Goal: Information Seeking & Learning: Learn about a topic

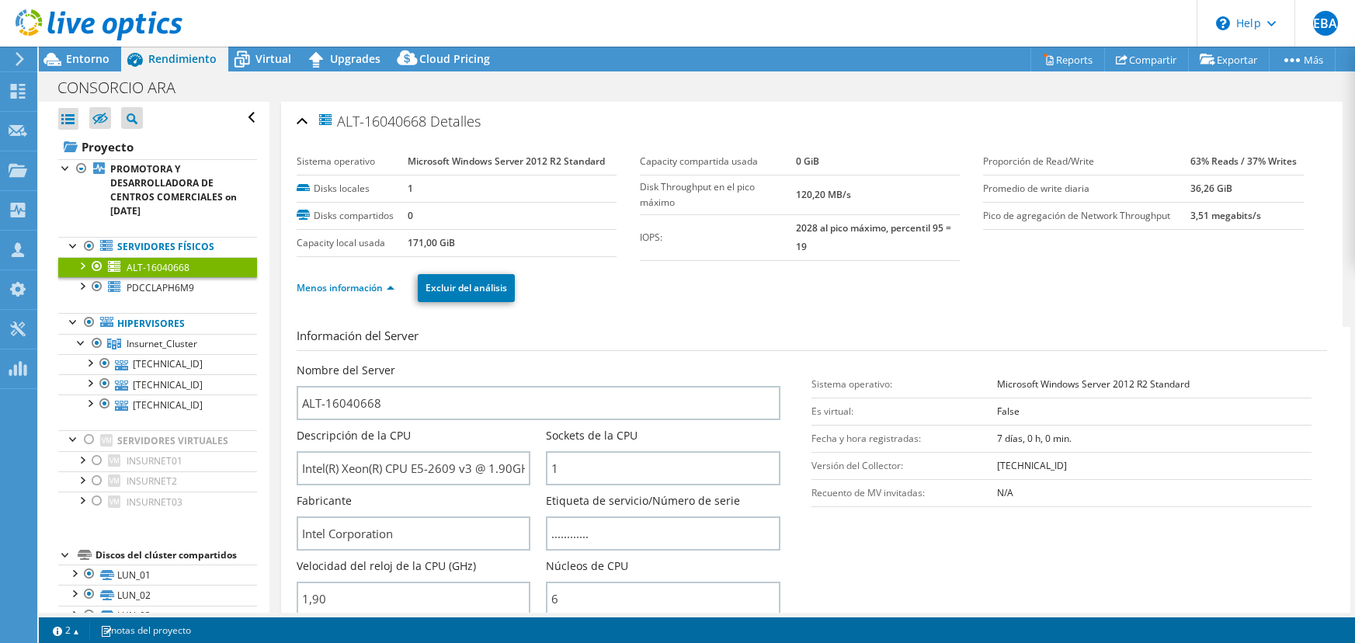
select select "USD"
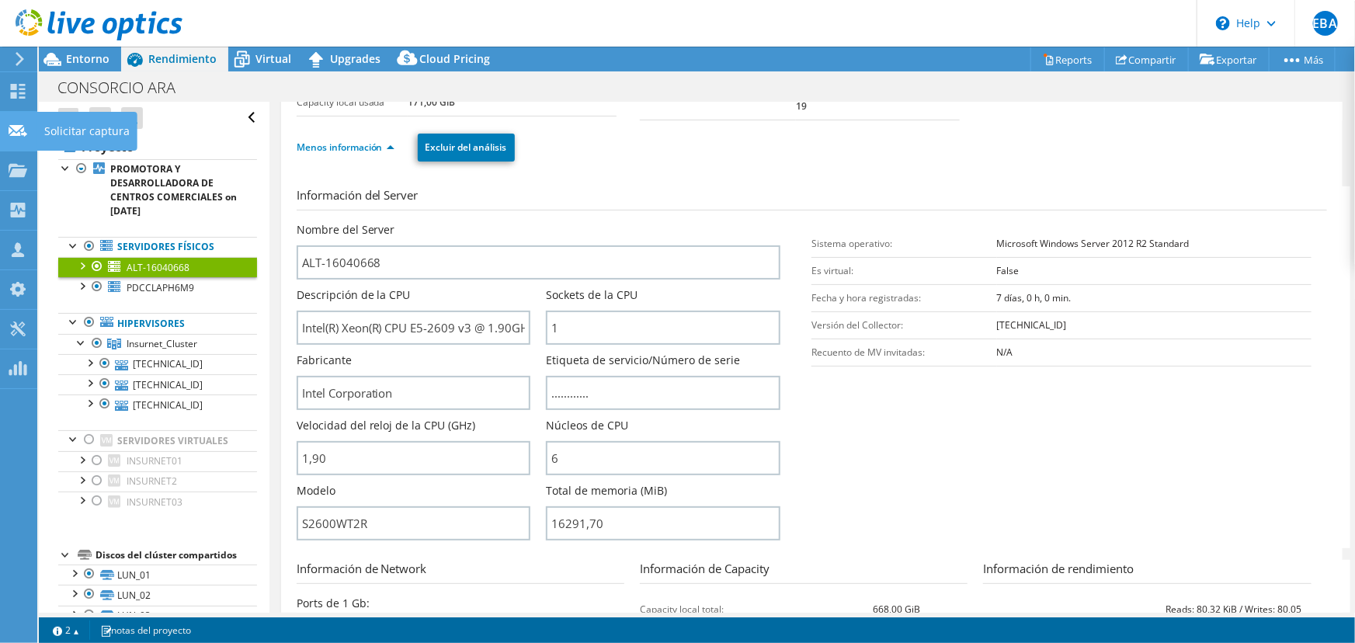
click at [17, 135] on icon at bounding box center [18, 130] width 19 height 15
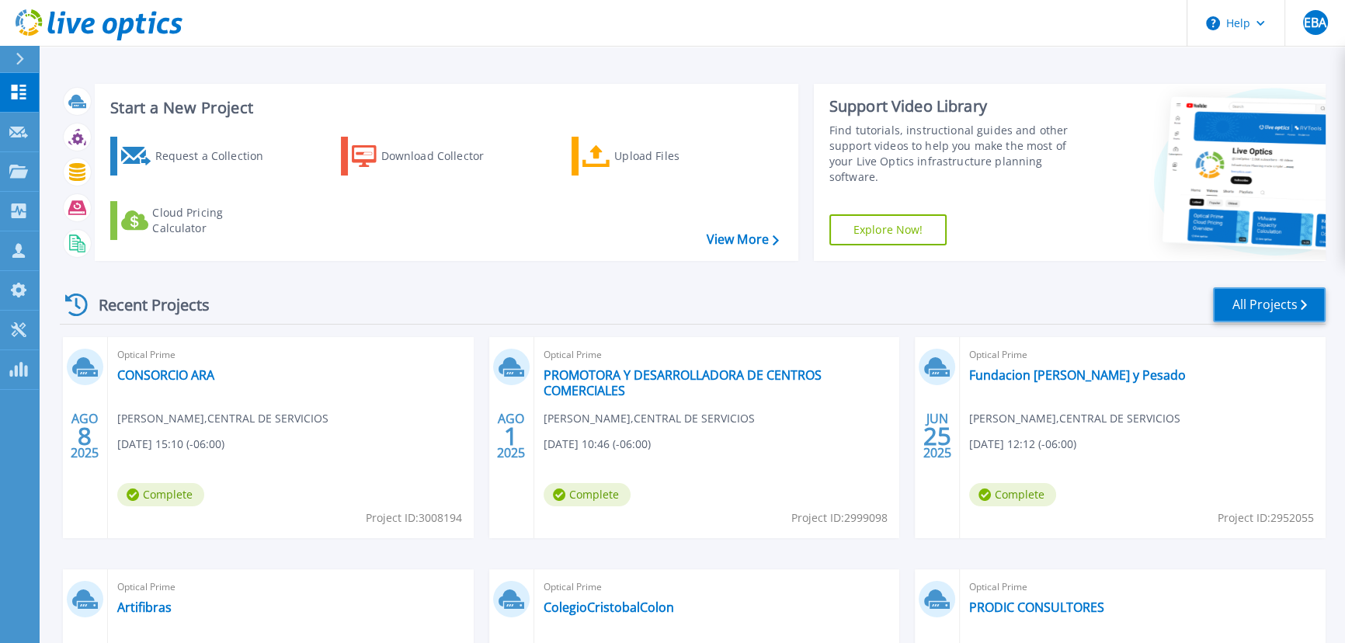
click at [1293, 297] on link "All Projects" at bounding box center [1269, 304] width 113 height 35
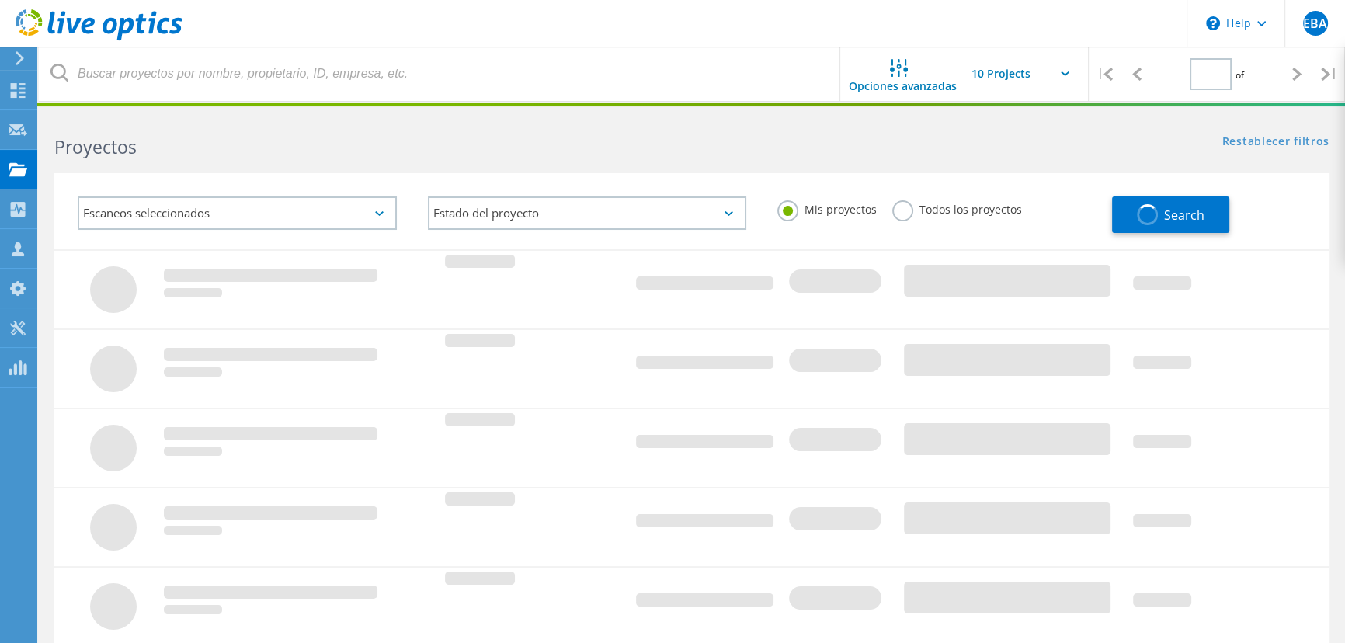
type input "1"
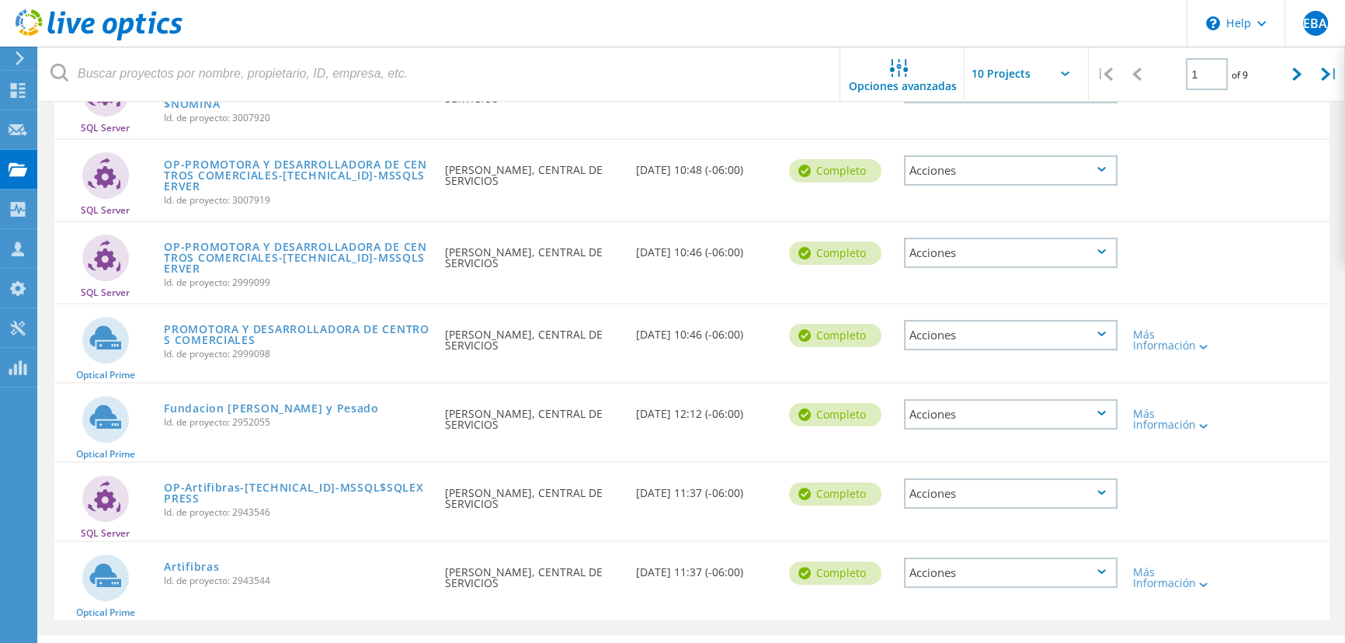
scroll to position [494, 0]
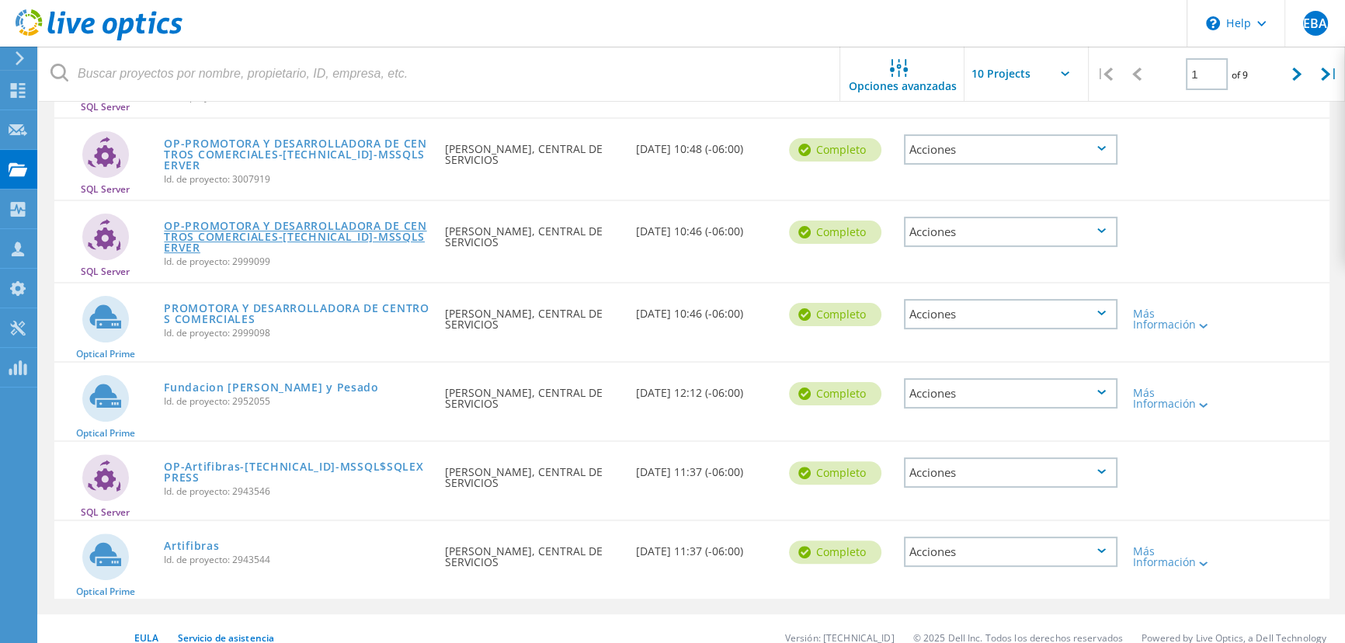
click at [194, 234] on link "OP-PROMOTORA Y DESARROLLADORA DE CENTROS COMERCIALES-[TECHNICAL_ID]-MSSQLSERVER" at bounding box center [296, 237] width 265 height 33
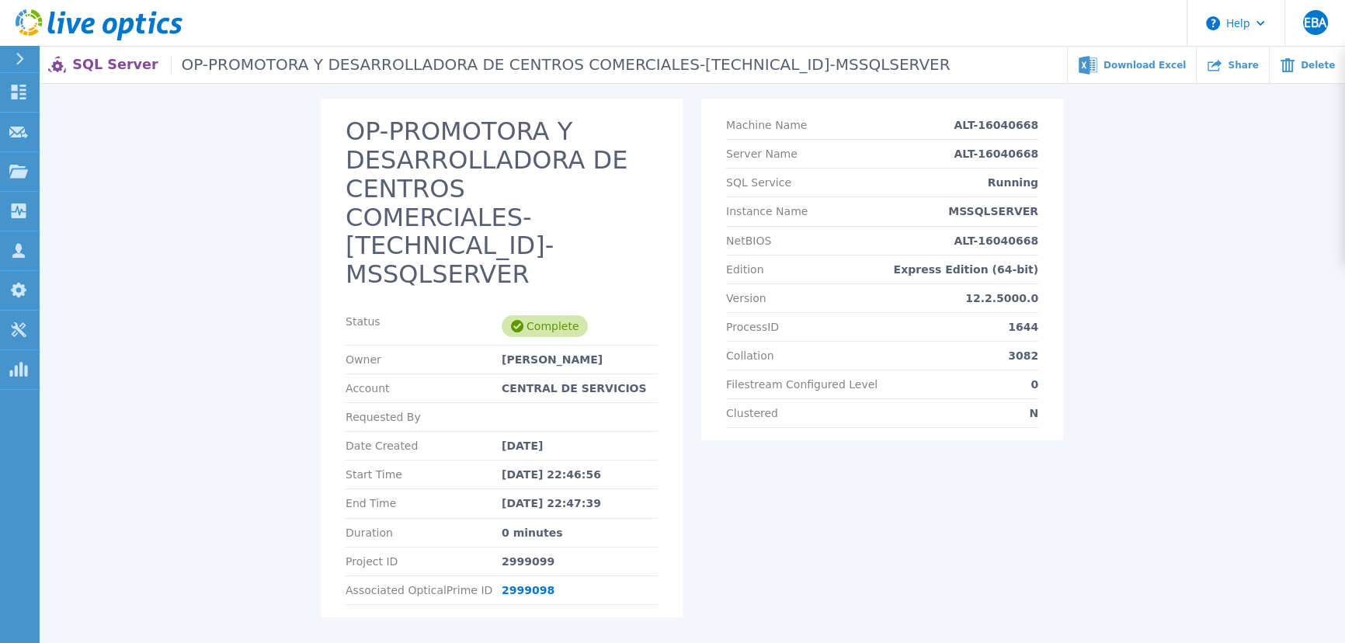
scroll to position [125, 0]
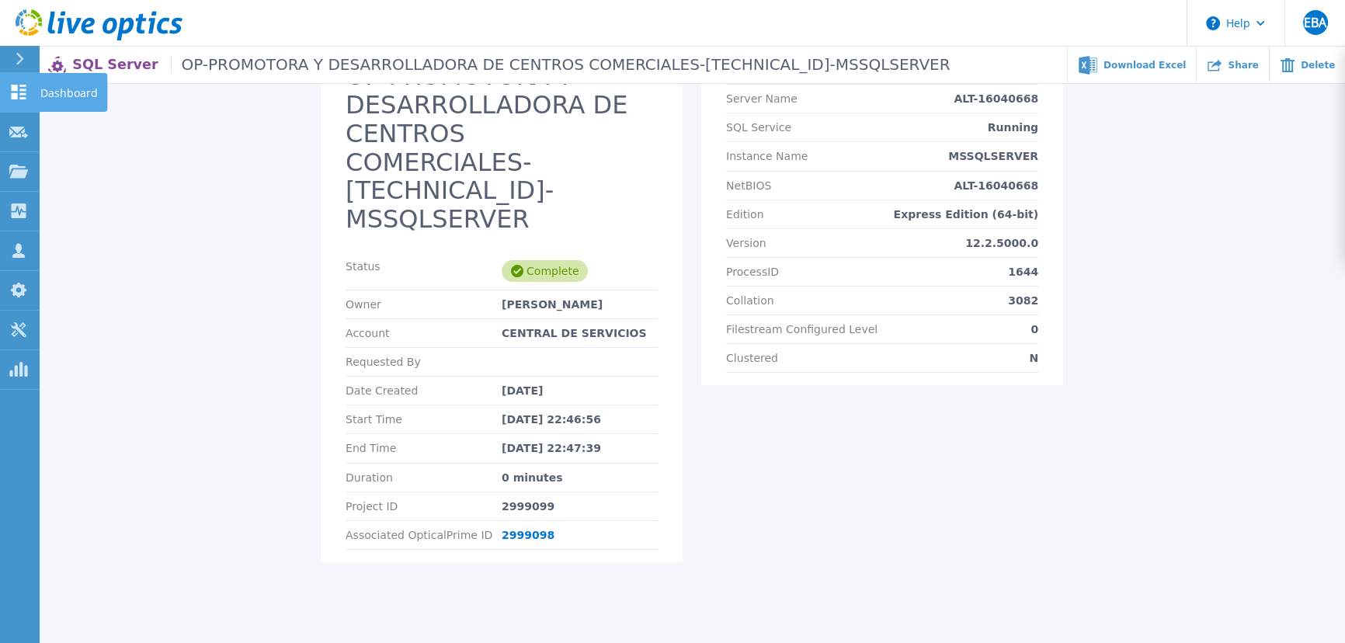
click at [18, 95] on icon at bounding box center [18, 92] width 19 height 15
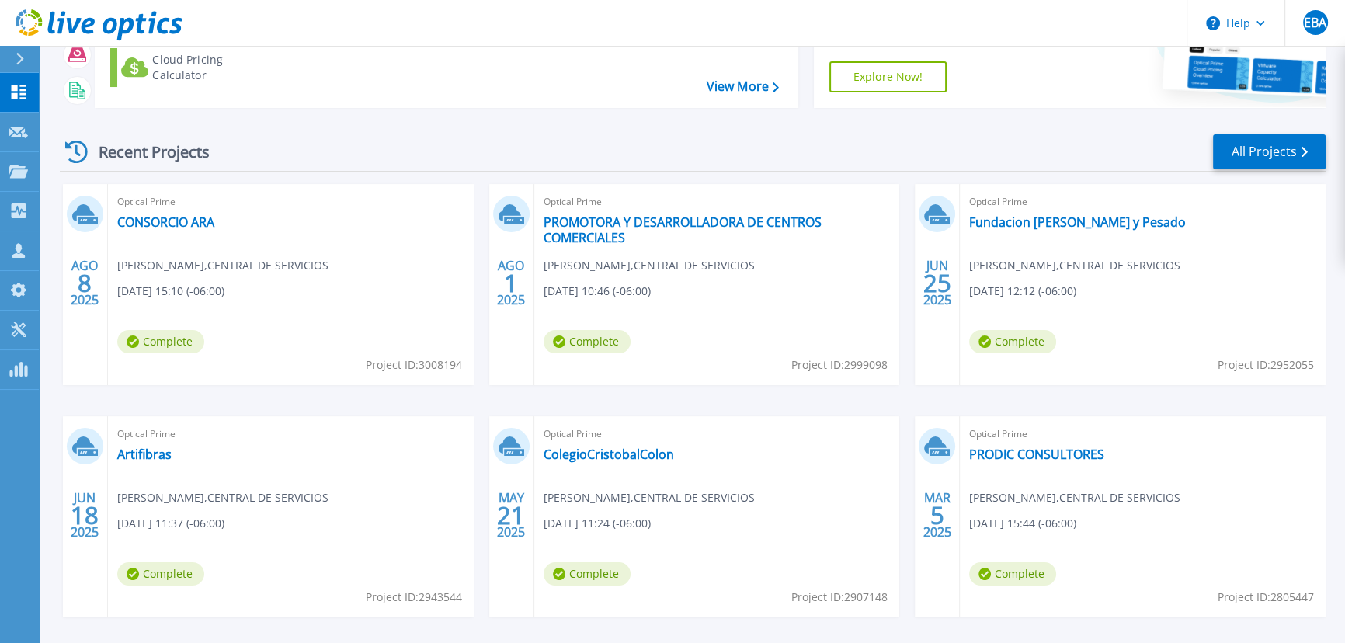
scroll to position [217, 0]
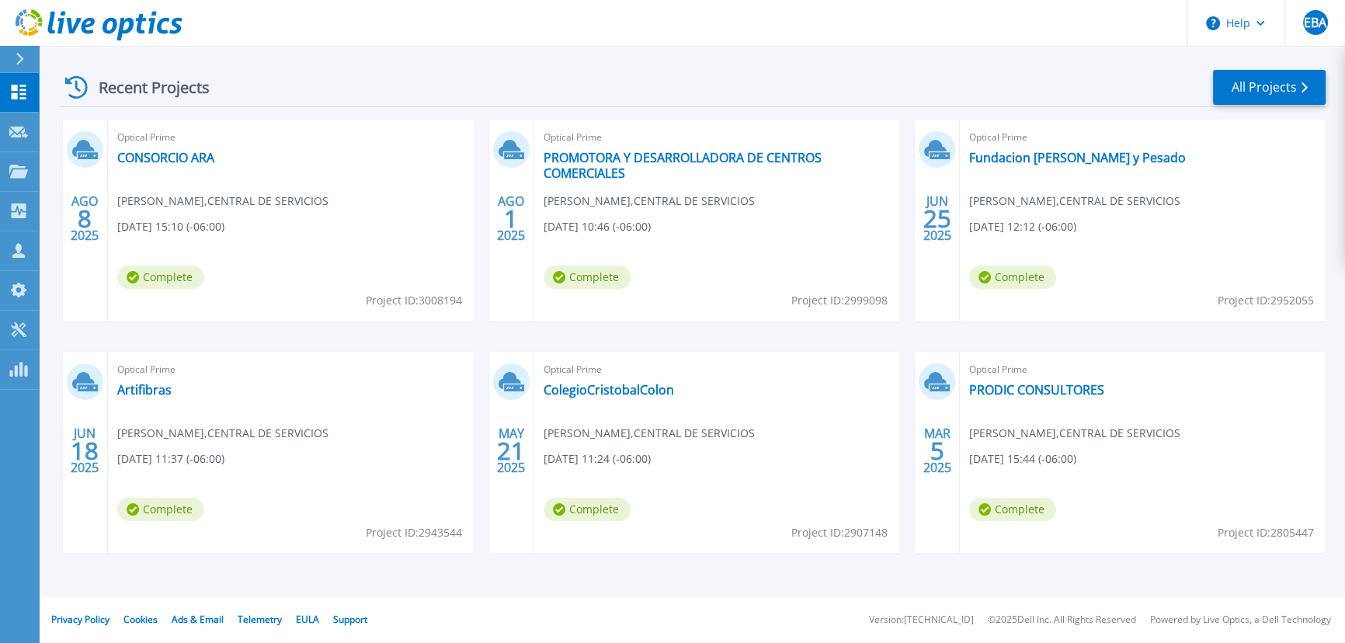
click at [1211, 94] on div "Recent Projects All Projects" at bounding box center [693, 87] width 1266 height 39
click at [1236, 88] on link "All Projects" at bounding box center [1269, 87] width 113 height 35
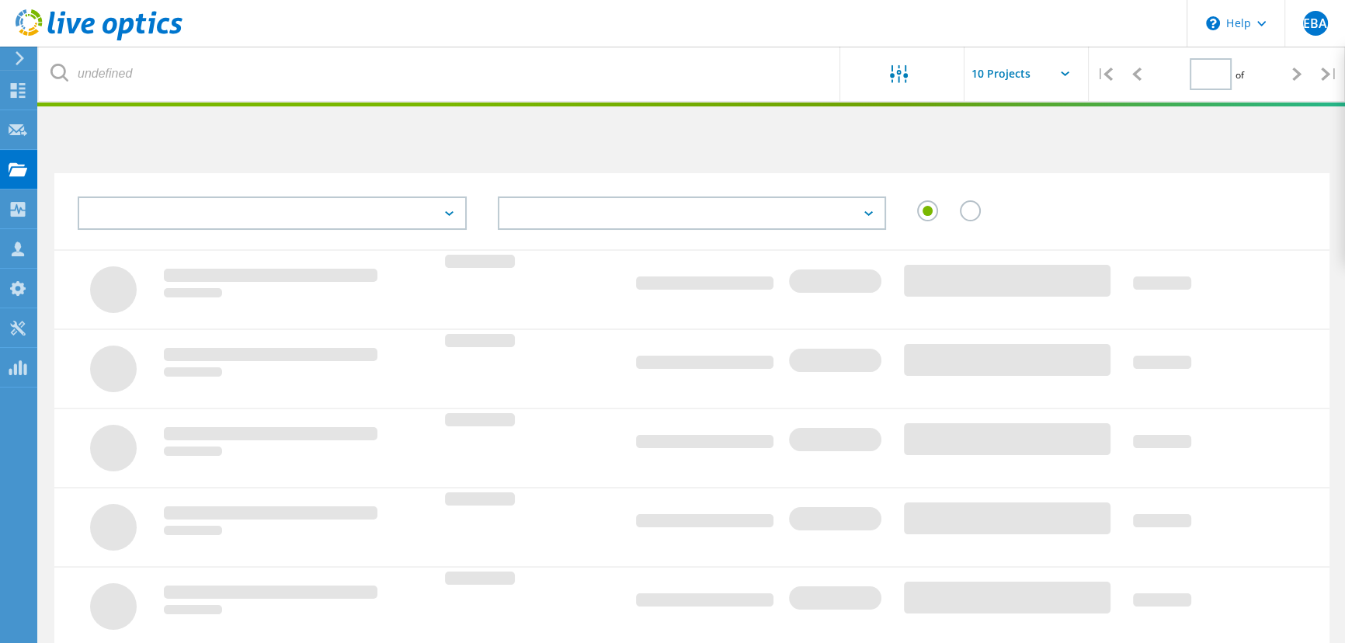
type input "1"
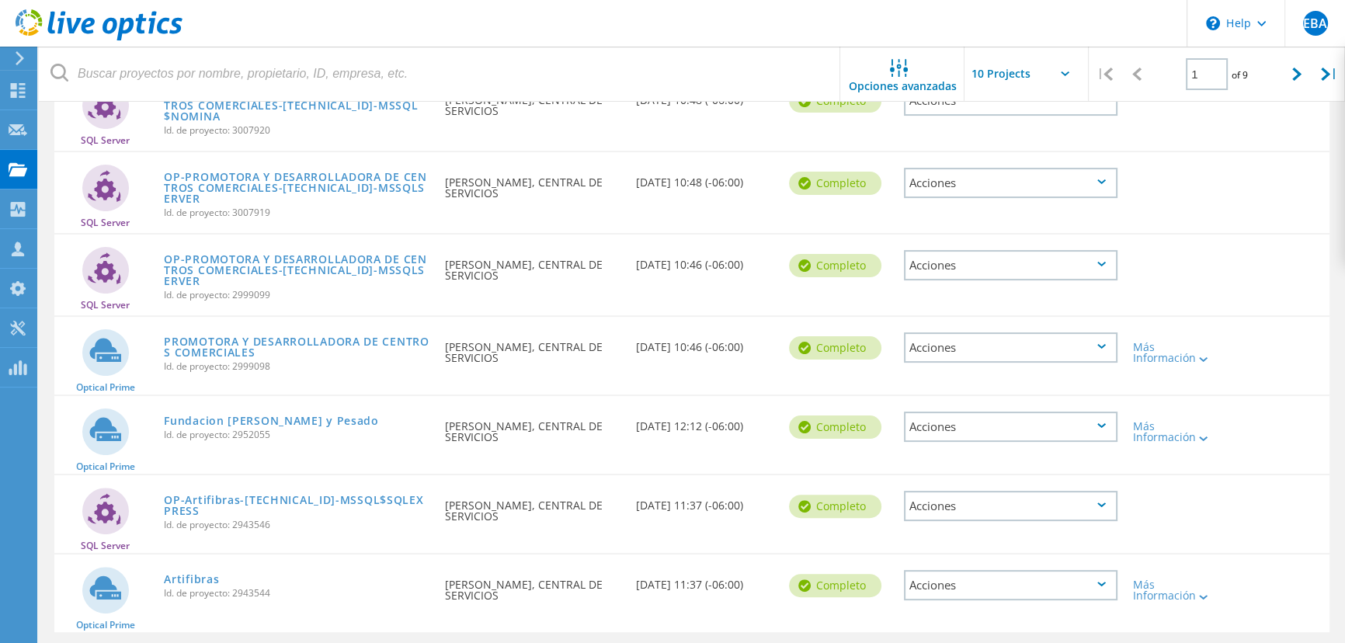
scroll to position [439, 0]
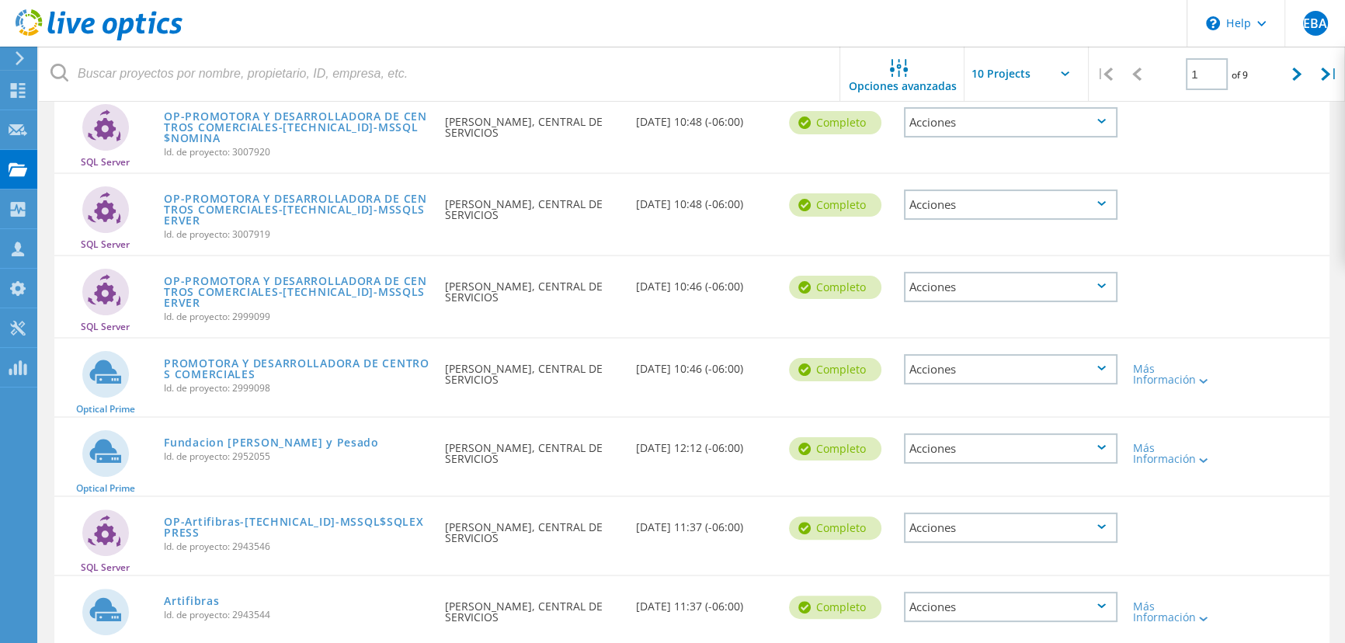
click at [1020, 78] on input "text" at bounding box center [1042, 74] width 155 height 54
click at [973, 193] on div "Show 40 Projects" at bounding box center [1042, 192] width 154 height 26
type input "Show 40 Projects"
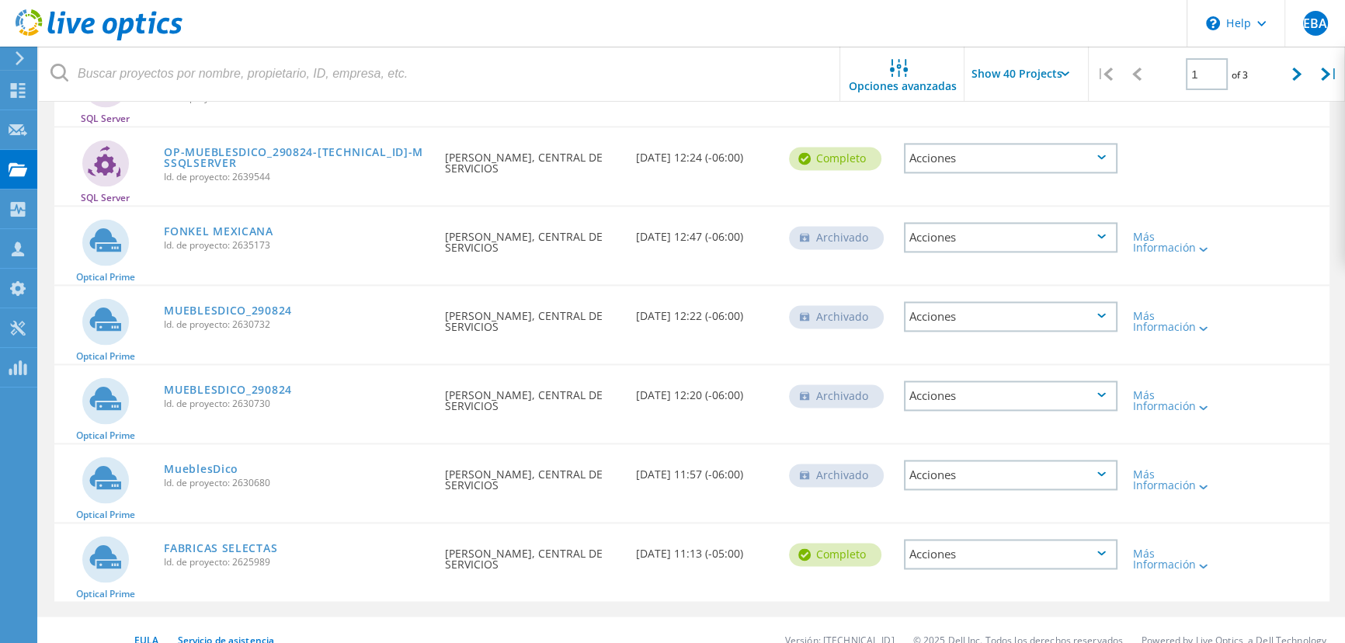
scroll to position [2881, 0]
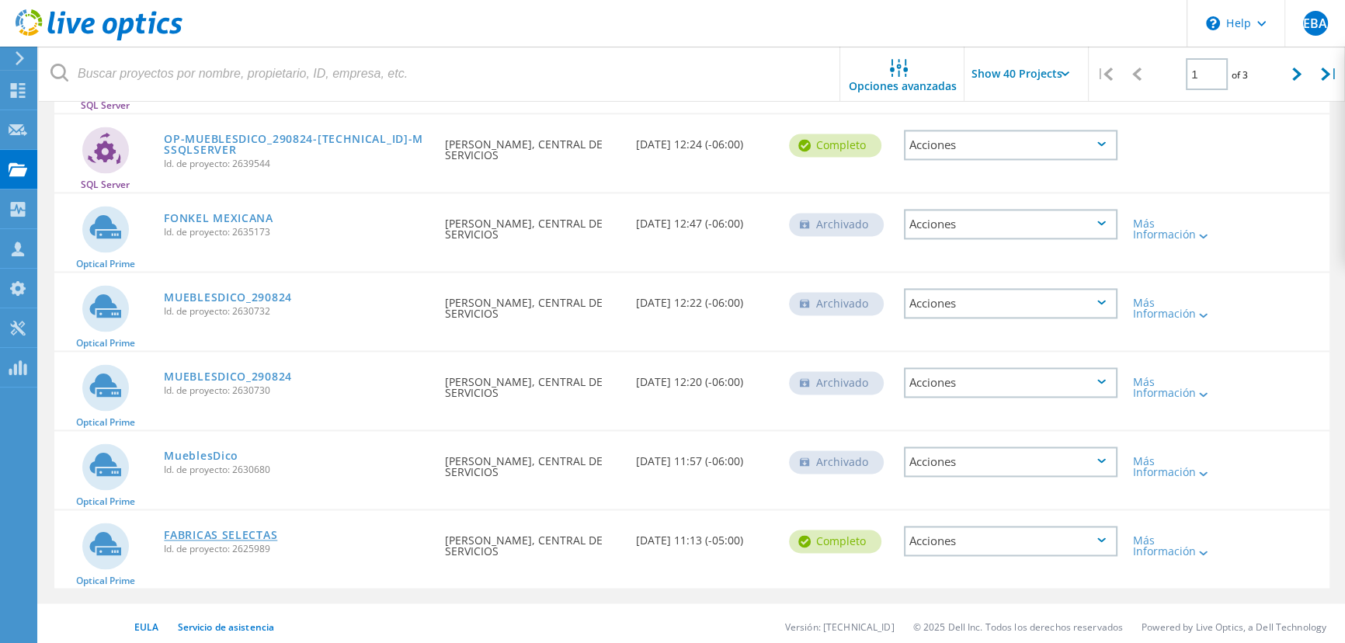
click at [200, 530] on link "FABRICAS SELECTAS" at bounding box center [220, 535] width 113 height 11
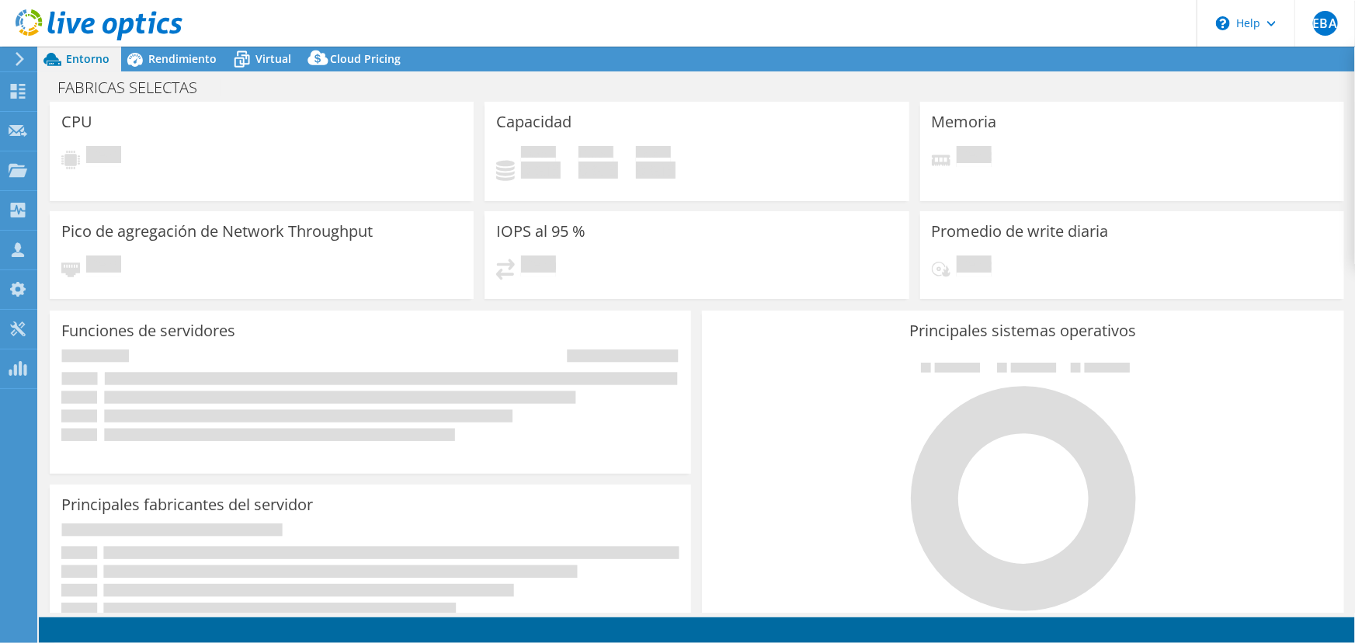
select select "USD"
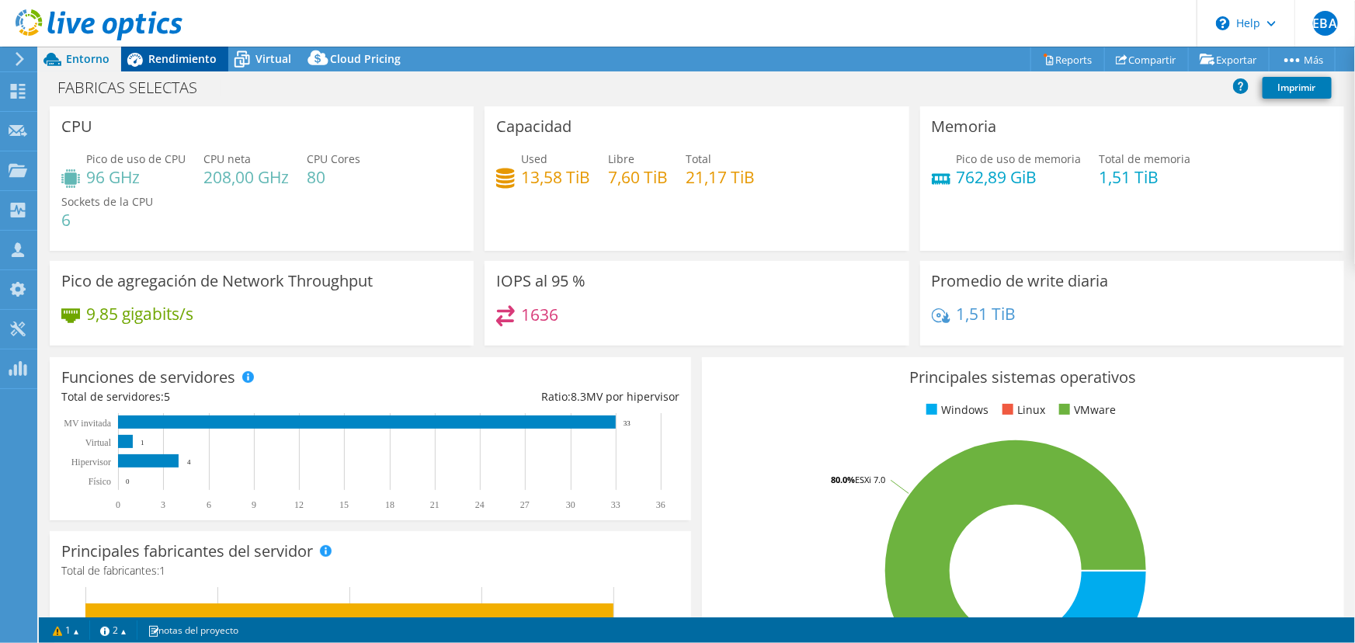
click at [156, 54] on span "Rendimiento" at bounding box center [182, 58] width 68 height 15
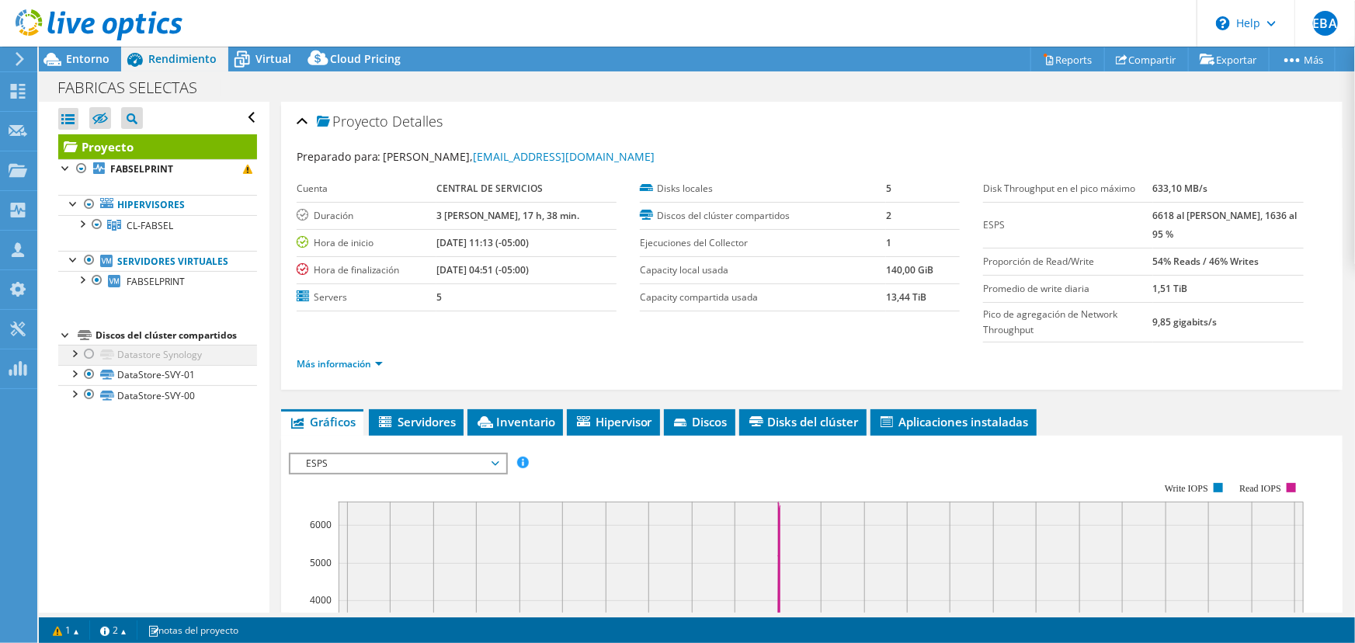
click at [89, 355] on div at bounding box center [90, 354] width 16 height 19
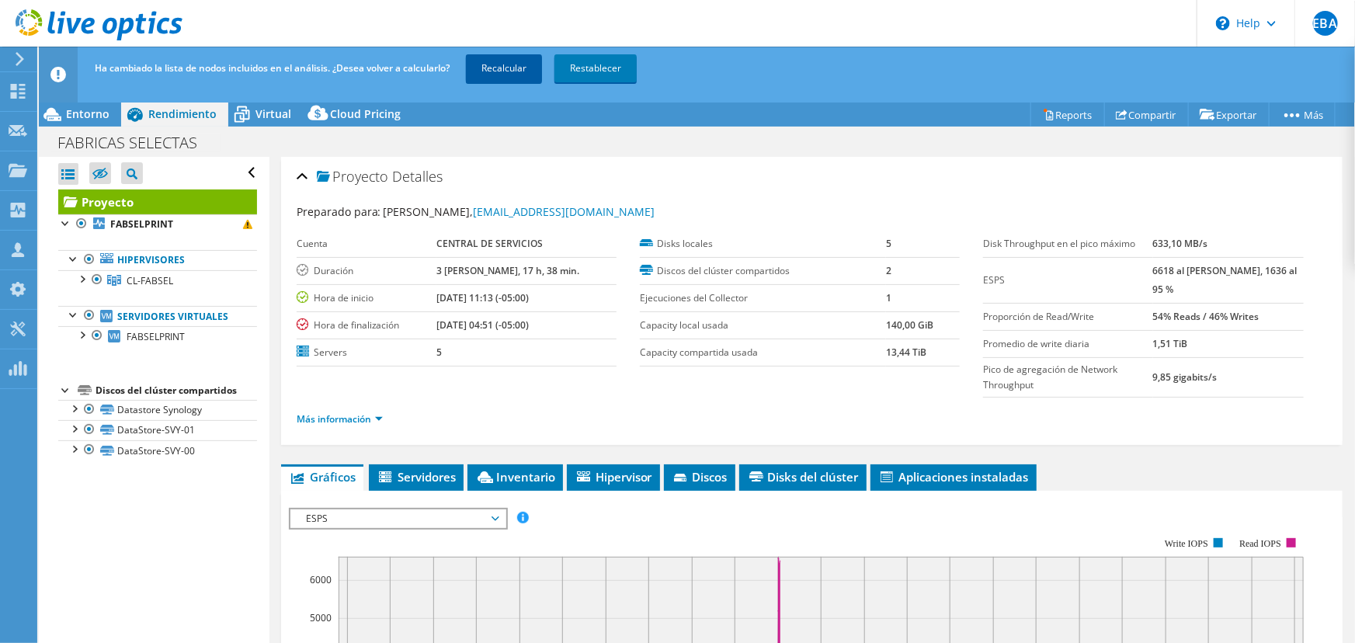
click at [527, 73] on link "Recalcular" at bounding box center [504, 68] width 76 height 28
click at [85, 280] on div at bounding box center [82, 278] width 16 height 16
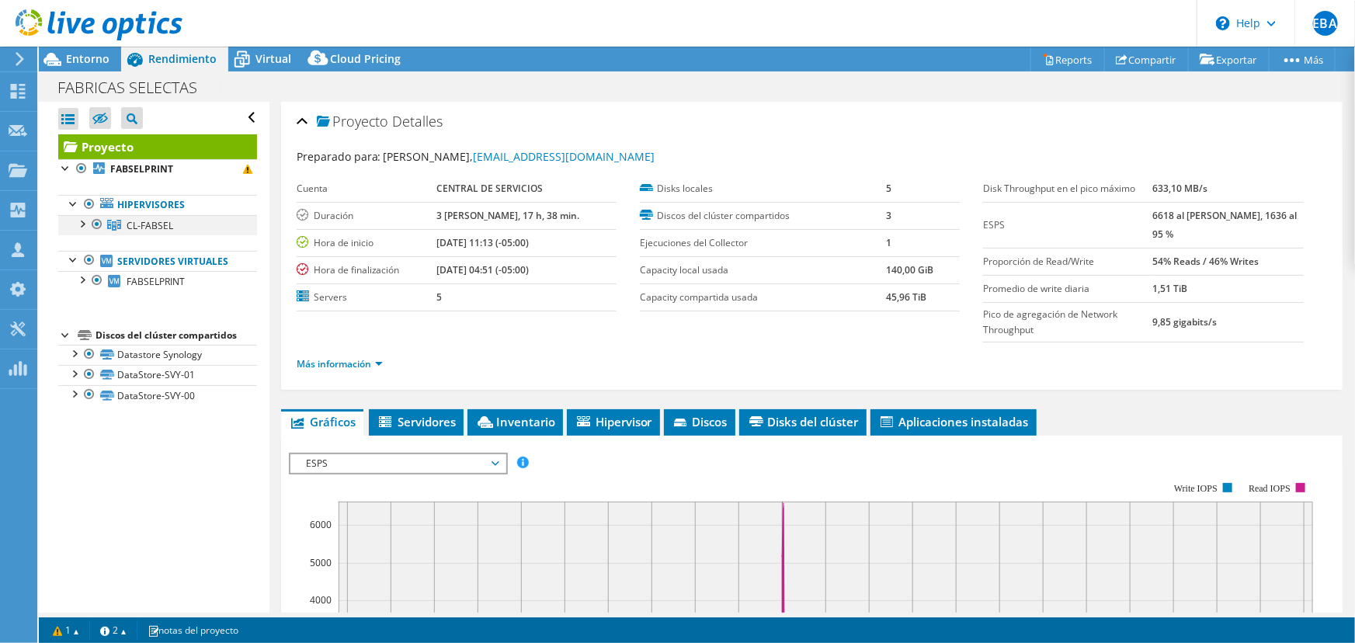
click at [78, 221] on div at bounding box center [82, 223] width 16 height 16
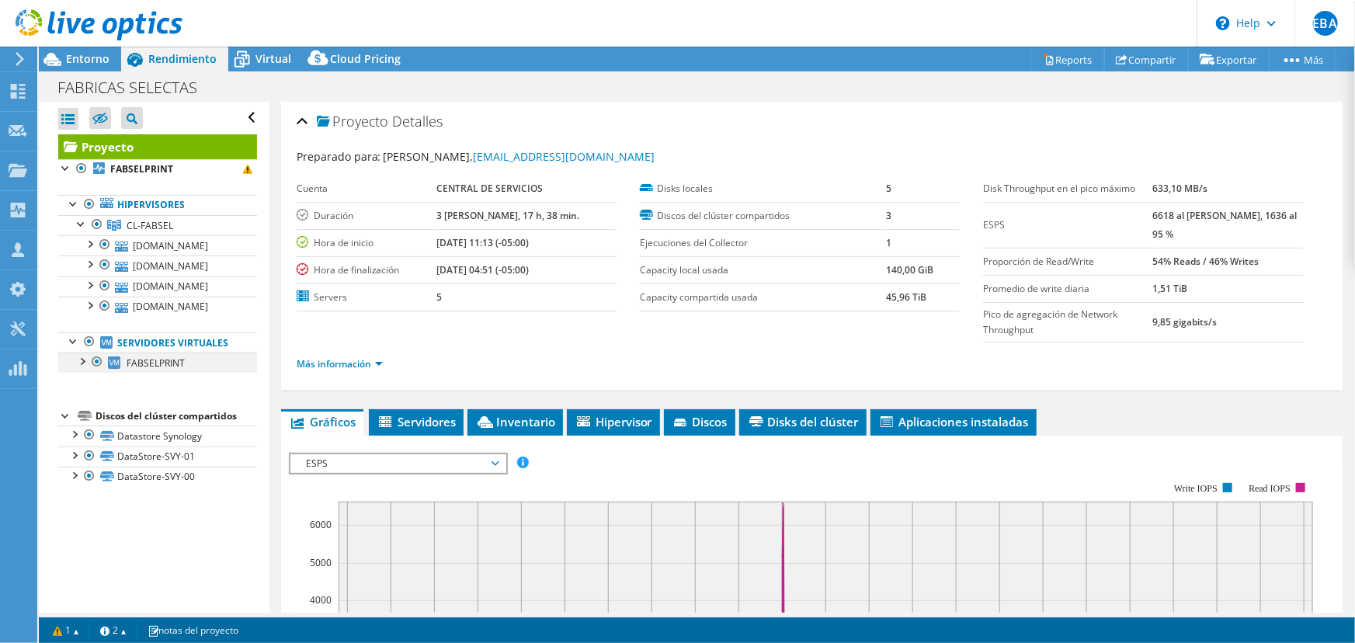
click at [82, 363] on div at bounding box center [82, 361] width 16 height 16
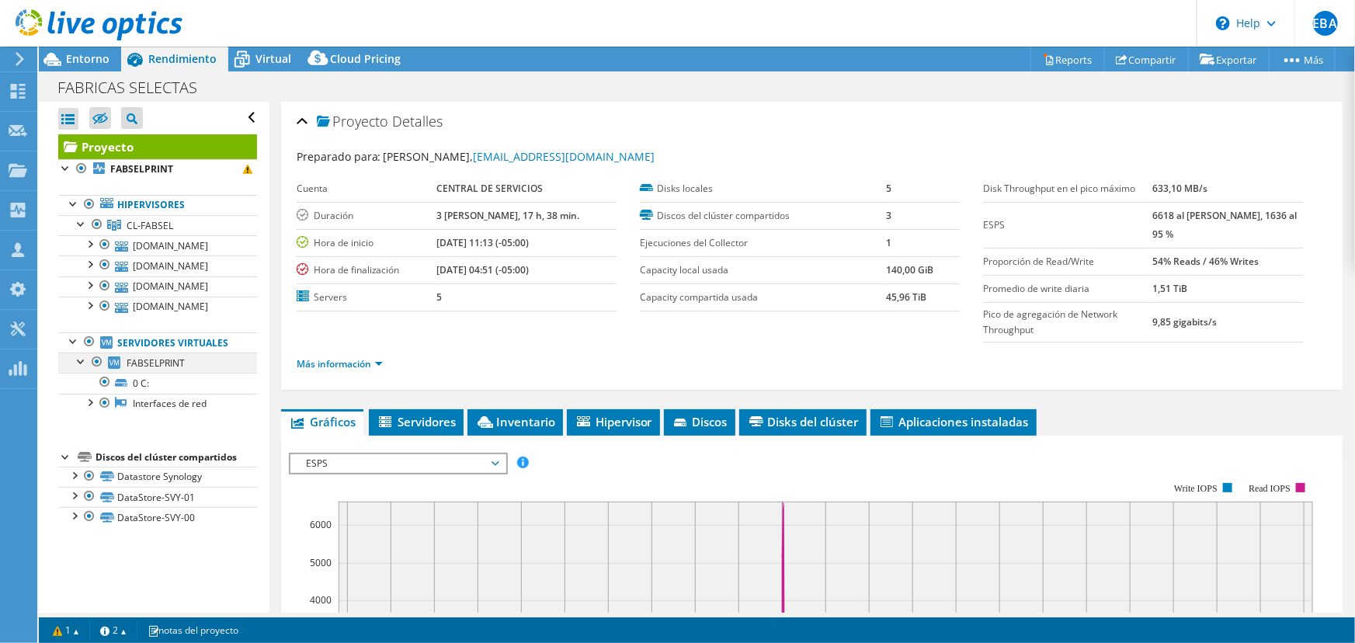
click at [82, 363] on div at bounding box center [82, 361] width 16 height 16
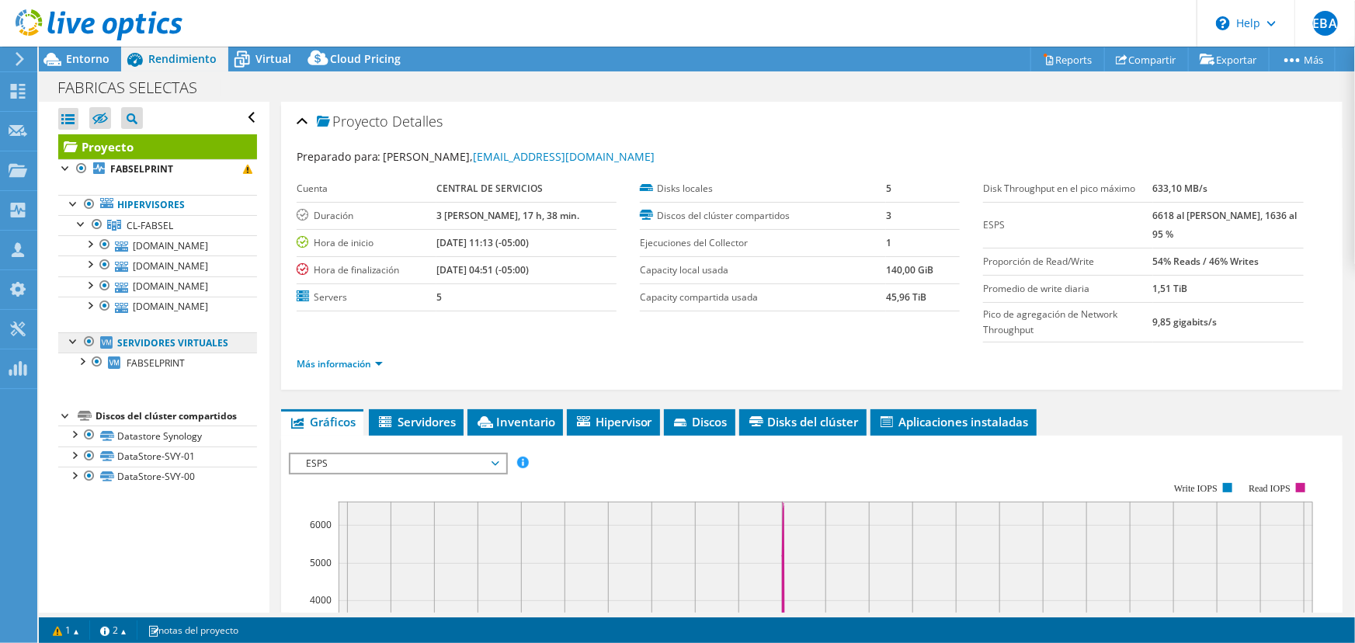
click at [177, 343] on link "Servidores virtuales" at bounding box center [157, 342] width 199 height 20
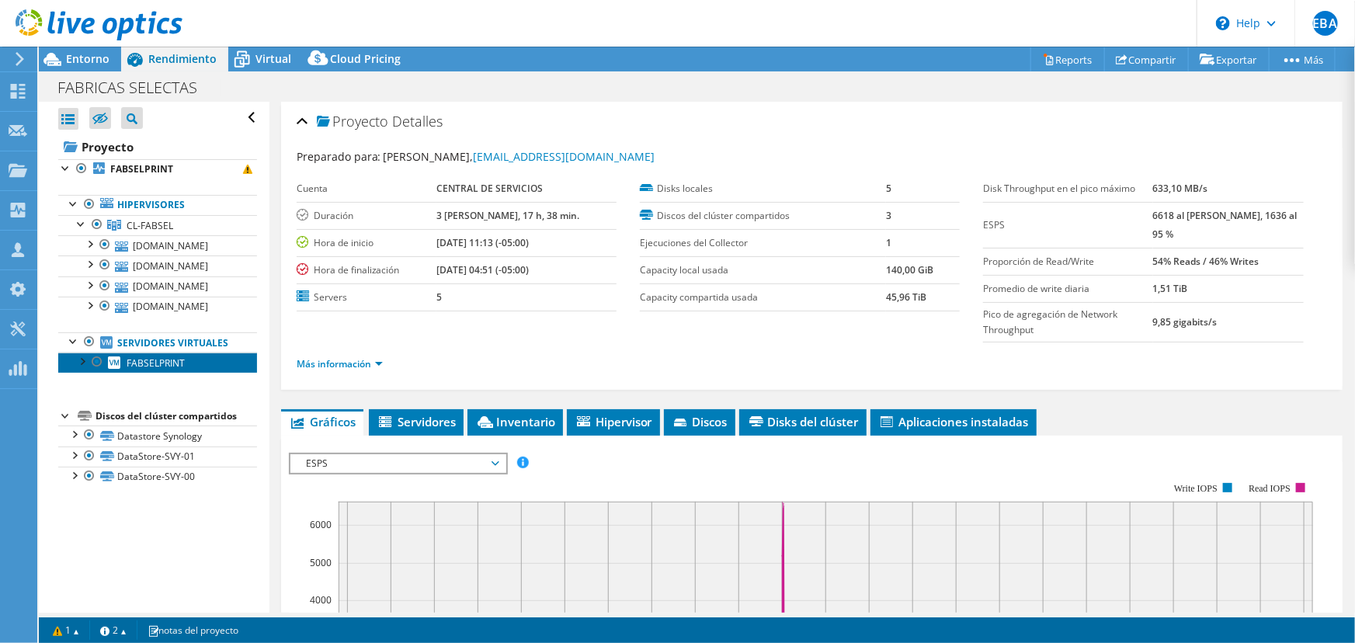
click at [151, 369] on link "FABSELPRINT" at bounding box center [157, 363] width 199 height 20
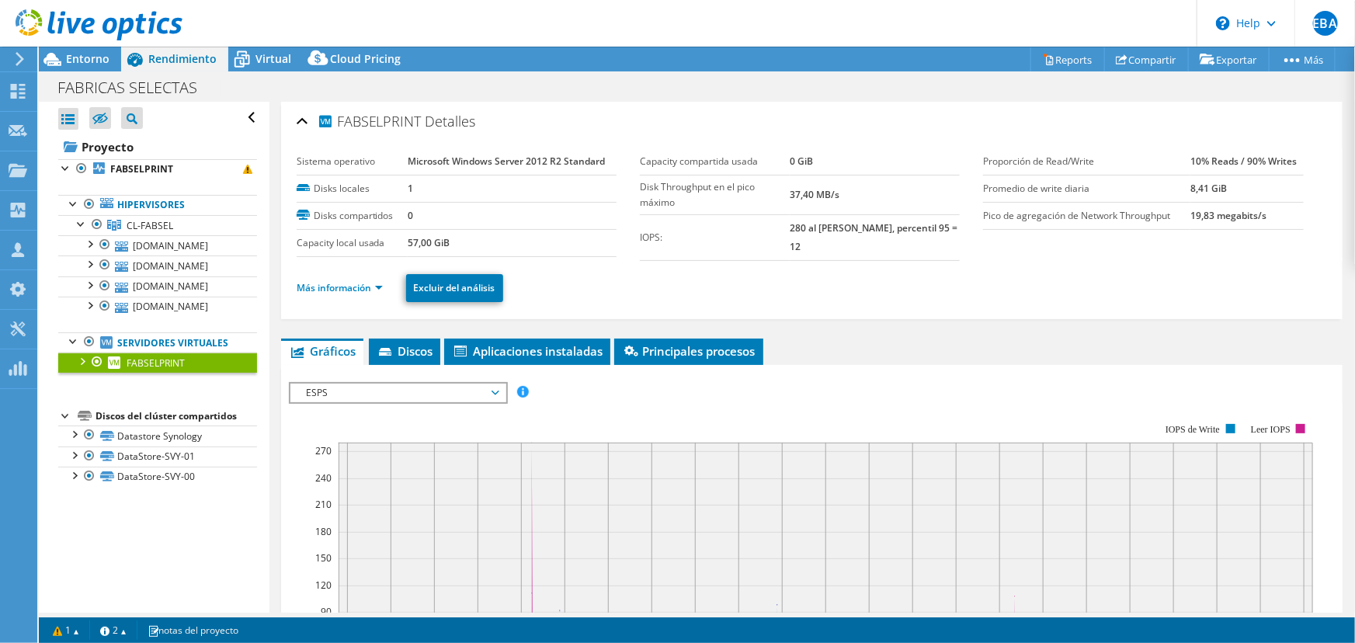
click at [329, 296] on ul "Más información Excluir del análisis" at bounding box center [812, 286] width 1031 height 32
click at [329, 294] on li "Más información" at bounding box center [345, 288] width 96 height 17
click at [344, 285] on link "Más información" at bounding box center [340, 287] width 86 height 13
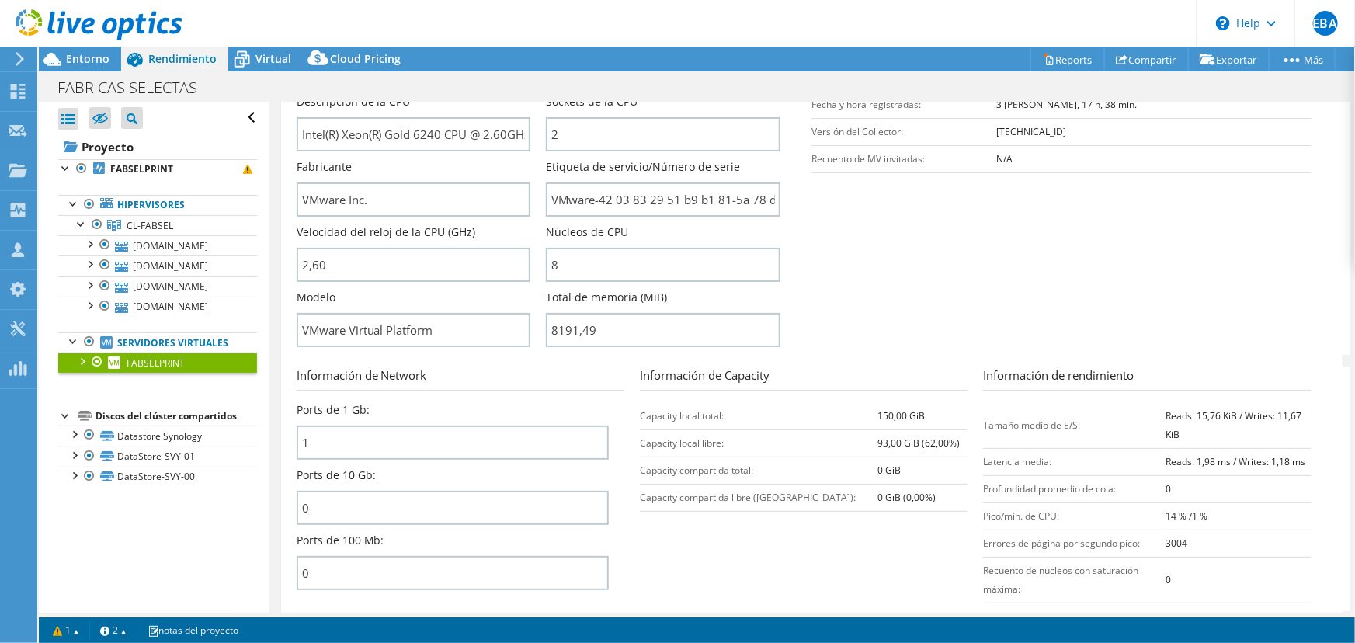
scroll to position [353, 0]
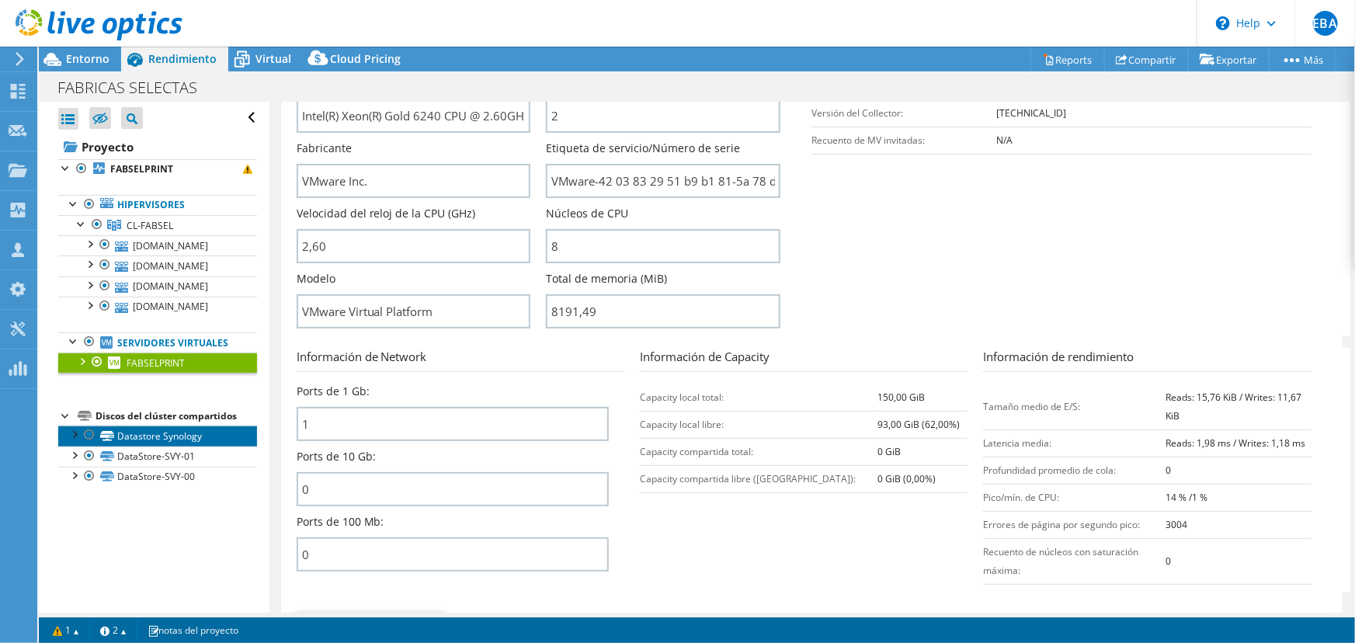
click at [149, 443] on link "Datastore Synology" at bounding box center [157, 436] width 199 height 20
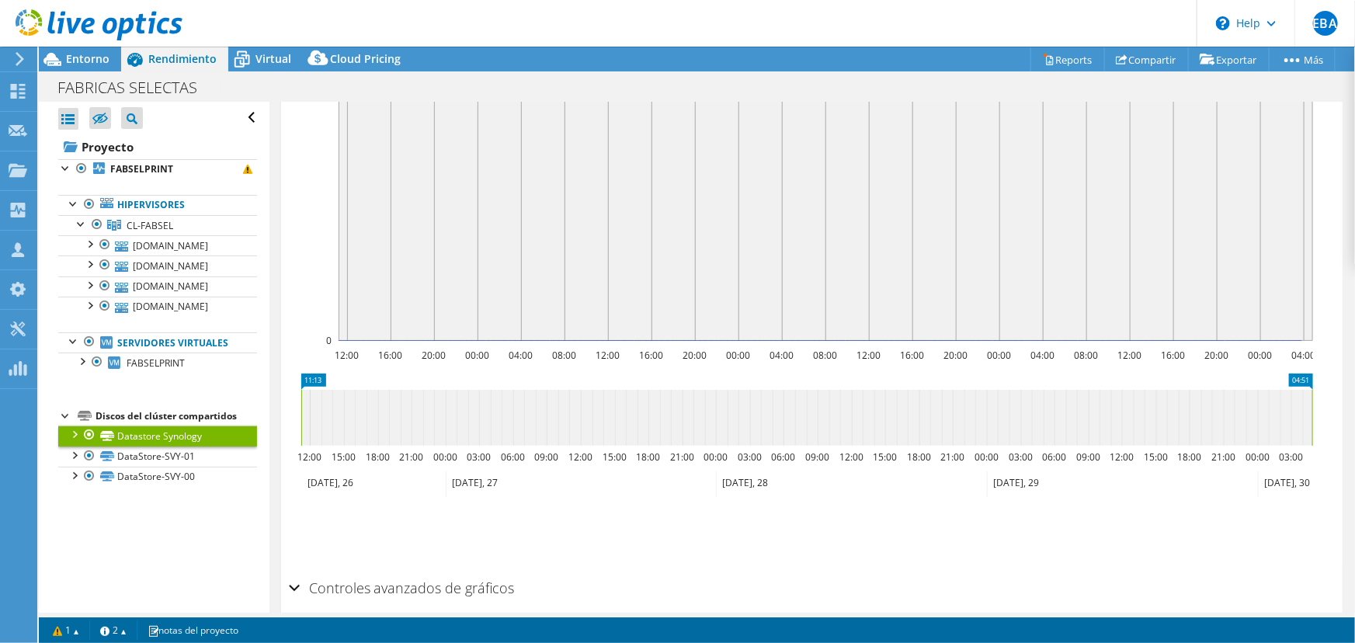
scroll to position [148, 0]
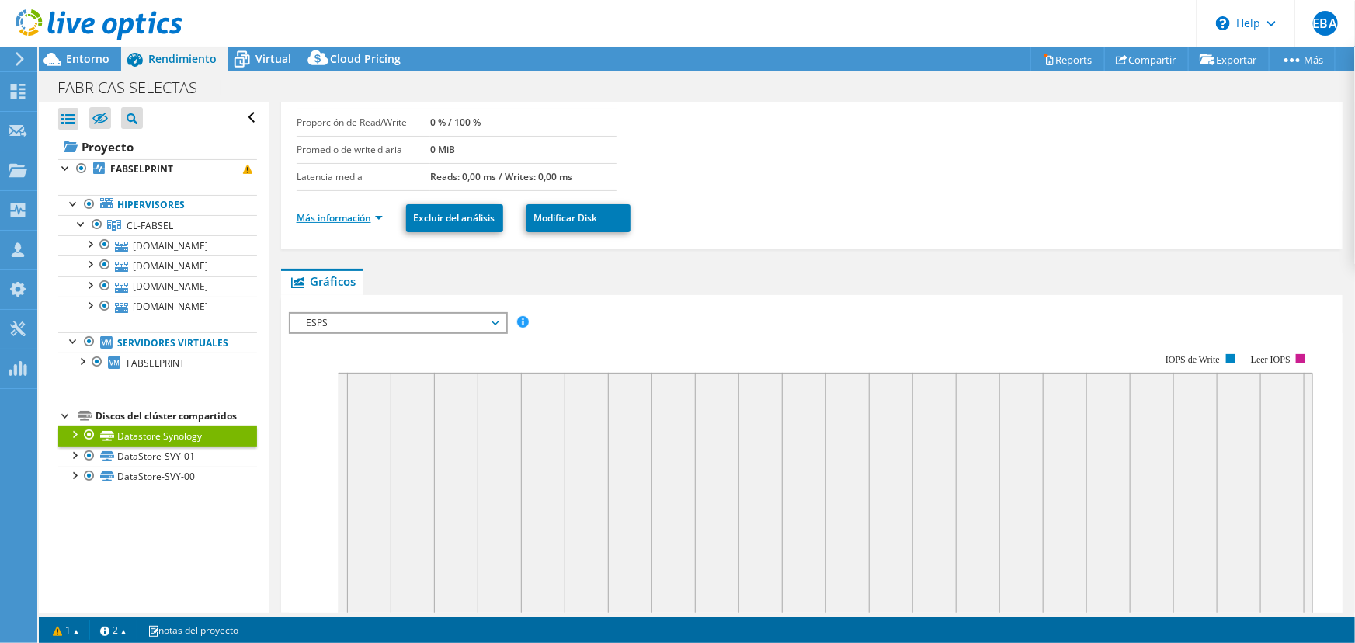
click at [367, 212] on link "Más información" at bounding box center [340, 217] width 86 height 13
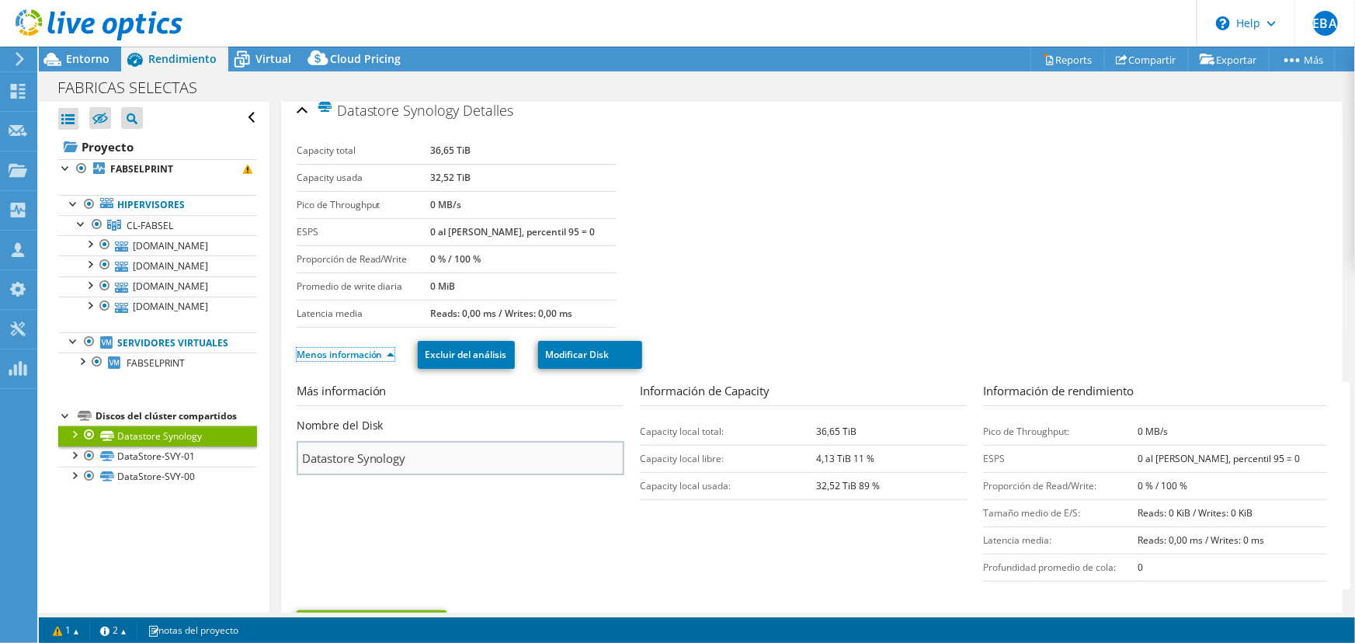
scroll to position [0, 0]
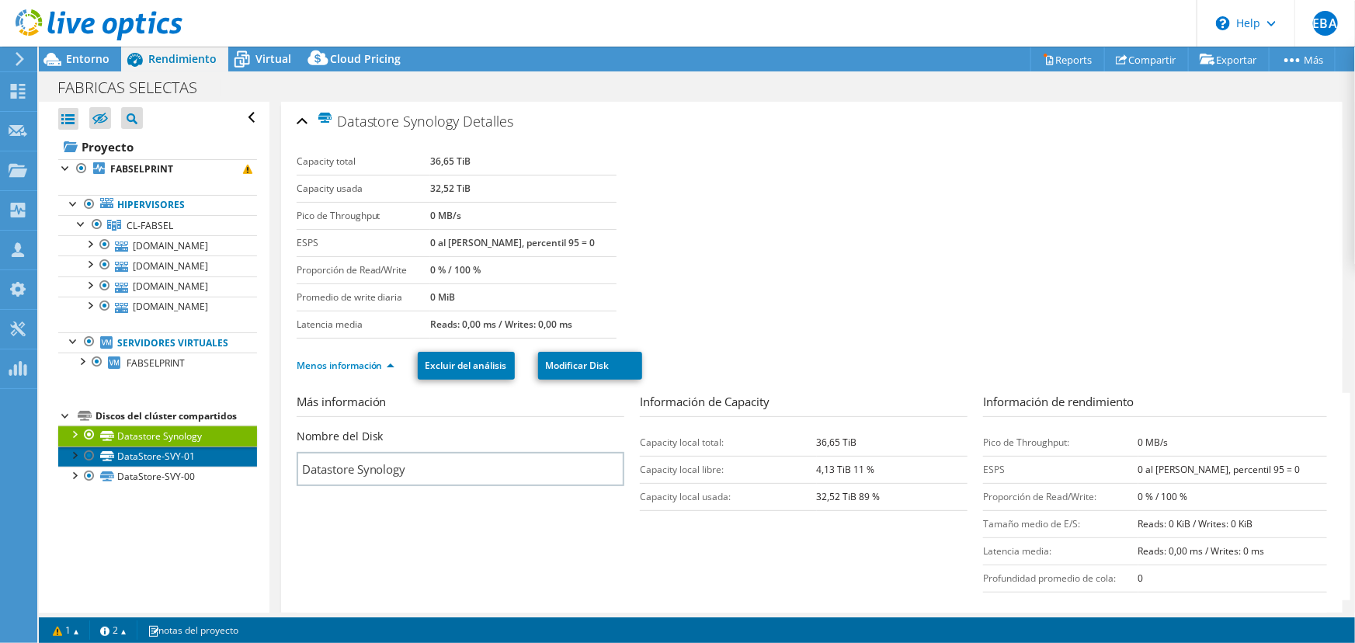
click at [170, 457] on link "DataStore-SVY-01" at bounding box center [157, 457] width 199 height 20
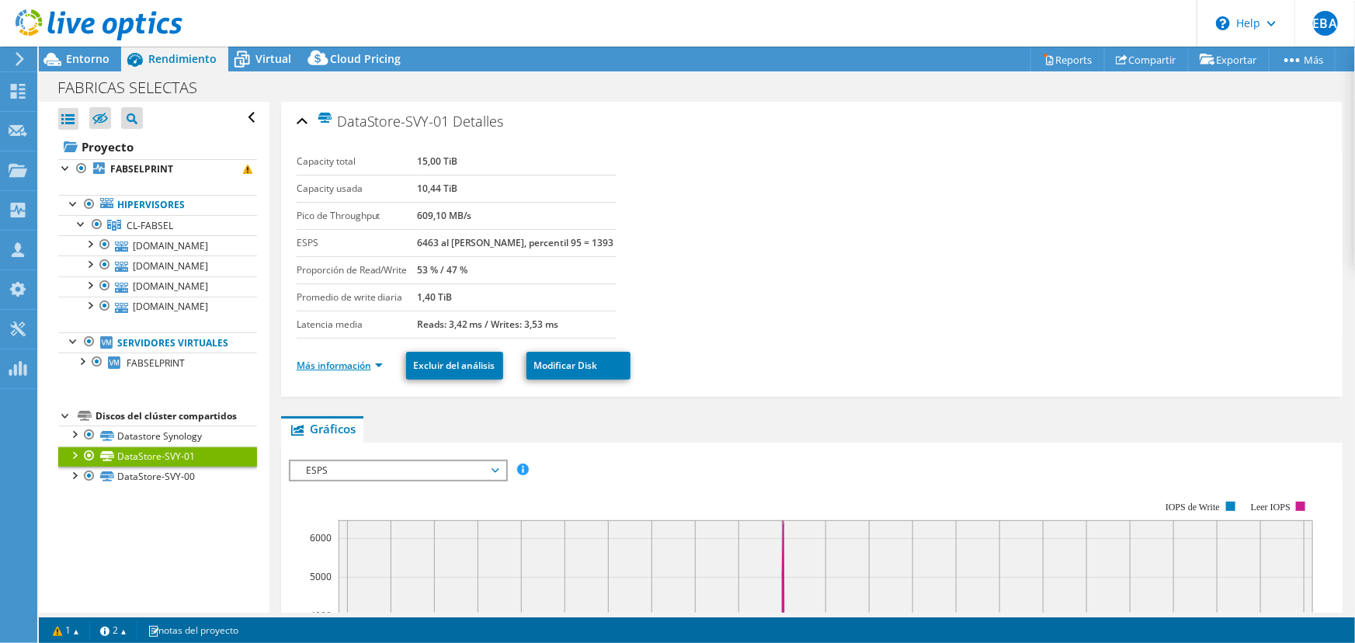
click at [360, 366] on link "Más información" at bounding box center [340, 365] width 86 height 13
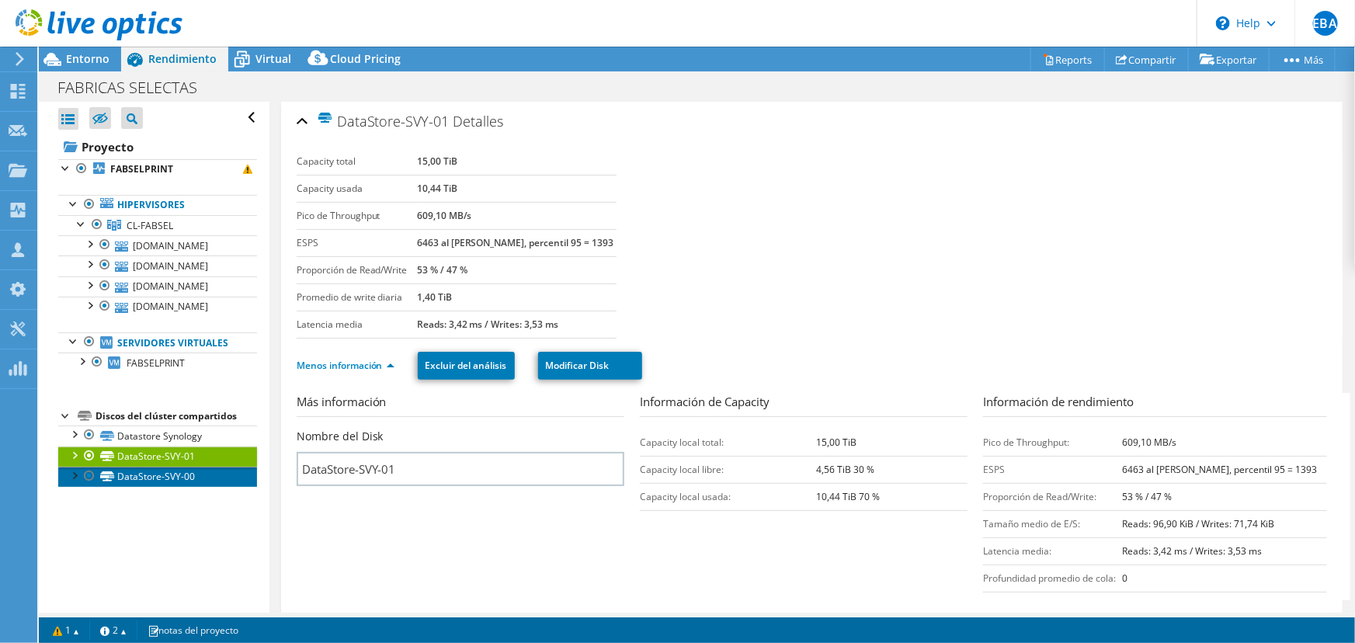
click at [167, 470] on link "DataStore-SVY-00" at bounding box center [157, 477] width 199 height 20
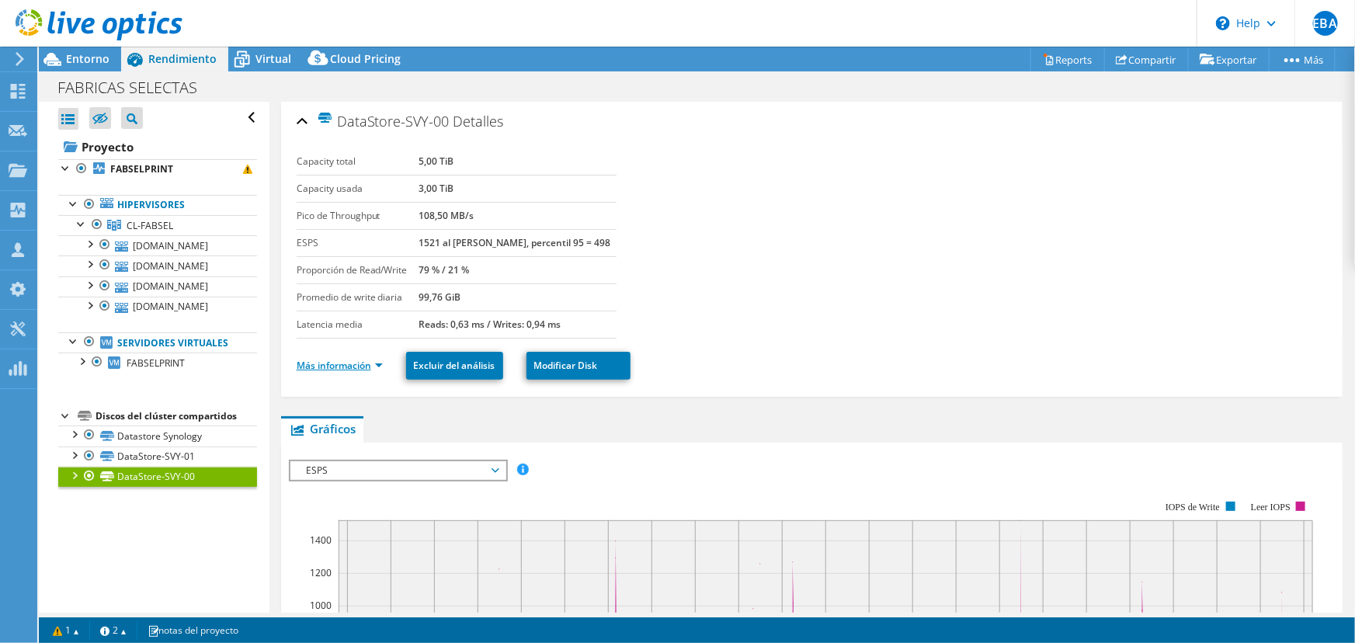
click at [362, 363] on link "Más información" at bounding box center [340, 365] width 86 height 13
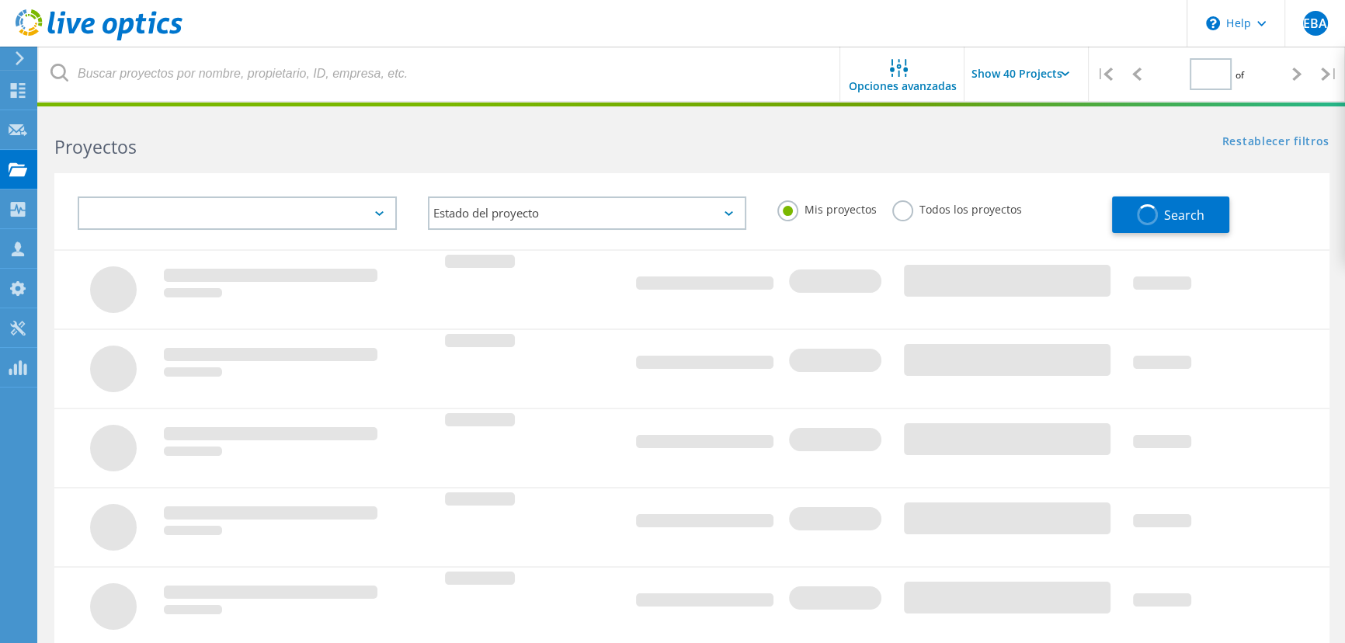
type input "1"
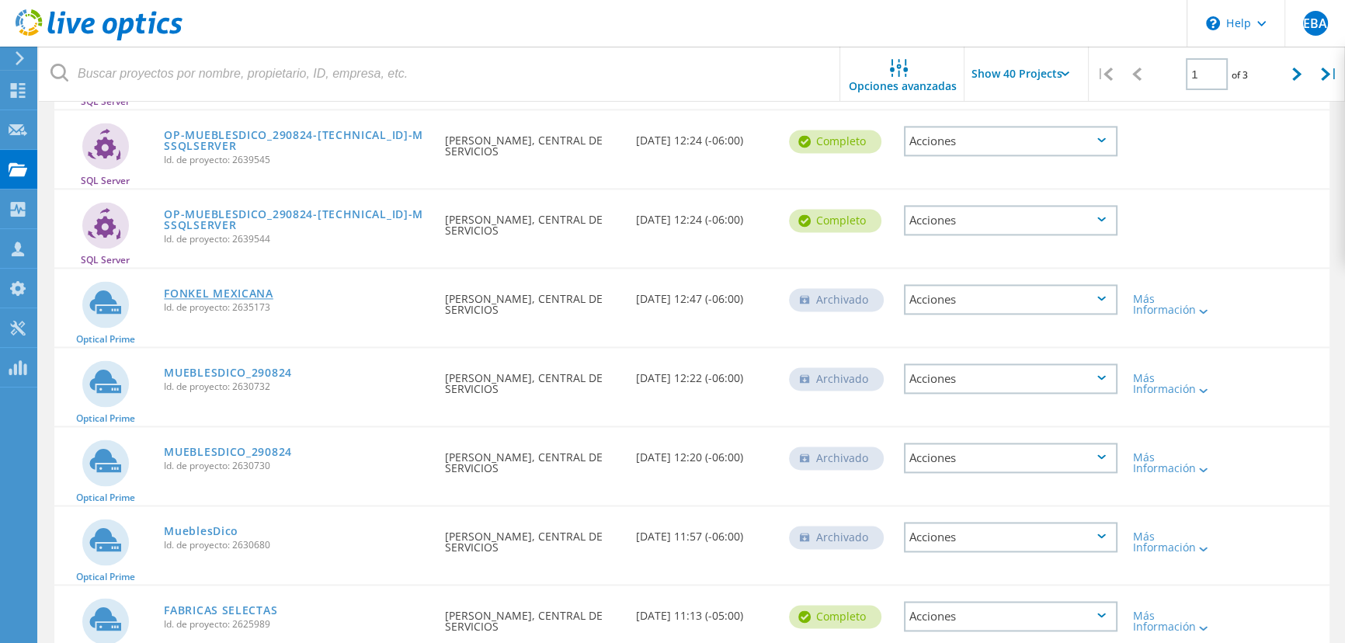
scroll to position [2881, 0]
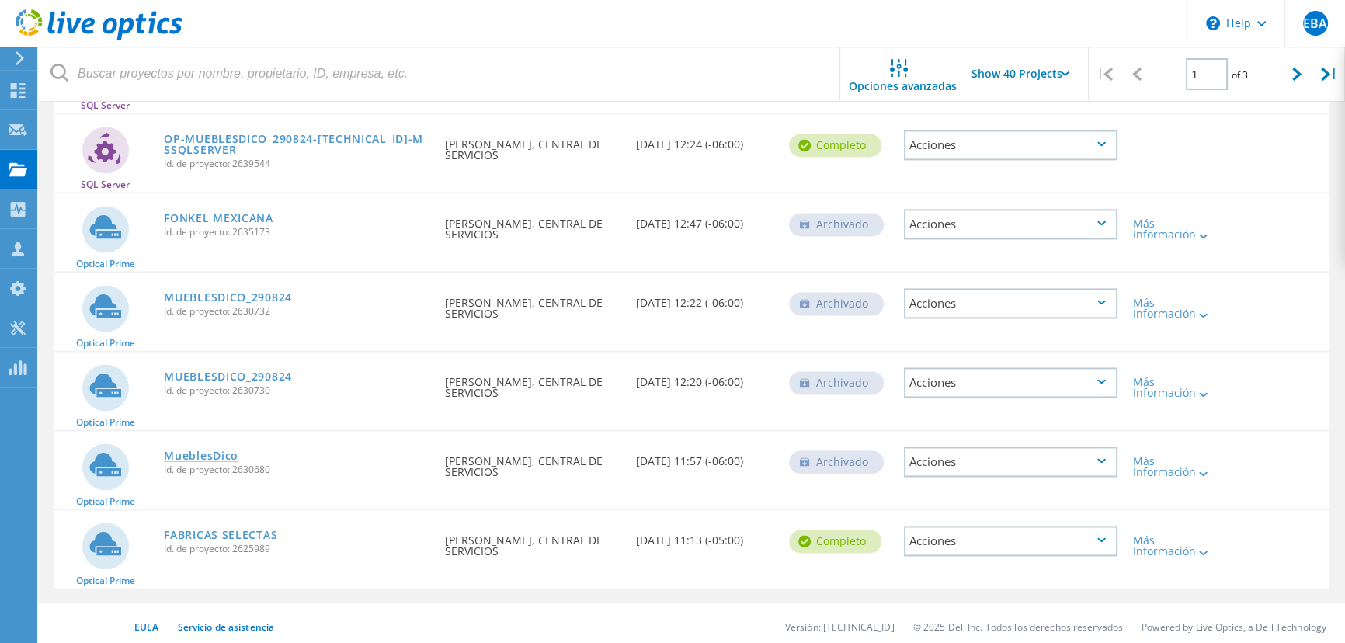
click at [191, 450] on link "MueblesDico" at bounding box center [201, 455] width 75 height 11
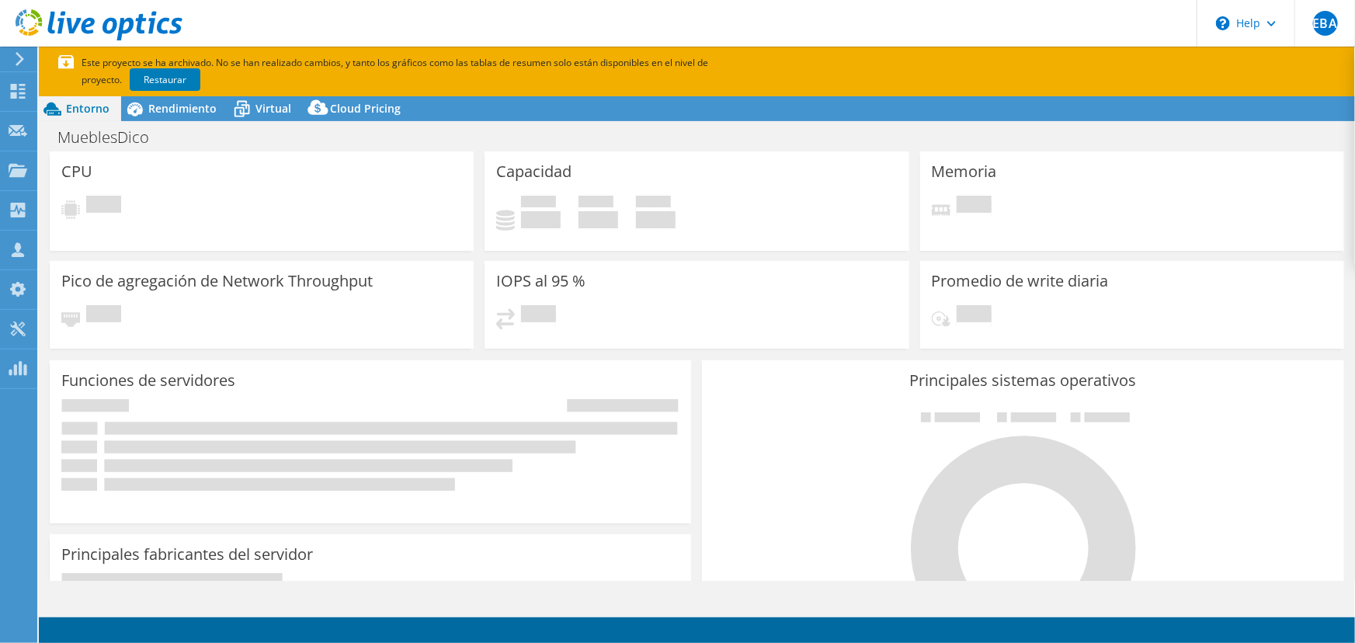
select select "USD"
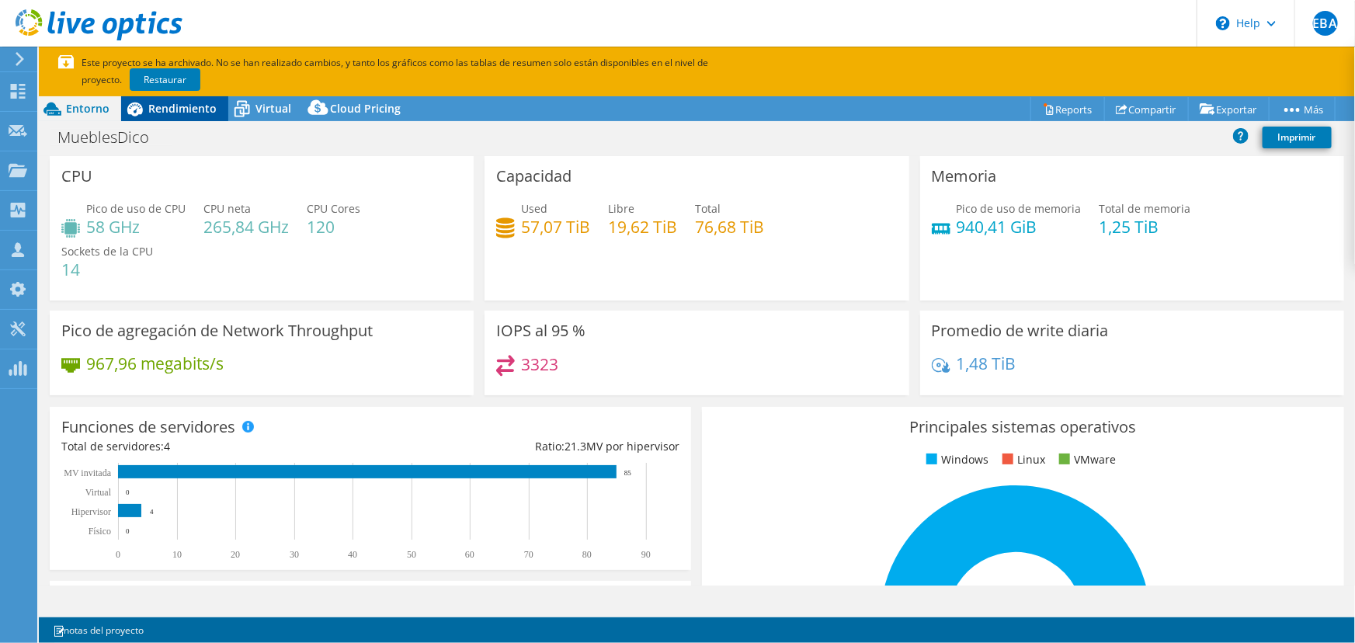
click at [159, 113] on span "Rendimiento" at bounding box center [182, 108] width 68 height 15
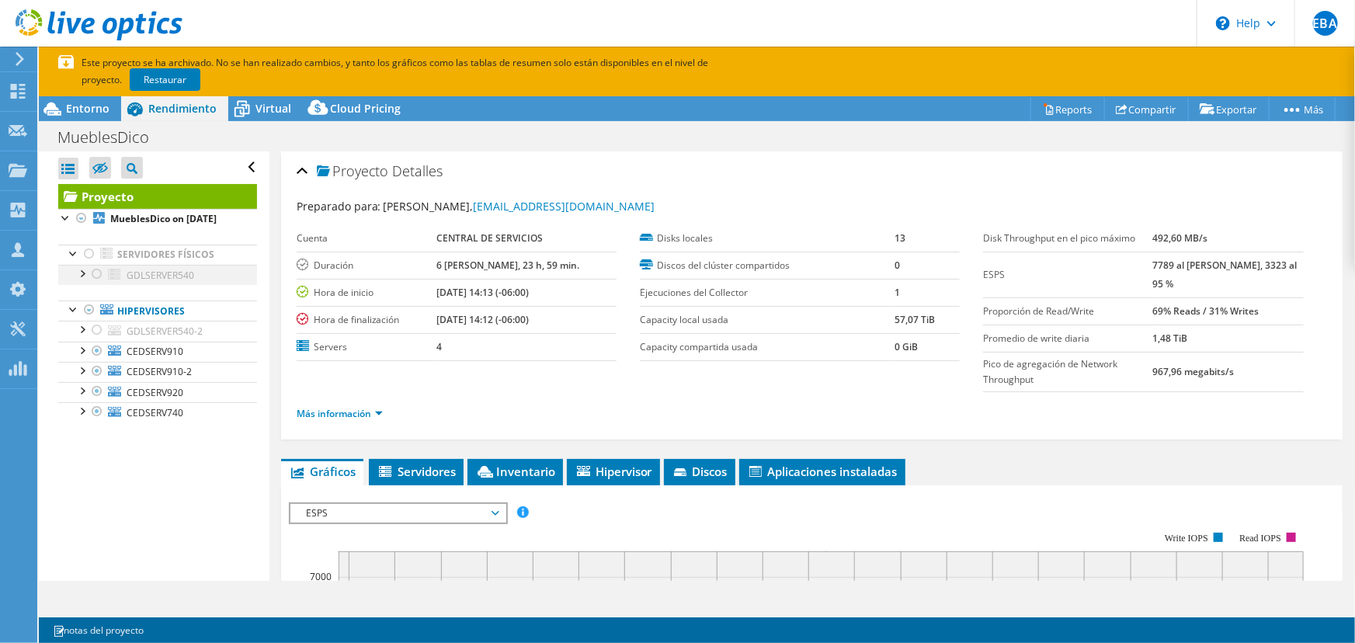
click at [77, 280] on div at bounding box center [82, 273] width 16 height 16
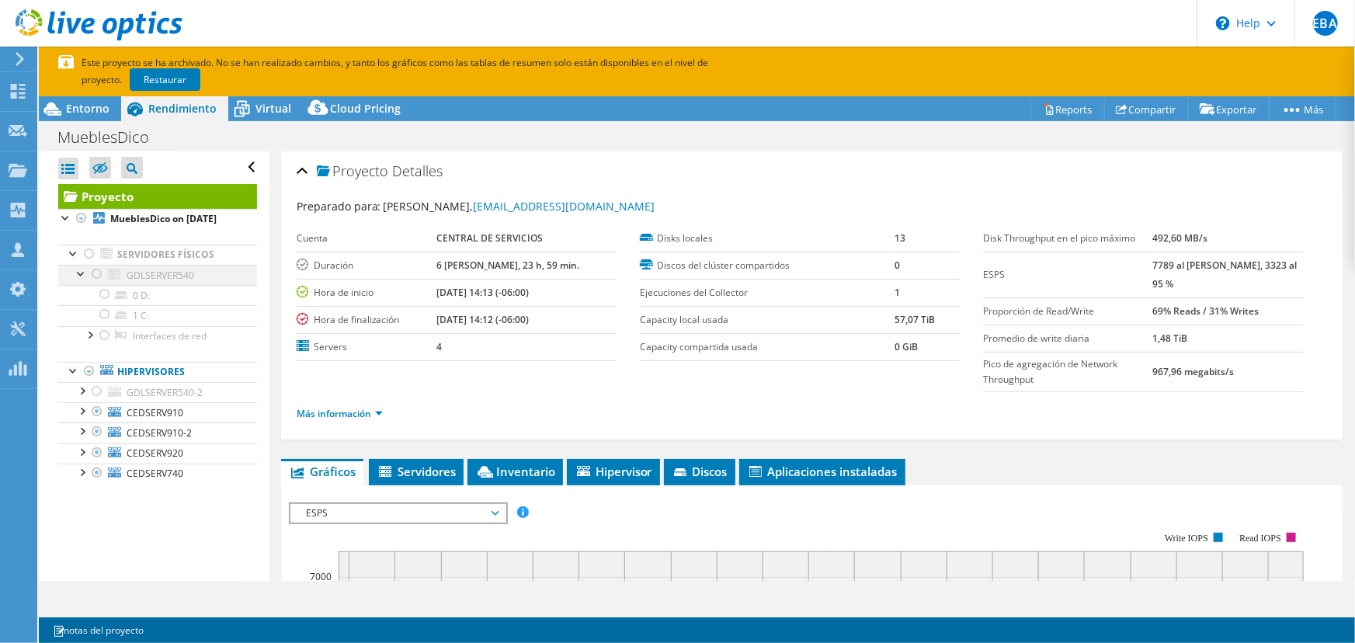
click at [77, 280] on div at bounding box center [82, 273] width 16 height 16
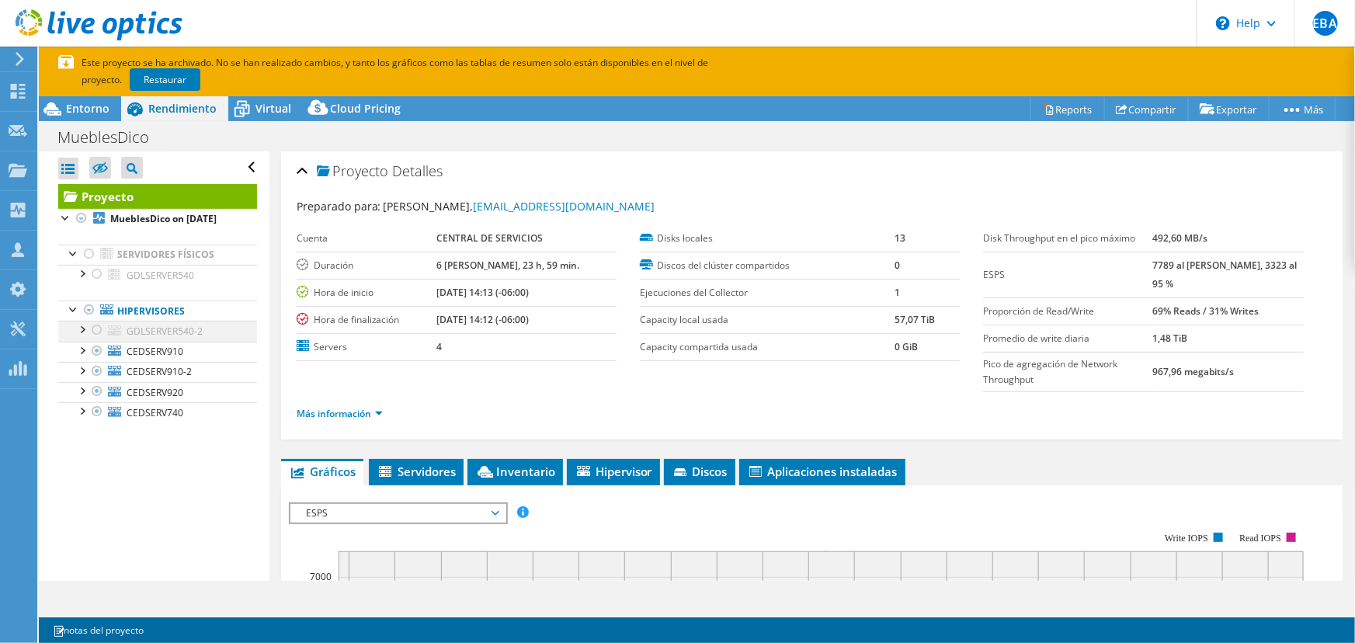
click at [82, 336] on div at bounding box center [82, 329] width 16 height 16
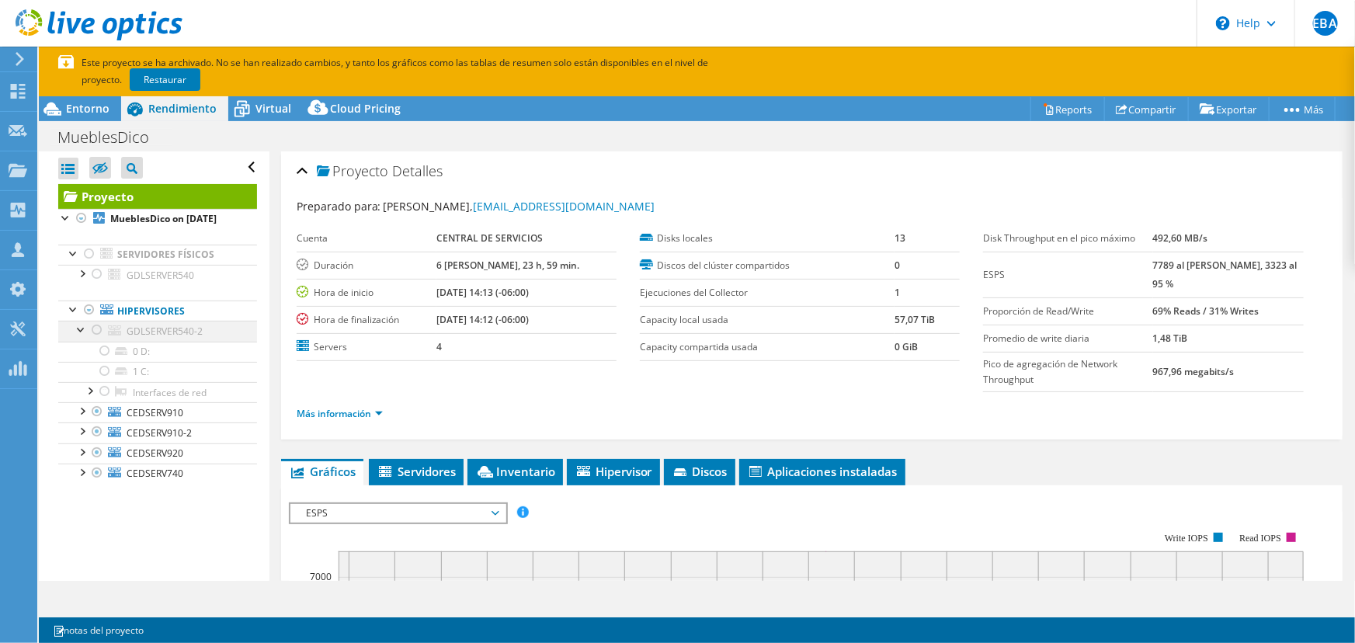
click at [82, 336] on div at bounding box center [82, 329] width 16 height 16
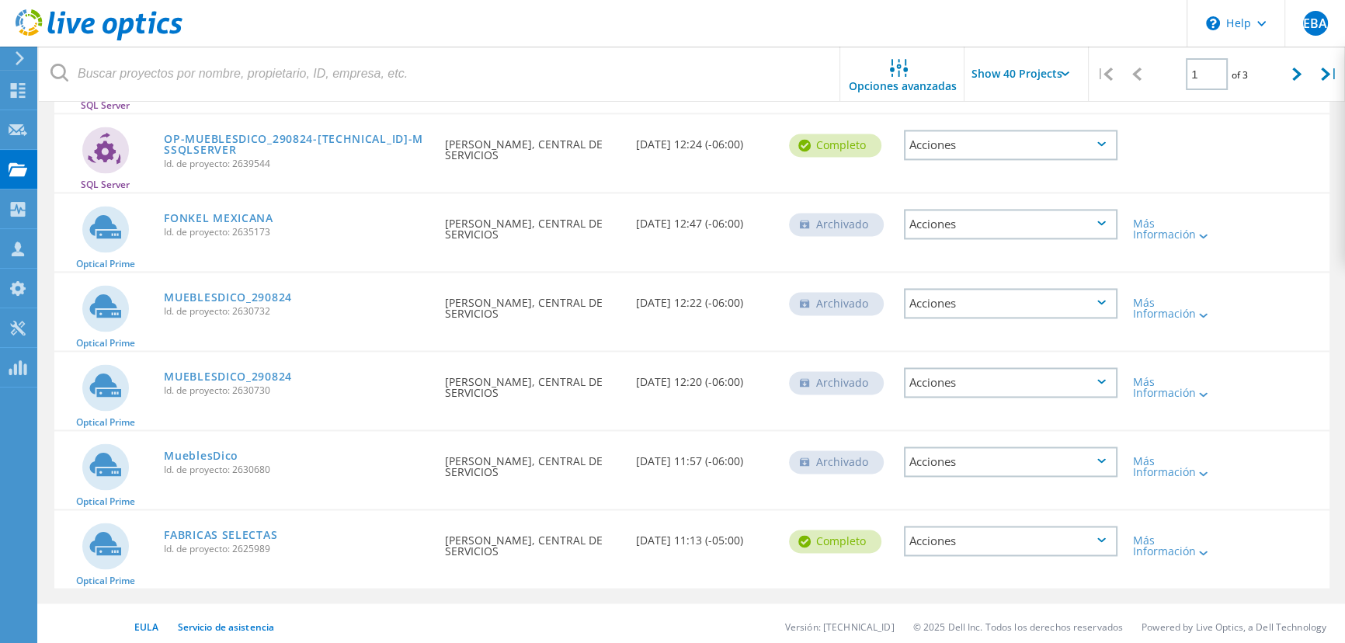
scroll to position [2599, 0]
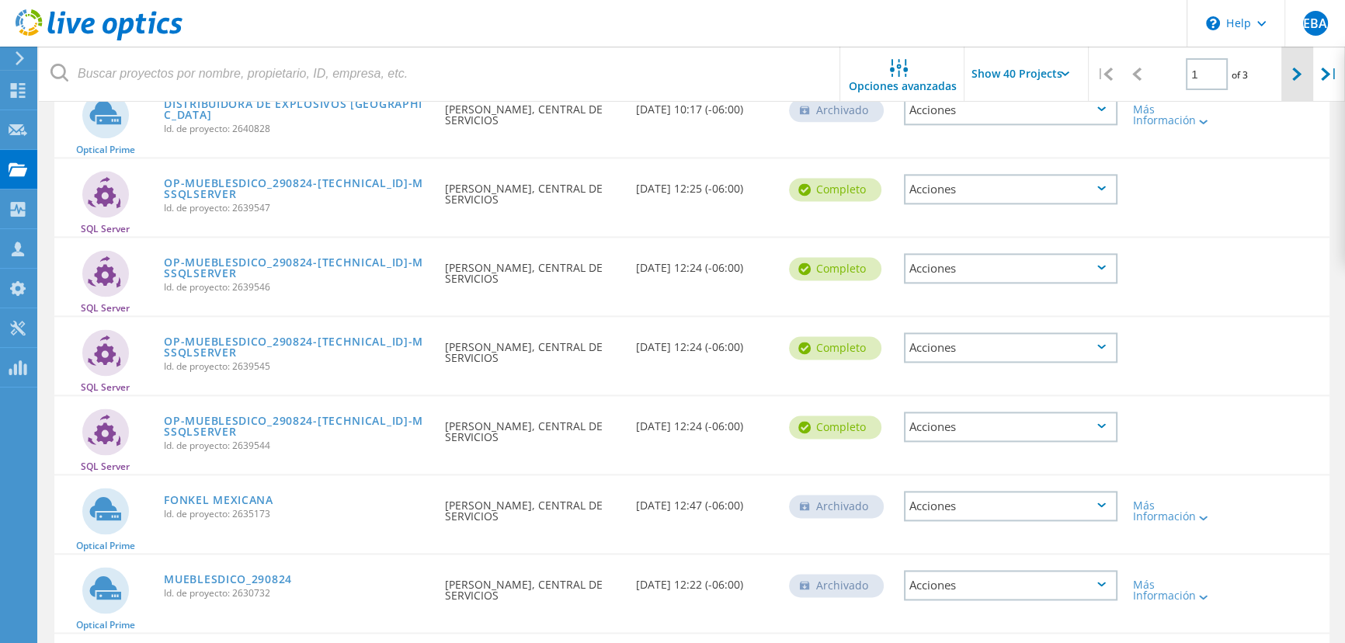
click at [1298, 69] on icon at bounding box center [1296, 74] width 9 height 13
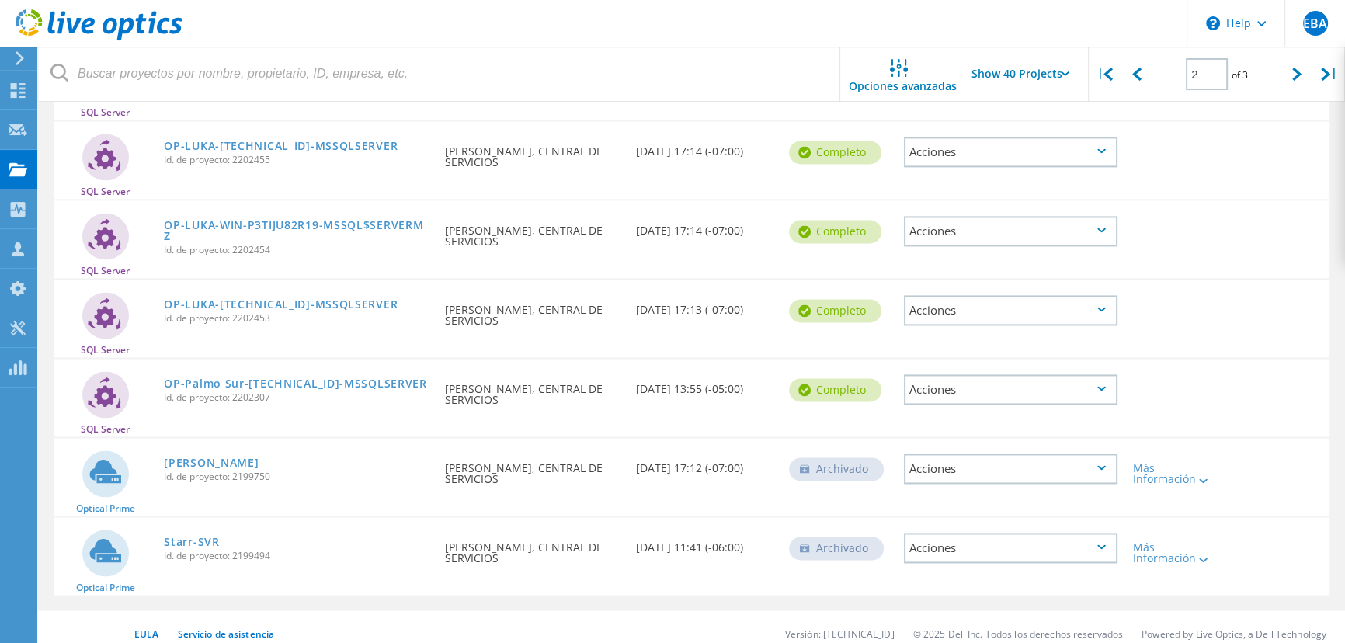
scroll to position [2866, 0]
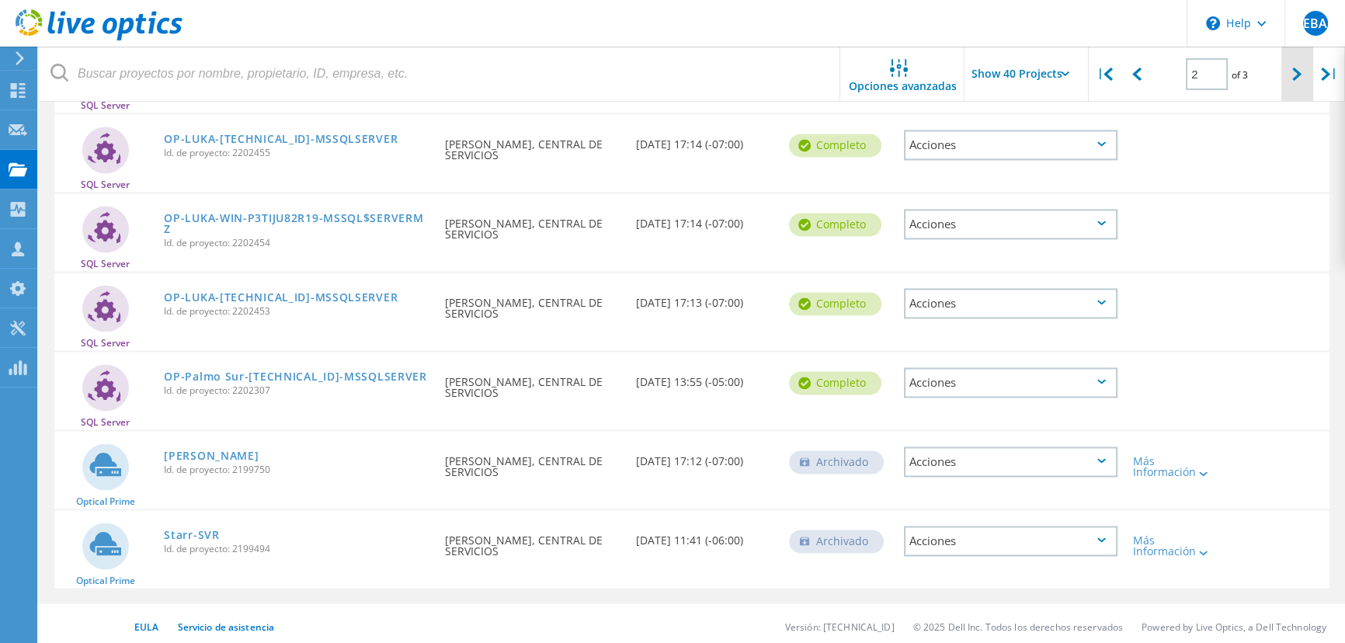
click at [1297, 84] on div at bounding box center [1297, 74] width 32 height 55
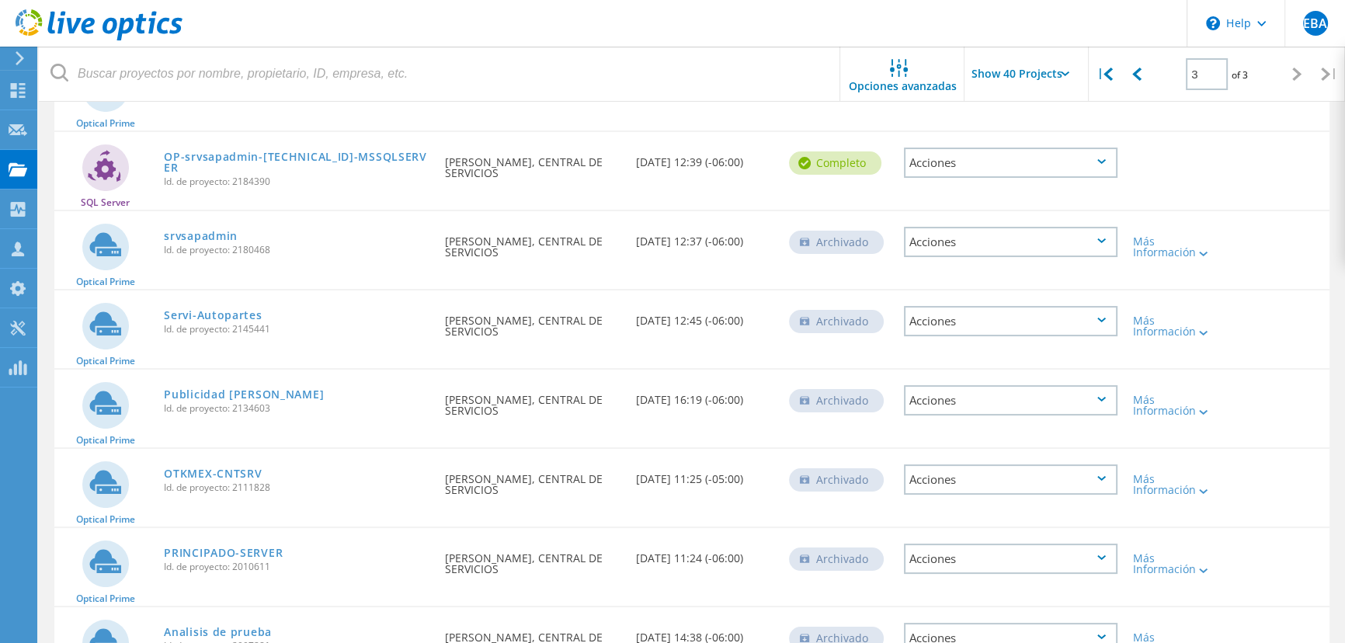
scroll to position [282, 0]
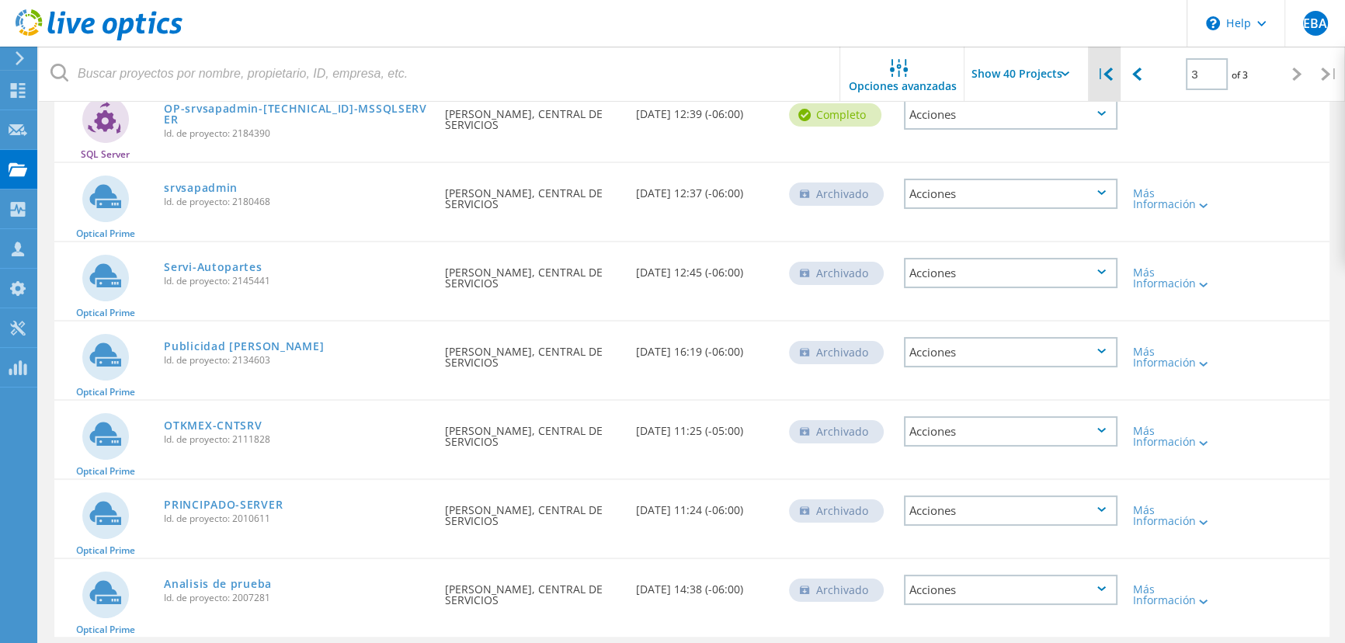
click at [1112, 82] on div "|" at bounding box center [1105, 74] width 32 height 55
type input "1"
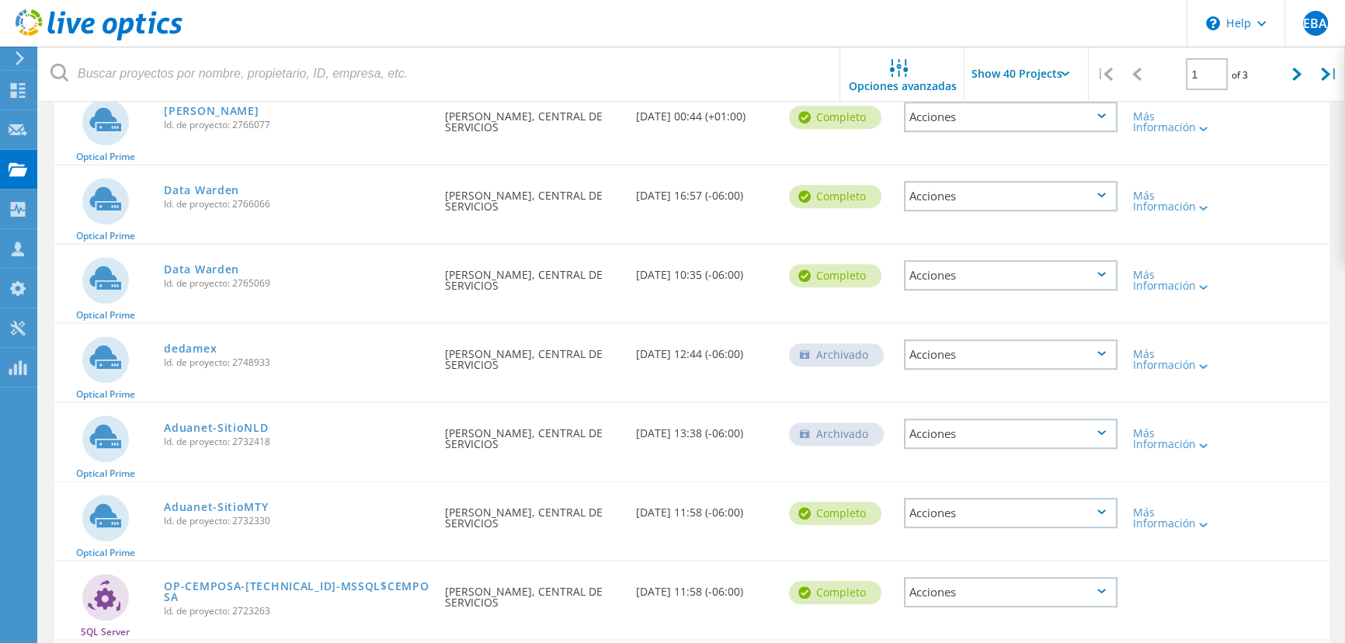
scroll to position [1412, 0]
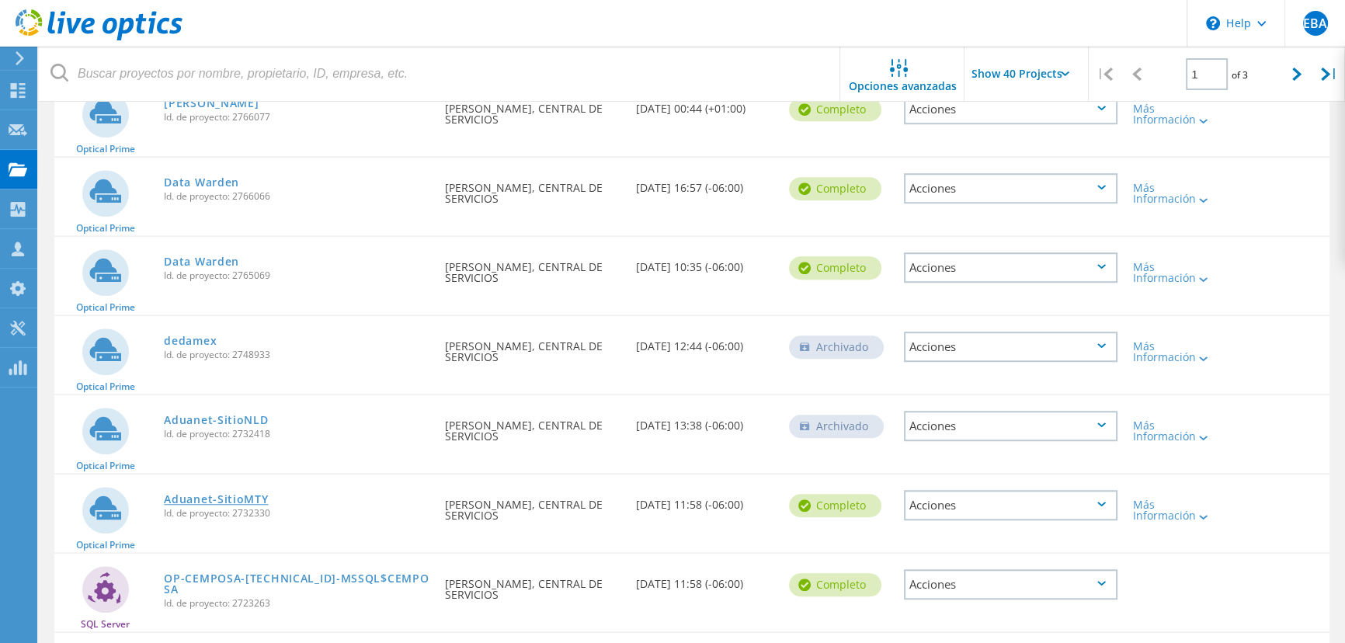
click at [215, 495] on link "Aduanet-SitioMTY" at bounding box center [216, 499] width 104 height 11
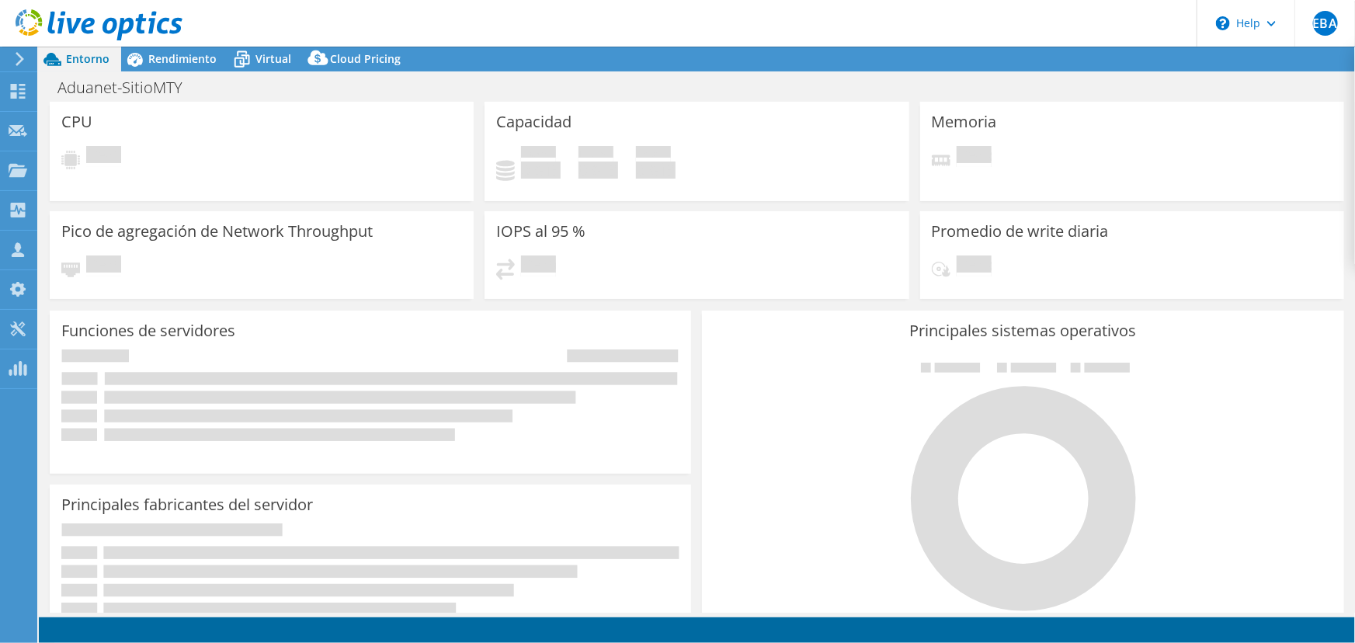
select select "USD"
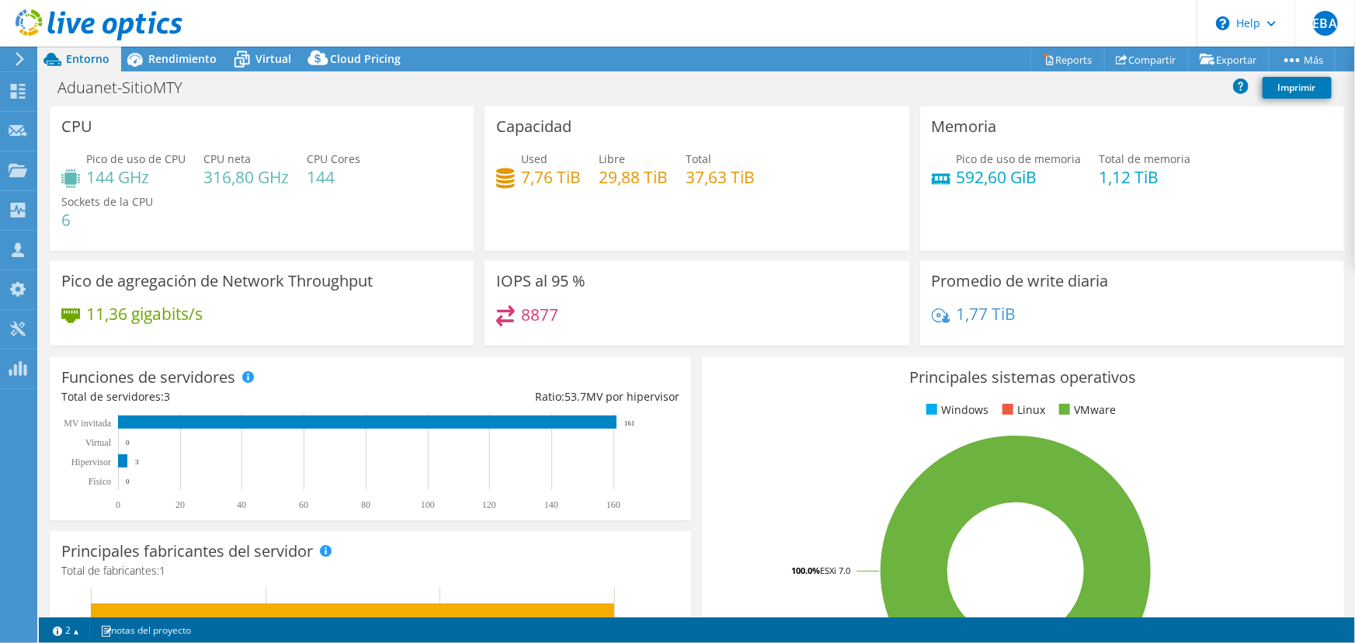
drag, startPoint x: 625, startPoint y: 421, endPoint x: 669, endPoint y: 419, distance: 43.5
click at [669, 419] on div "0 20 40 60 80 100 120 140 160 Físico Hipervisor Virtual MV invitada 0 3 0 161" at bounding box center [370, 461] width 618 height 97
click at [669, 415] on div "0 20 40 60 80 100 120 140 160 Físico Hipervisor Virtual MV invitada 0 3 0 161" at bounding box center [370, 461] width 618 height 97
drag, startPoint x: 1079, startPoint y: 170, endPoint x: 1201, endPoint y: 183, distance: 122.6
click at [1201, 183] on div "Pico de uso de memoria 592,60 GiB Total de memoria 1,12 TiB" at bounding box center [1132, 176] width 401 height 50
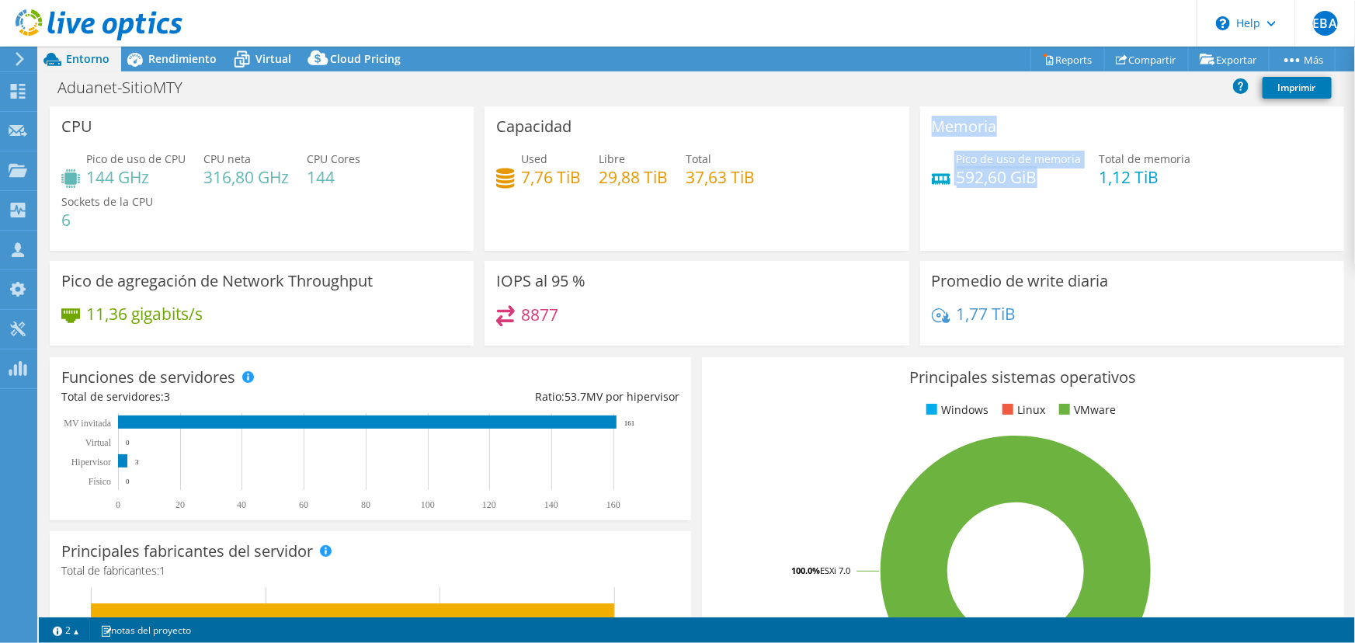
drag, startPoint x: 1032, startPoint y: 179, endPoint x: 798, endPoint y: 165, distance: 234.9
click at [806, 168] on div "CPU Pico de uso de CPU 144 GHz CPU [PERSON_NAME] 316,80 GHz CPU Cores 144 Socke…" at bounding box center [696, 230] width 1305 height 249
click at [536, 181] on h4 "7,76 TiB" at bounding box center [551, 177] width 60 height 17
click at [521, 174] on h4 "7,76 TiB" at bounding box center [551, 177] width 60 height 17
click at [599, 173] on h4 "29,88 TiB" at bounding box center [633, 177] width 69 height 17
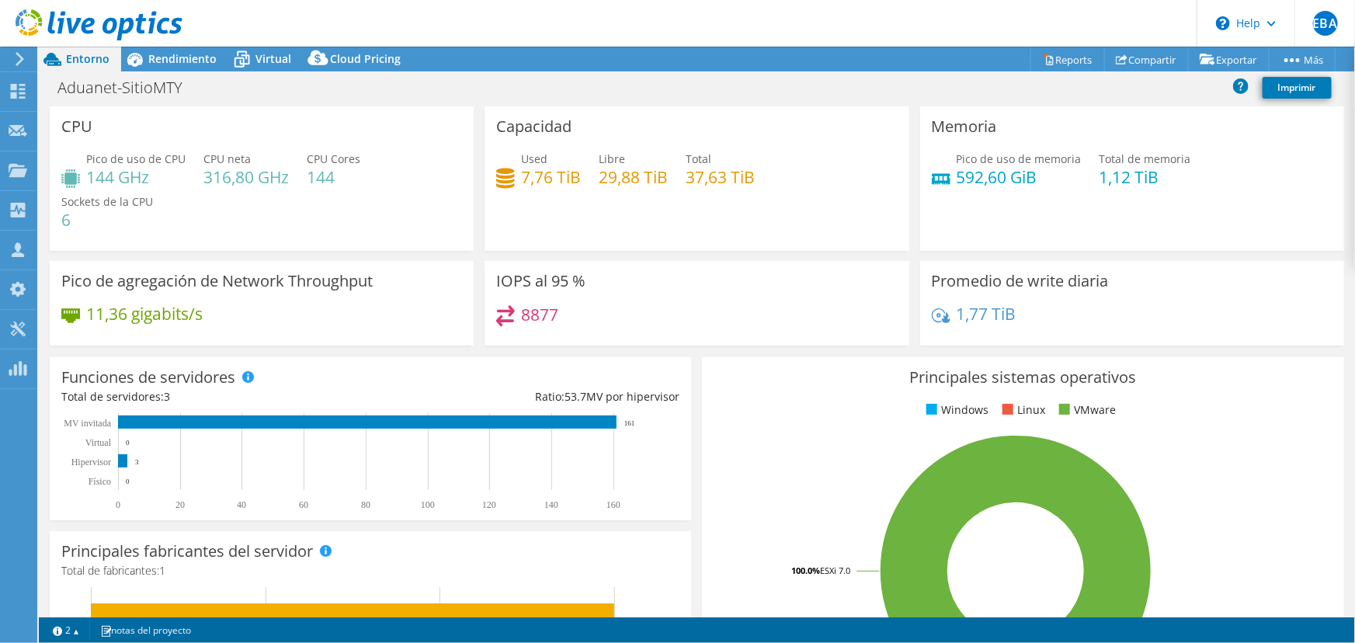
click at [697, 174] on h4 "37,63 TiB" at bounding box center [720, 177] width 69 height 17
click at [322, 176] on h4 "144" at bounding box center [334, 177] width 54 height 17
click at [229, 178] on h4 "316,80 GHz" at bounding box center [245, 177] width 85 height 17
click at [104, 183] on h4 "144 GHz" at bounding box center [135, 177] width 99 height 17
drag, startPoint x: 91, startPoint y: 175, endPoint x: 161, endPoint y: 173, distance: 69.9
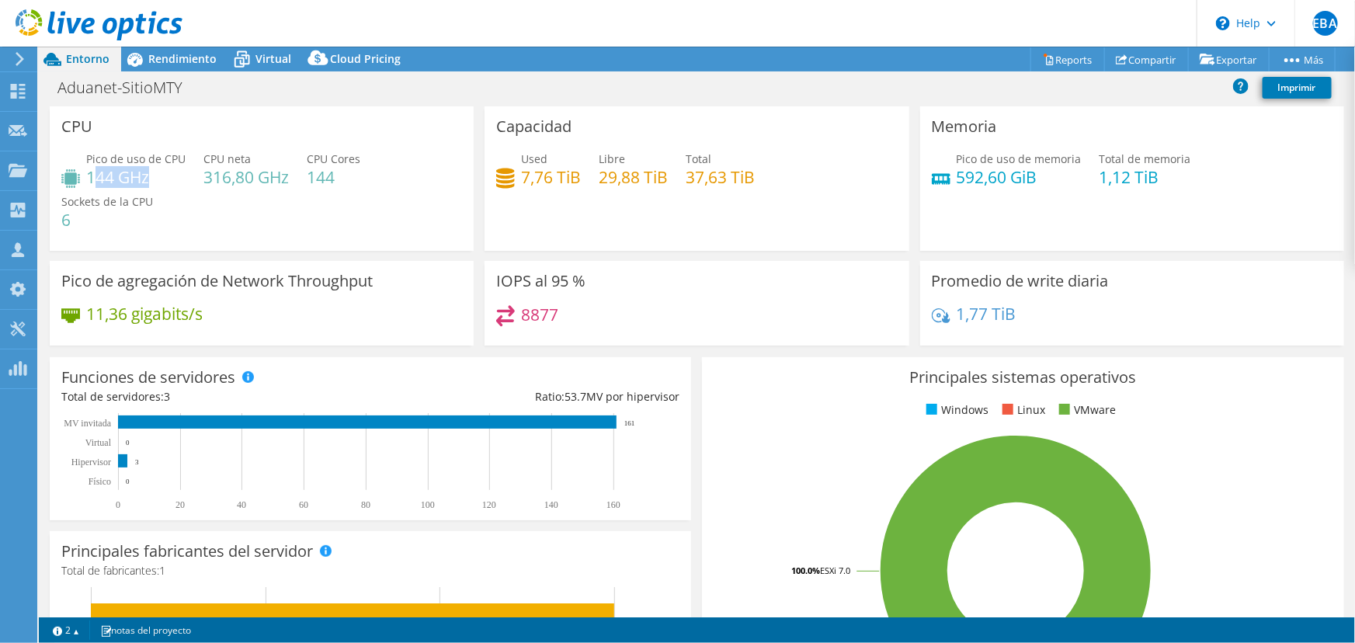
click at [155, 176] on h4 "144 GHz" at bounding box center [135, 177] width 99 height 17
click at [163, 172] on h4 "144 GHz" at bounding box center [135, 177] width 99 height 17
drag, startPoint x: 155, startPoint y: 172, endPoint x: 78, endPoint y: 174, distance: 76.9
click at [78, 174] on div "Pico de uso de CPU 144 GHz" at bounding box center [123, 168] width 124 height 35
click at [137, 140] on div "CPU Pico de uso de CPU 144 GHz CPU neta 316,80 GHz CPU Cores 144 Sockets de la …" at bounding box center [262, 178] width 424 height 144
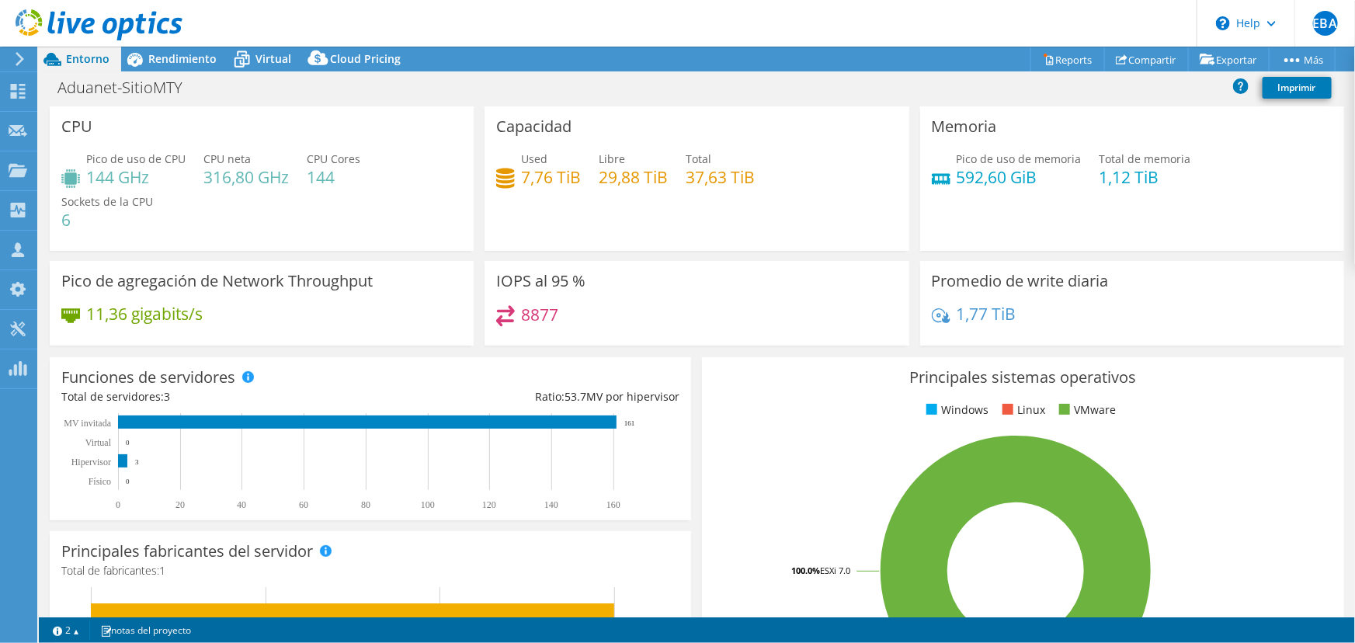
click at [95, 178] on h4 "144 GHz" at bounding box center [135, 177] width 99 height 17
click at [151, 58] on span "Rendimiento" at bounding box center [182, 58] width 68 height 15
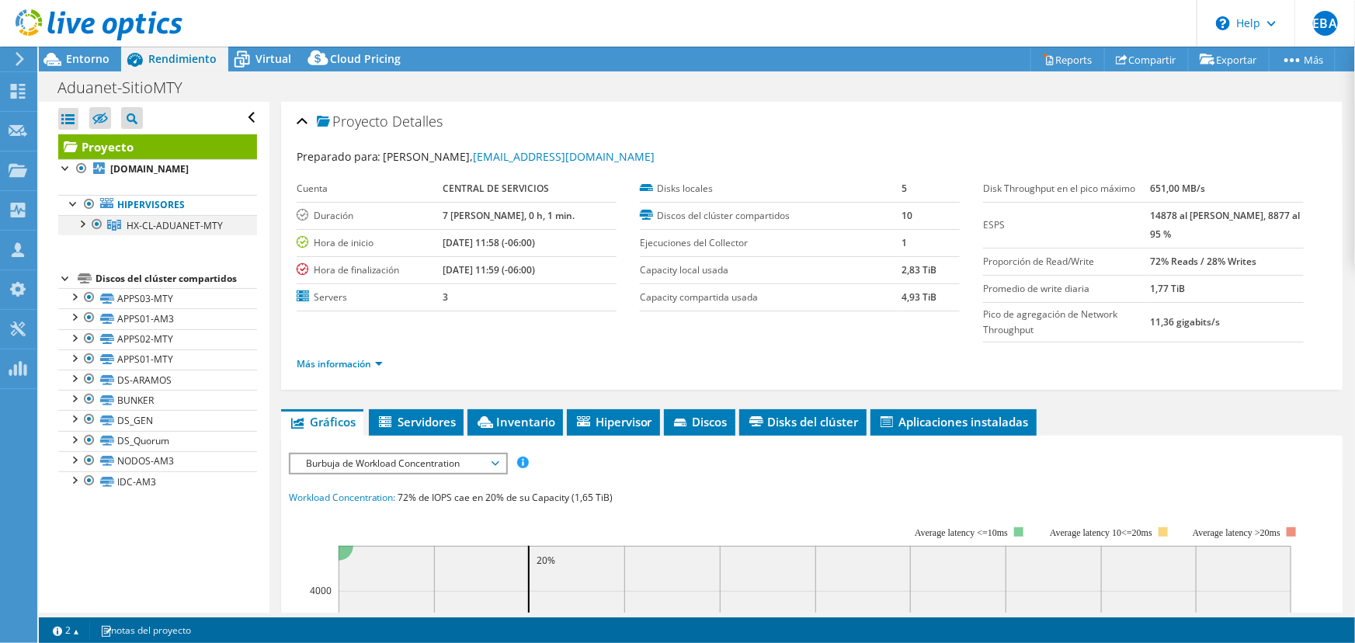
click at [80, 231] on div at bounding box center [82, 223] width 16 height 16
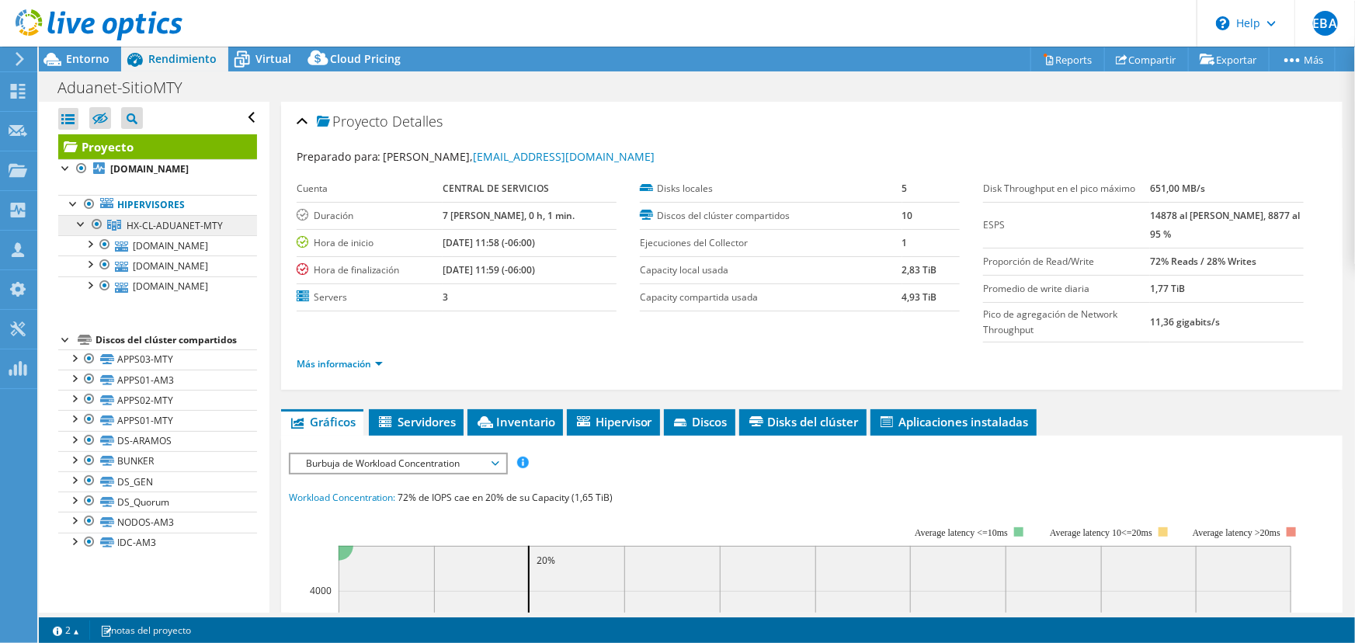
click at [226, 235] on link "HX-CL-ADUANET-MTY" at bounding box center [157, 225] width 199 height 20
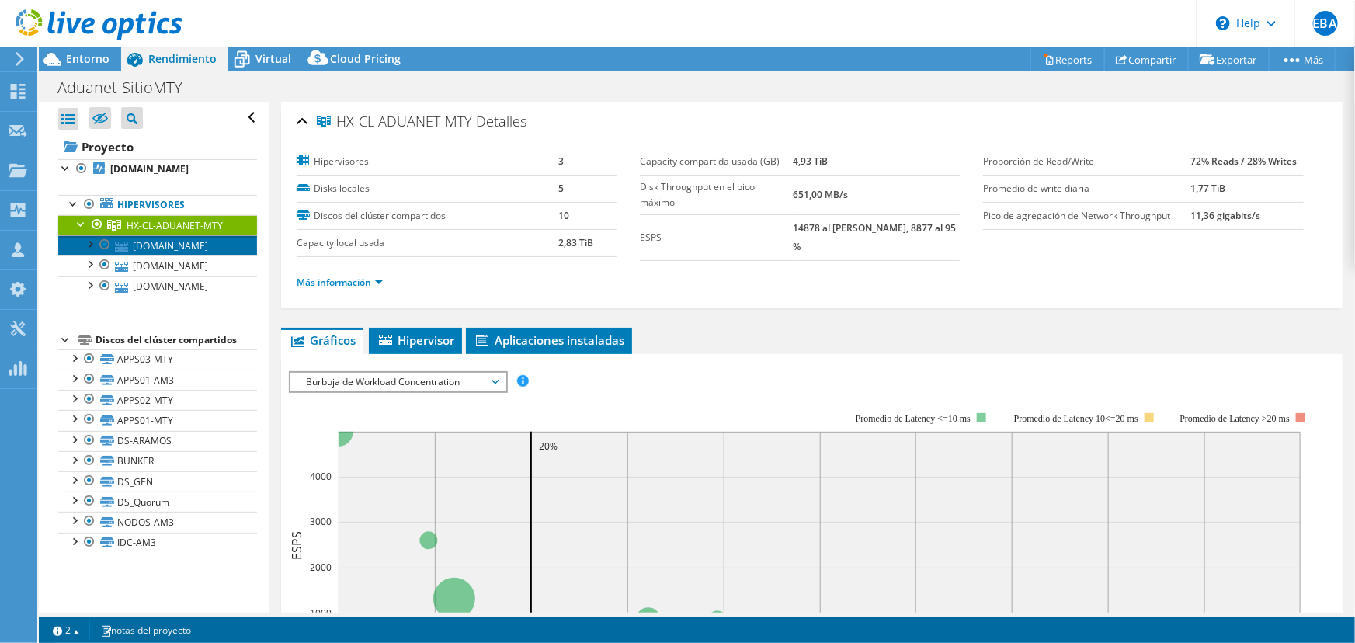
click at [195, 256] on link "hx-esx01-mty.aduanet.net" at bounding box center [157, 245] width 199 height 20
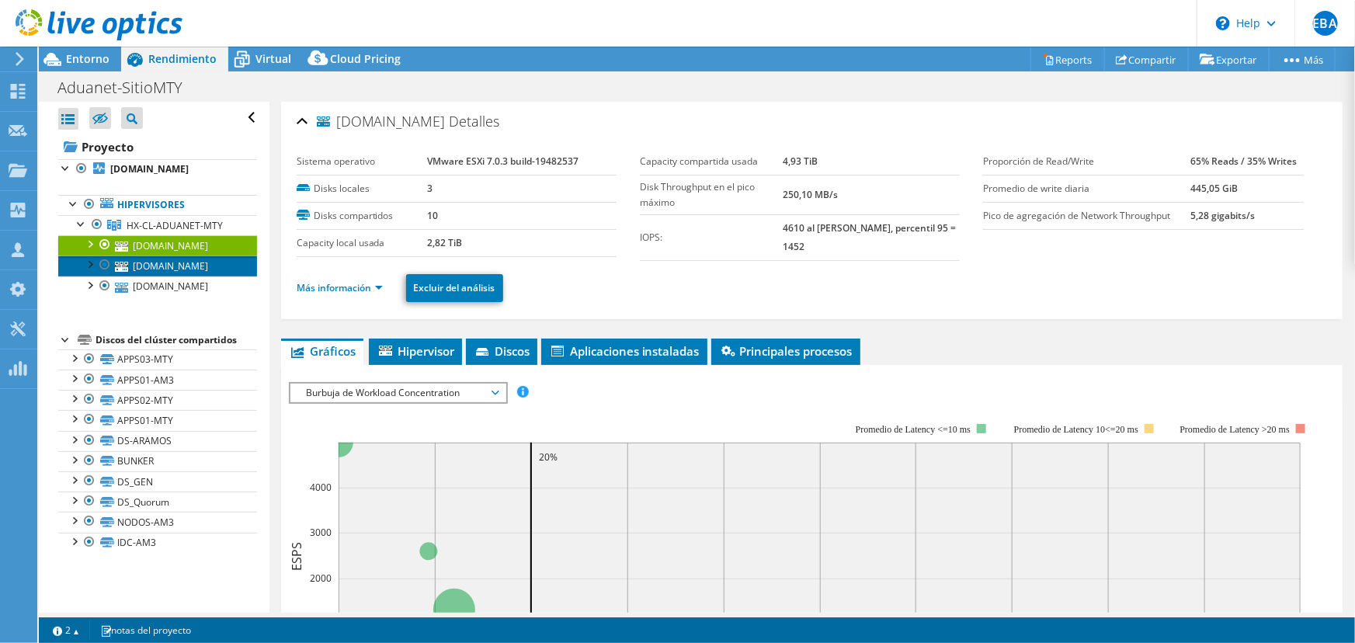
click at [201, 276] on link "hx-esx02-mty.aduanet.net" at bounding box center [157, 266] width 199 height 20
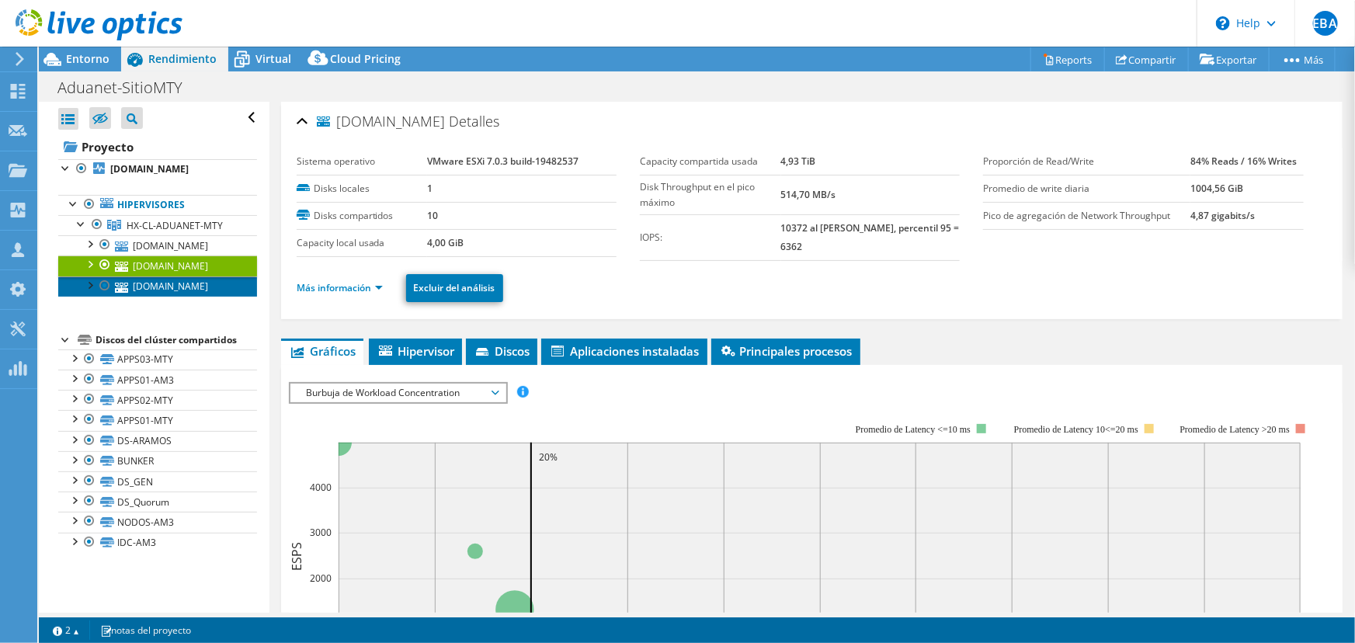
click at [181, 297] on link "hx-esx03-mty.aduanet.net" at bounding box center [157, 286] width 199 height 20
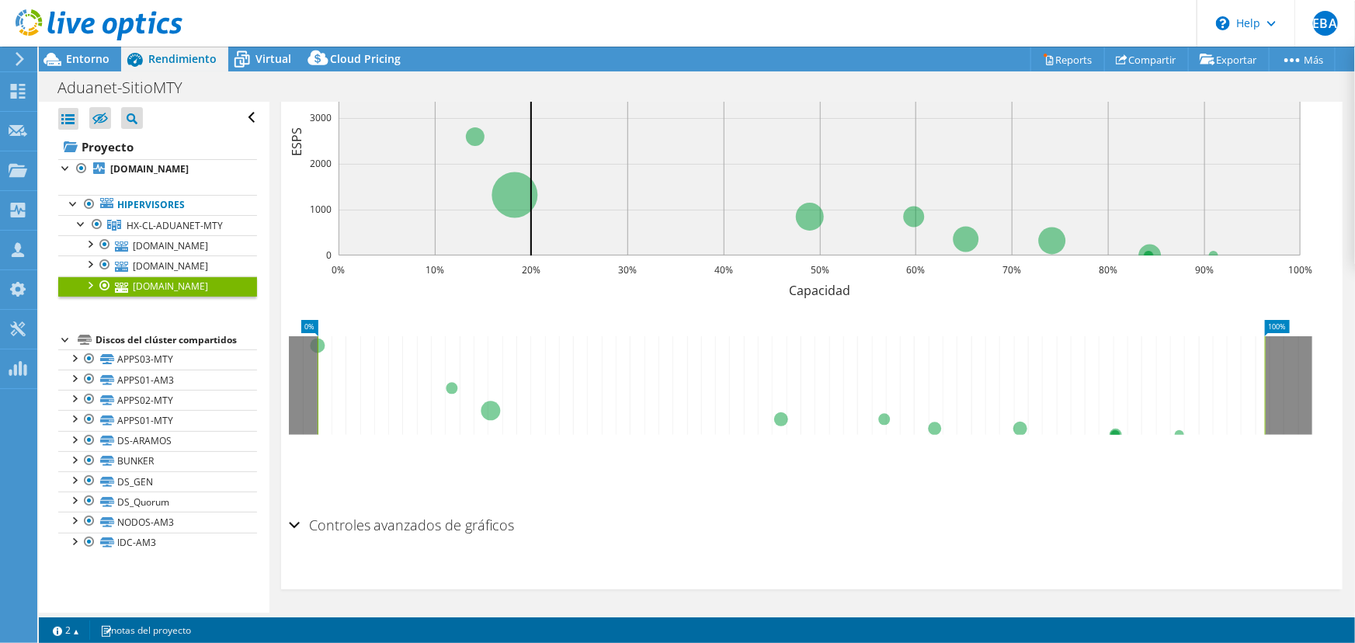
scroll to position [132, 0]
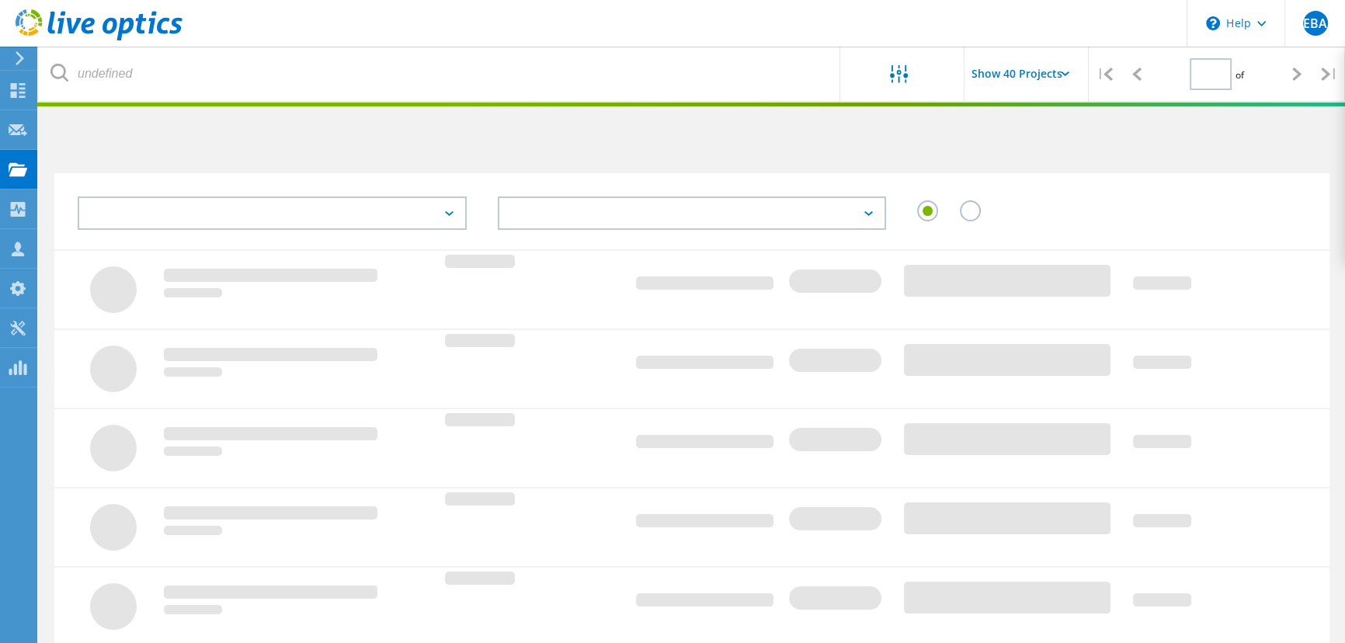
type input "1"
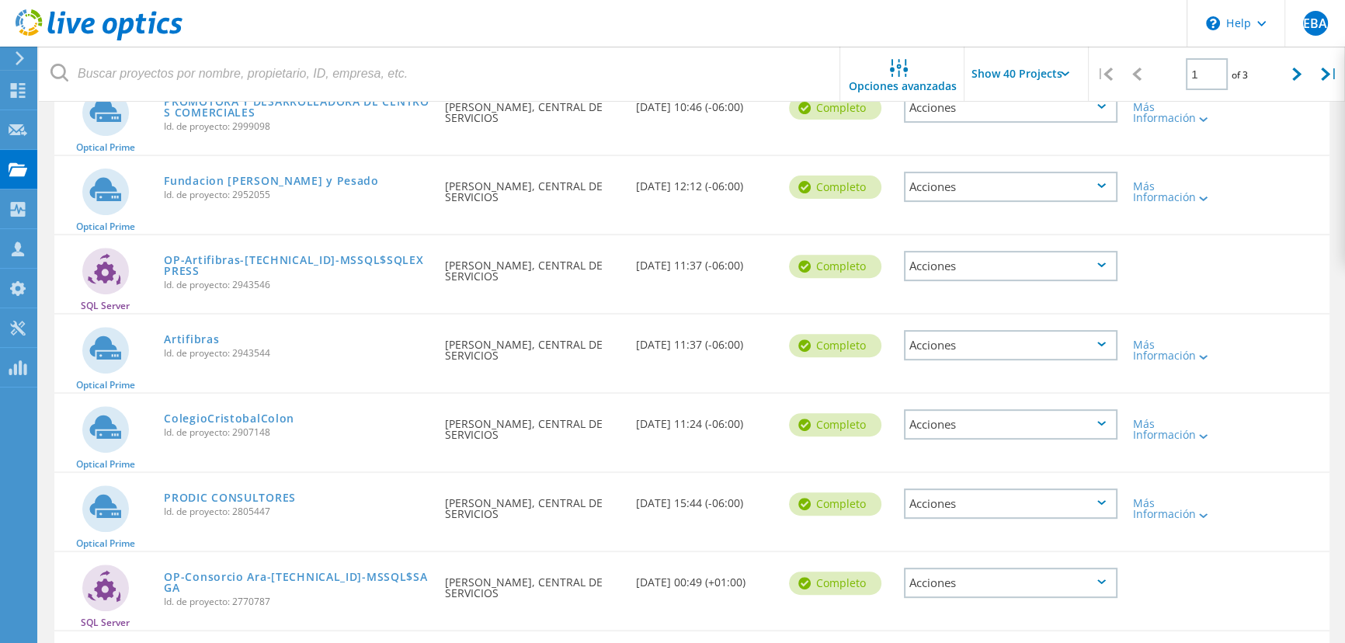
scroll to position [777, 0]
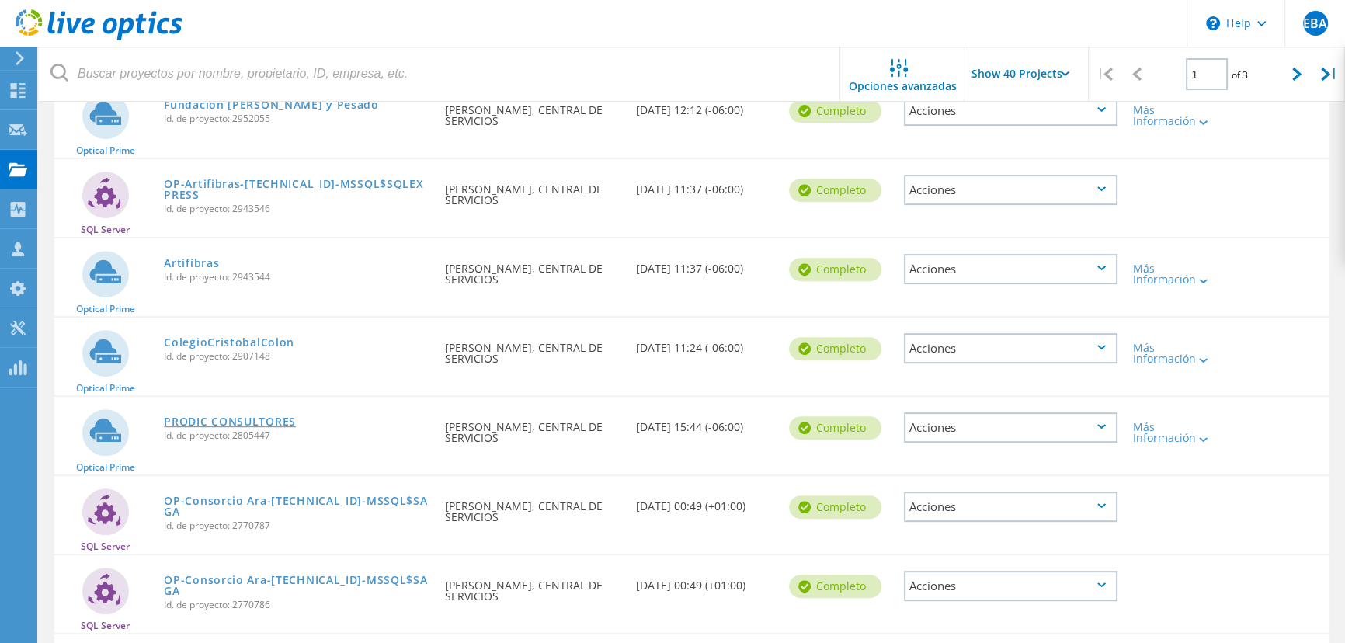
click at [256, 416] on link "PRODIC CONSULTORES" at bounding box center [230, 421] width 132 height 11
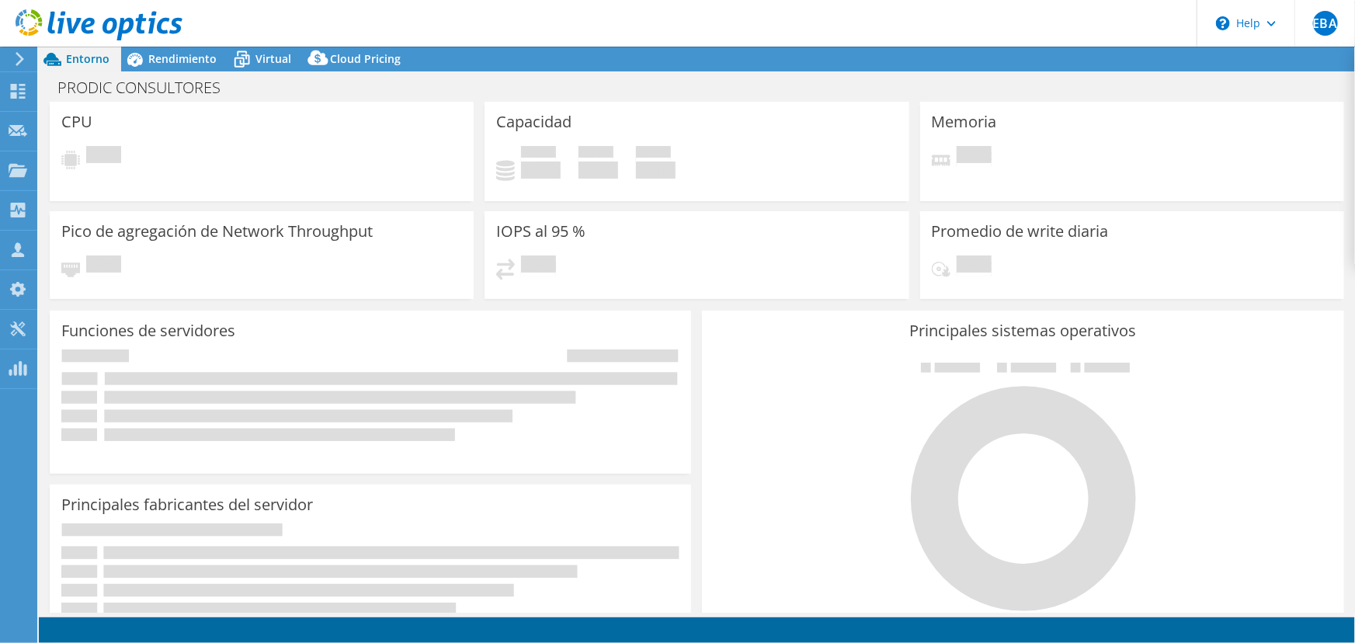
select select "USEast"
select select "USD"
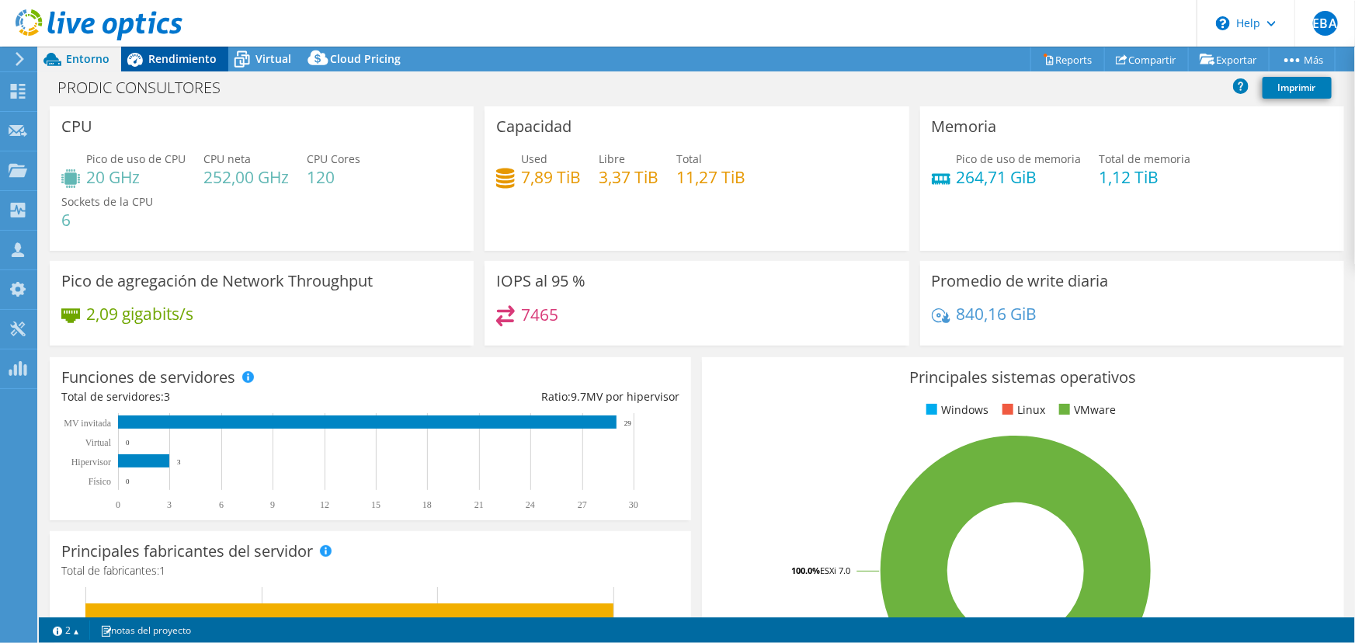
click at [170, 57] on span "Rendimiento" at bounding box center [182, 58] width 68 height 15
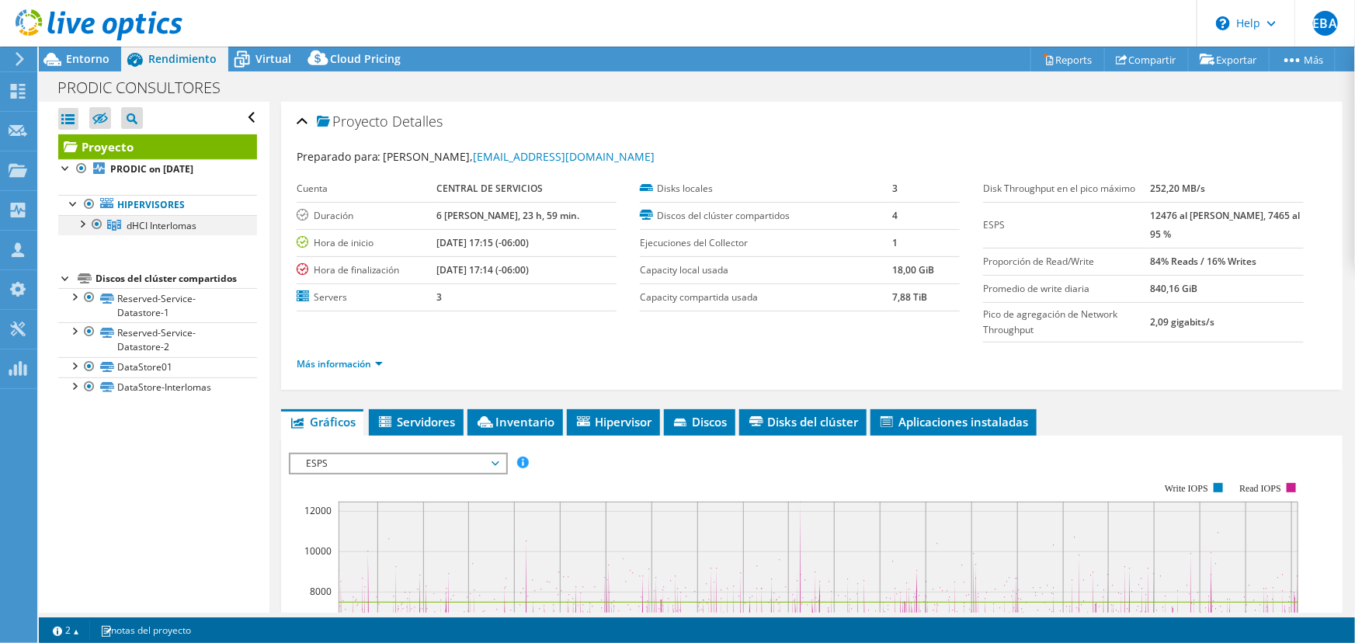
click at [85, 223] on div at bounding box center [82, 223] width 16 height 16
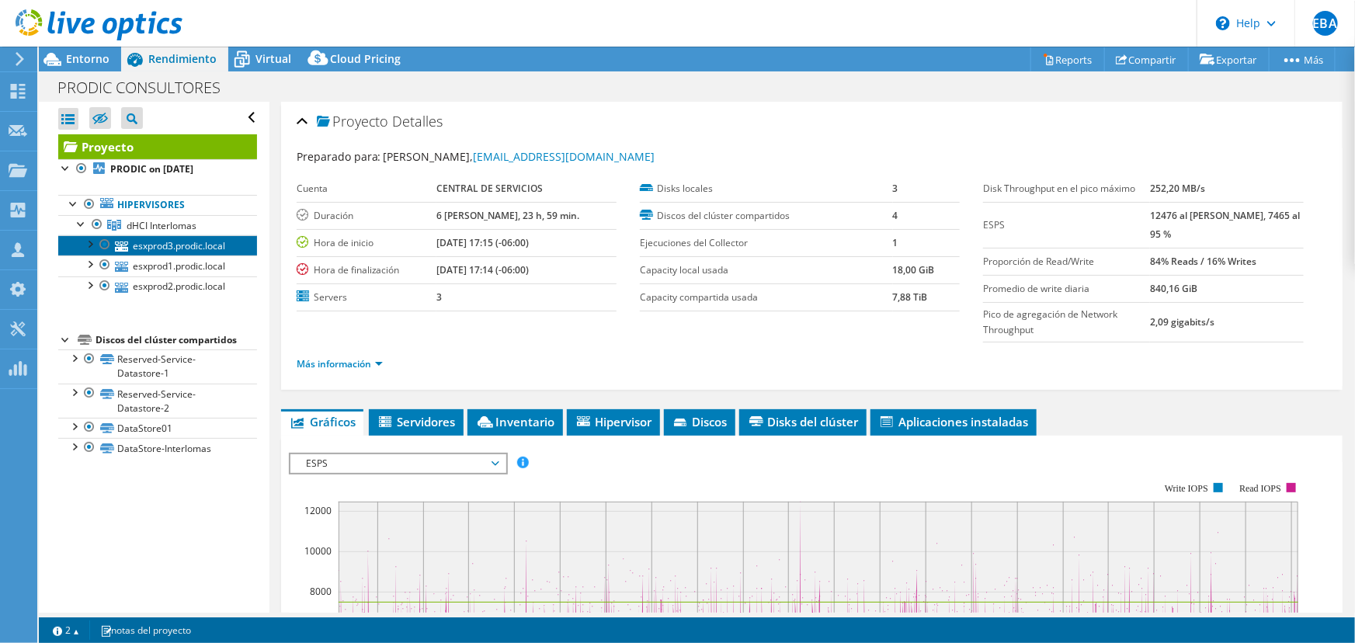
click at [170, 252] on link "esxprod3.prodic.local" at bounding box center [157, 245] width 199 height 20
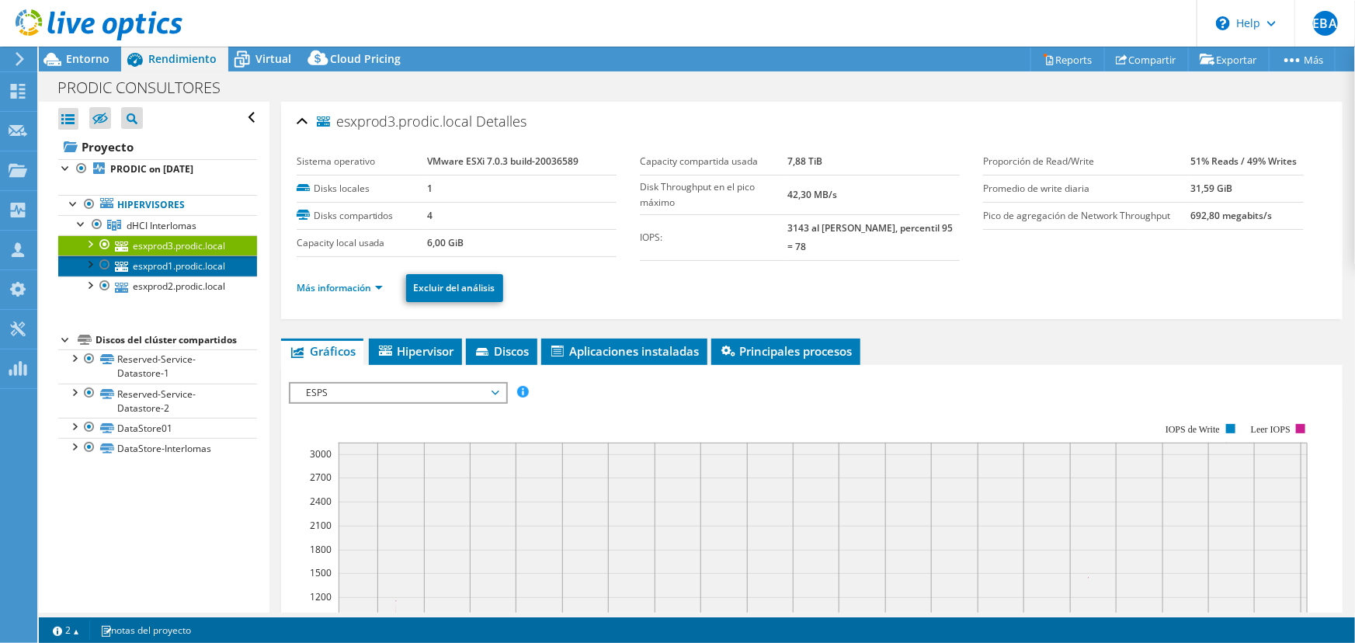
click at [191, 264] on link "esxprod1.prodic.local" at bounding box center [157, 266] width 199 height 20
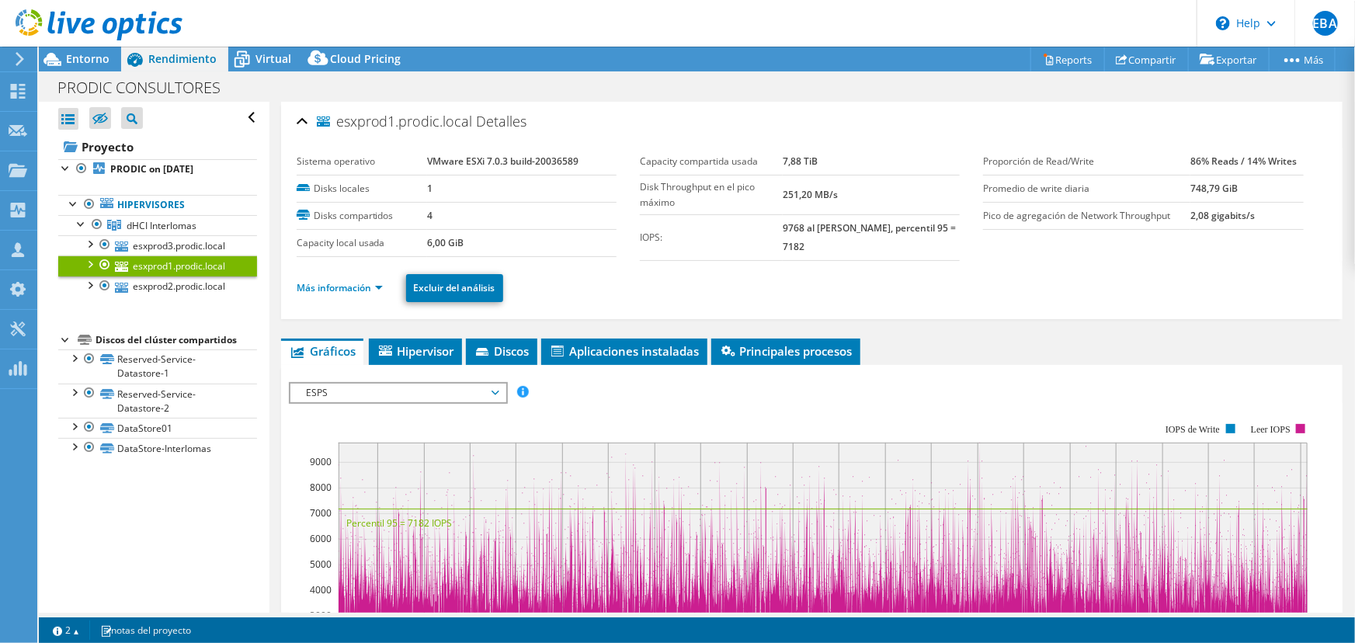
scroll to position [282, 0]
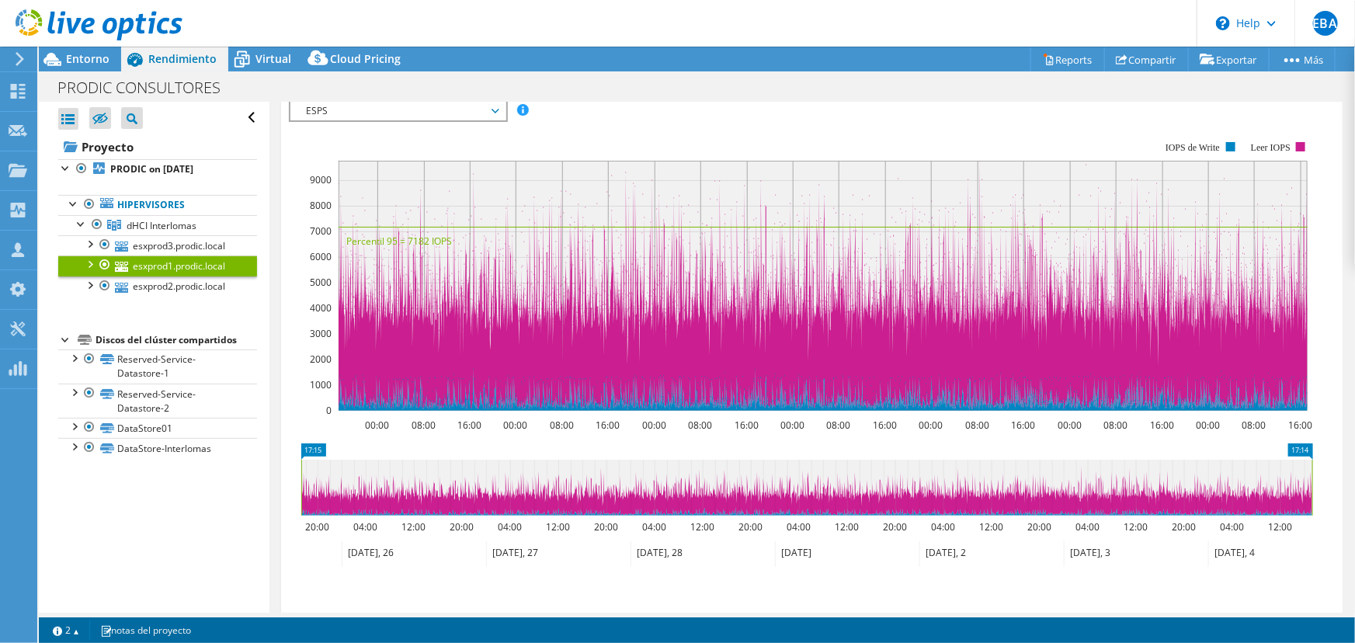
click at [510, 544] on icon at bounding box center [558, 554] width 144 height 26
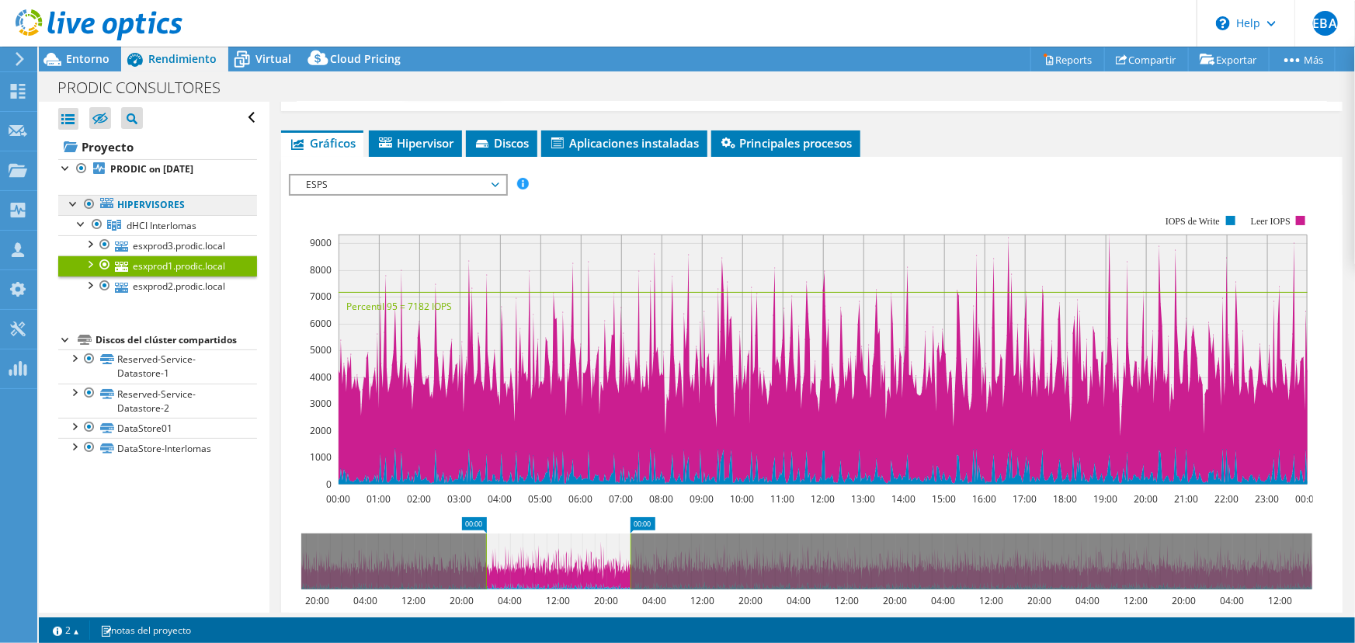
scroll to position [141, 0]
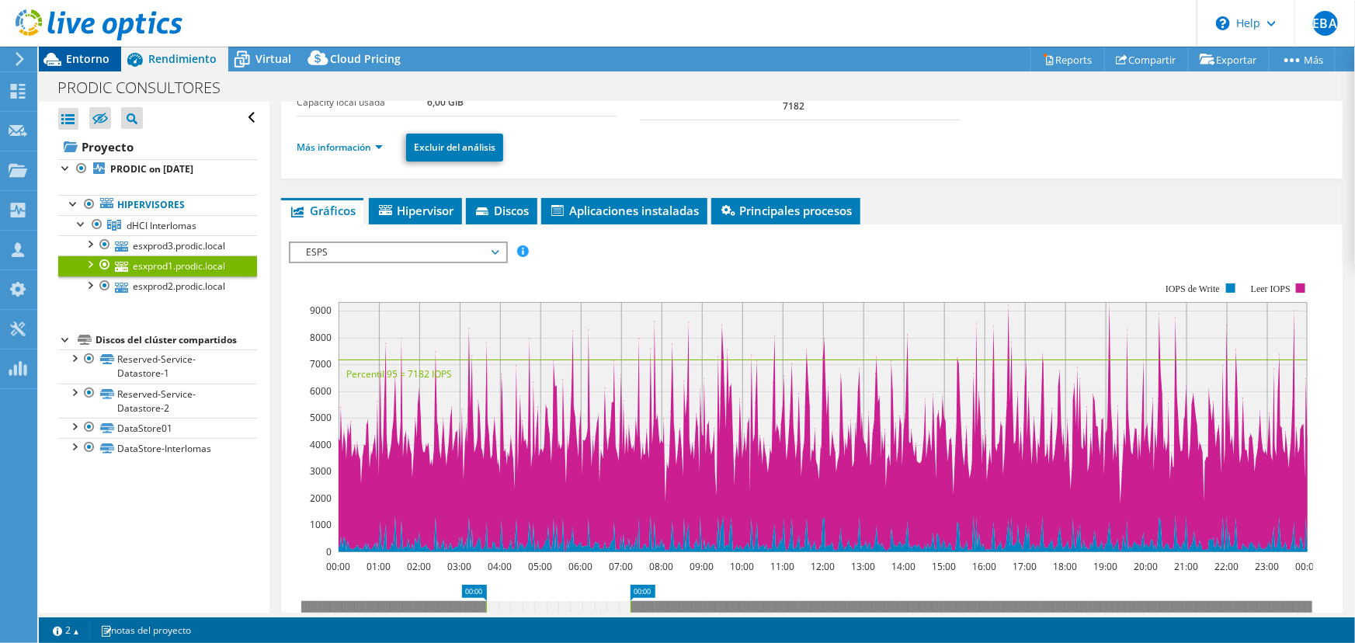
click at [85, 60] on span "Entorno" at bounding box center [87, 58] width 43 height 15
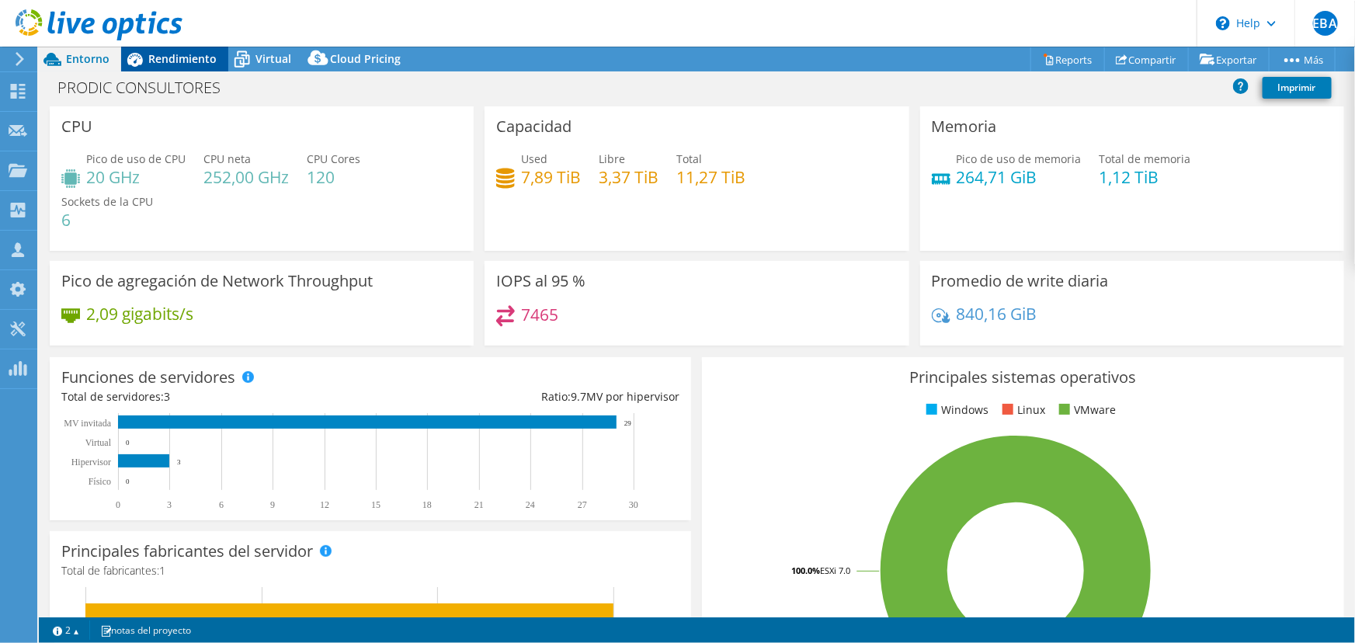
click at [153, 52] on span "Rendimiento" at bounding box center [182, 58] width 68 height 15
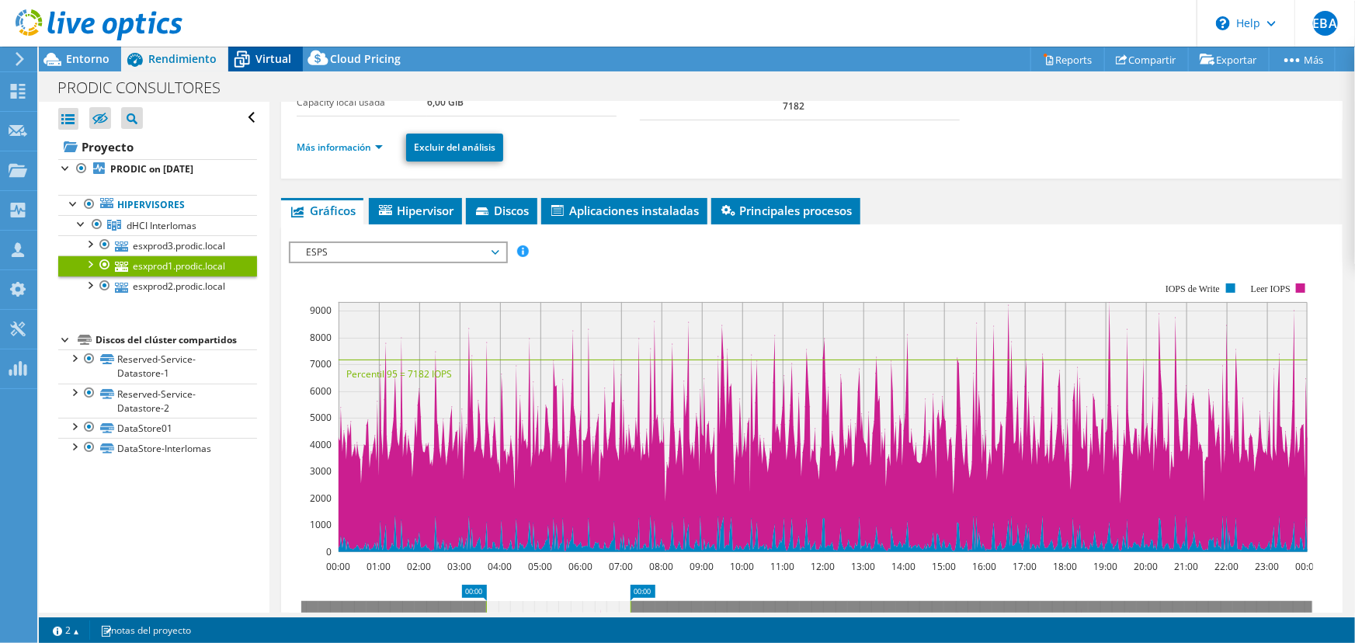
click at [245, 60] on icon at bounding box center [241, 59] width 27 height 27
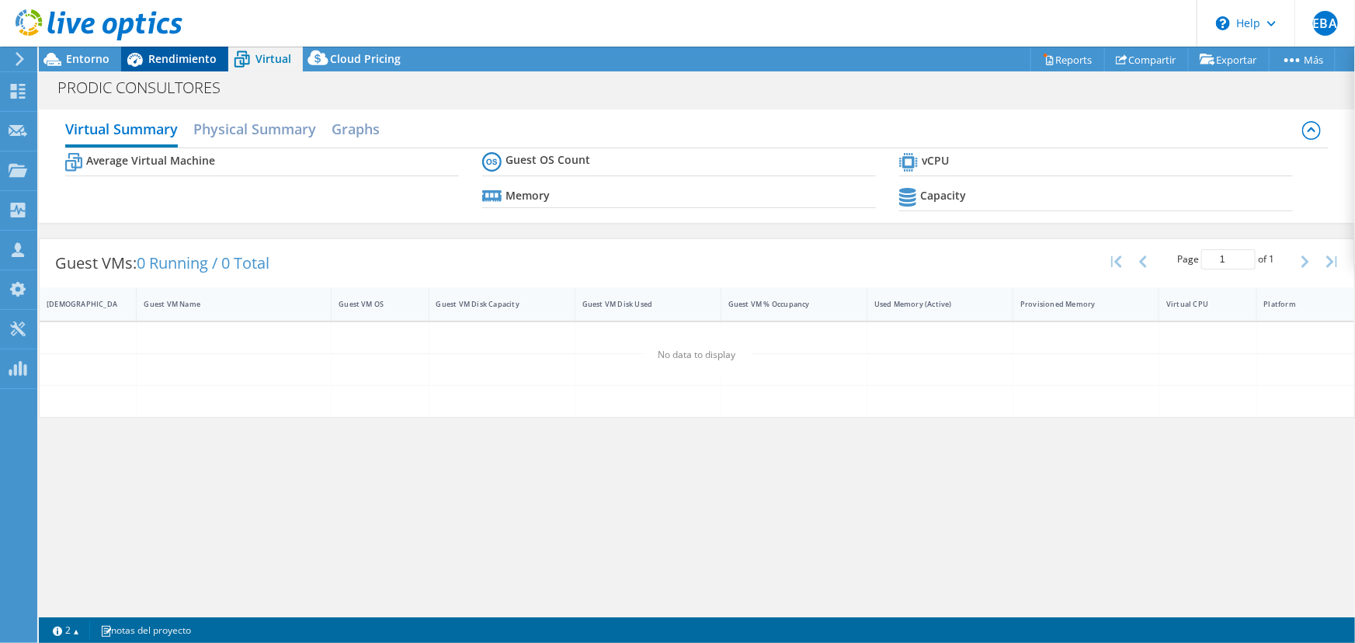
click at [176, 54] on span "Rendimiento" at bounding box center [182, 58] width 68 height 15
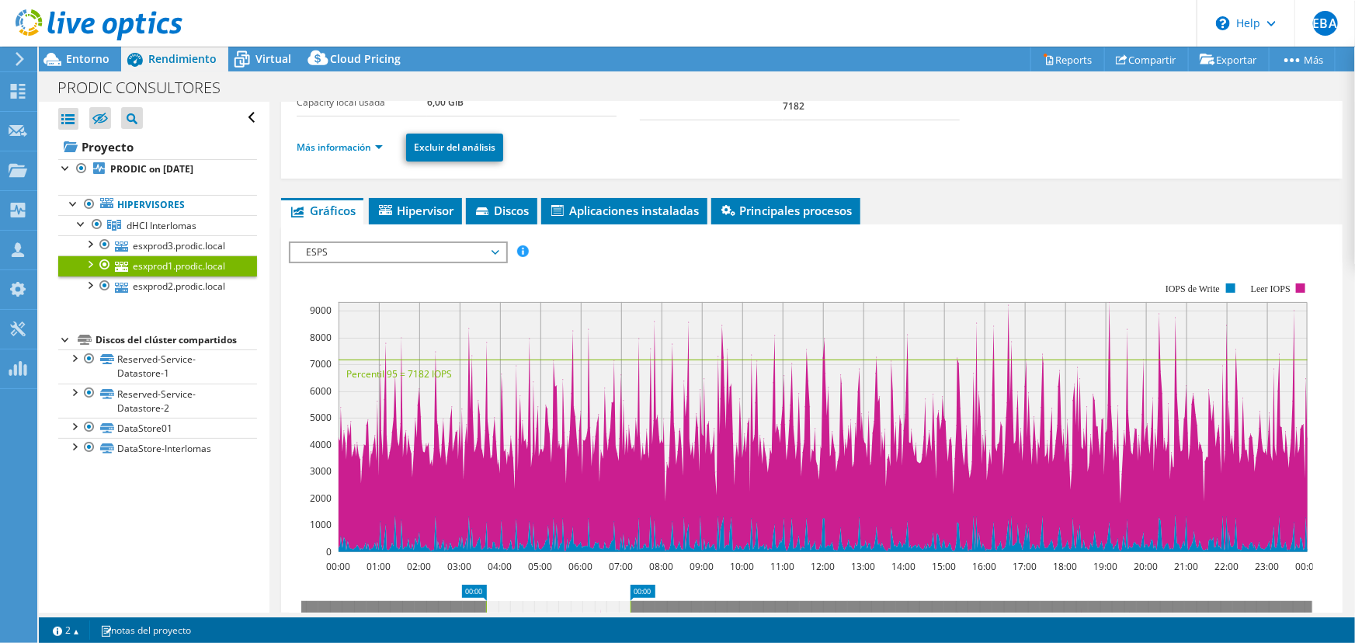
click at [471, 250] on span "ESPS" at bounding box center [398, 252] width 200 height 19
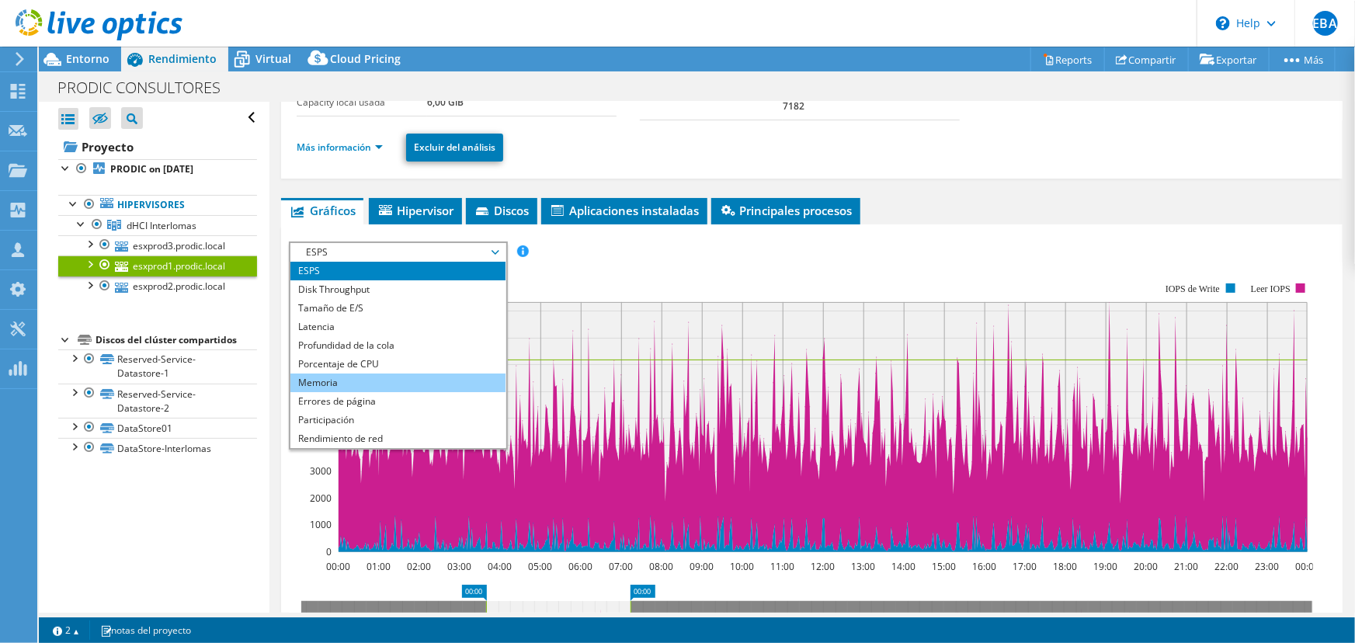
click at [342, 378] on li "Memoria" at bounding box center [397, 383] width 215 height 19
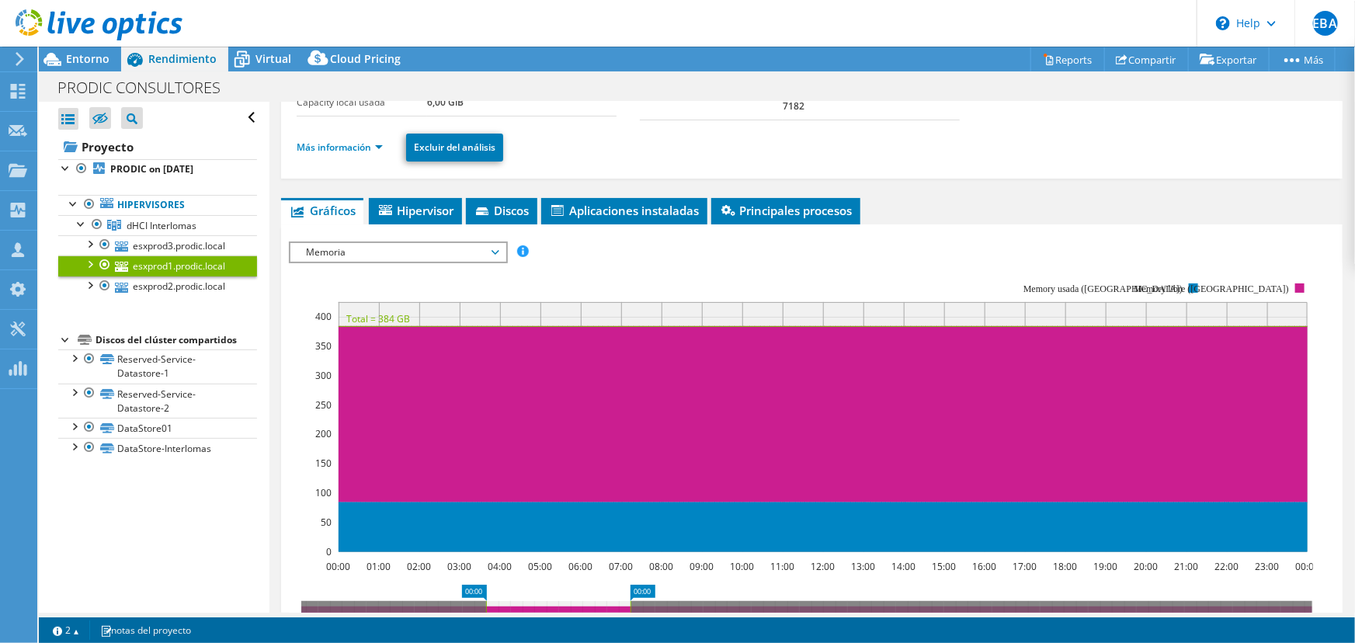
click at [389, 244] on span "Memoria" at bounding box center [398, 252] width 200 height 19
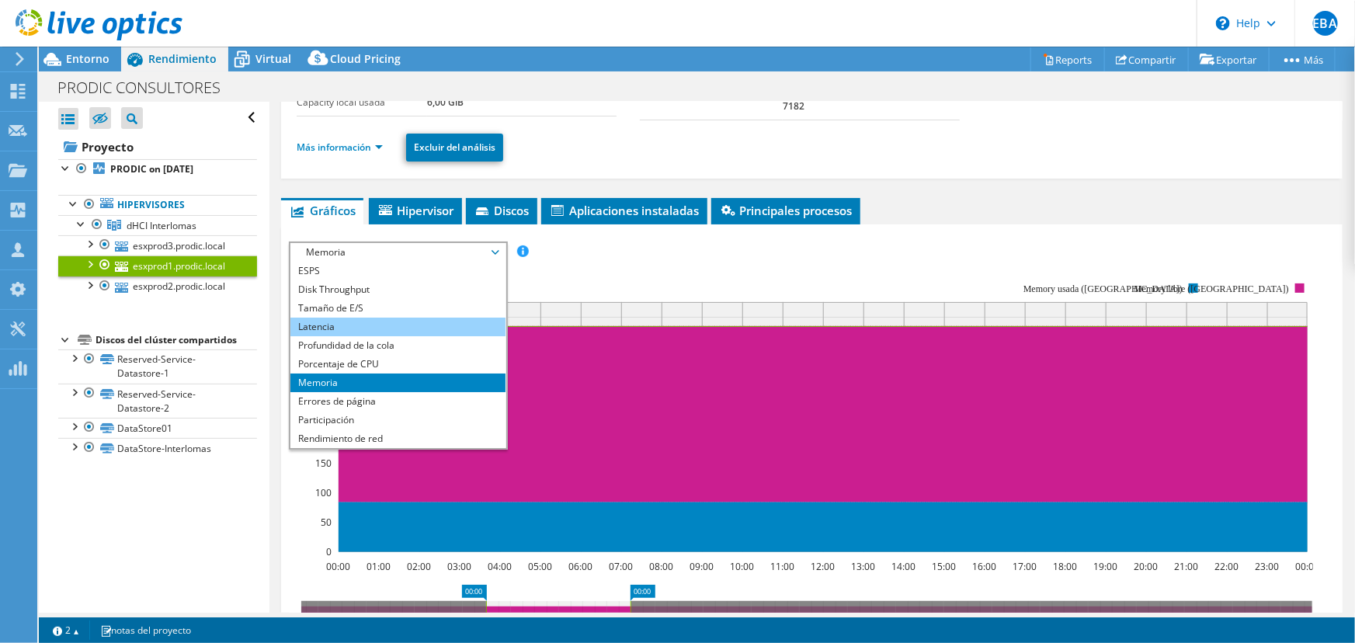
click at [333, 326] on li "Latencia" at bounding box center [397, 327] width 215 height 19
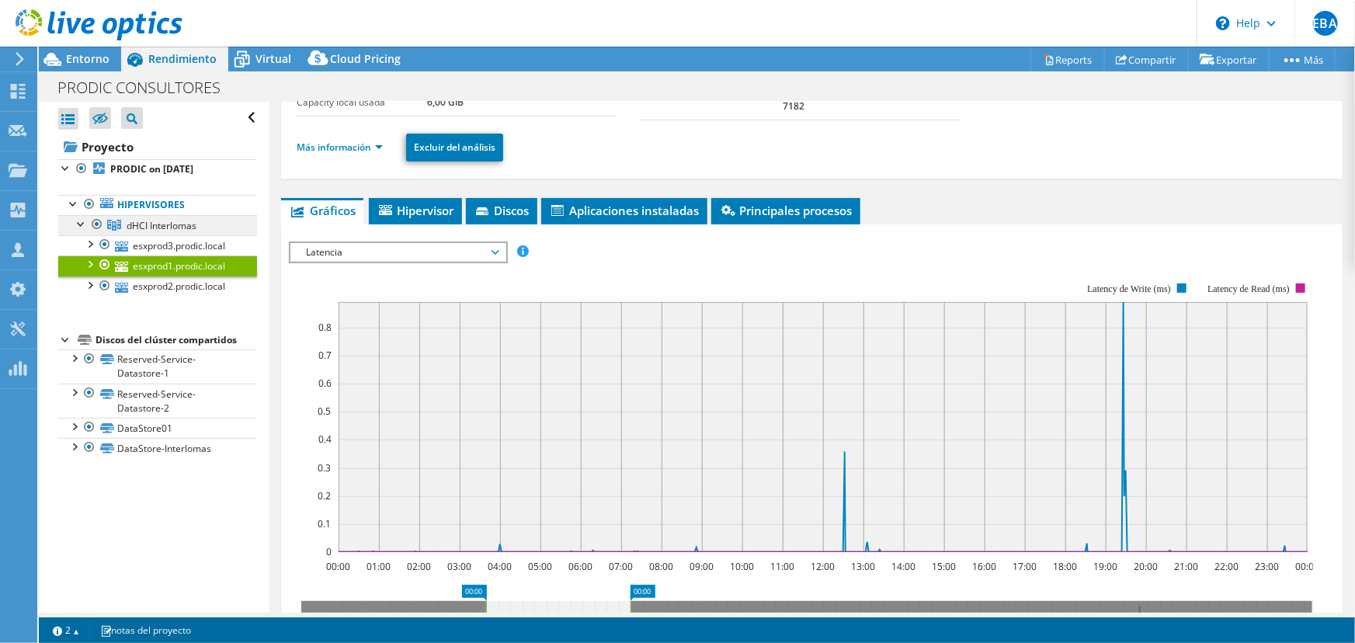
click at [181, 225] on span "dHCI Interlomas" at bounding box center [162, 225] width 70 height 13
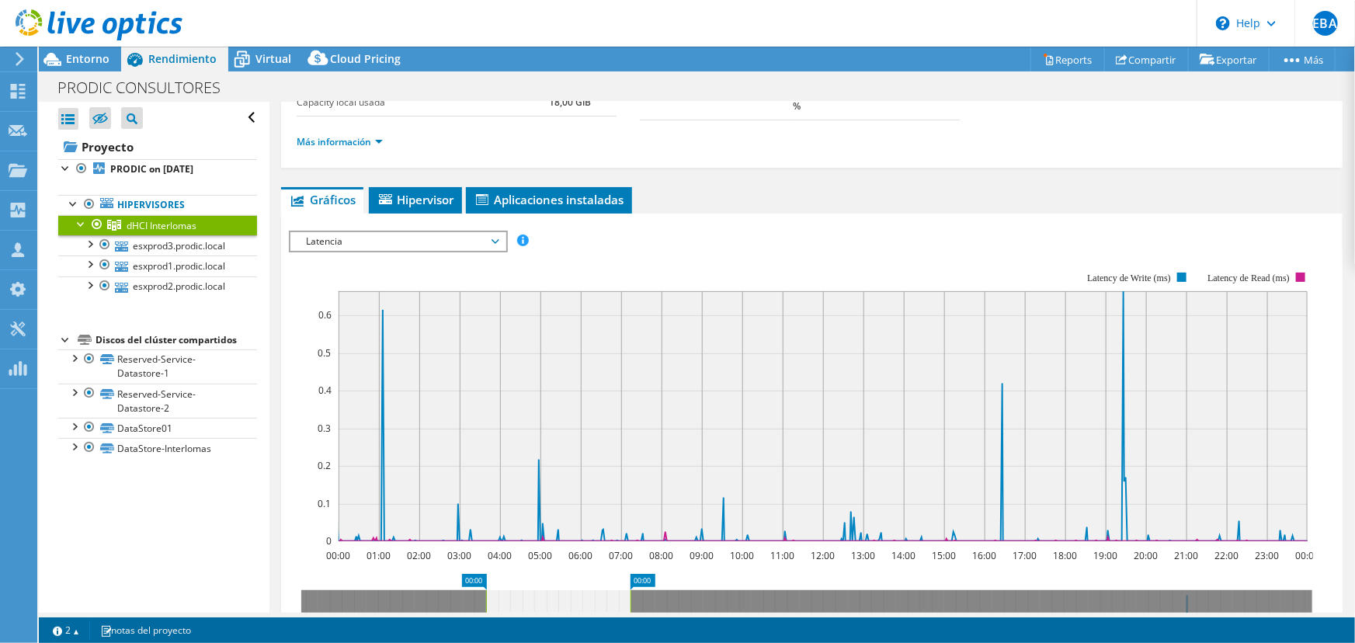
click at [480, 240] on span "Latencia" at bounding box center [398, 241] width 200 height 19
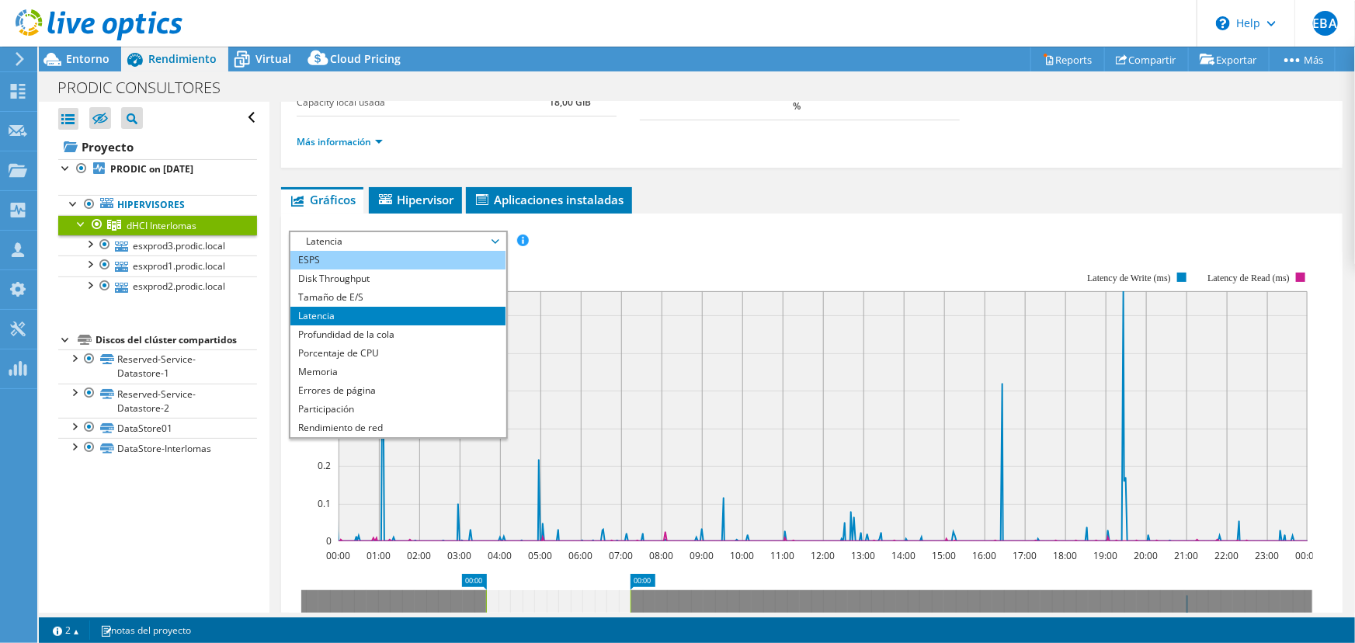
click at [347, 258] on li "ESPS" at bounding box center [397, 260] width 215 height 19
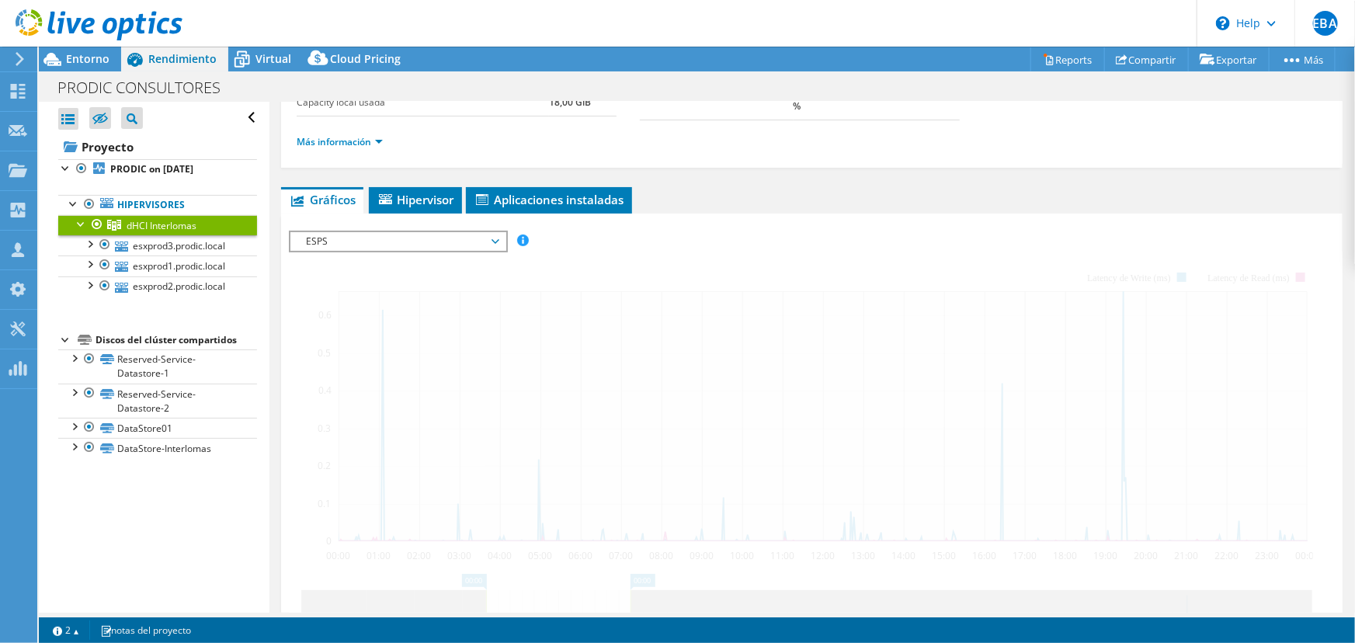
click at [347, 258] on div at bounding box center [812, 502] width 1046 height 542
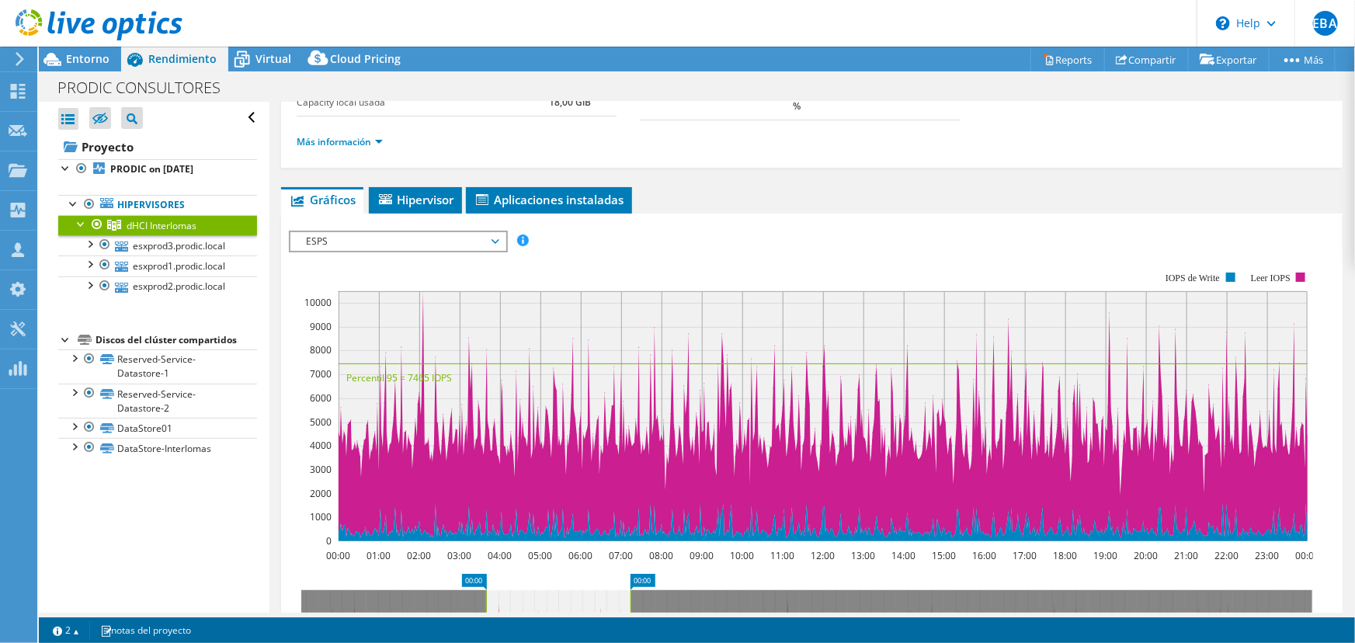
click at [348, 244] on span "ESPS" at bounding box center [398, 241] width 200 height 19
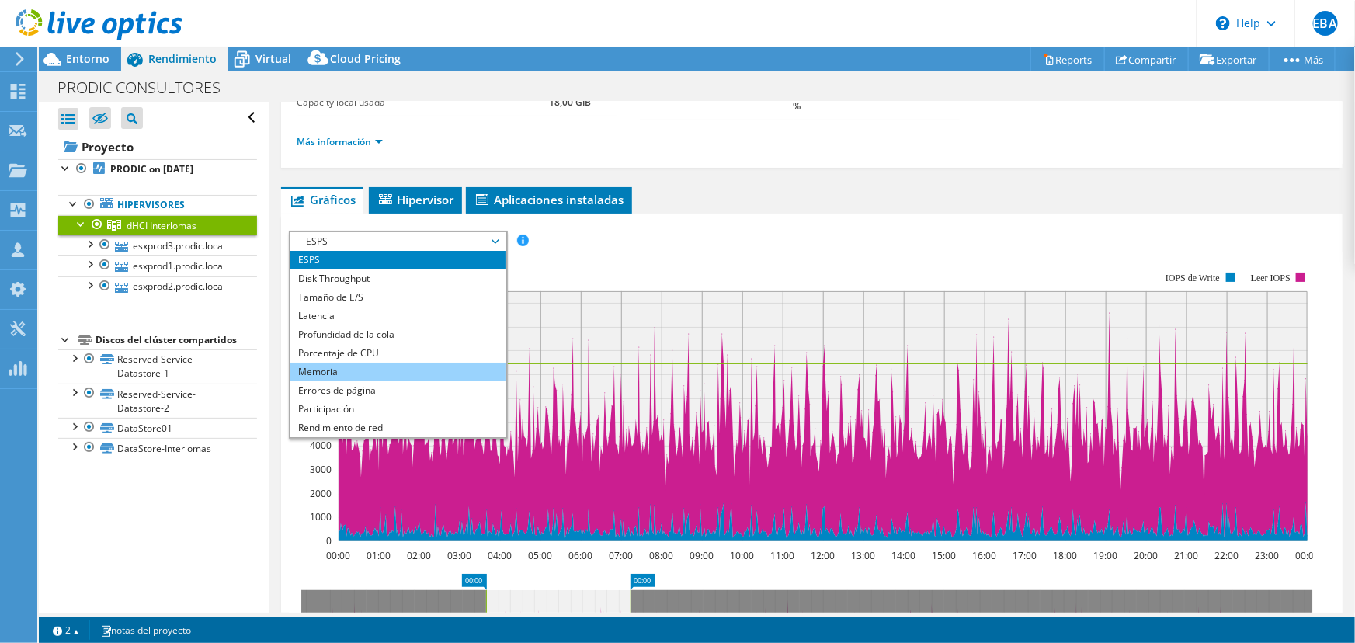
click at [347, 370] on li "Memoria" at bounding box center [397, 372] width 215 height 19
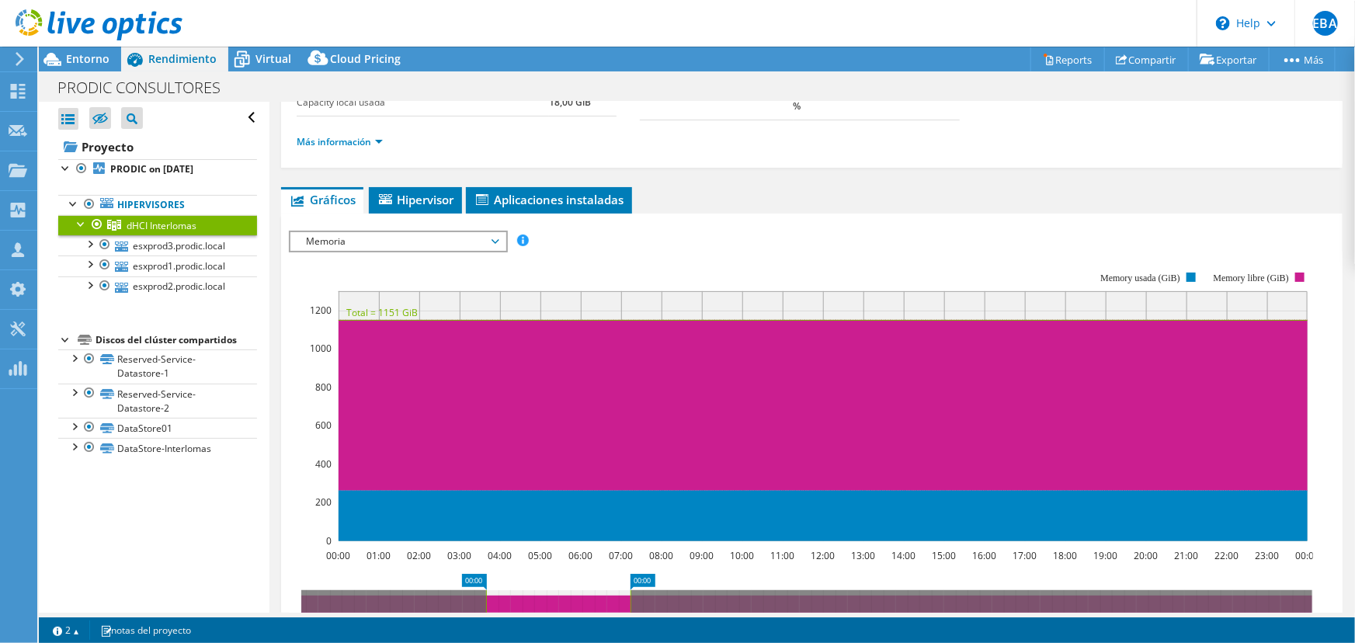
click at [347, 233] on span "Memoria" at bounding box center [398, 241] width 200 height 19
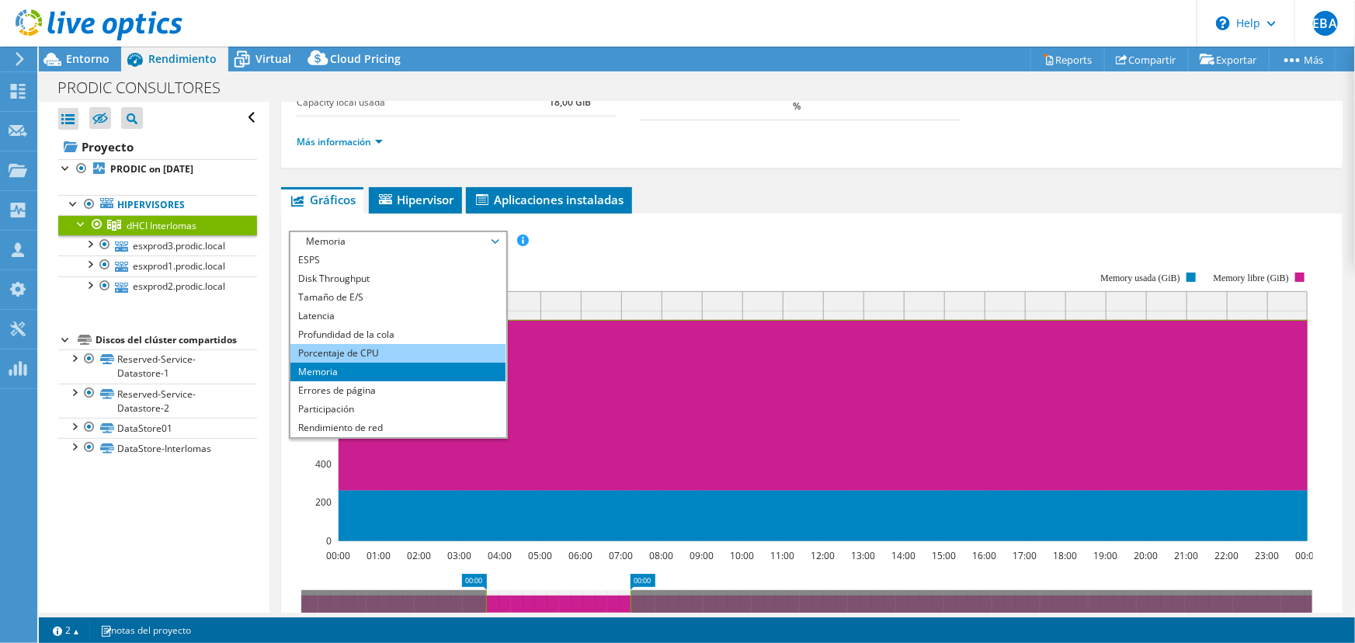
click at [346, 344] on li "Porcentaje de CPU" at bounding box center [397, 353] width 215 height 19
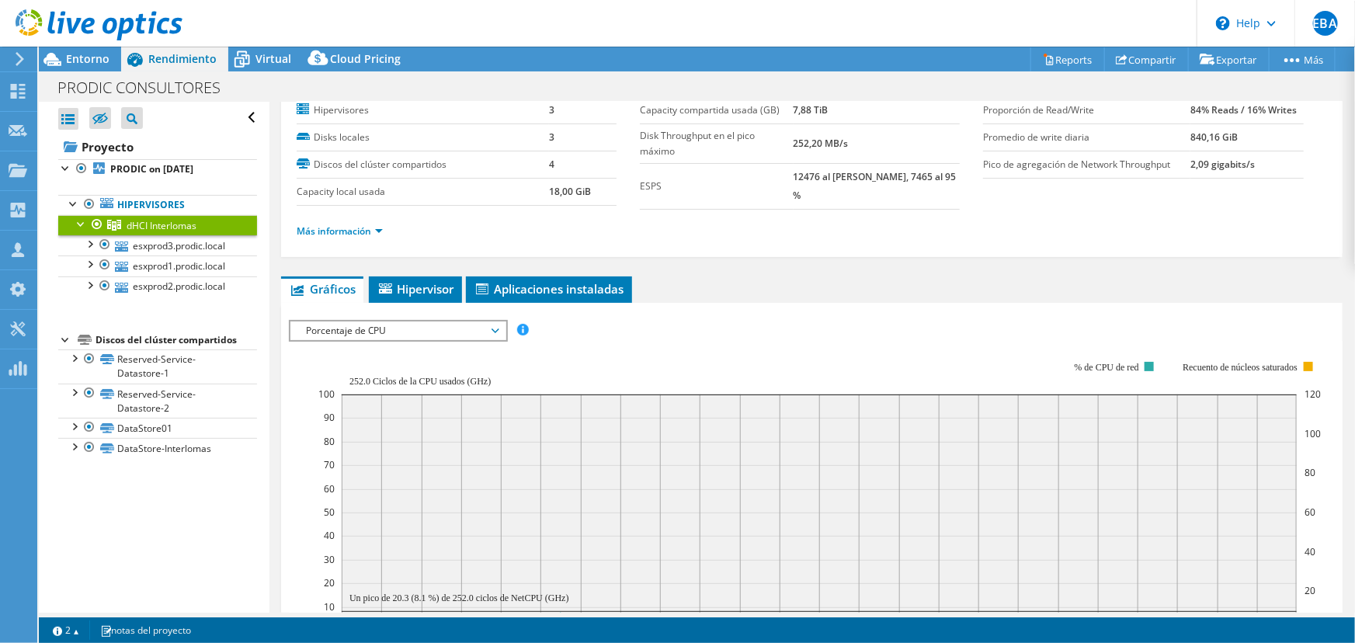
scroll to position [0, 0]
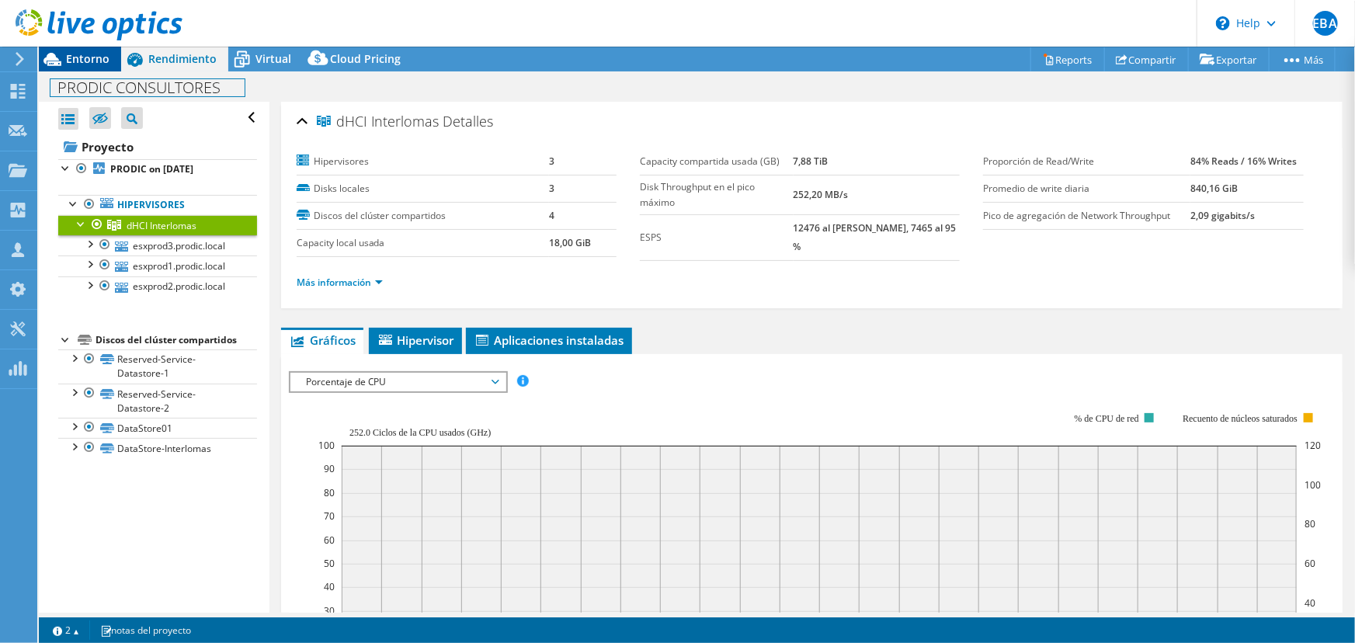
click at [70, 71] on div "PRODIC CONSULTORES Imprimir" at bounding box center [697, 86] width 1316 height 30
click at [78, 61] on span "Entorno" at bounding box center [87, 58] width 43 height 15
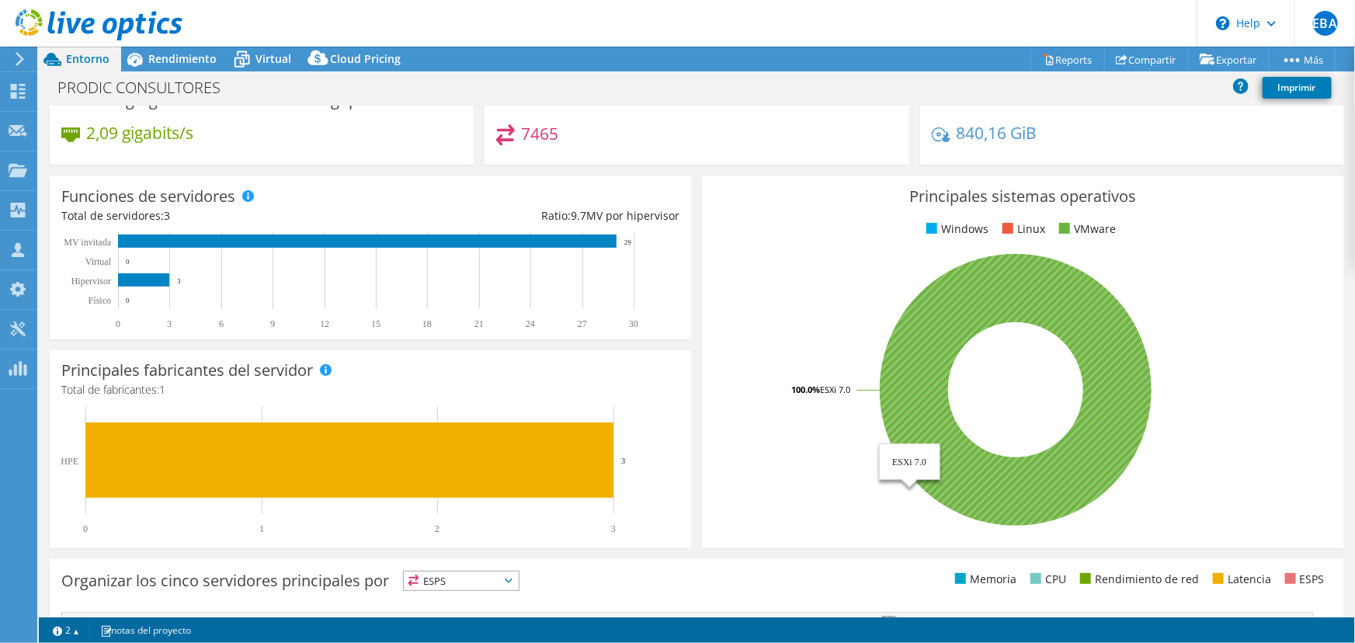
scroll to position [293, 0]
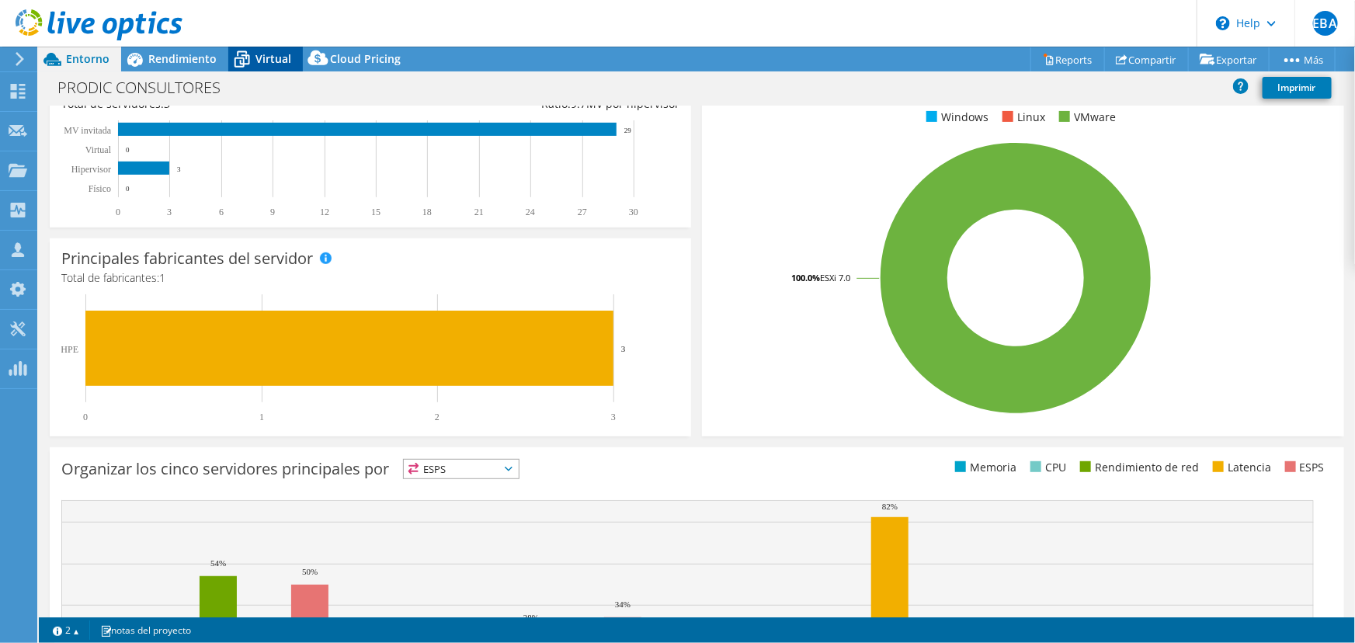
click at [260, 59] on span "Virtual" at bounding box center [274, 58] width 36 height 15
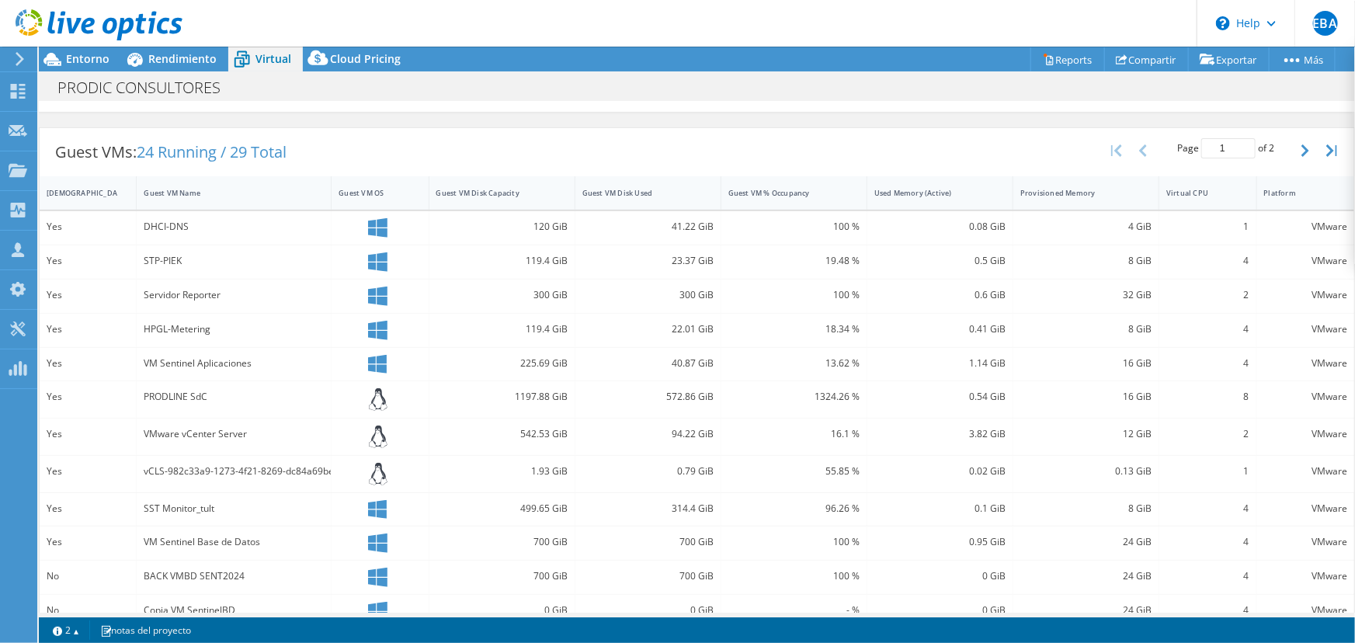
scroll to position [56, 0]
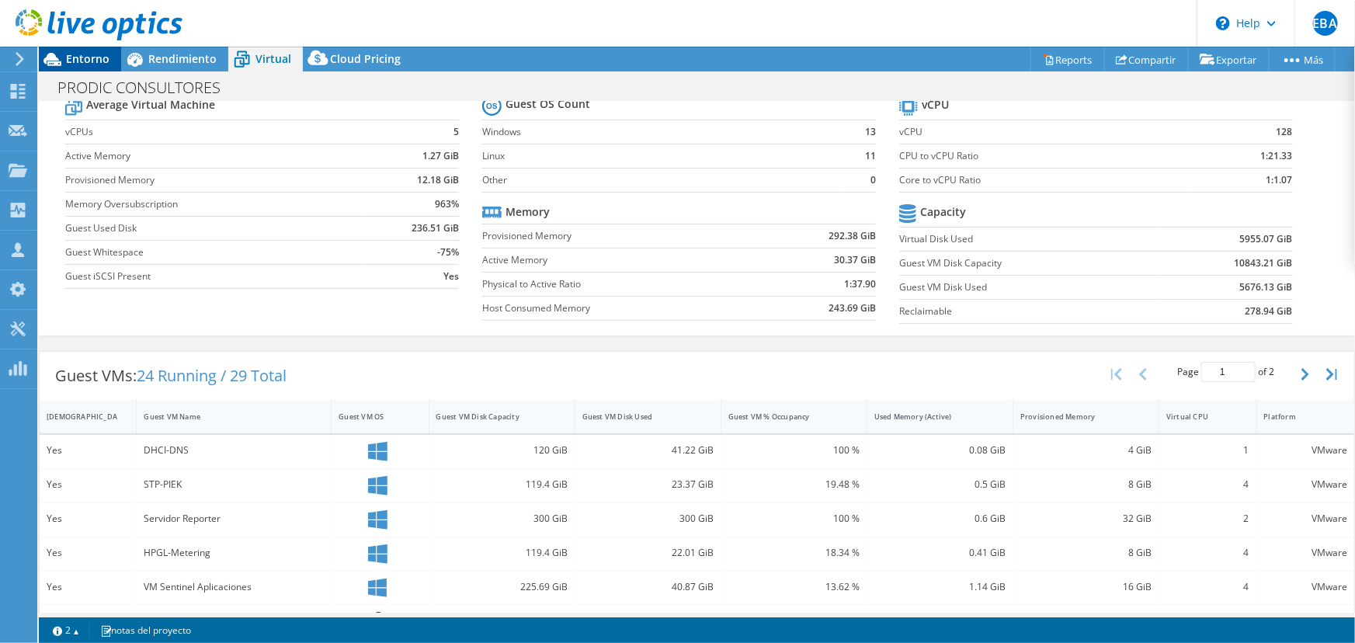
click at [85, 57] on span "Entorno" at bounding box center [87, 58] width 43 height 15
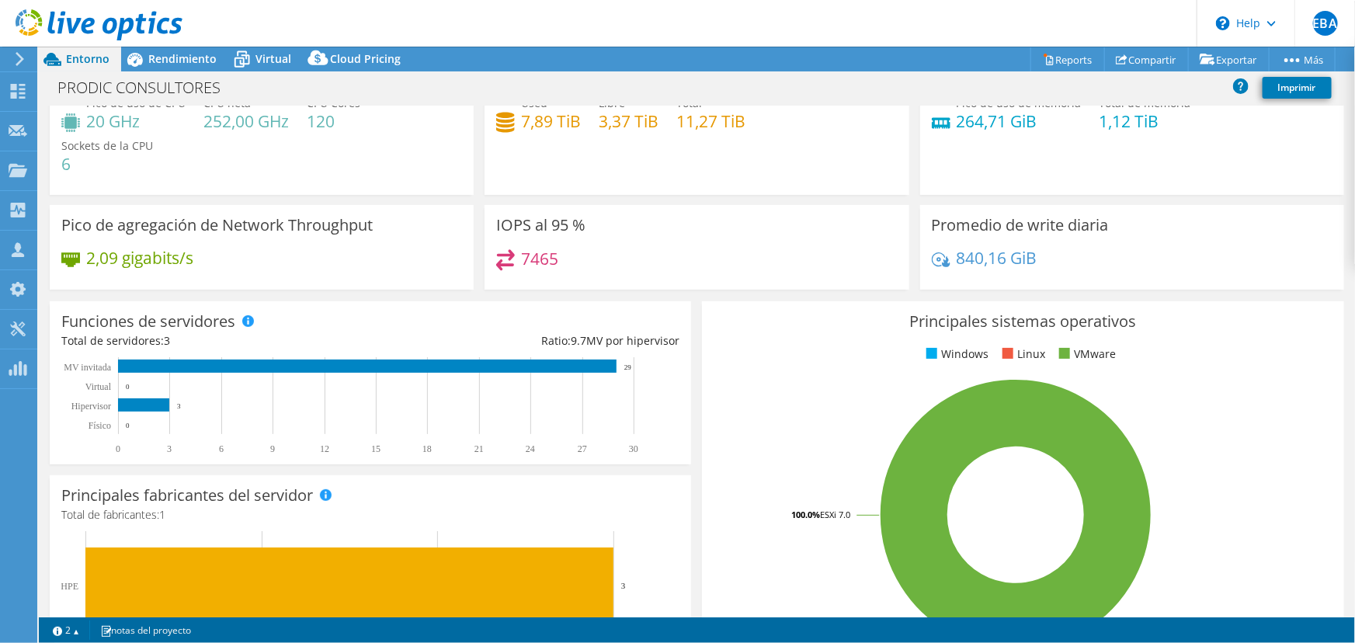
drag, startPoint x: 522, startPoint y: 142, endPoint x: 398, endPoint y: 173, distance: 128.1
click at [398, 173] on div "Pico de uso de CPU 20 GHz CPU neta 252,00 GHz CPU Cores 120 Sockets de la CPU 6" at bounding box center [261, 141] width 401 height 93
click at [26, 92] on icon at bounding box center [18, 91] width 19 height 15
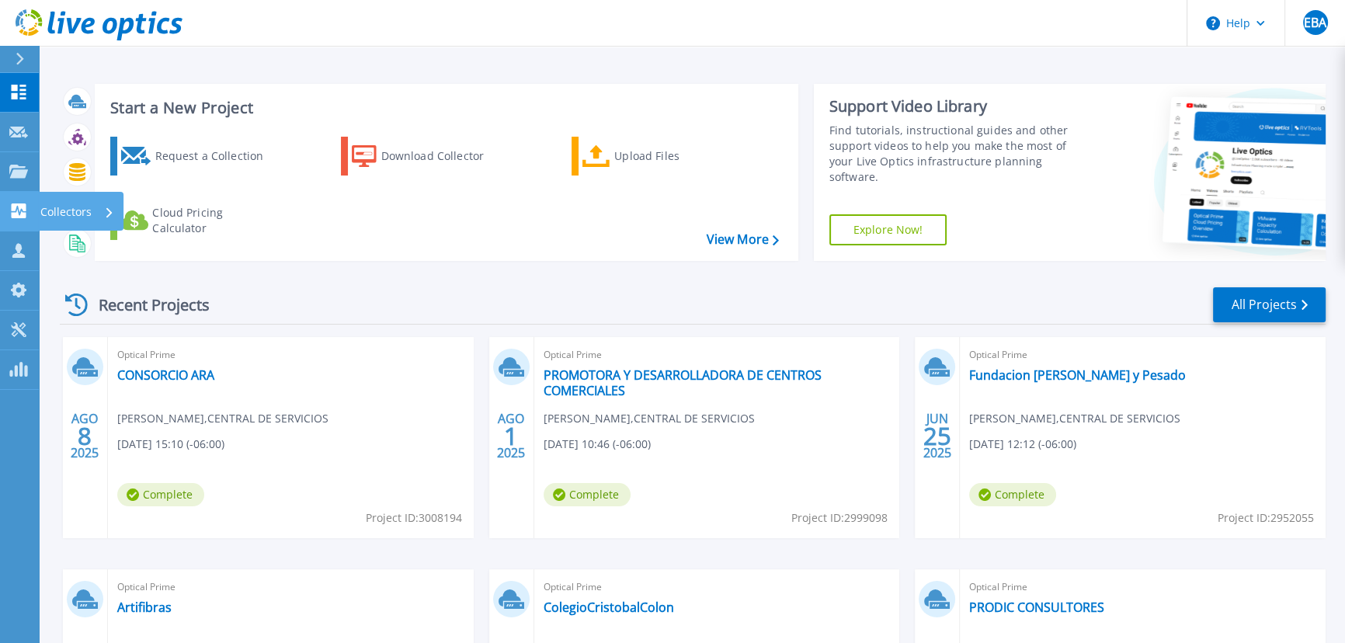
click at [34, 199] on link "Collectors Collectors" at bounding box center [19, 212] width 39 height 40
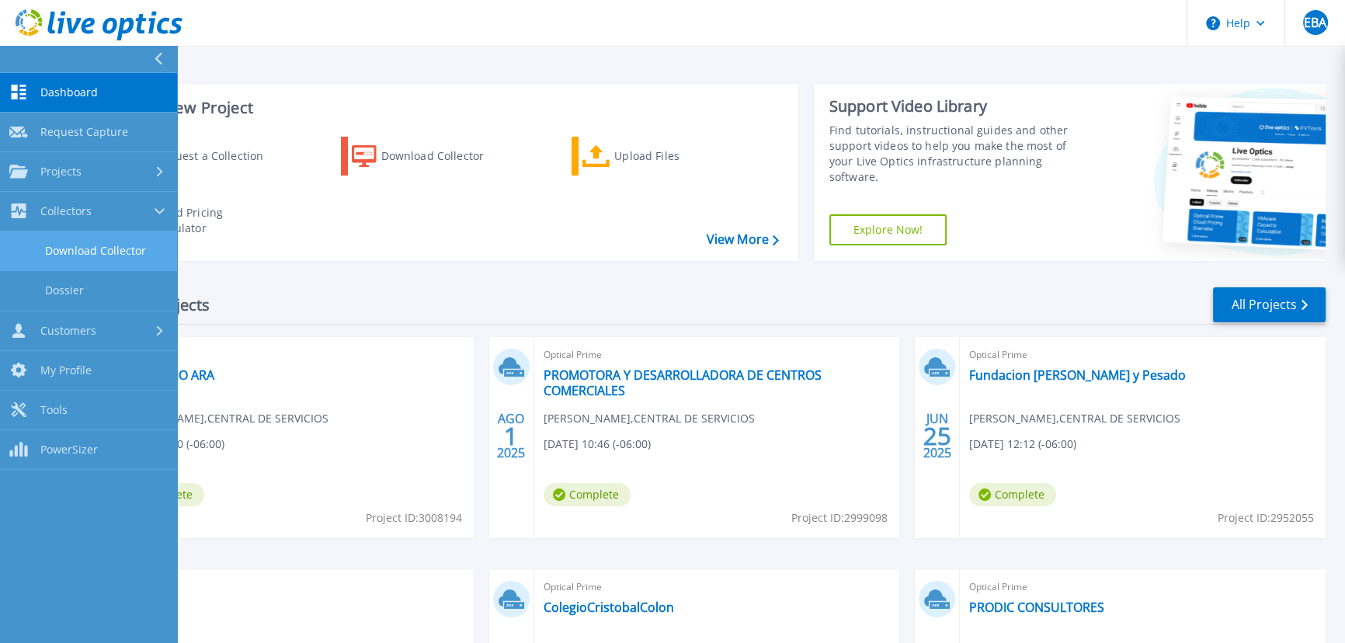
click at [101, 250] on link "Download Collector" at bounding box center [88, 251] width 177 height 40
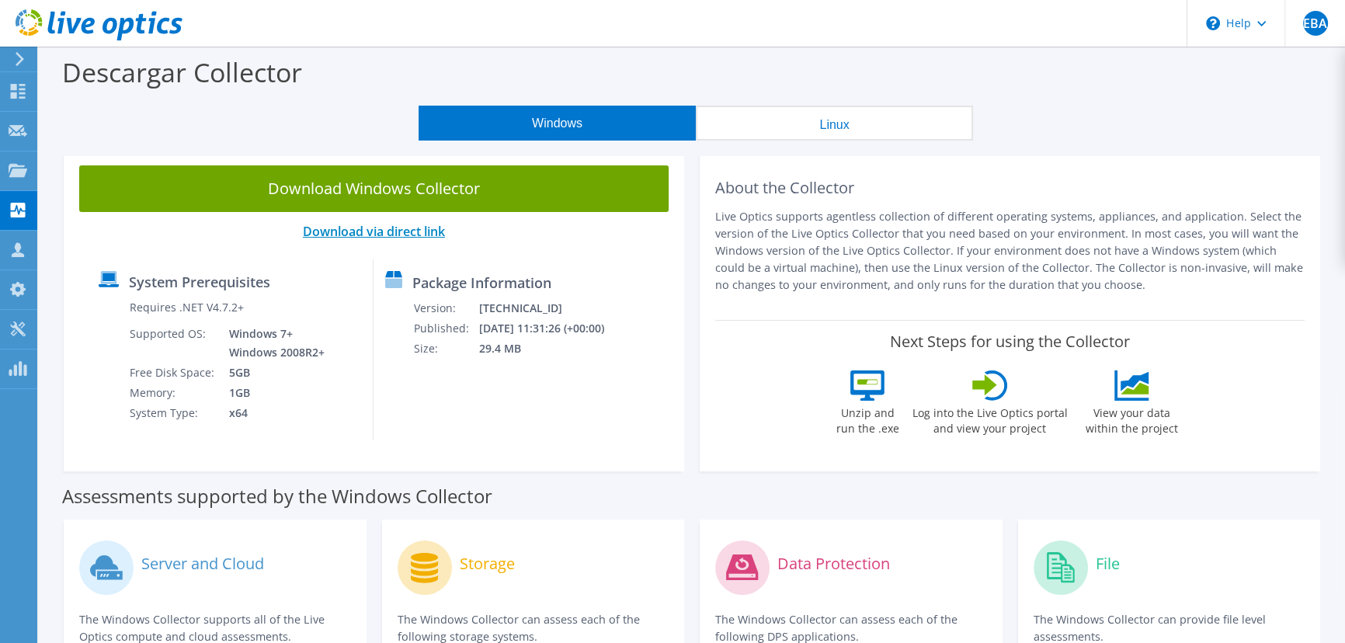
click at [405, 228] on link "Download via direct link" at bounding box center [374, 231] width 142 height 17
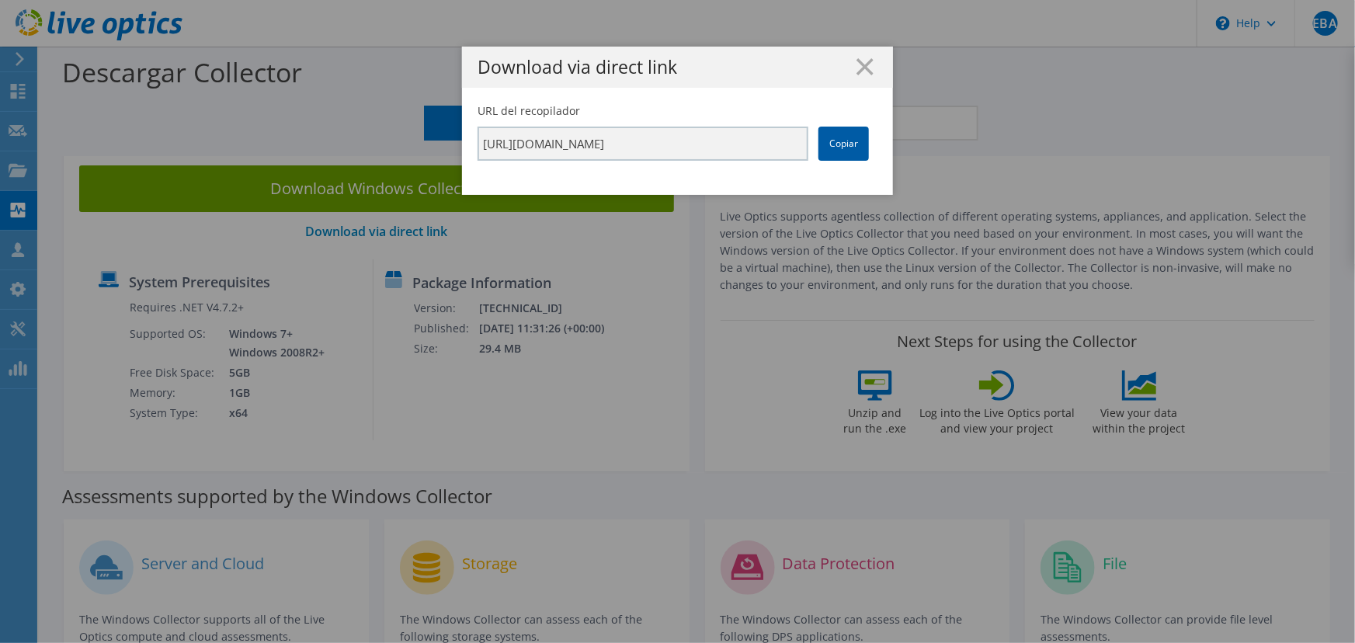
click at [836, 140] on link "Copiar" at bounding box center [844, 144] width 50 height 34
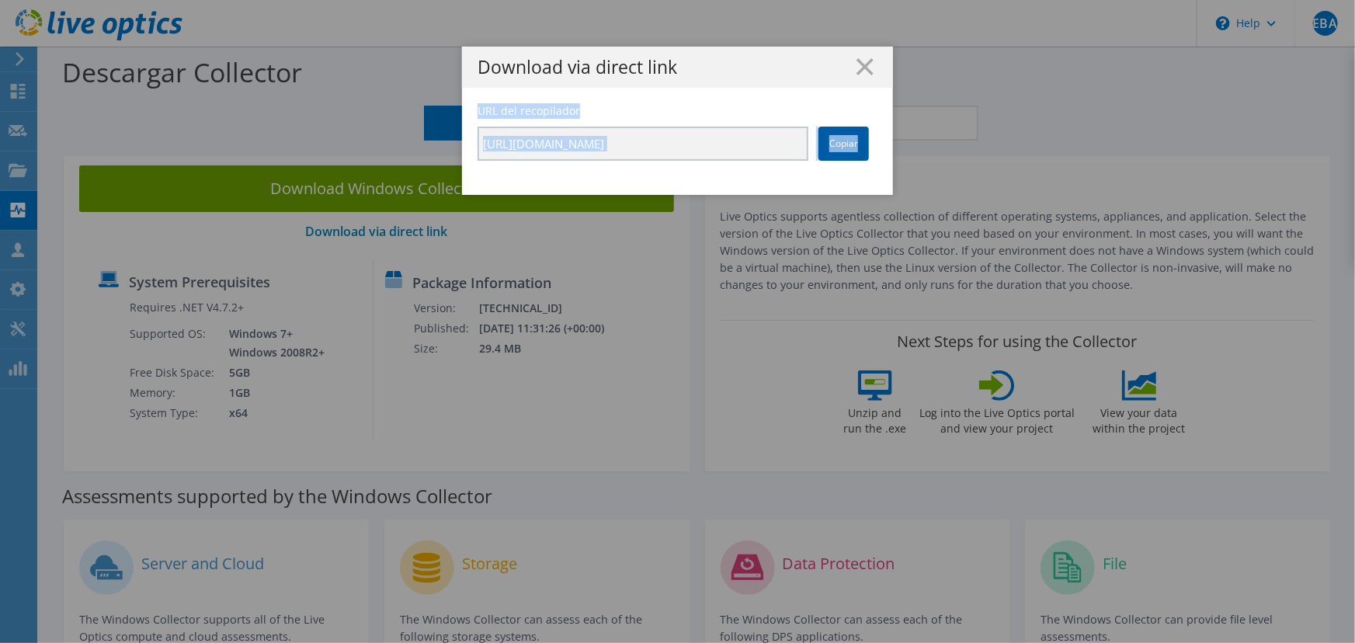
click at [836, 140] on link "Copiar" at bounding box center [844, 144] width 50 height 34
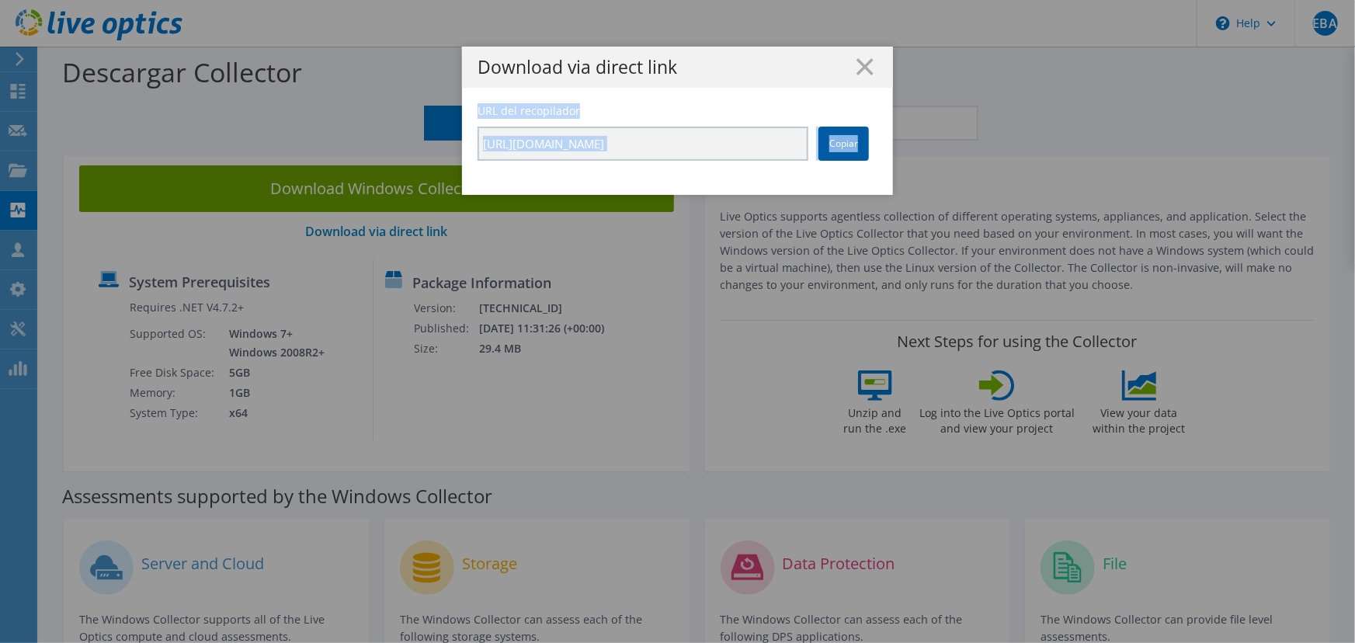
click at [836, 140] on link "Copiar" at bounding box center [844, 144] width 50 height 34
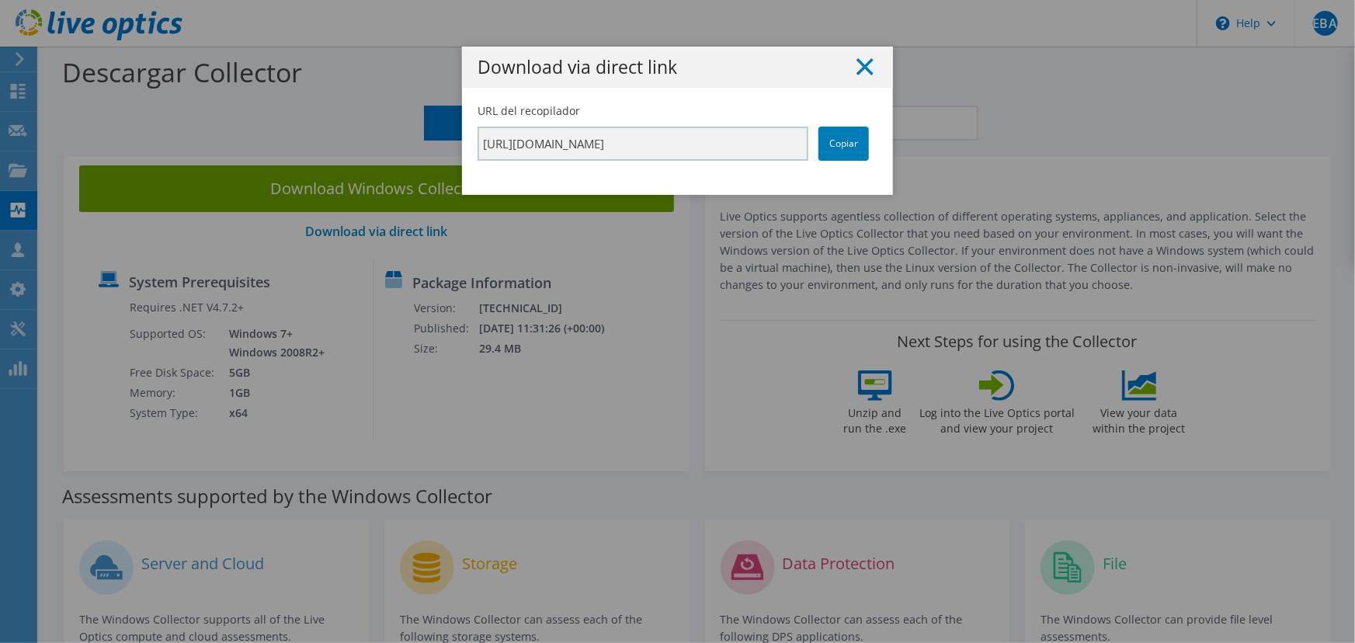
click at [857, 66] on icon at bounding box center [865, 66] width 17 height 17
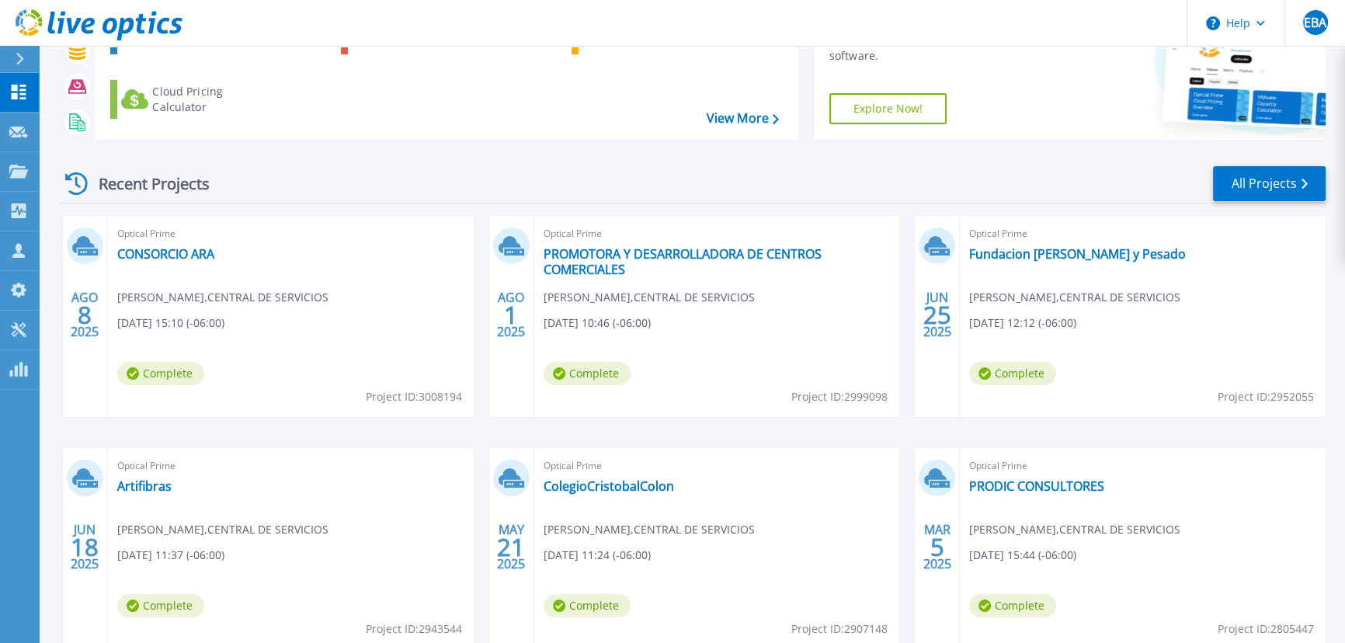
scroll to position [217, 0]
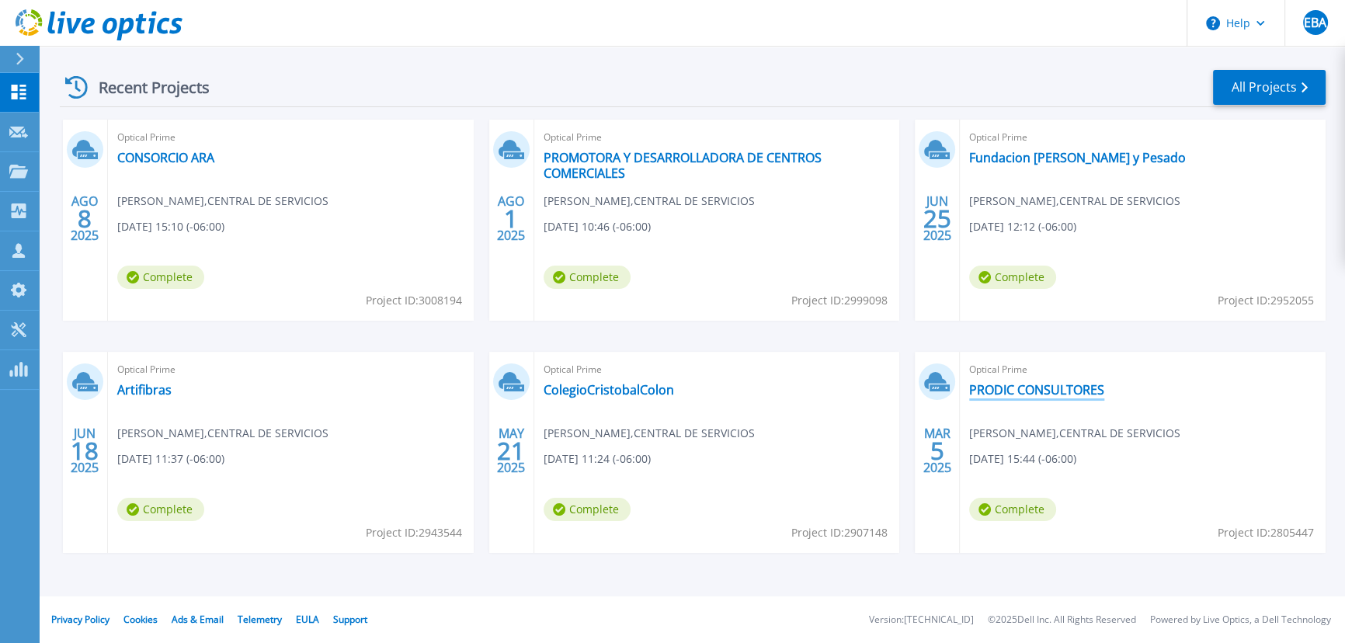
click at [1010, 388] on link "PRODIC CONSULTORES" at bounding box center [1036, 390] width 135 height 16
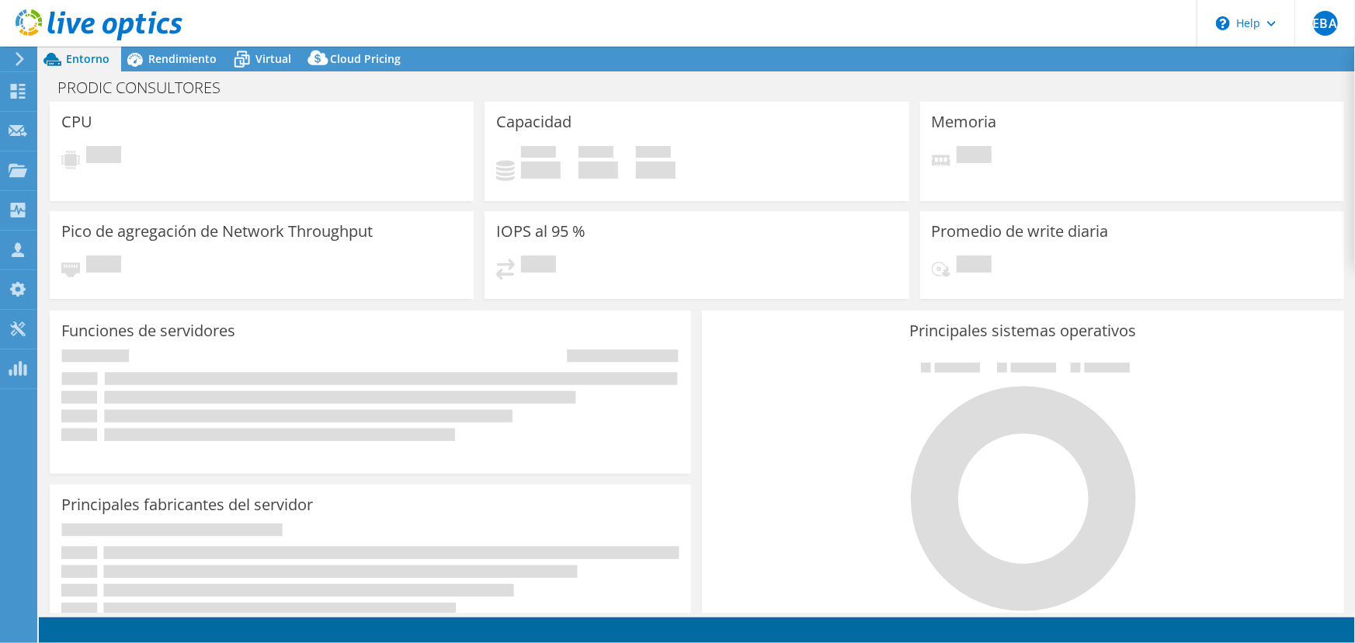
select select "USEast"
select select "USD"
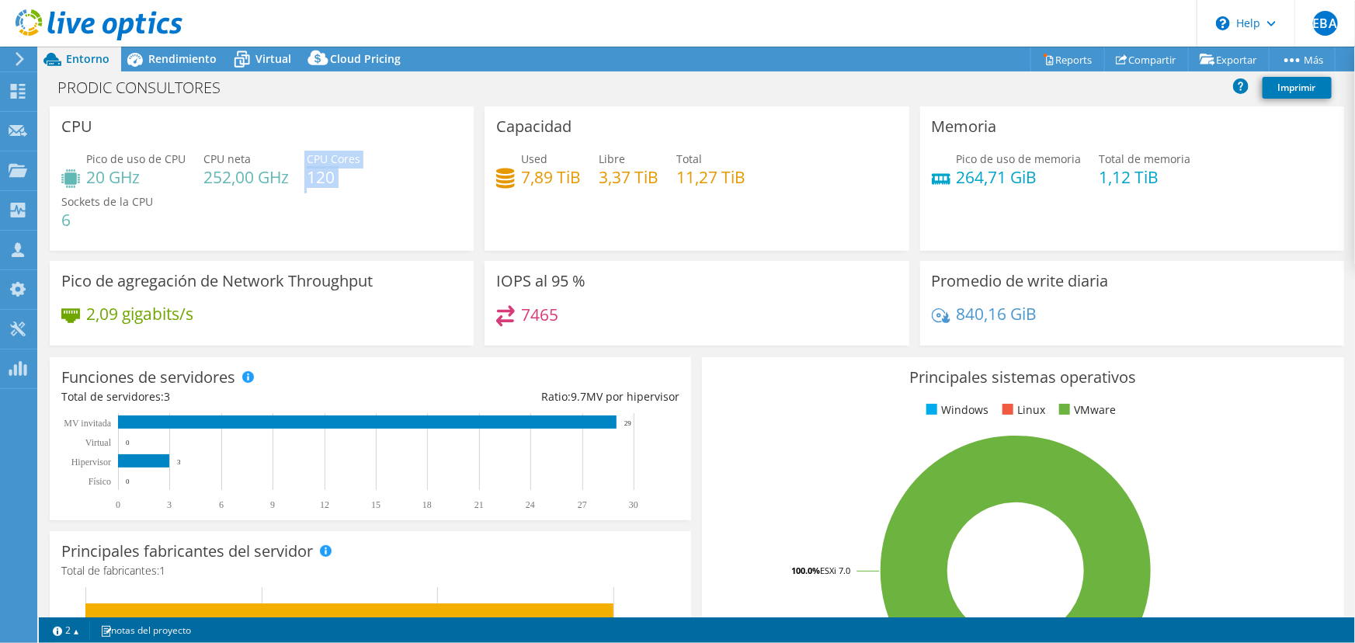
drag, startPoint x: 301, startPoint y: 157, endPoint x: 384, endPoint y: 151, distance: 84.0
click at [384, 151] on div "Pico de uso de CPU 20 GHz CPU neta 252,00 GHz CPU Cores 120 Sockets de la CPU 6" at bounding box center [261, 197] width 401 height 93
click at [130, 164] on span "Pico de uso de CPU" at bounding box center [135, 158] width 99 height 15
drag, startPoint x: 119, startPoint y: 178, endPoint x: 109, endPoint y: 176, distance: 10.4
click at [118, 177] on h4 "20 GHz" at bounding box center [135, 177] width 99 height 17
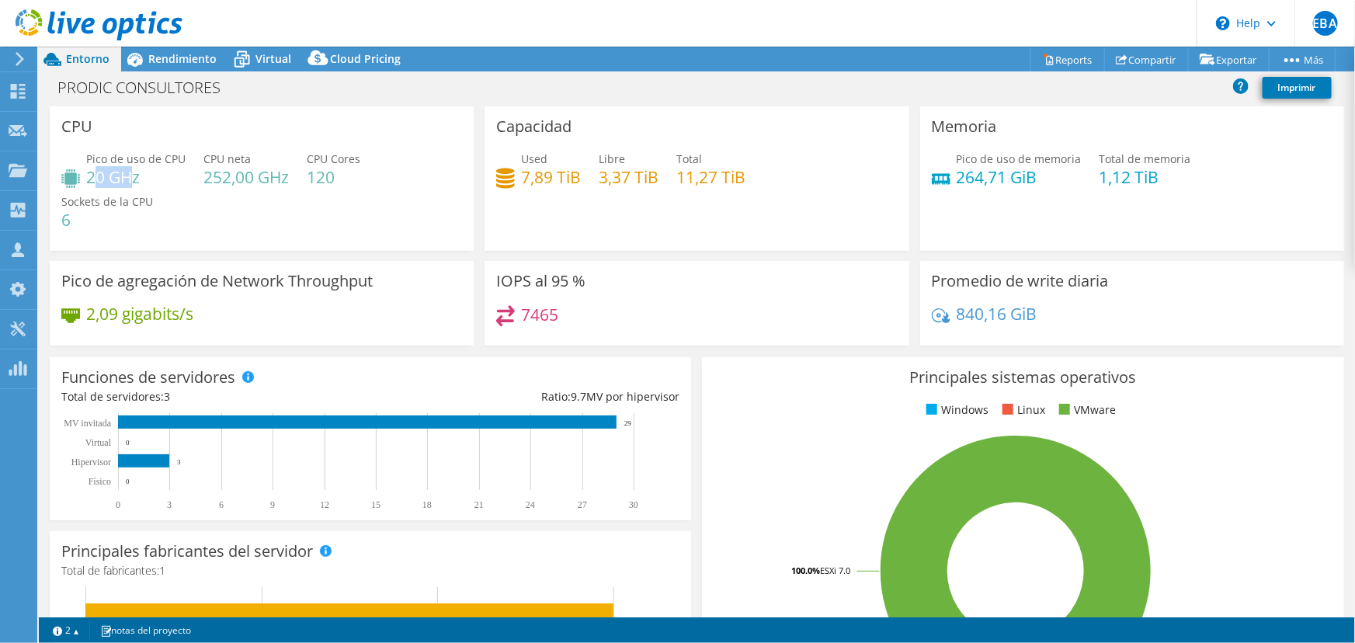
drag, startPoint x: 92, startPoint y: 176, endPoint x: 135, endPoint y: 170, distance: 43.1
click at [135, 170] on h4 "20 GHz" at bounding box center [135, 177] width 99 height 17
drag, startPoint x: 516, startPoint y: 176, endPoint x: 578, endPoint y: 174, distance: 61.4
click at [578, 174] on div "Used 7,89 TiB Libre 3,37 TiB Total 11,27 TiB" at bounding box center [696, 176] width 401 height 50
drag, startPoint x: 1088, startPoint y: 176, endPoint x: 1156, endPoint y: 180, distance: 67.7
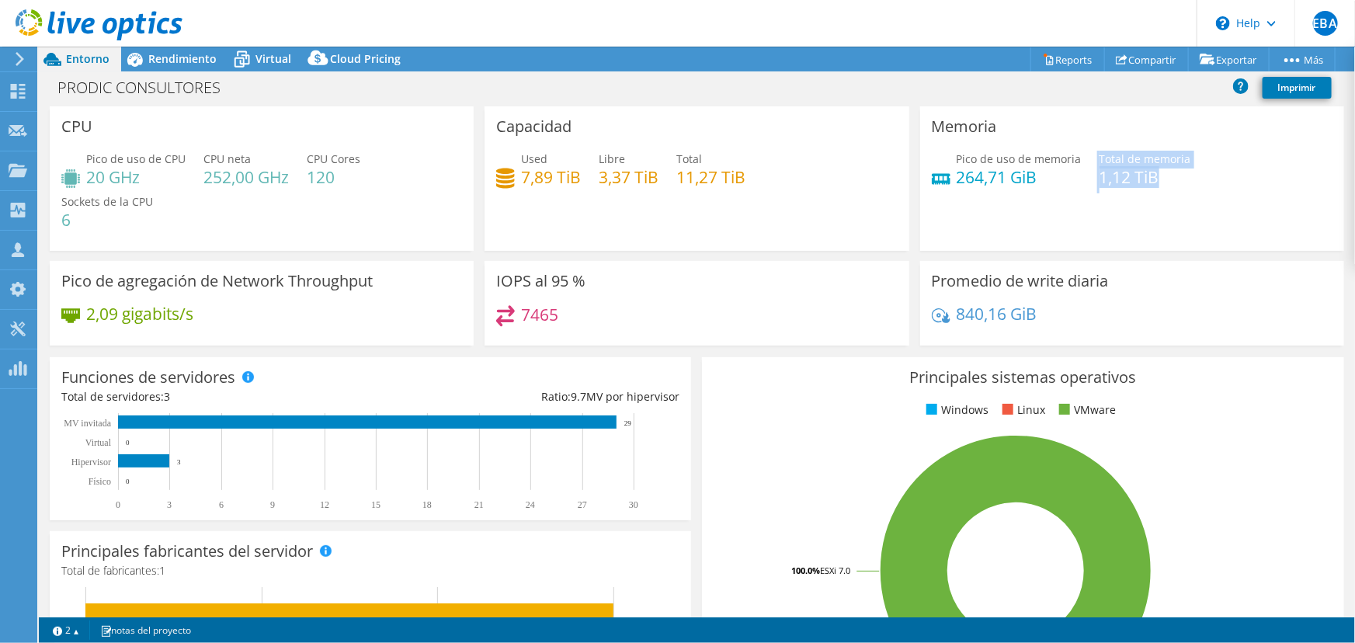
click at [1156, 180] on div "Pico de uso de memoria 264,71 GiB Total de memoria 1,12 TiB" at bounding box center [1132, 176] width 401 height 50
drag, startPoint x: 953, startPoint y: 174, endPoint x: 1033, endPoint y: 178, distance: 80.1
click at [1033, 178] on h4 "264,71 GiB" at bounding box center [1019, 177] width 125 height 17
click at [193, 60] on span "Rendimiento" at bounding box center [182, 58] width 68 height 15
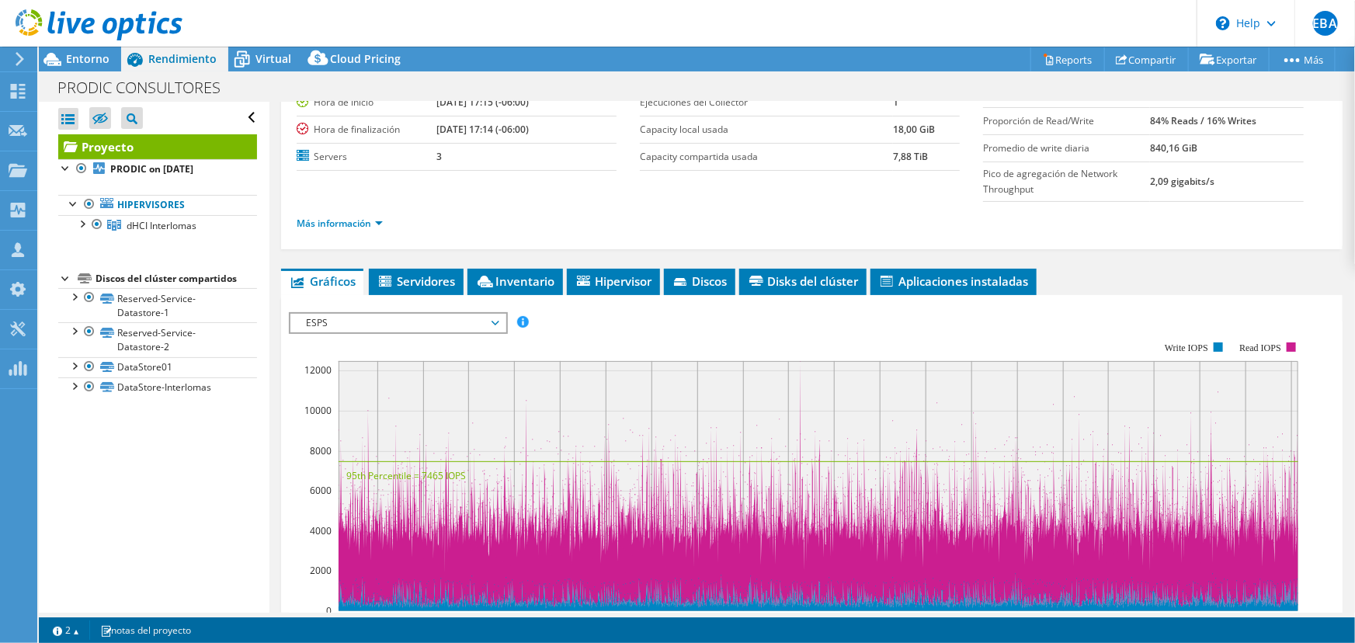
scroll to position [423, 0]
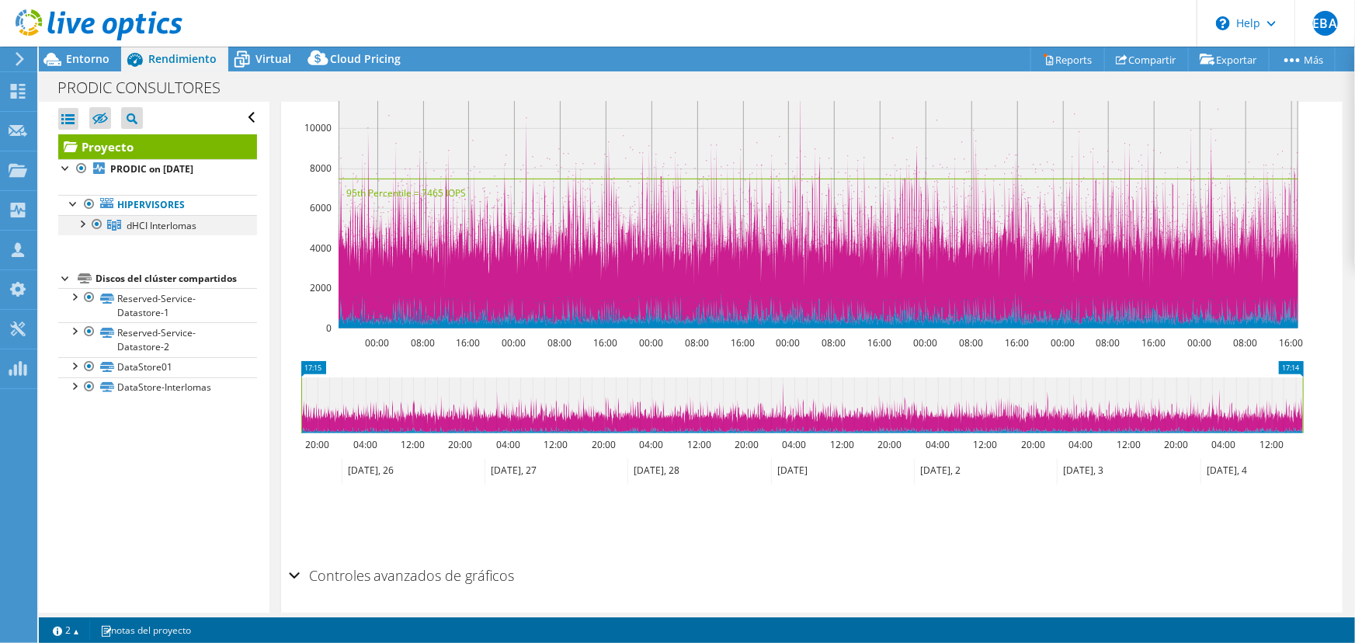
click at [78, 224] on div at bounding box center [82, 223] width 16 height 16
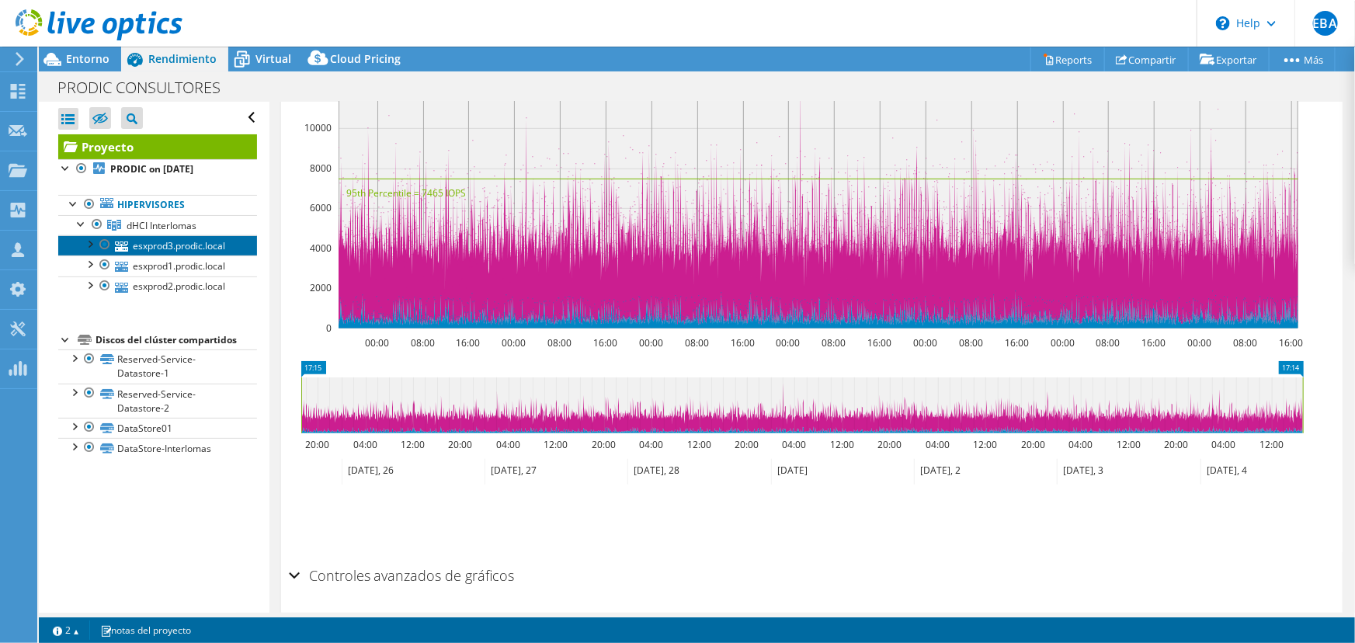
click at [193, 245] on link "esxprod3.prodic.local" at bounding box center [157, 245] width 199 height 20
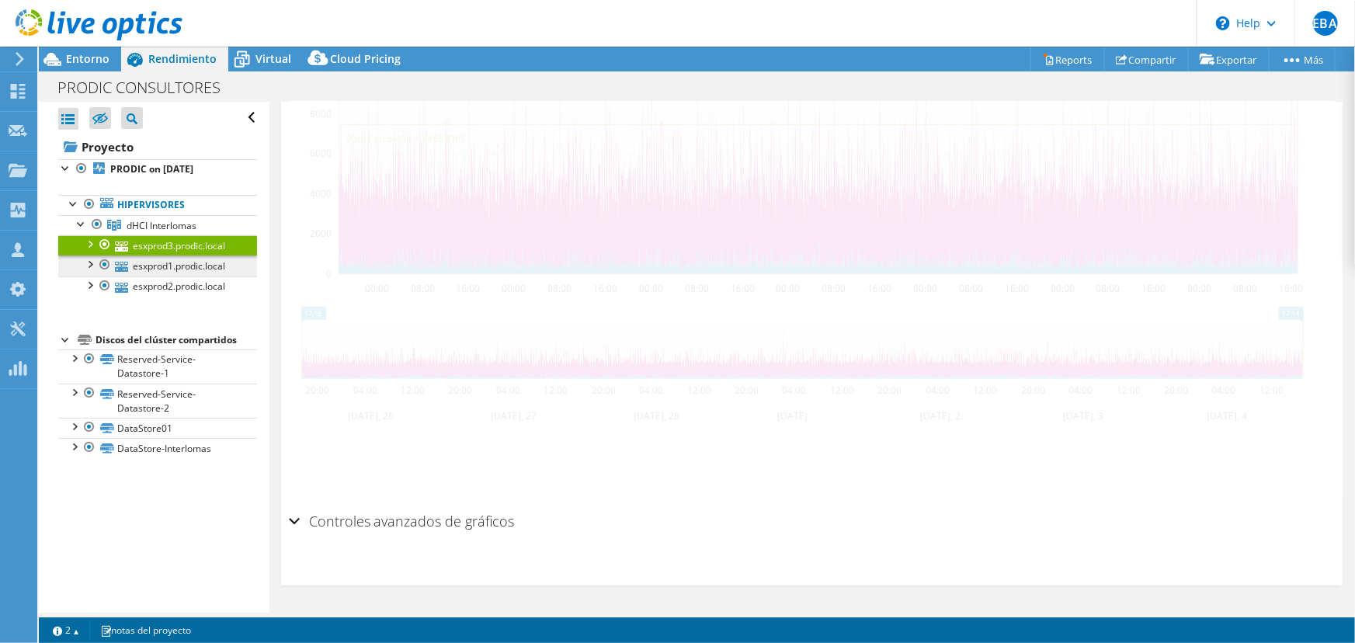
scroll to position [353, 0]
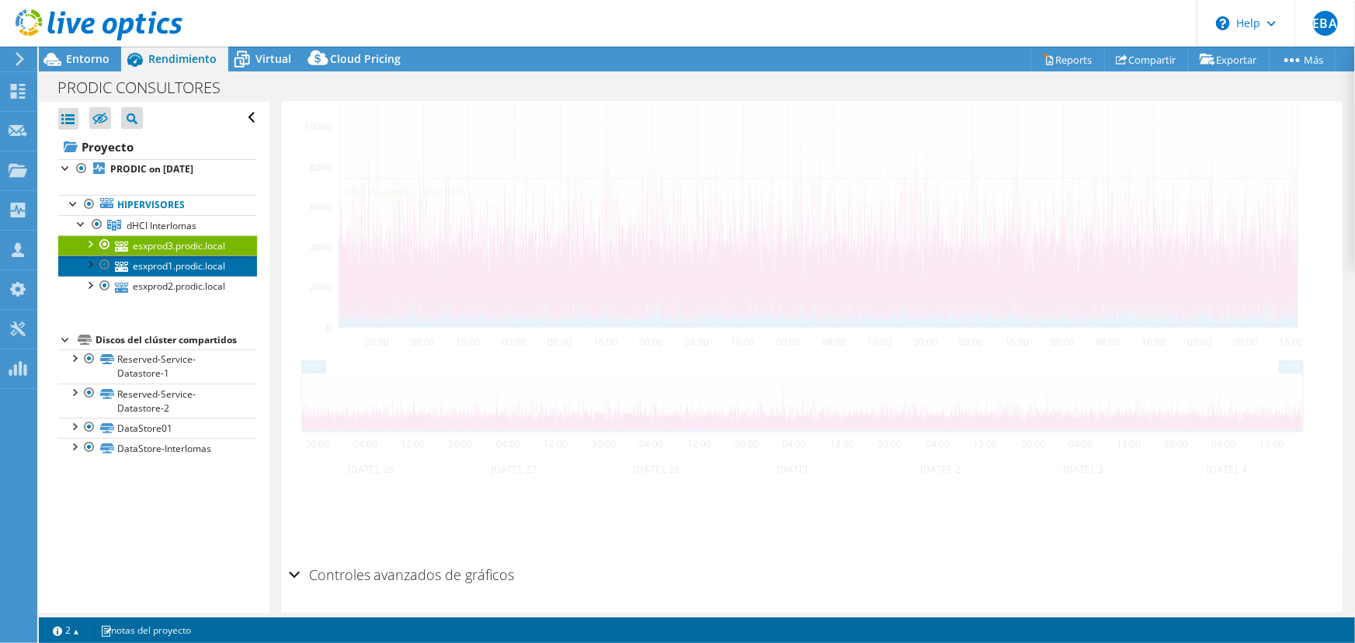
click at [190, 261] on link "esxprod1.prodic.local" at bounding box center [157, 266] width 199 height 20
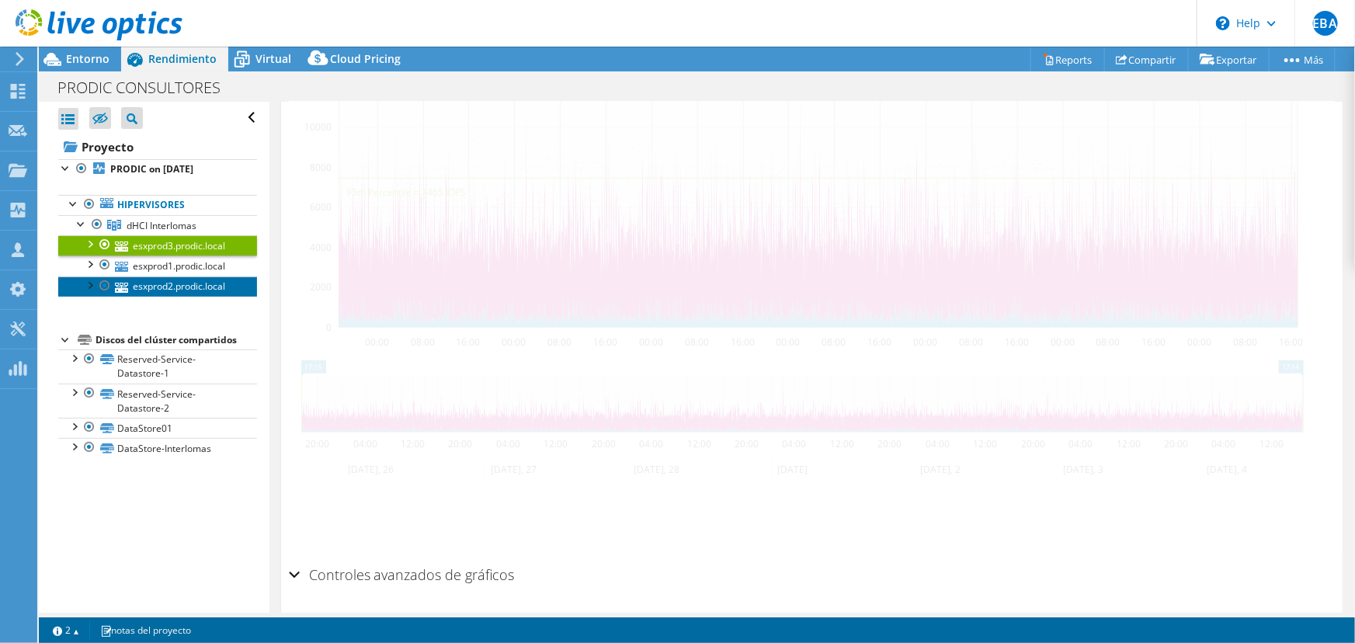
click at [141, 284] on link "esxprod2.prodic.local" at bounding box center [157, 286] width 199 height 20
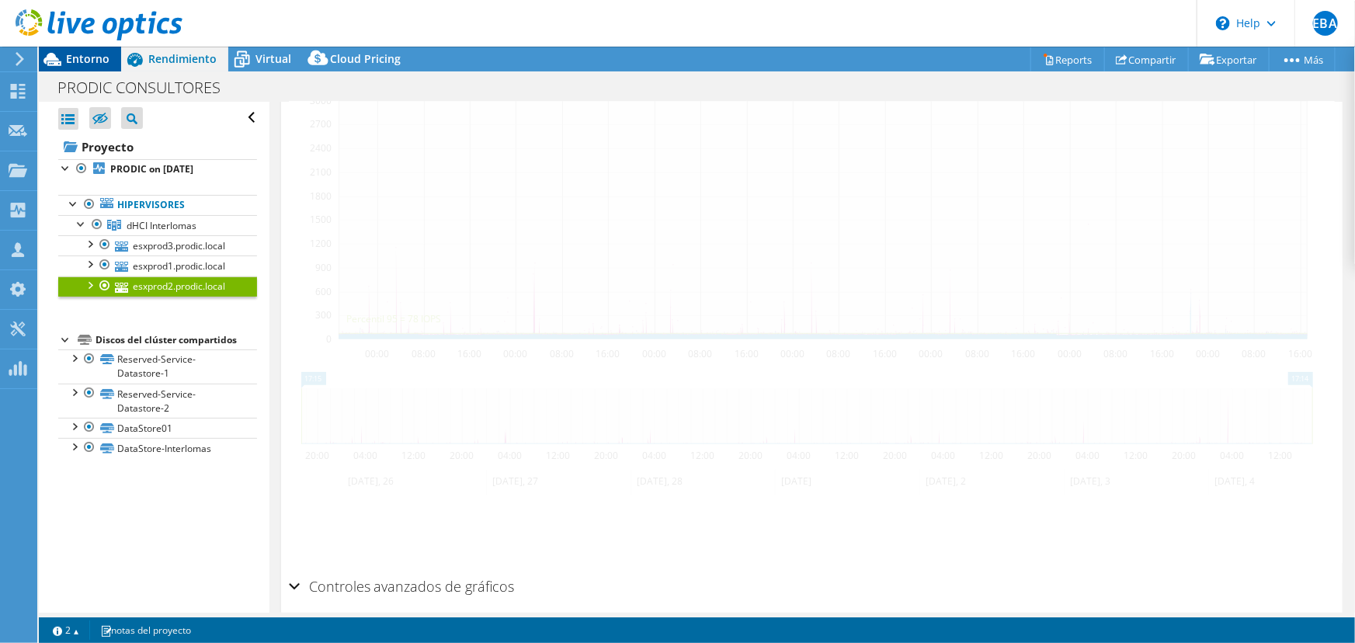
click at [85, 55] on span "Entorno" at bounding box center [87, 58] width 43 height 15
click at [81, 64] on span "Entorno" at bounding box center [87, 58] width 43 height 15
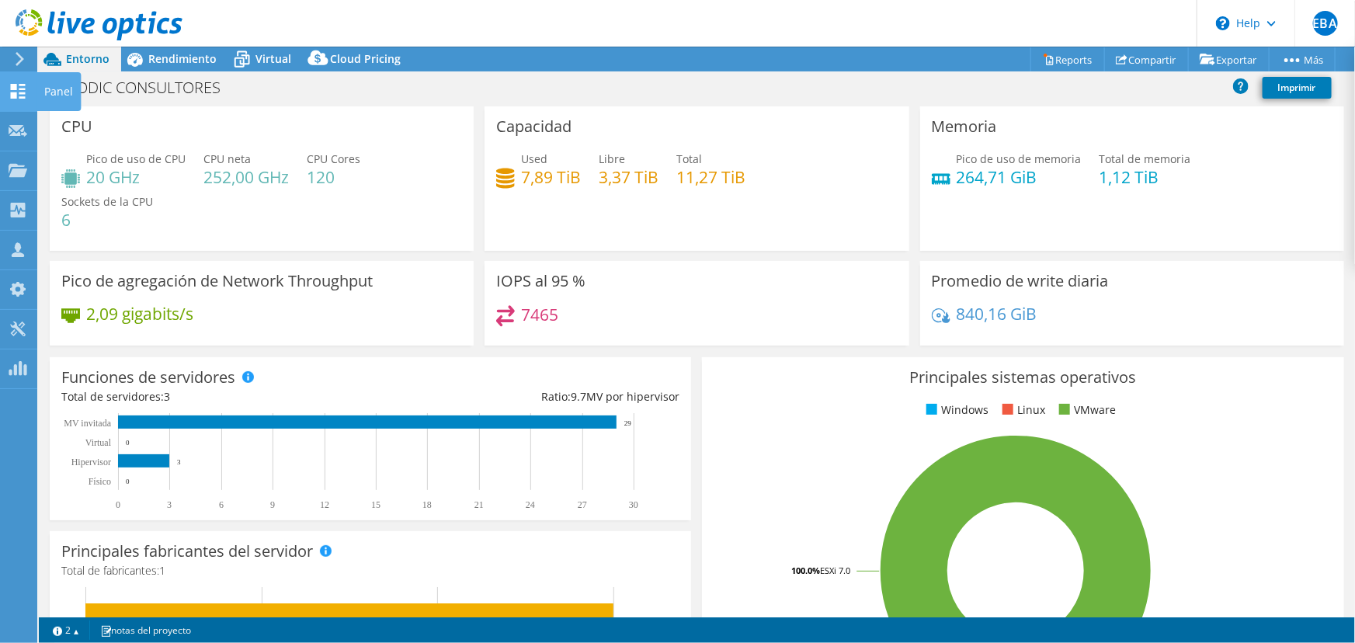
click at [13, 84] on icon at bounding box center [18, 91] width 19 height 15
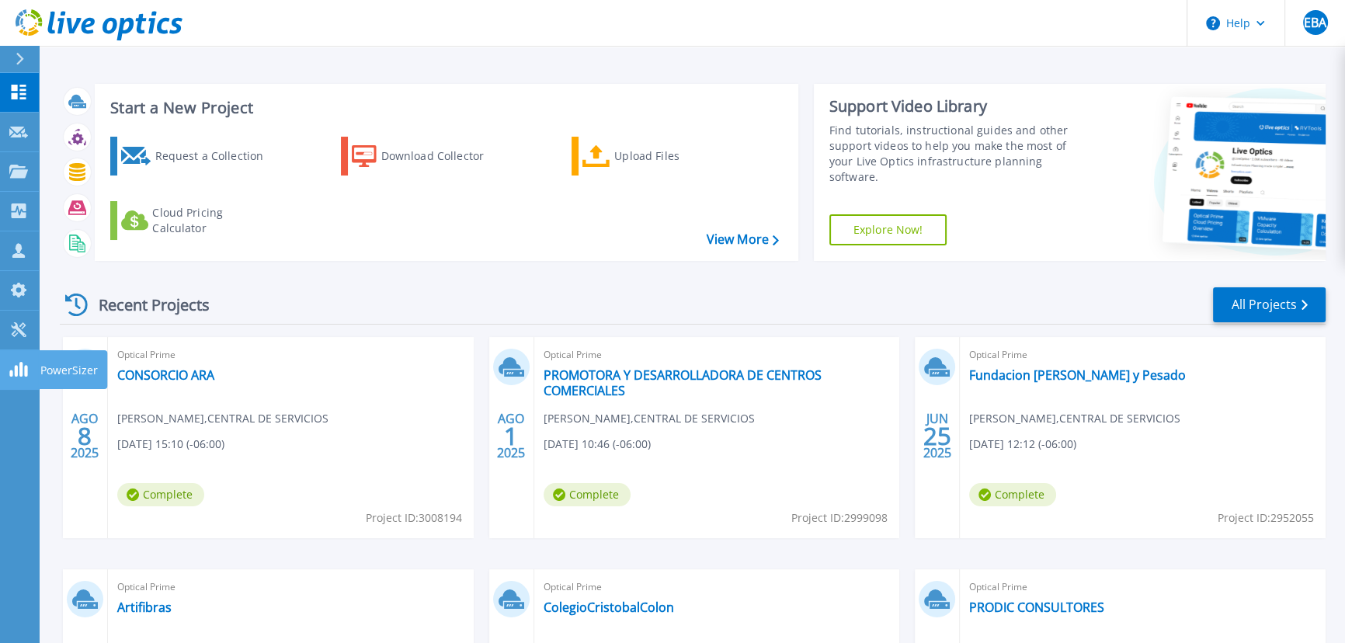
click at [23, 364] on rect at bounding box center [20, 369] width 3 height 15
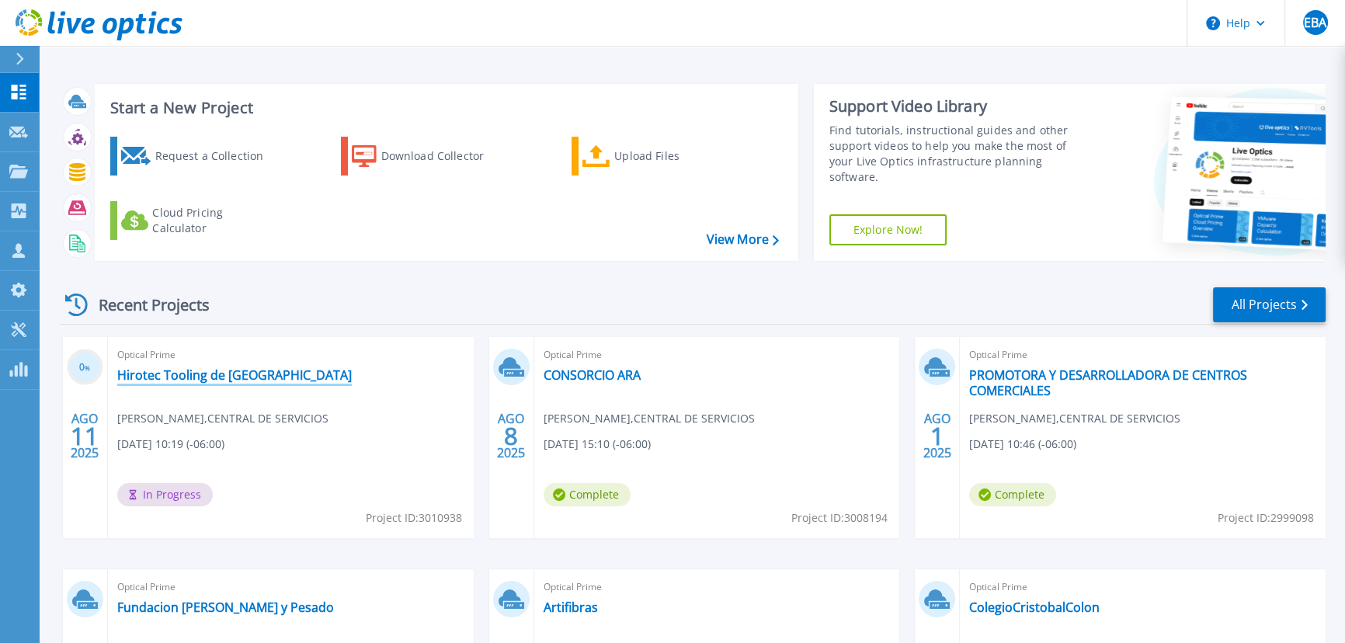
click at [199, 370] on link "Hirotec Tooling de [GEOGRAPHIC_DATA]" at bounding box center [234, 375] width 235 height 16
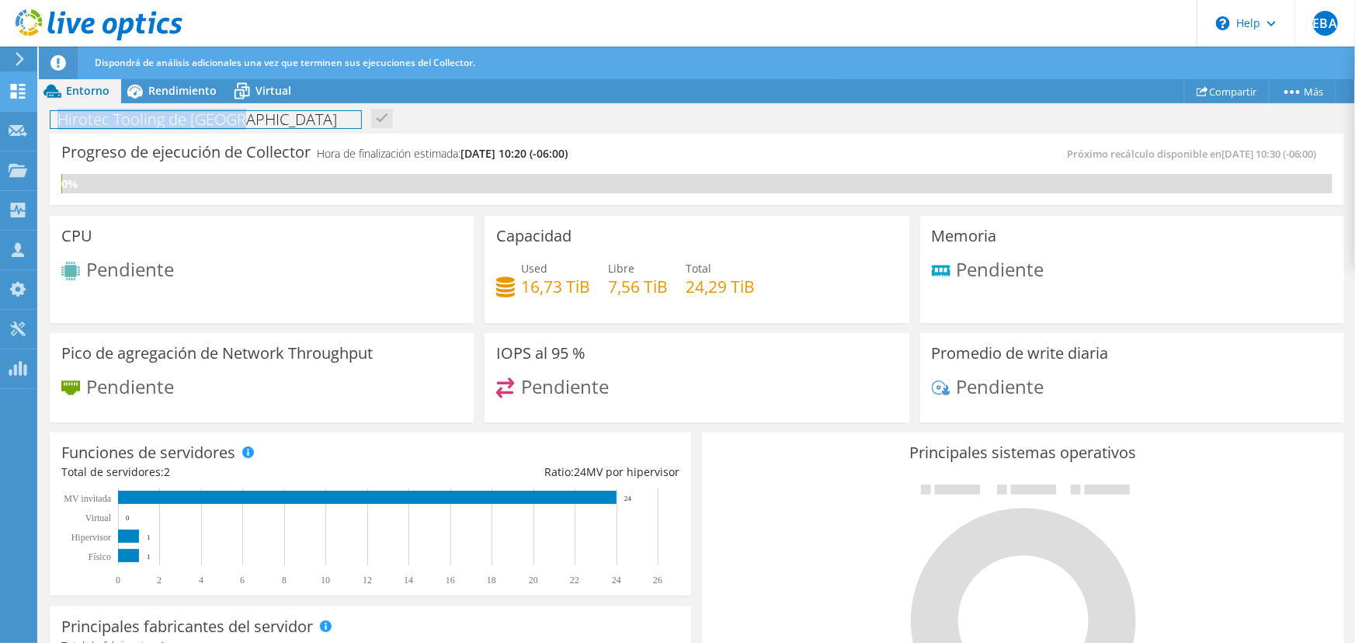
drag, startPoint x: 241, startPoint y: 121, endPoint x: 30, endPoint y: 106, distance: 211.7
click at [38, 106] on div "EBA Asociado de canal [PERSON_NAME] [EMAIL_ADDRESS][DOMAIN_NAME] CENTRAL DE SER…" at bounding box center [677, 337] width 1355 height 675
drag, startPoint x: 245, startPoint y: 118, endPoint x: -84, endPoint y: 94, distance: 329.4
click at [0, 94] on html "EBA Asociado de canal [PERSON_NAME] [EMAIL_ADDRESS][DOMAIN_NAME] CENTRAL DE SER…" at bounding box center [677, 321] width 1355 height 643
copy h1 "Hirotec Tooling de [GEOGRAPHIC_DATA]"
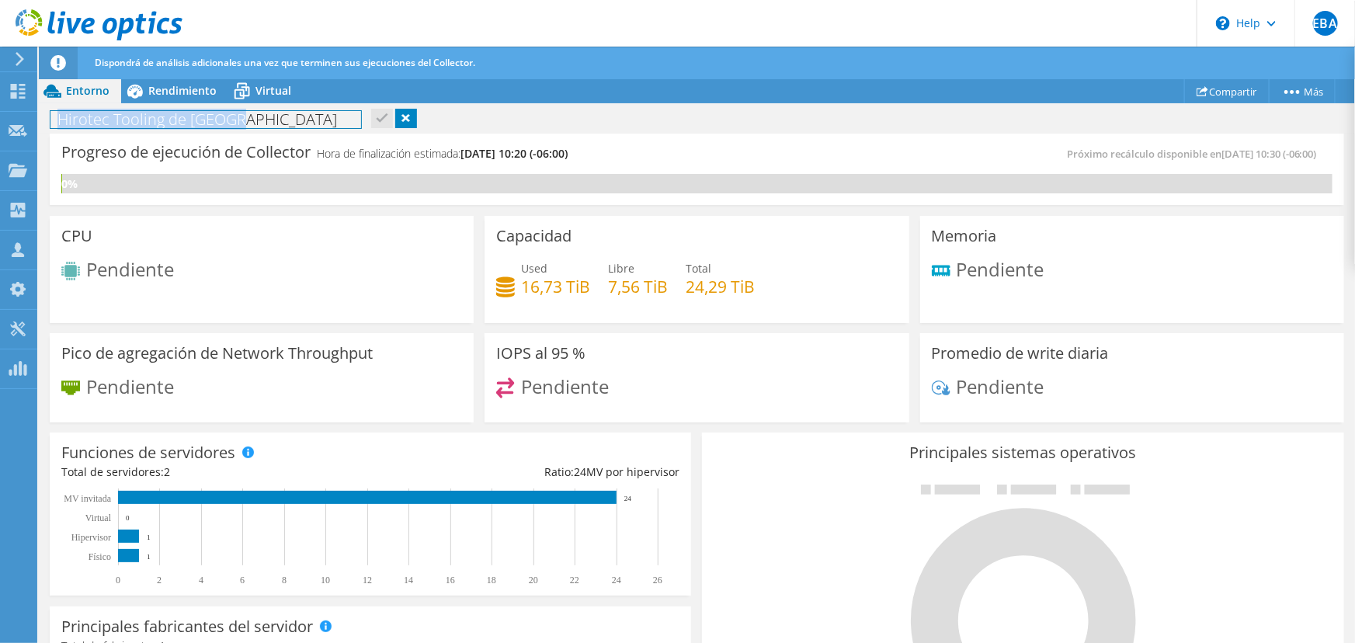
drag, startPoint x: 235, startPoint y: 117, endPoint x: 55, endPoint y: 113, distance: 180.2
click at [56, 116] on h1 "Hirotec Tooling de [GEOGRAPHIC_DATA]" at bounding box center [205, 119] width 311 height 17
copy h1 "Hirotec Tooling de [GEOGRAPHIC_DATA]"
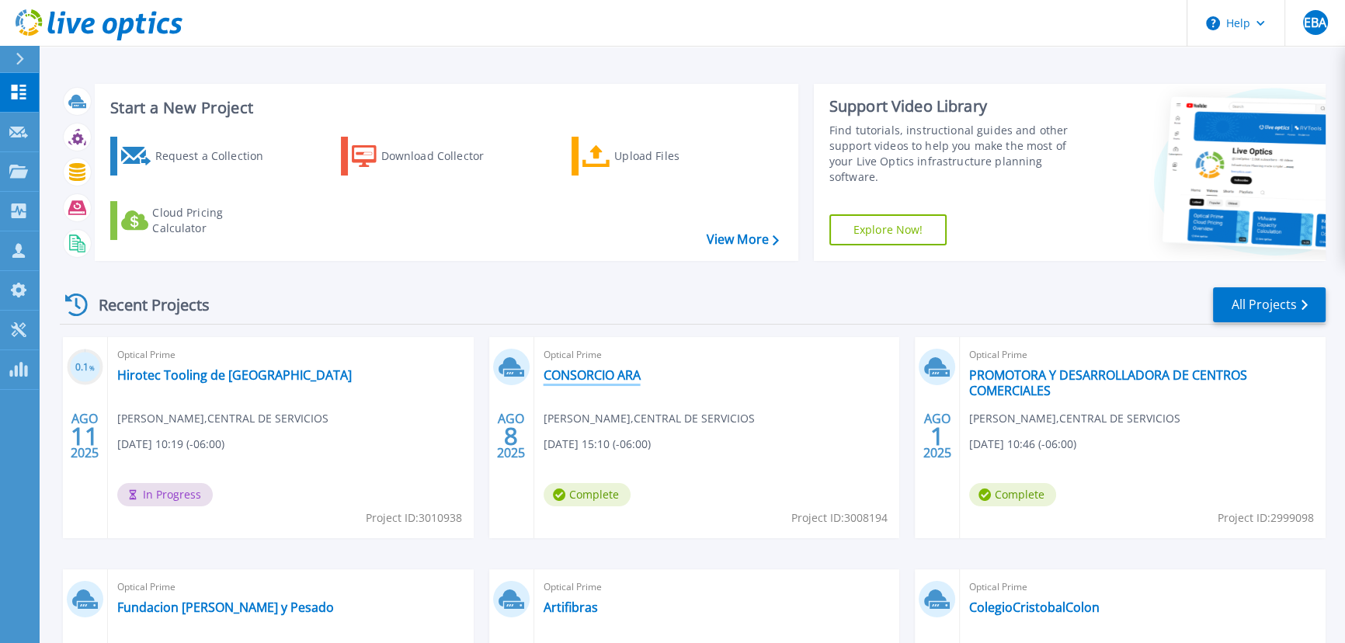
click at [614, 371] on link "CONSORCIO ARA" at bounding box center [592, 375] width 97 height 16
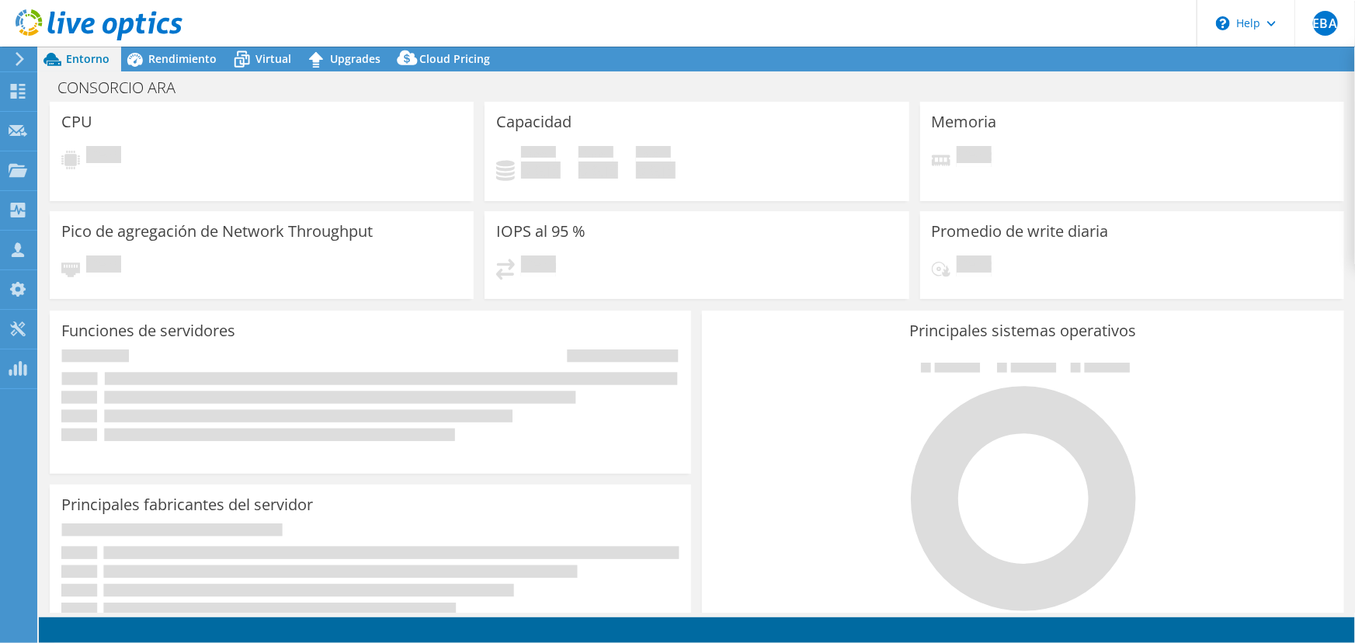
select select "USD"
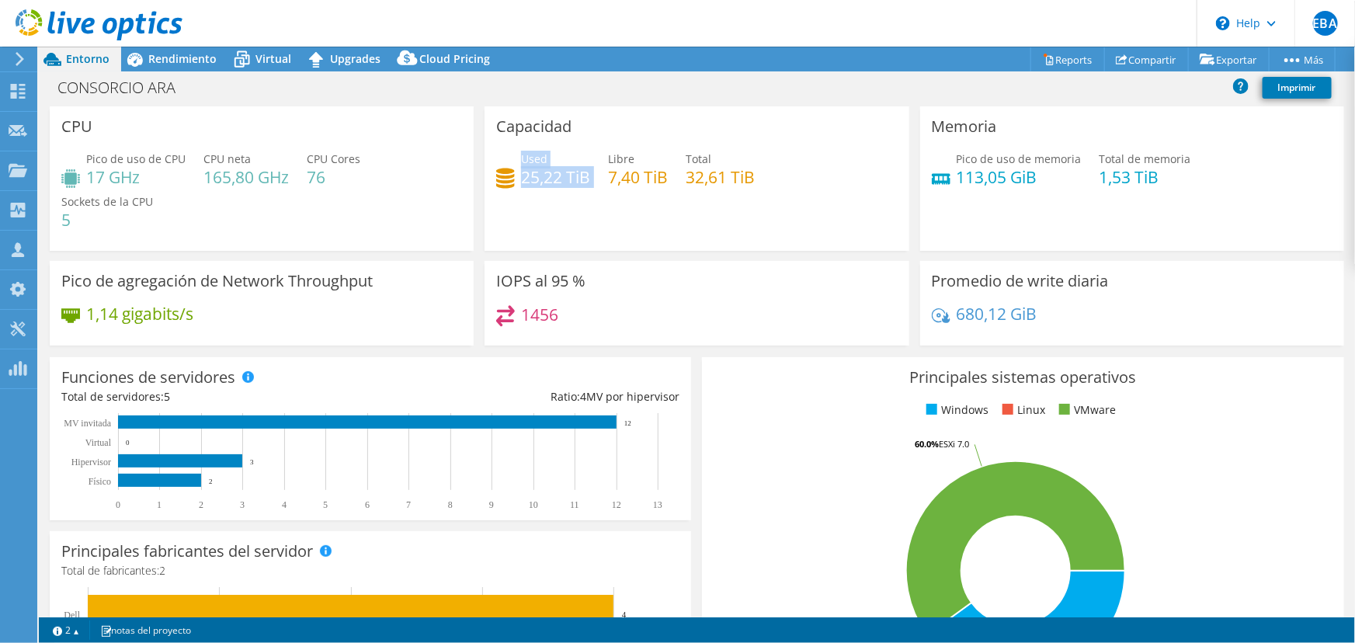
drag, startPoint x: 516, startPoint y: 176, endPoint x: 587, endPoint y: 178, distance: 70.7
click at [587, 177] on div "Used 25,22 TiB Libre 7,40 TiB Total 32,61 TiB" at bounding box center [696, 176] width 401 height 50
click at [193, 59] on span "Rendimiento" at bounding box center [182, 58] width 68 height 15
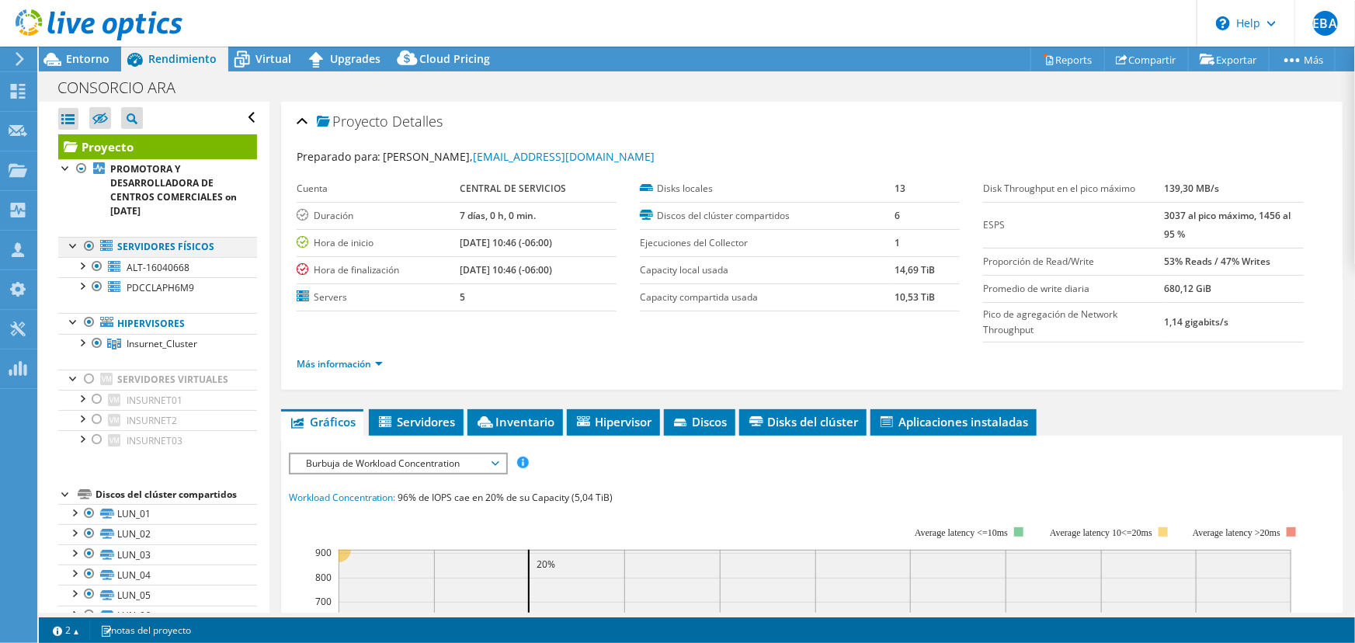
click at [89, 244] on div at bounding box center [90, 246] width 16 height 19
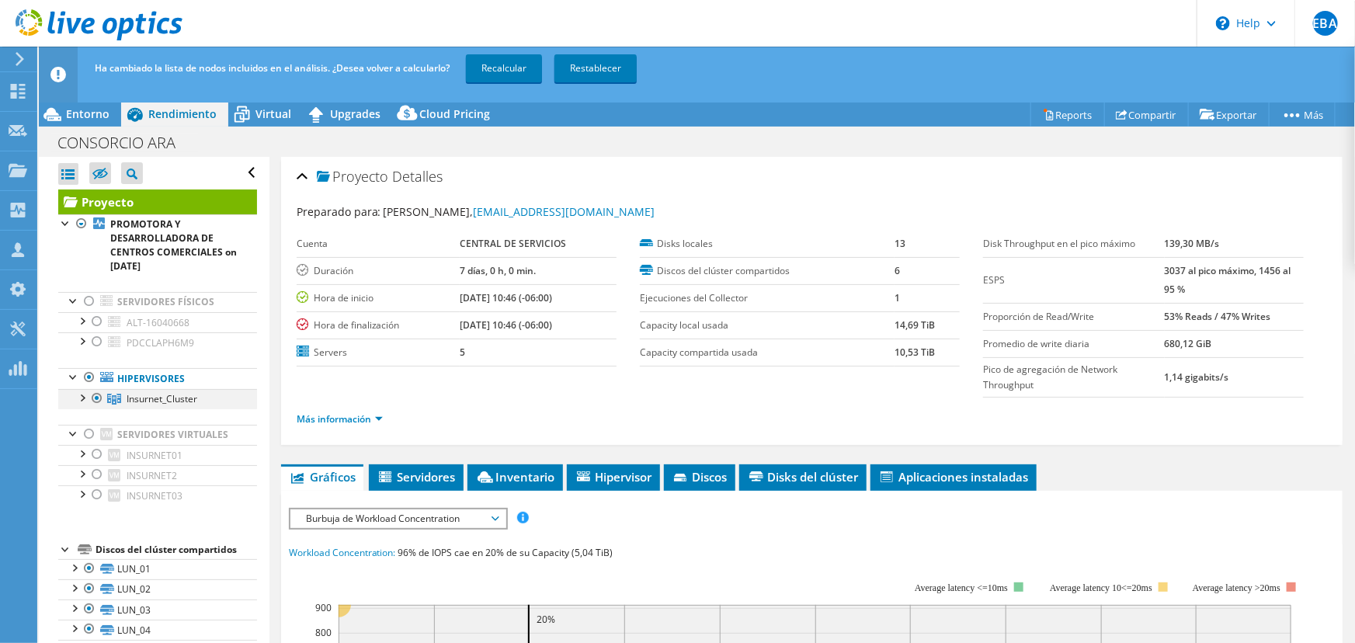
click at [81, 395] on div at bounding box center [82, 397] width 16 height 16
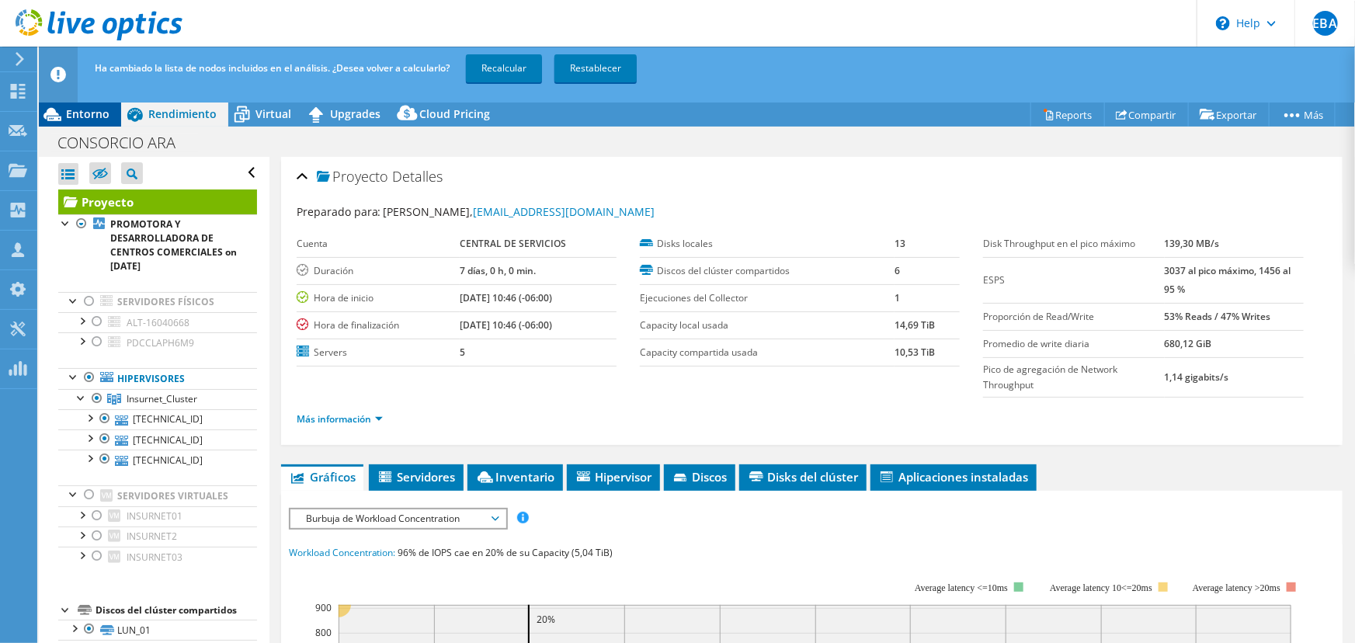
click at [106, 113] on span "Entorno" at bounding box center [87, 113] width 43 height 15
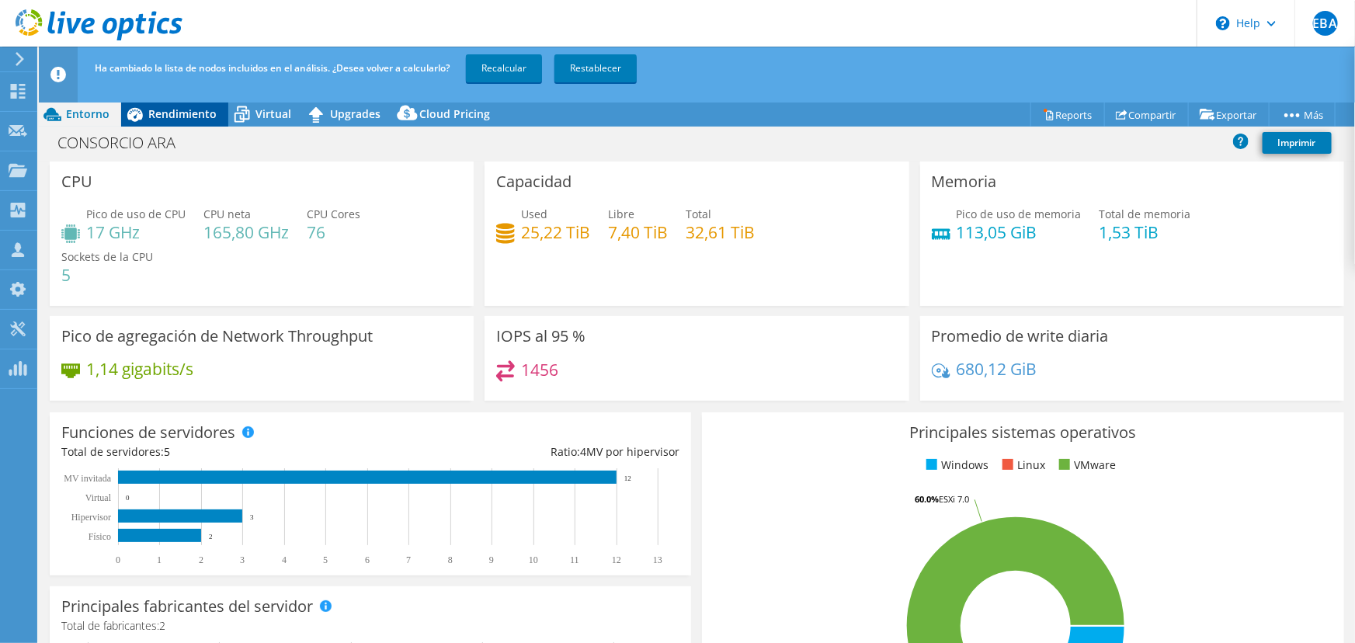
click at [195, 113] on span "Rendimiento" at bounding box center [182, 113] width 68 height 15
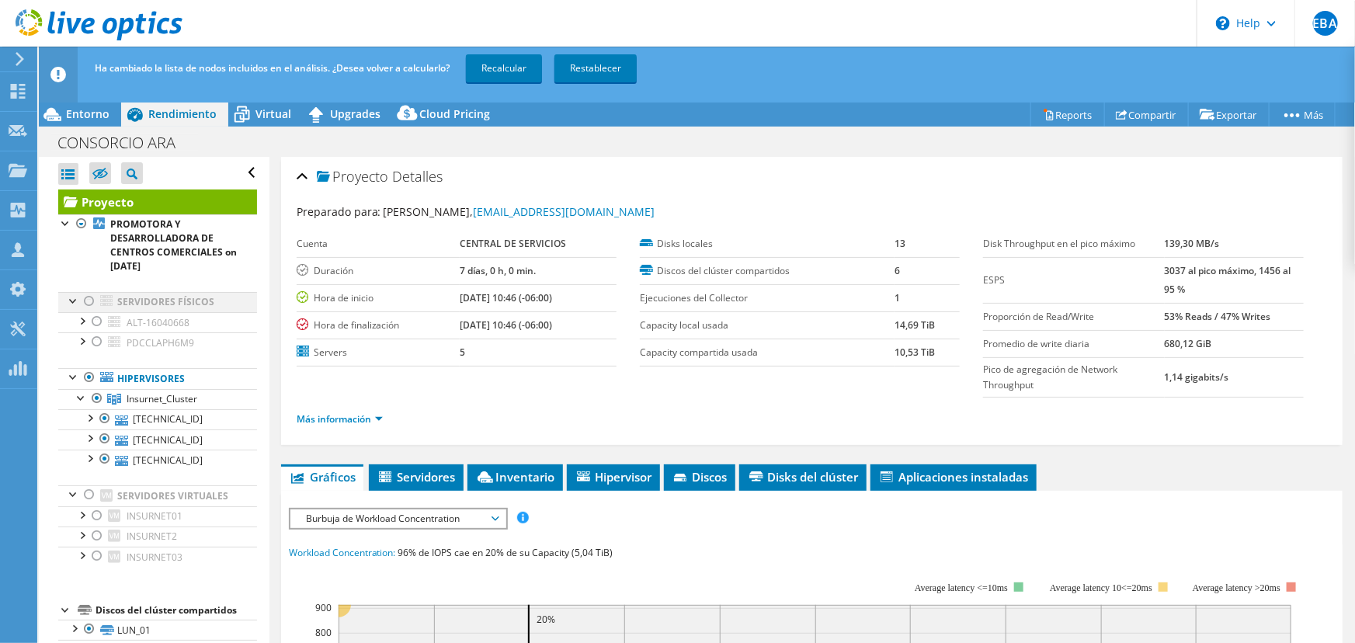
click at [89, 298] on div at bounding box center [90, 301] width 16 height 19
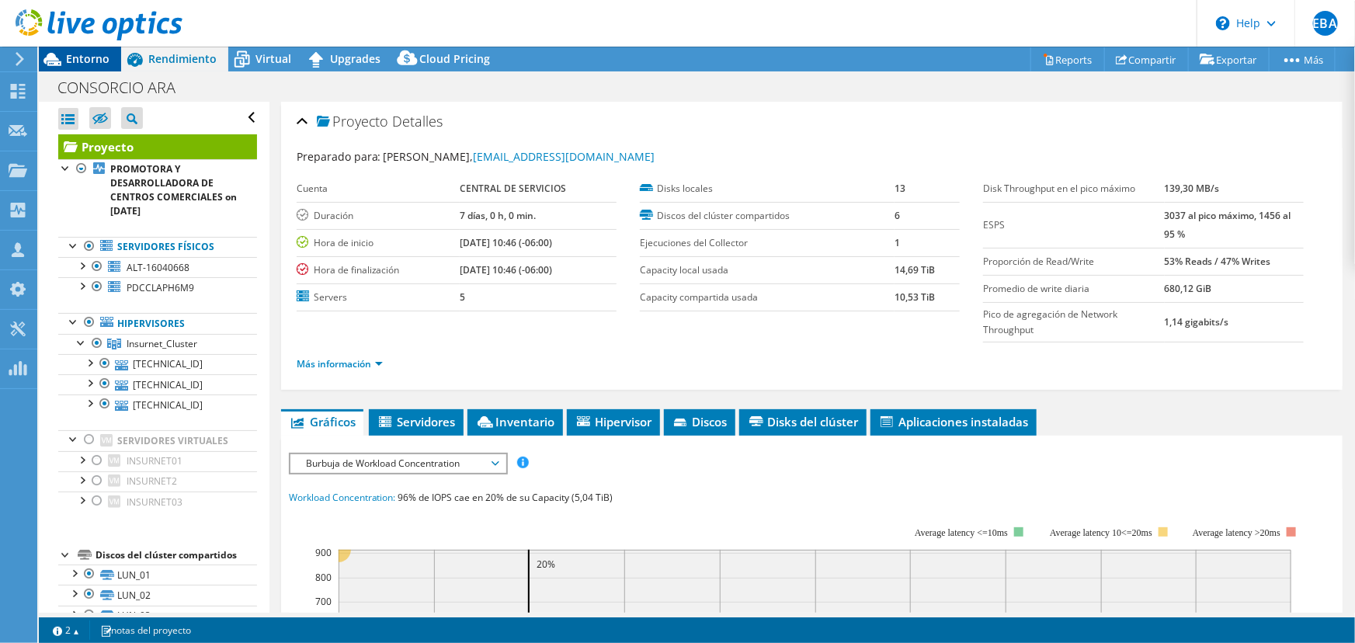
click at [68, 61] on span "Entorno" at bounding box center [87, 58] width 43 height 15
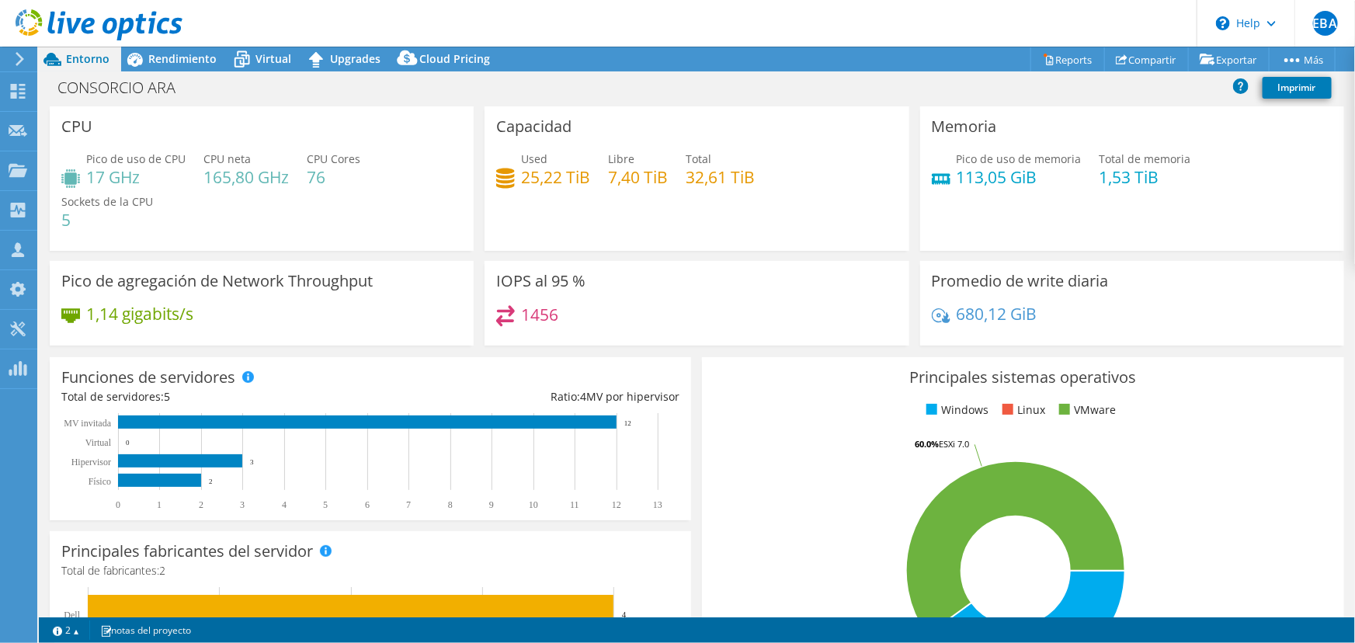
click at [172, 51] on div at bounding box center [91, 26] width 183 height 52
click at [176, 68] on div "Rendimiento" at bounding box center [174, 59] width 107 height 25
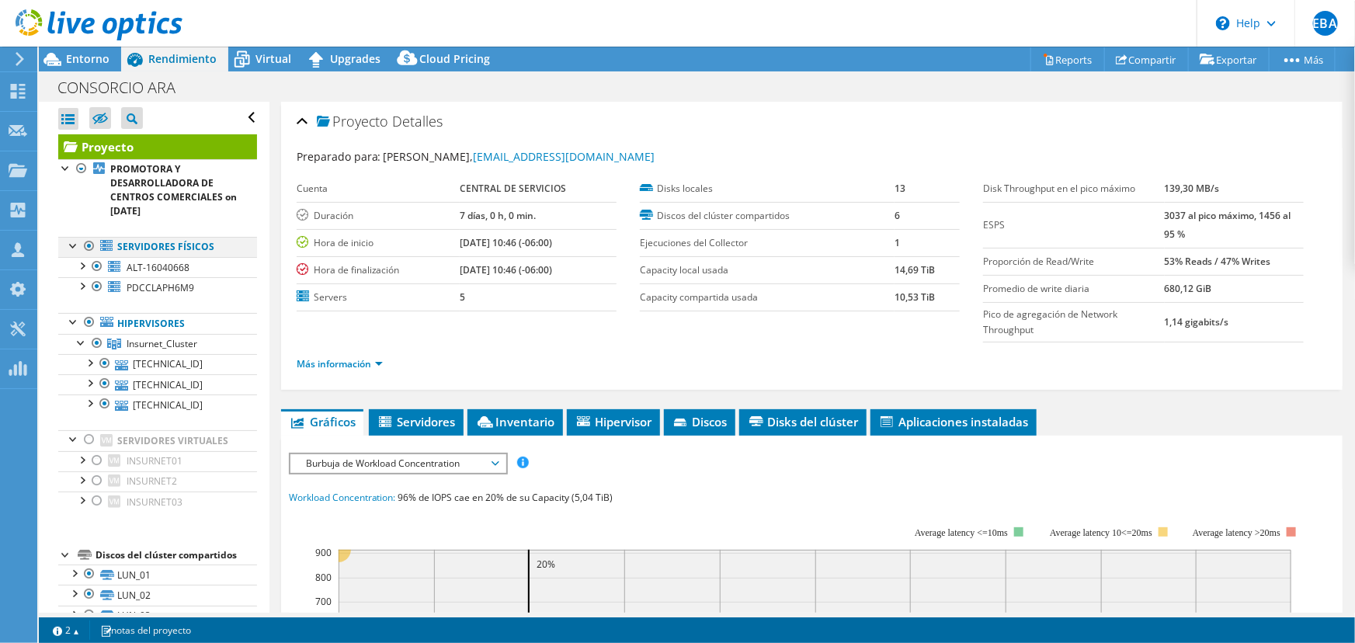
click at [85, 245] on div at bounding box center [90, 246] width 16 height 19
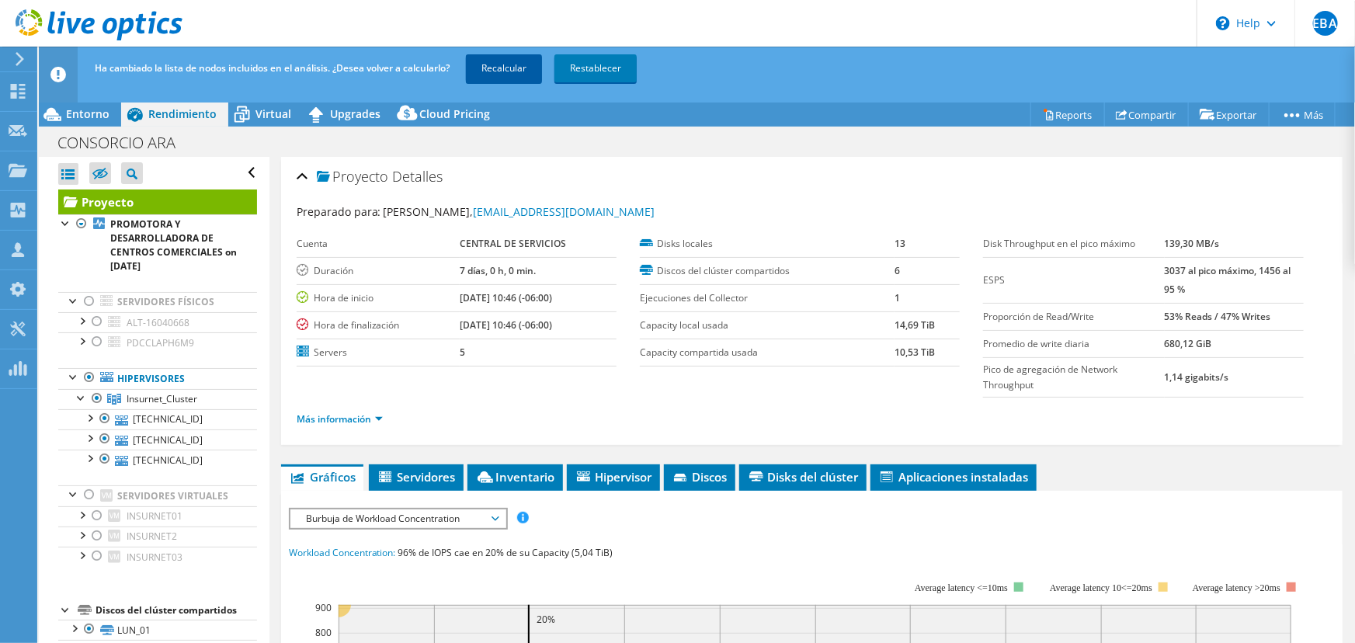
click at [491, 64] on link "Recalcular" at bounding box center [504, 68] width 76 height 28
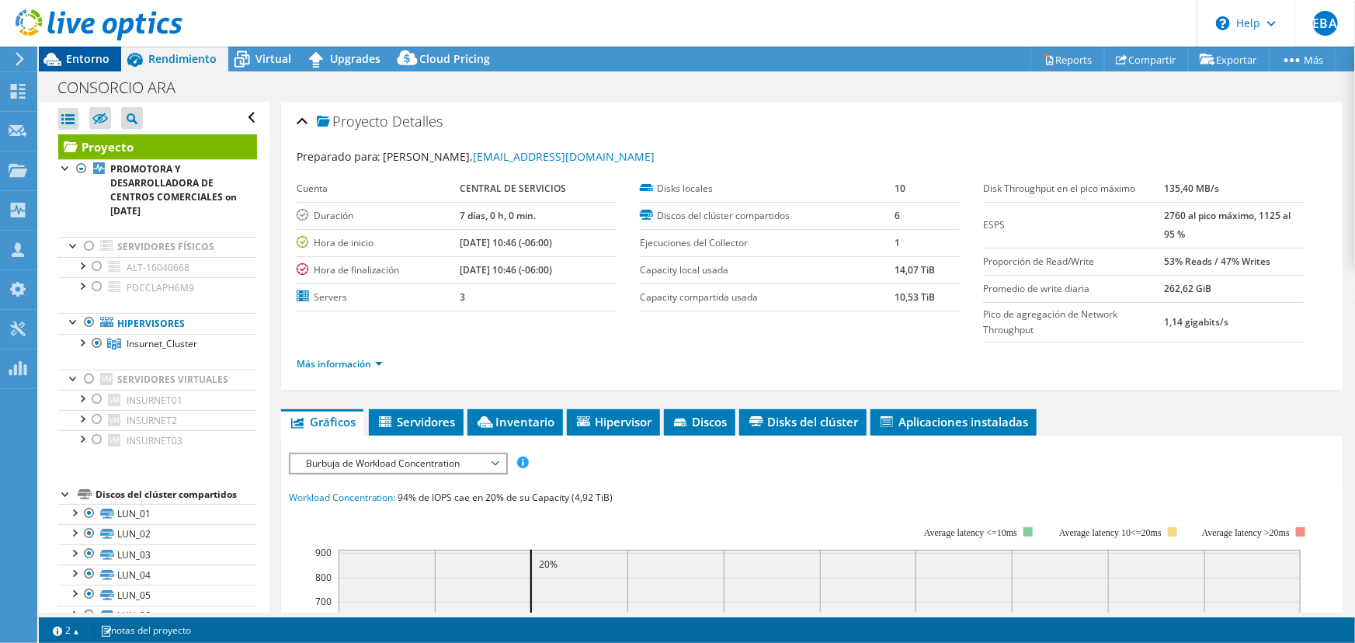
click at [89, 63] on span "Entorno" at bounding box center [87, 58] width 43 height 15
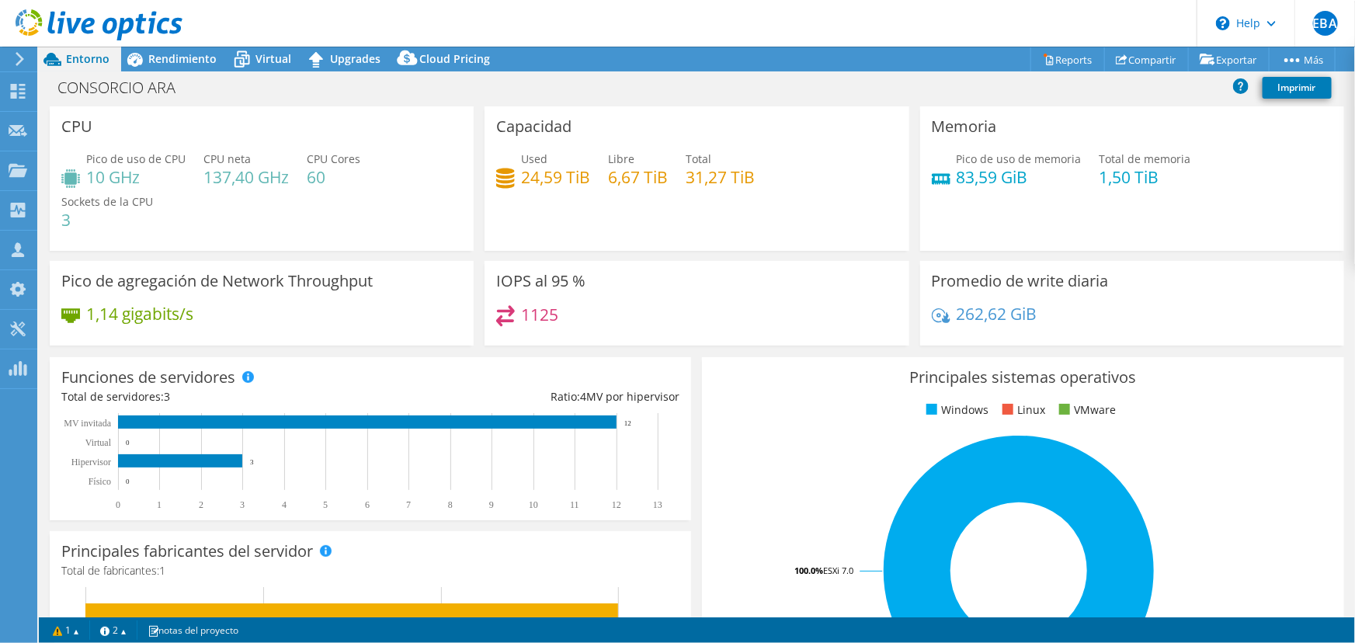
click at [521, 176] on h4 "24,59 TiB" at bounding box center [555, 177] width 69 height 17
drag, startPoint x: 511, startPoint y: 171, endPoint x: 523, endPoint y: 171, distance: 12.4
click at [523, 171] on div "Used 24,59 TiB" at bounding box center [543, 168] width 94 height 35
click at [523, 171] on h4 "24,59 TiB" at bounding box center [555, 177] width 69 height 17
click at [536, 169] on h4 "24,59 TiB" at bounding box center [555, 177] width 69 height 17
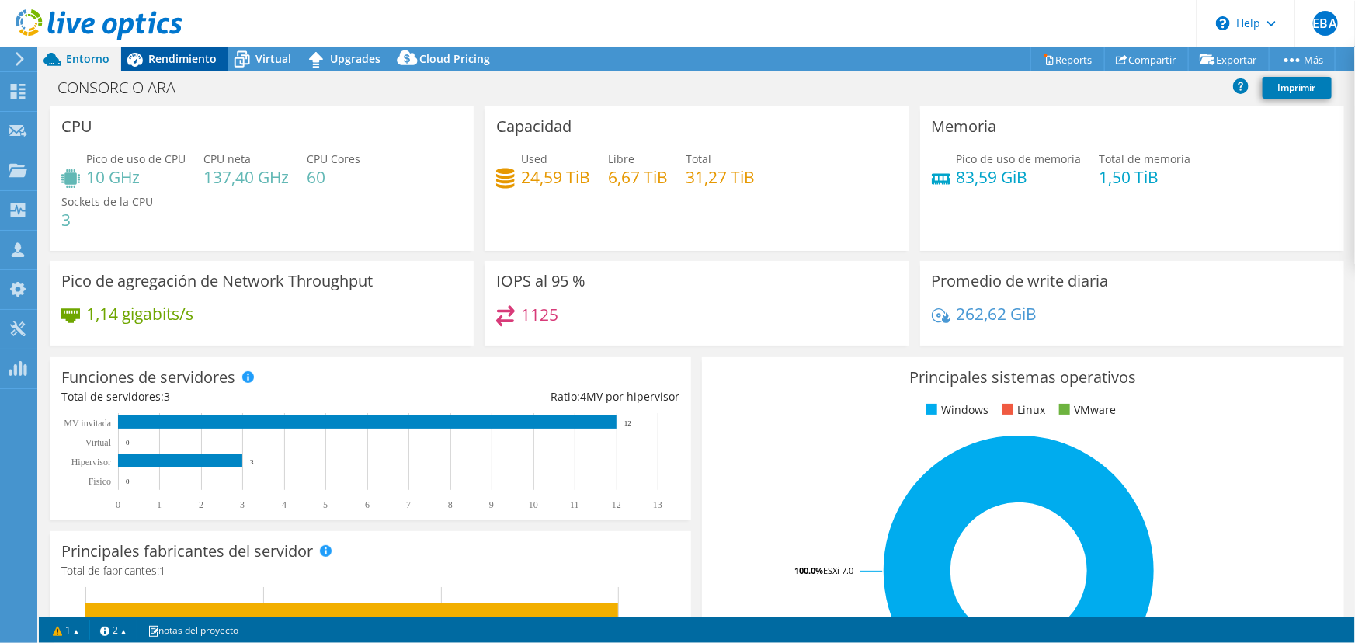
click at [182, 56] on span "Rendimiento" at bounding box center [182, 58] width 68 height 15
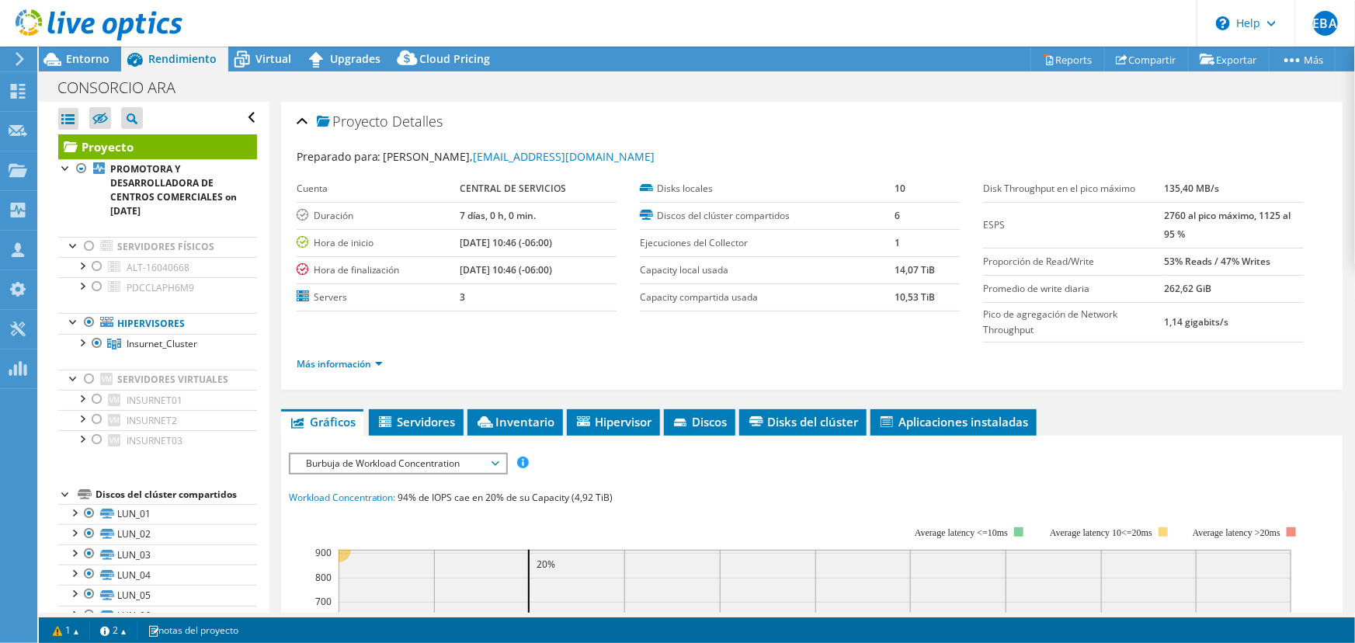
click at [73, 50] on div at bounding box center [91, 26] width 183 height 52
click at [86, 62] on span "Entorno" at bounding box center [87, 58] width 43 height 15
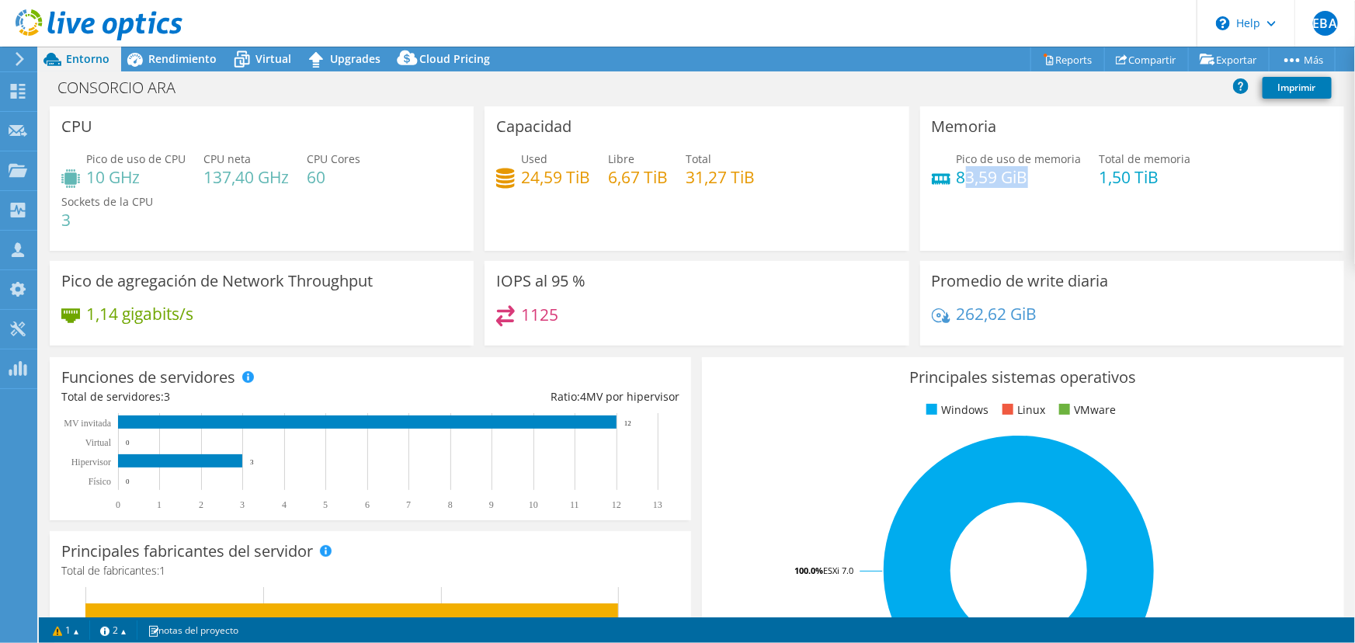
drag, startPoint x: 955, startPoint y: 177, endPoint x: 1031, endPoint y: 182, distance: 75.5
click at [1031, 182] on h4 "83,59 GiB" at bounding box center [1019, 177] width 125 height 17
drag, startPoint x: 948, startPoint y: 176, endPoint x: 1037, endPoint y: 176, distance: 88.5
click at [1037, 176] on div "Pico de uso de memoria 83,59 GiB" at bounding box center [1007, 168] width 150 height 35
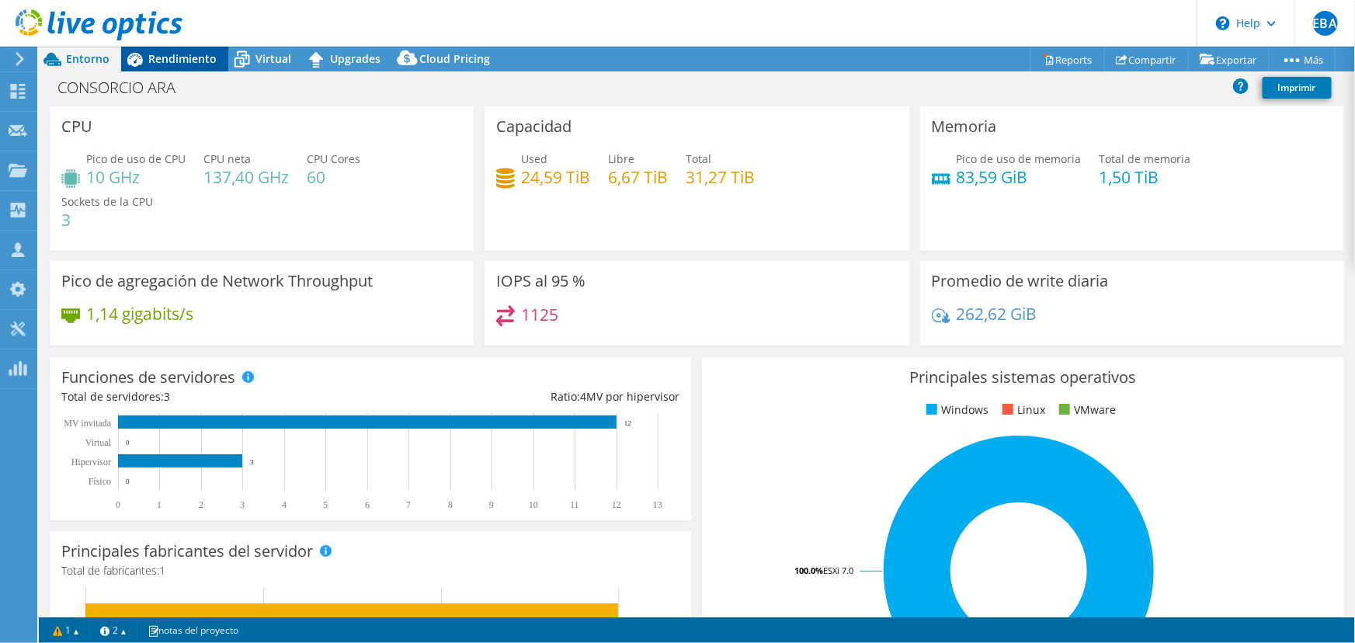
click at [193, 54] on span "Rendimiento" at bounding box center [182, 58] width 68 height 15
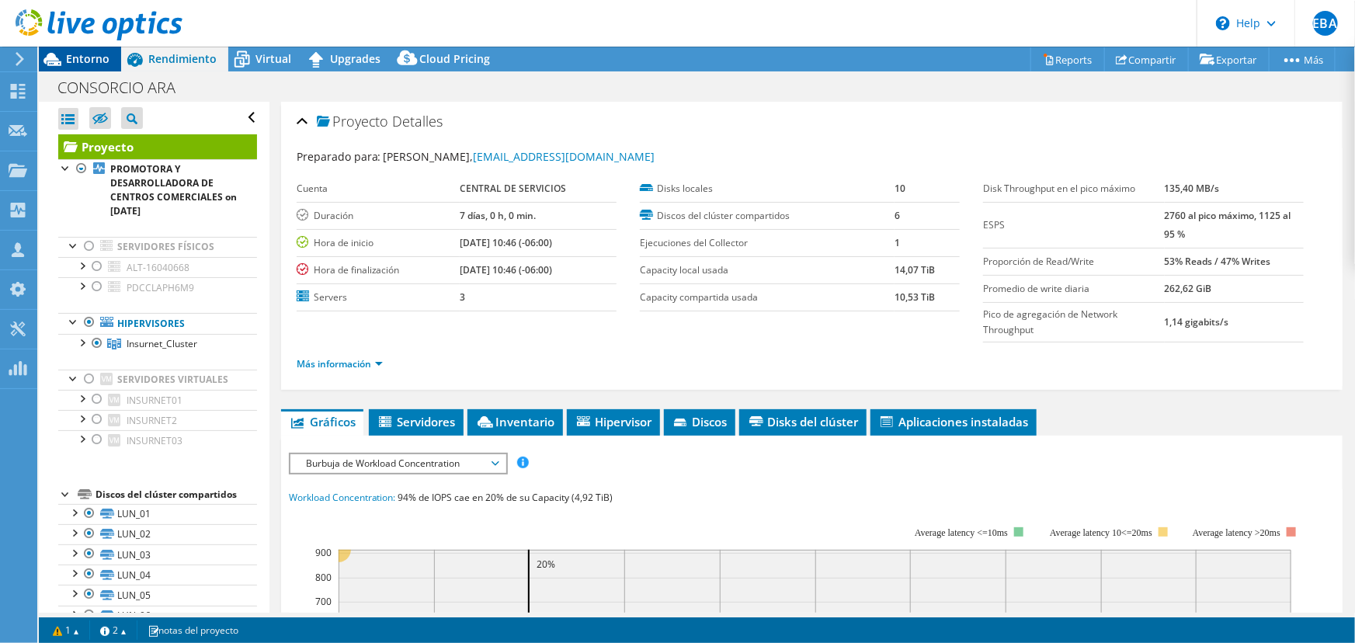
click at [110, 54] on div "Entorno" at bounding box center [80, 59] width 82 height 25
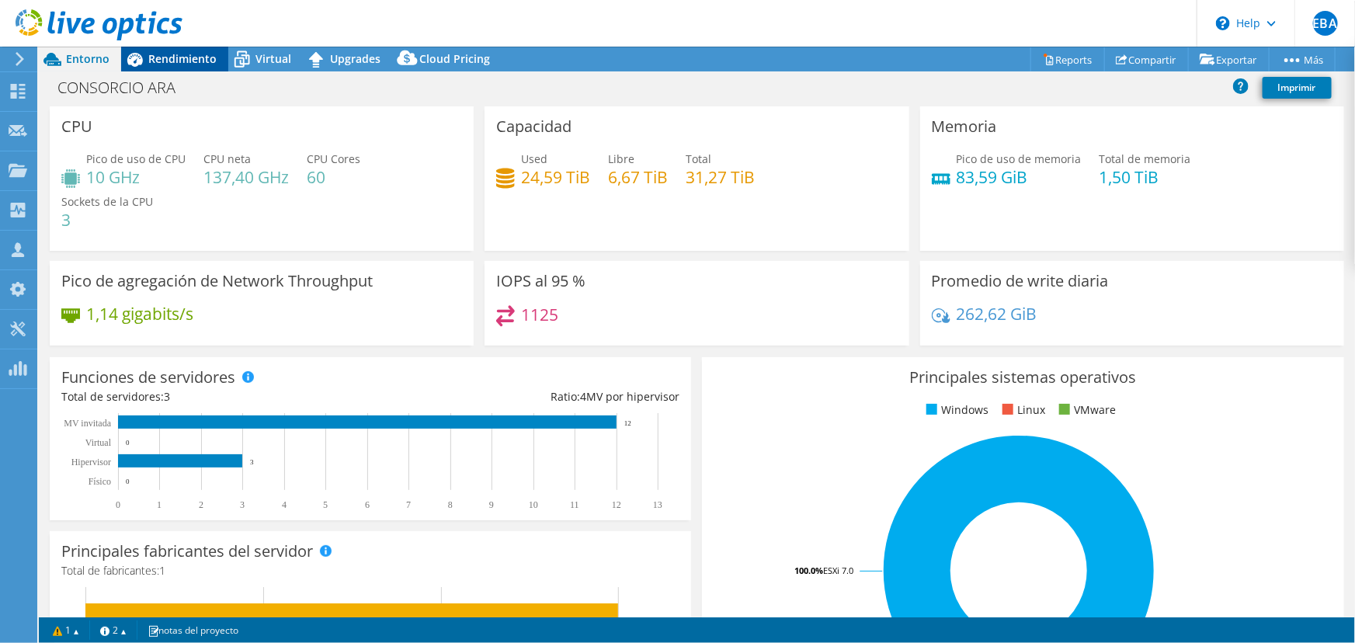
click at [207, 63] on span "Rendimiento" at bounding box center [182, 58] width 68 height 15
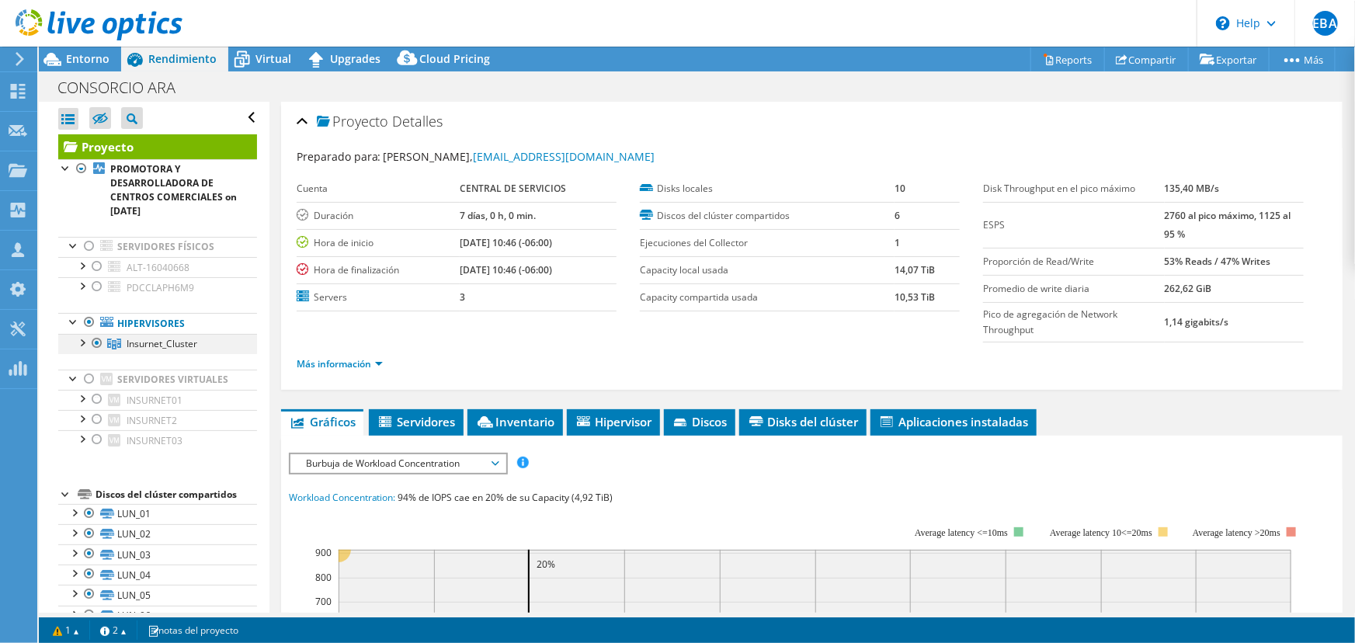
click at [82, 342] on div at bounding box center [82, 342] width 16 height 16
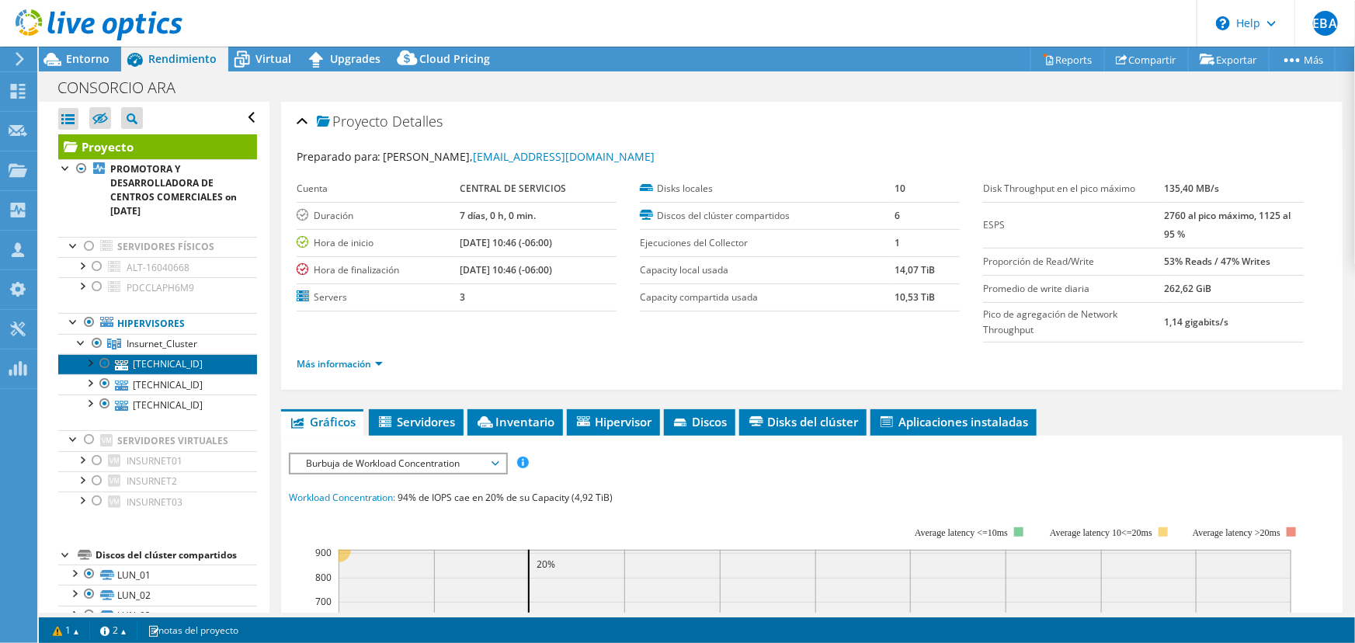
click at [151, 360] on link "[TECHNICAL_ID]" at bounding box center [157, 364] width 199 height 20
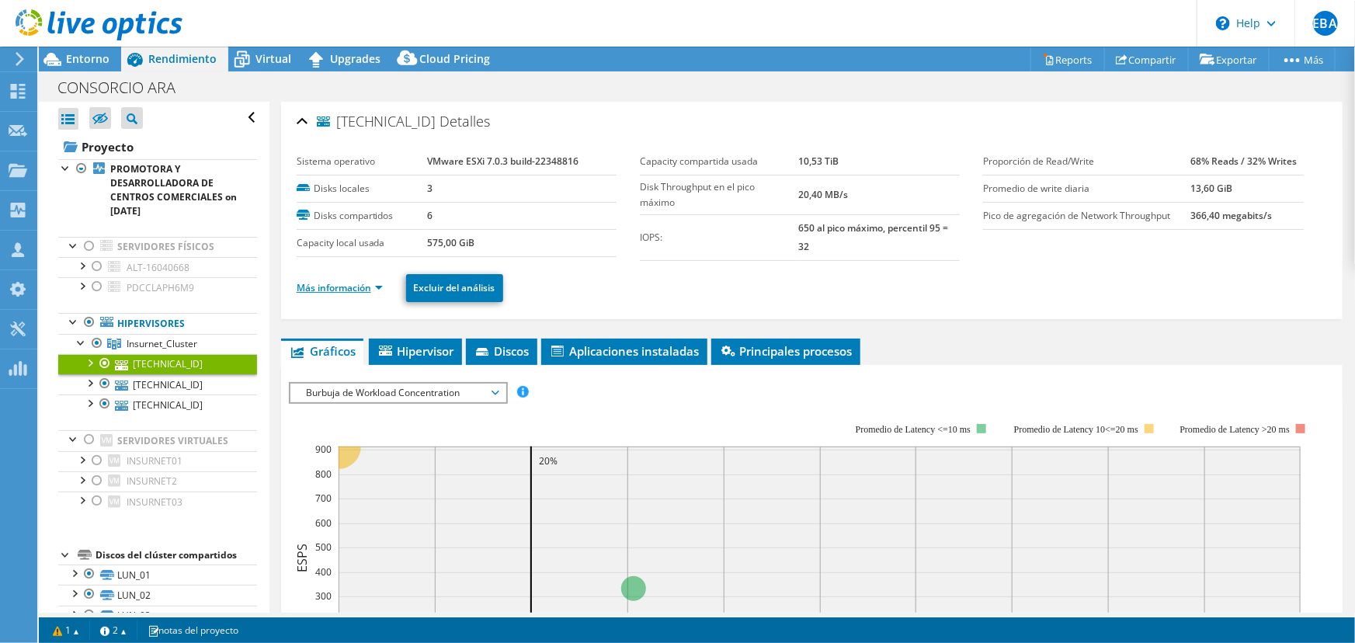
click at [375, 286] on link "Más información" at bounding box center [340, 287] width 86 height 13
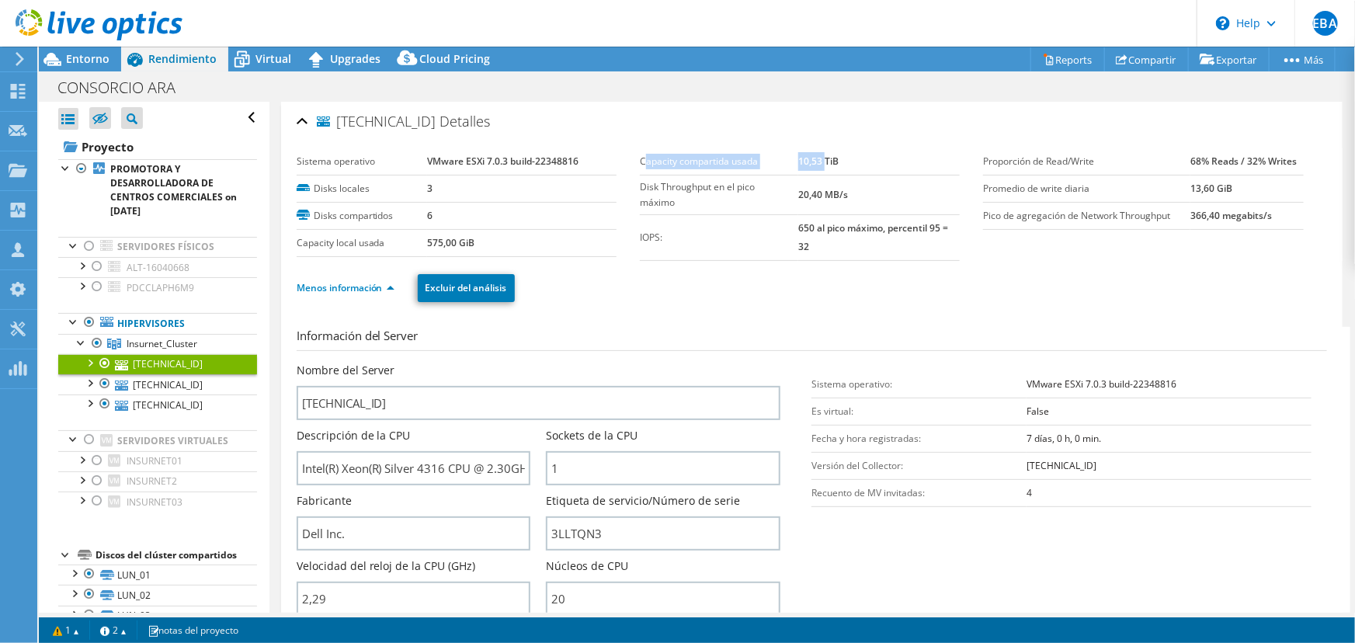
drag, startPoint x: 643, startPoint y: 160, endPoint x: 831, endPoint y: 155, distance: 188.0
click at [823, 155] on tr "Capacity compartida usada 10,53 TiB" at bounding box center [800, 161] width 320 height 27
click at [870, 155] on td "10,53 TiB" at bounding box center [879, 161] width 162 height 27
drag, startPoint x: 838, startPoint y: 161, endPoint x: 785, endPoint y: 162, distance: 52.8
click at [785, 162] on tr "Capacity compartida usada 10,53 TiB" at bounding box center [800, 161] width 320 height 27
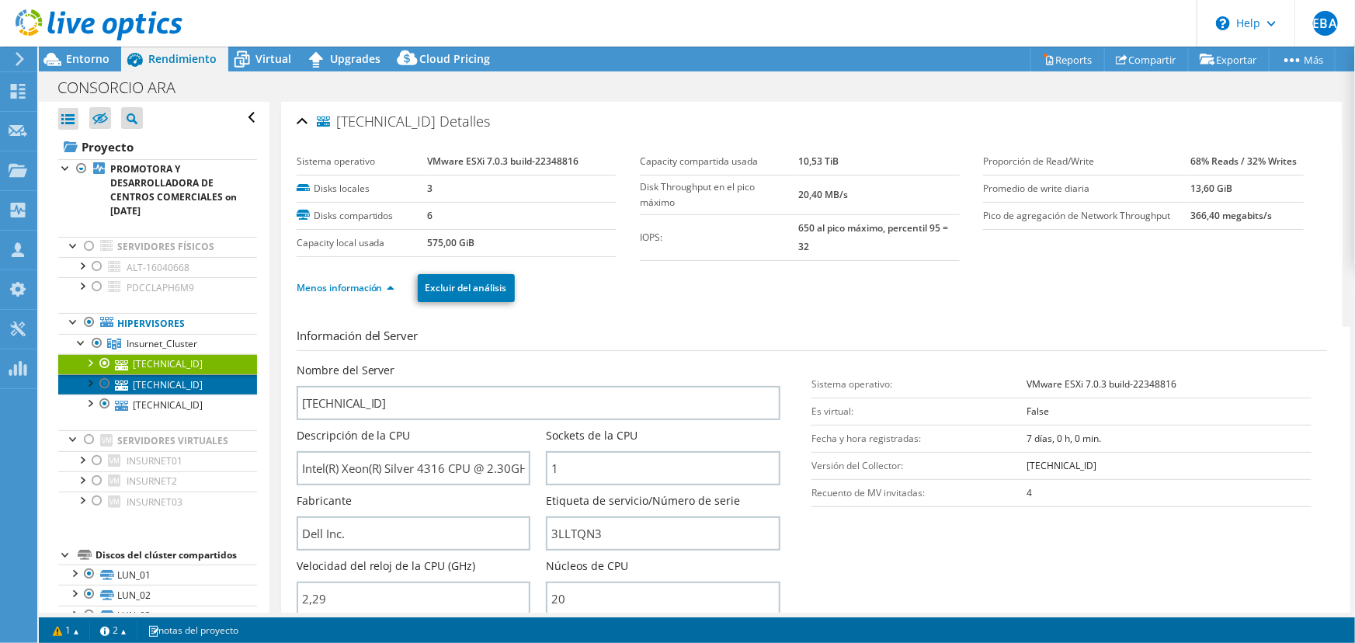
click at [136, 384] on link "[TECHNICAL_ID]" at bounding box center [157, 384] width 199 height 20
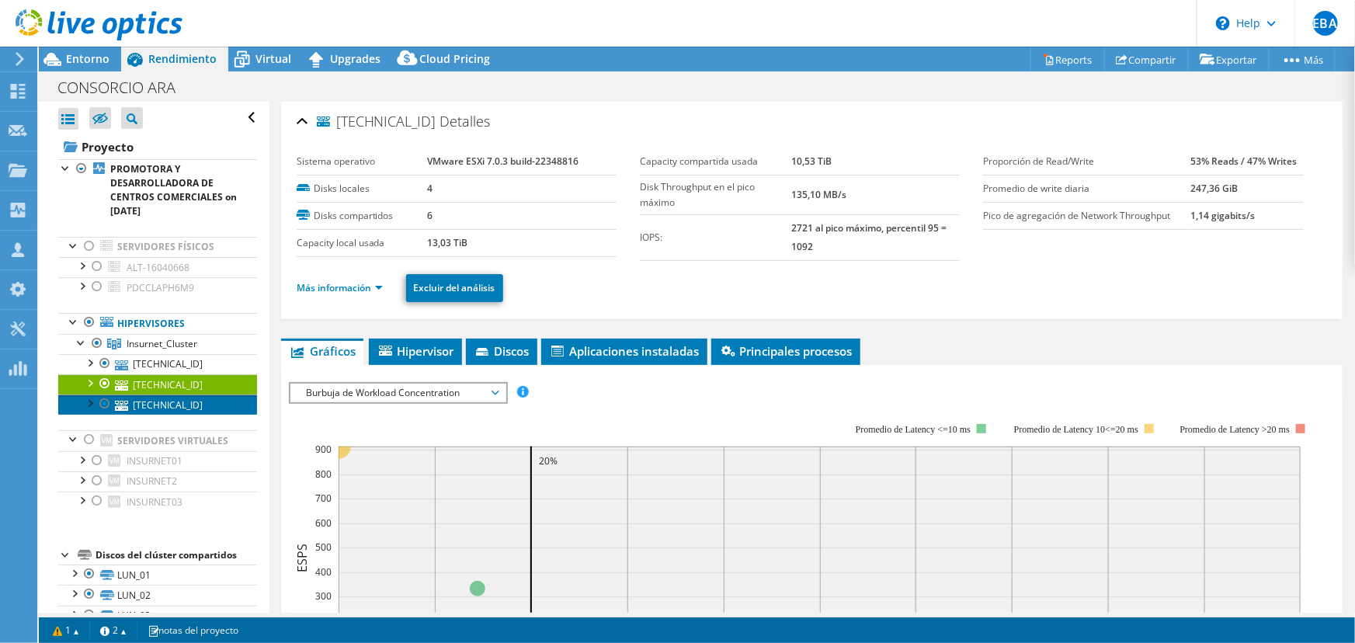
click at [144, 402] on link "[TECHNICAL_ID]" at bounding box center [157, 405] width 199 height 20
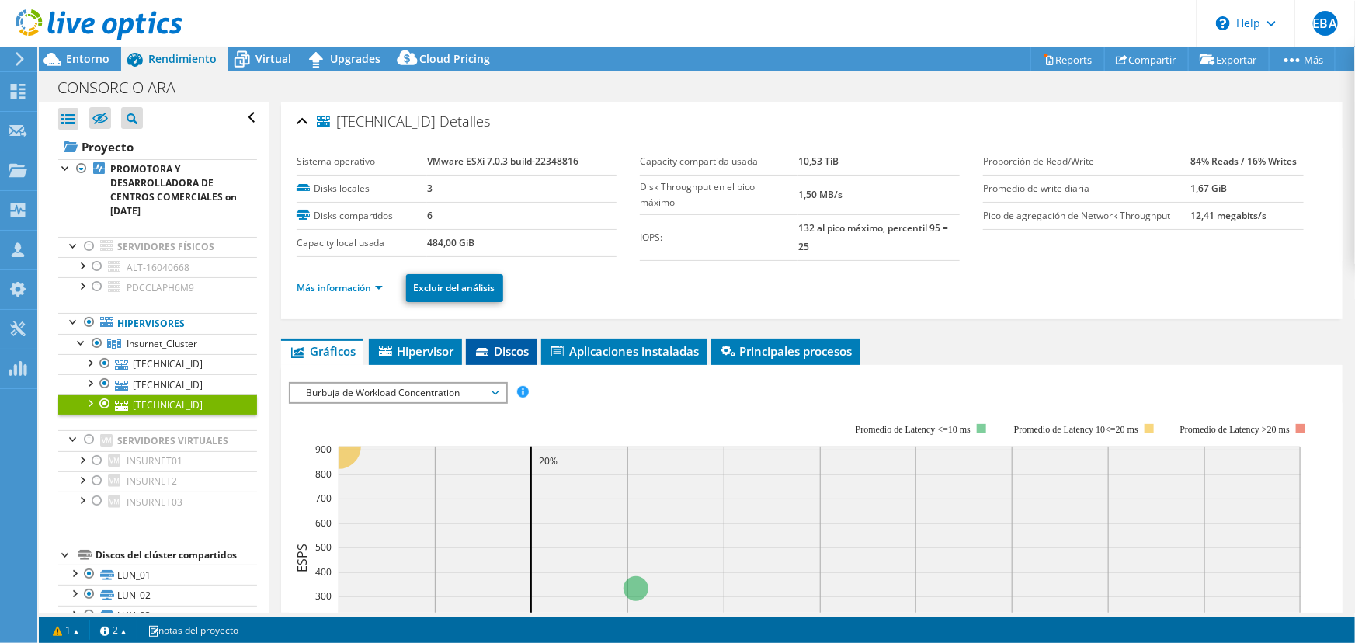
click at [499, 344] on span "Discos" at bounding box center [502, 351] width 56 height 16
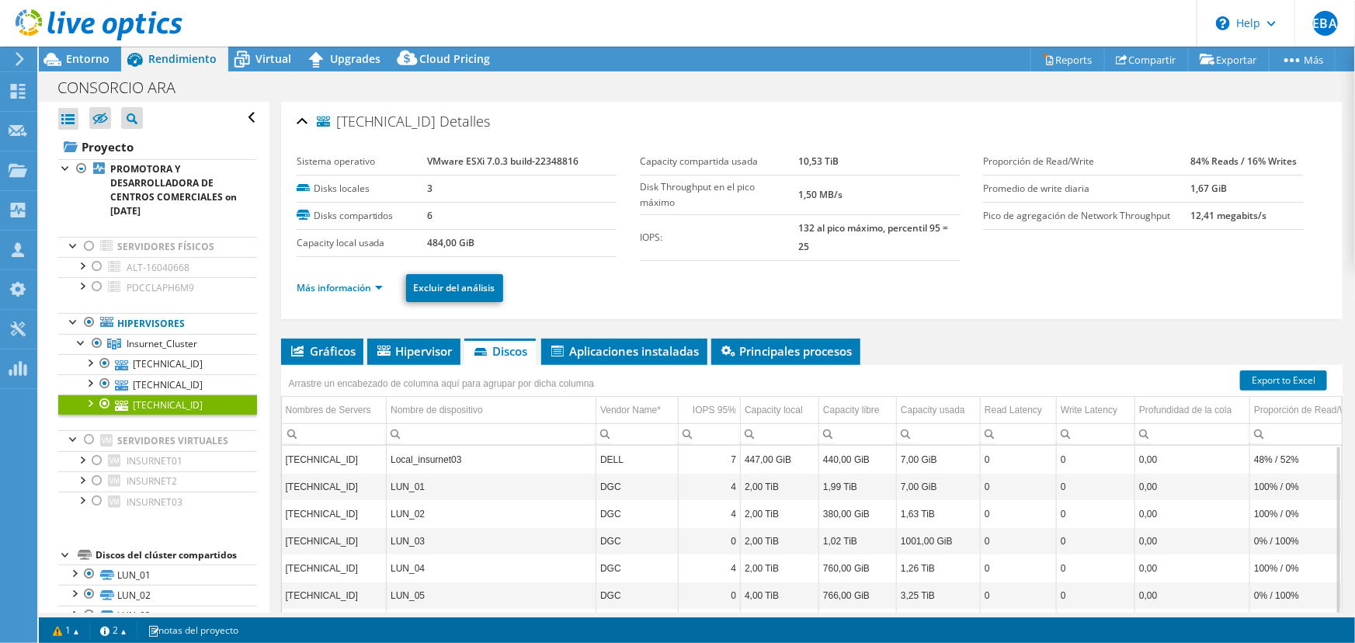
click at [512, 353] on span "Discos" at bounding box center [500, 351] width 56 height 16
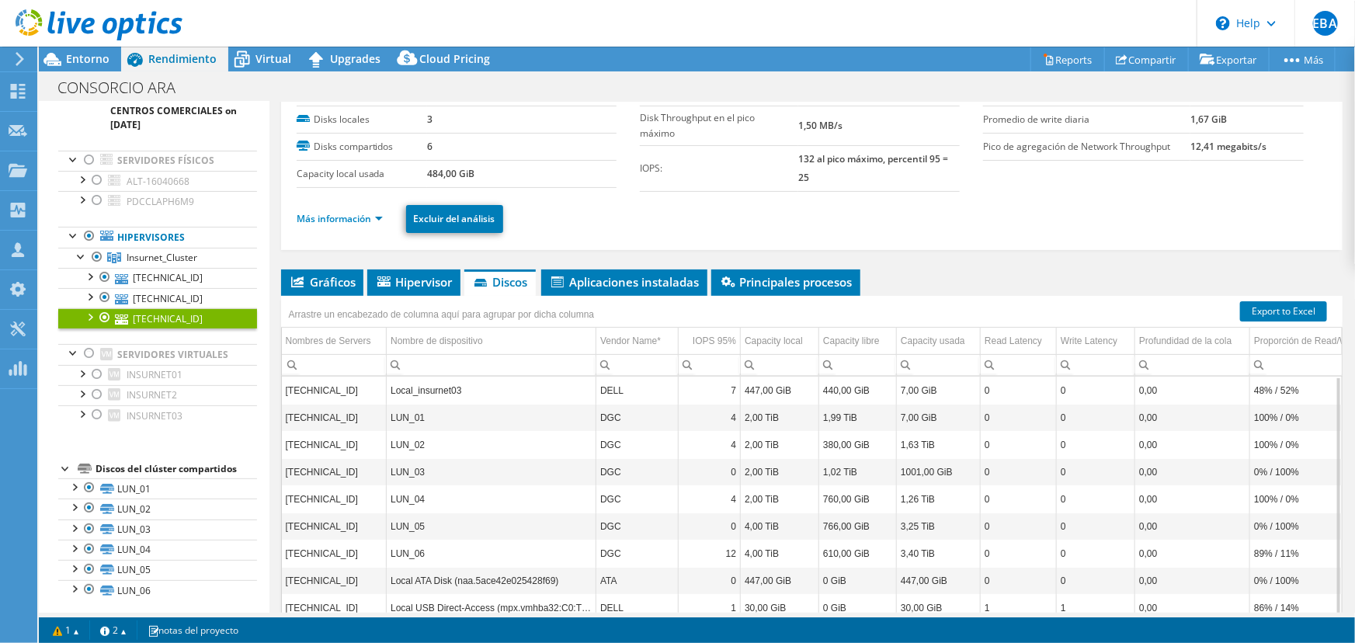
scroll to position [91, 0]
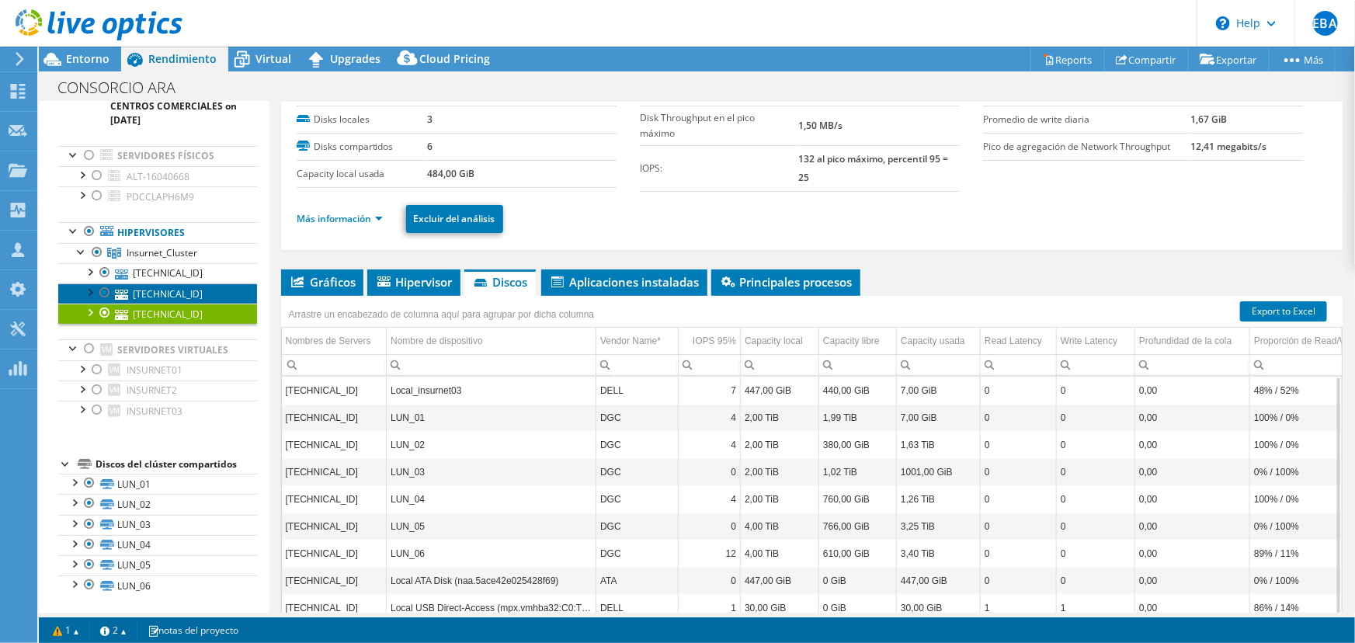
click at [165, 293] on link "[TECHNICAL_ID]" at bounding box center [157, 293] width 199 height 20
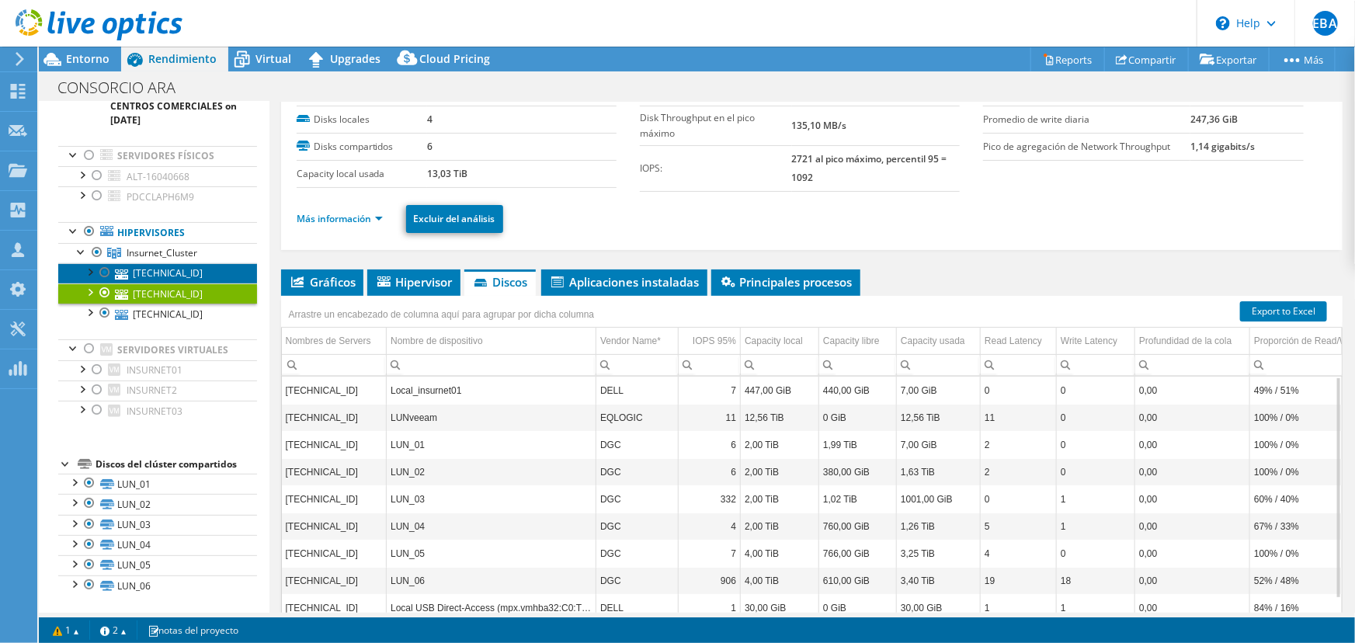
click at [163, 275] on link "[TECHNICAL_ID]" at bounding box center [157, 273] width 199 height 20
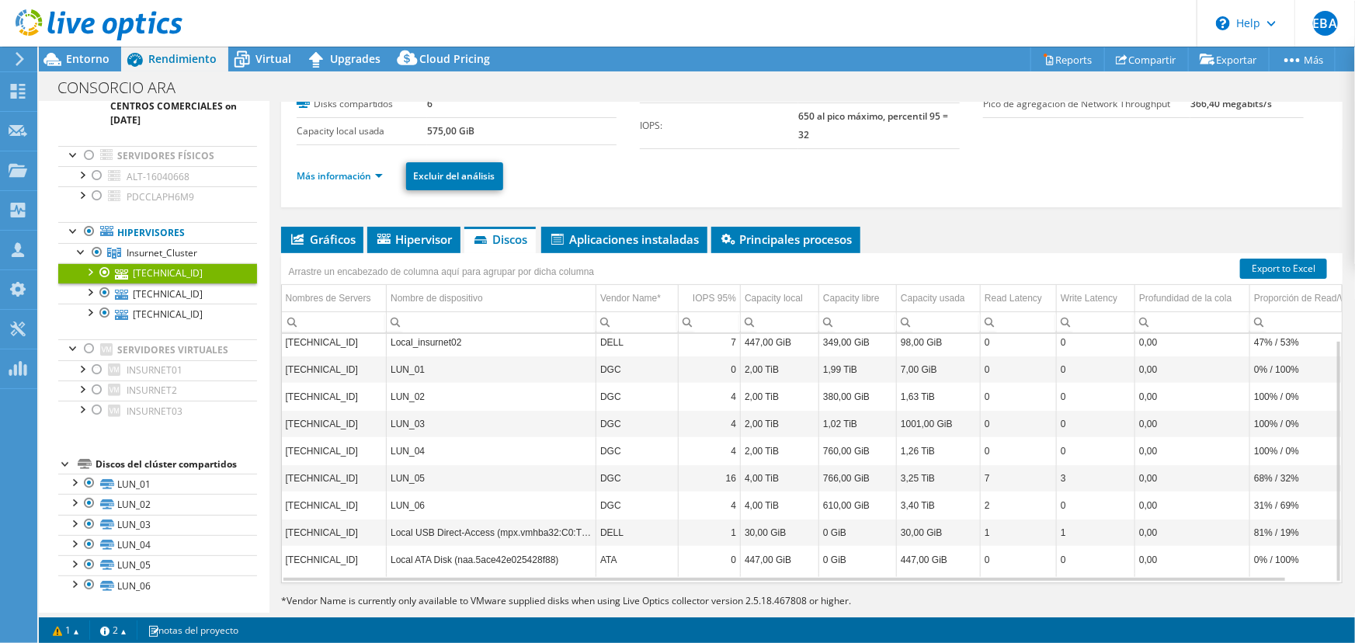
scroll to position [140, 0]
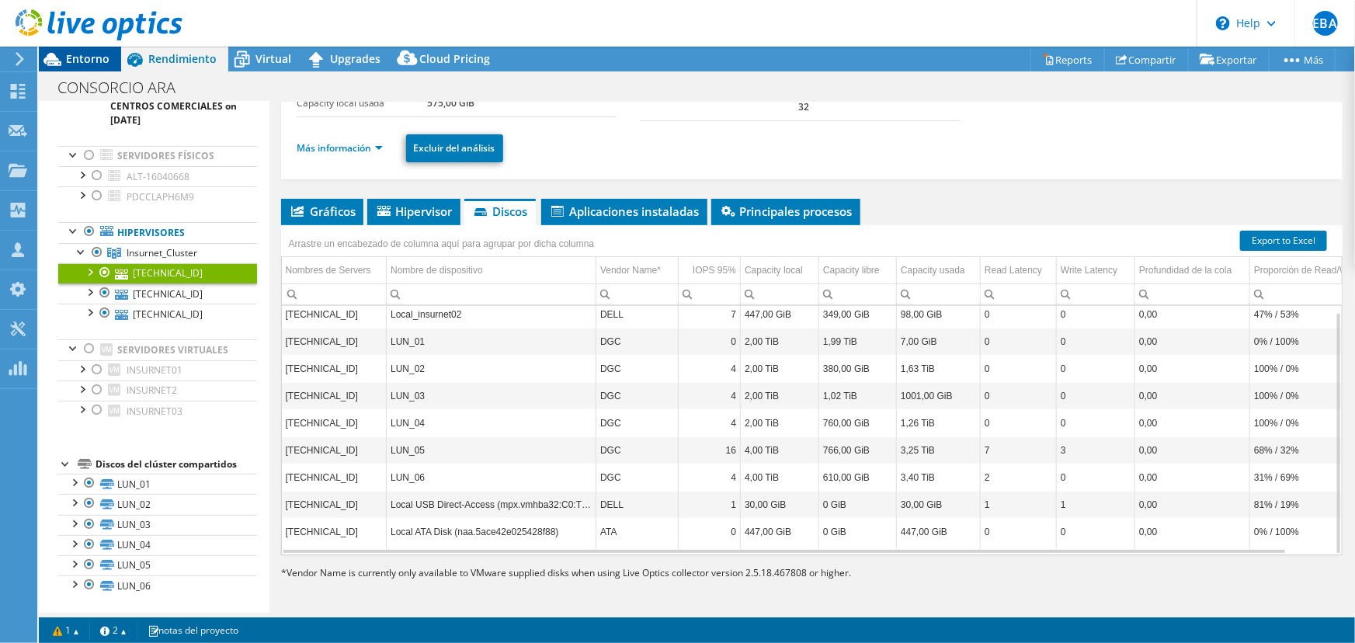
click at [87, 54] on span "Entorno" at bounding box center [87, 58] width 43 height 15
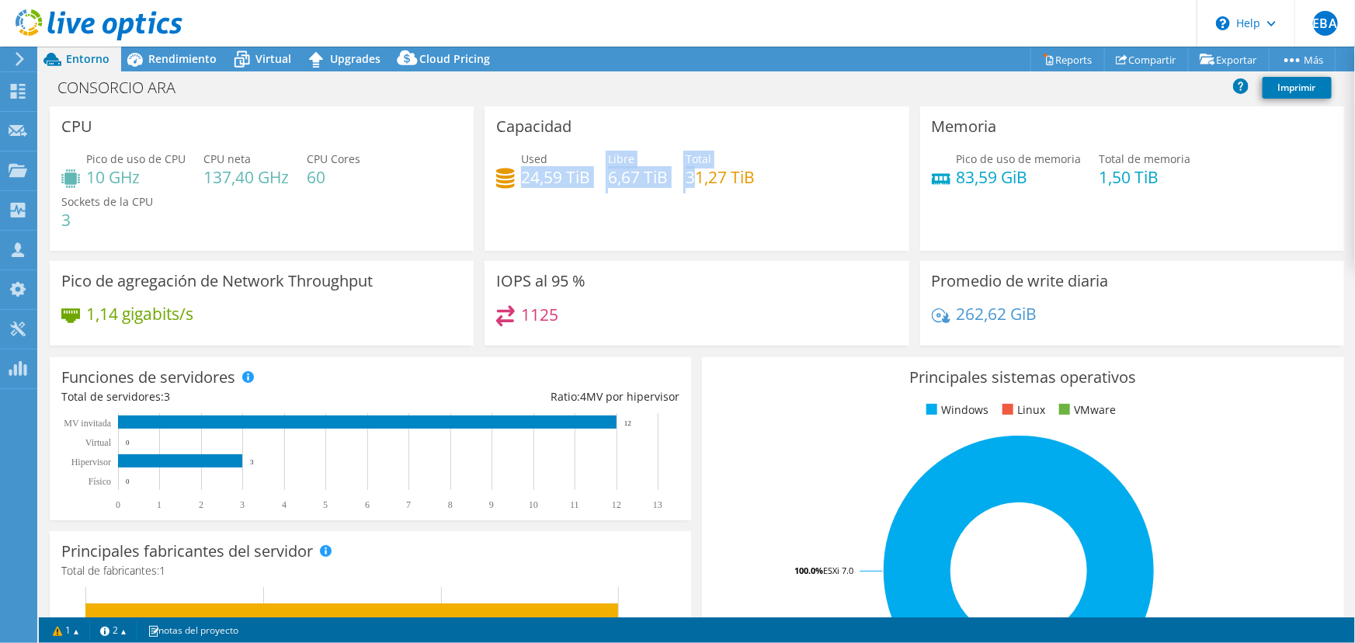
drag, startPoint x: 521, startPoint y: 175, endPoint x: 690, endPoint y: 186, distance: 168.9
click at [690, 186] on div "Used 24,59 TiB Libre 6,67 TiB Total 31,27 TiB" at bounding box center [696, 176] width 401 height 50
click at [825, 174] on div "Used 24,59 TiB Libre 6,67 TiB Total 31,27 TiB" at bounding box center [696, 176] width 401 height 50
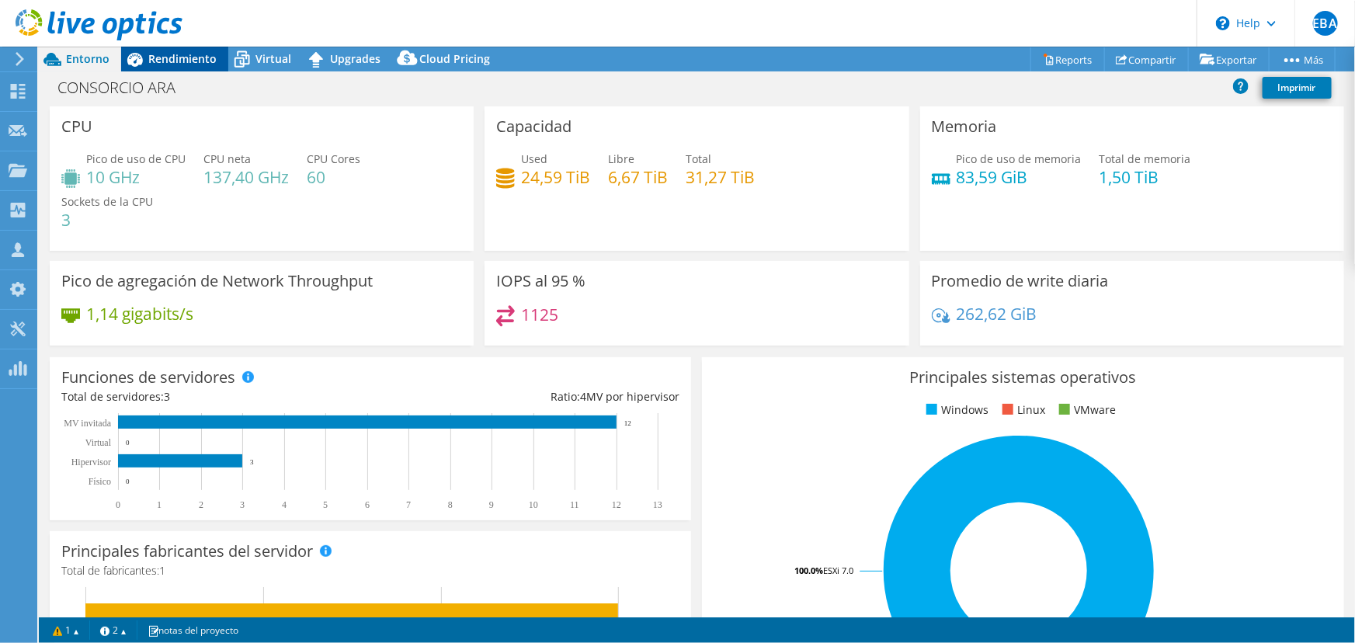
click at [213, 57] on span "Rendimiento" at bounding box center [182, 58] width 68 height 15
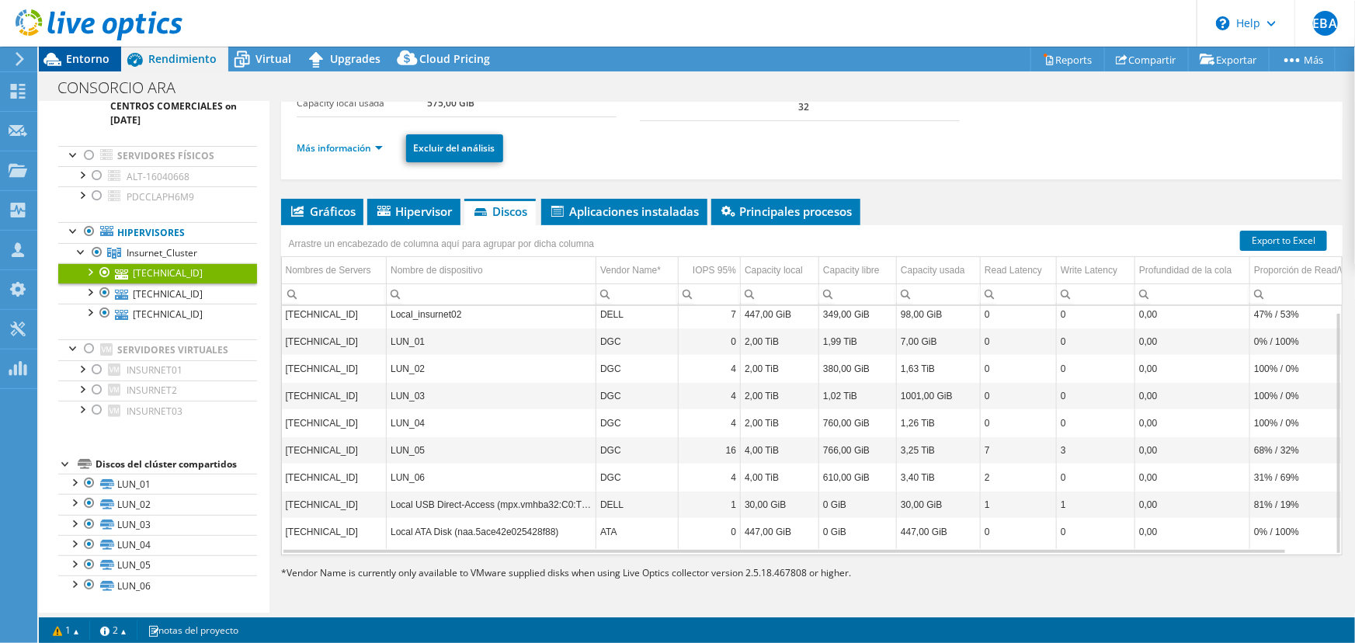
click at [73, 62] on span "Entorno" at bounding box center [87, 58] width 43 height 15
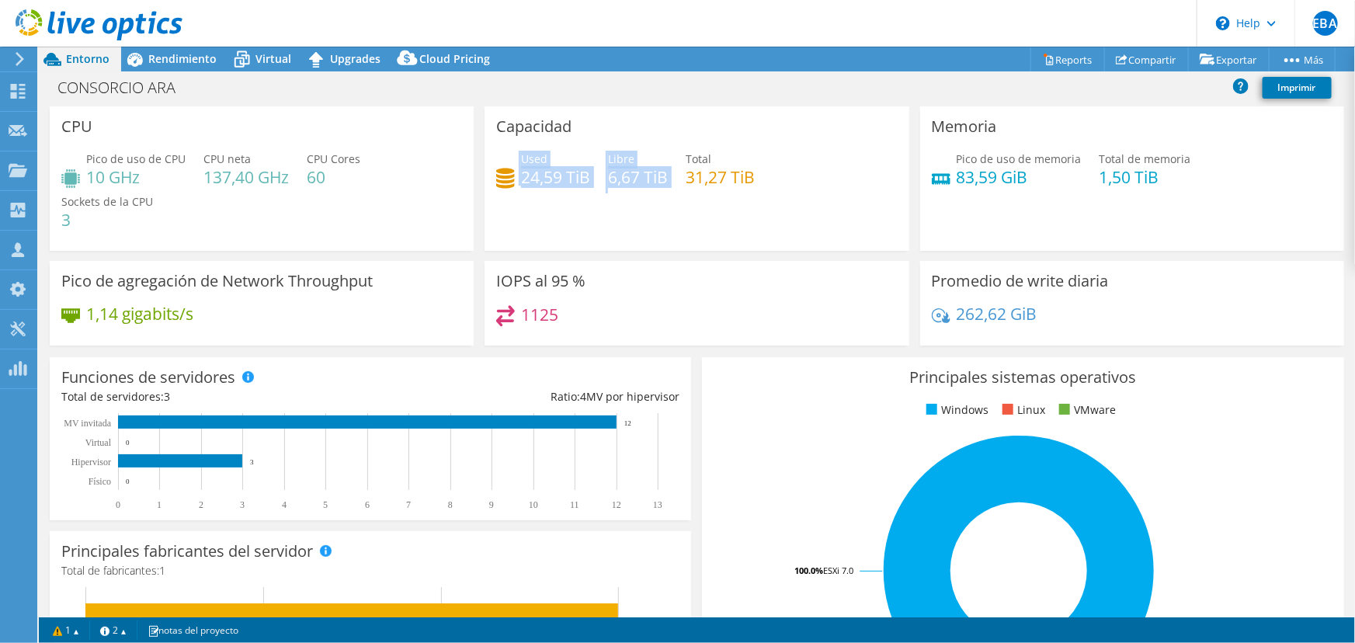
drag, startPoint x: 515, startPoint y: 179, endPoint x: 661, endPoint y: 203, distance: 148.0
click at [661, 203] on div "Capacidad Used 24,59 TiB Libre 6,67 TiB Total 31,27 TiB" at bounding box center [697, 178] width 424 height 144
click at [643, 198] on div "Used 24,59 TiB Libre 6,67 TiB Total 31,27 TiB" at bounding box center [696, 176] width 401 height 50
click at [179, 60] on span "Rendimiento" at bounding box center [182, 58] width 68 height 15
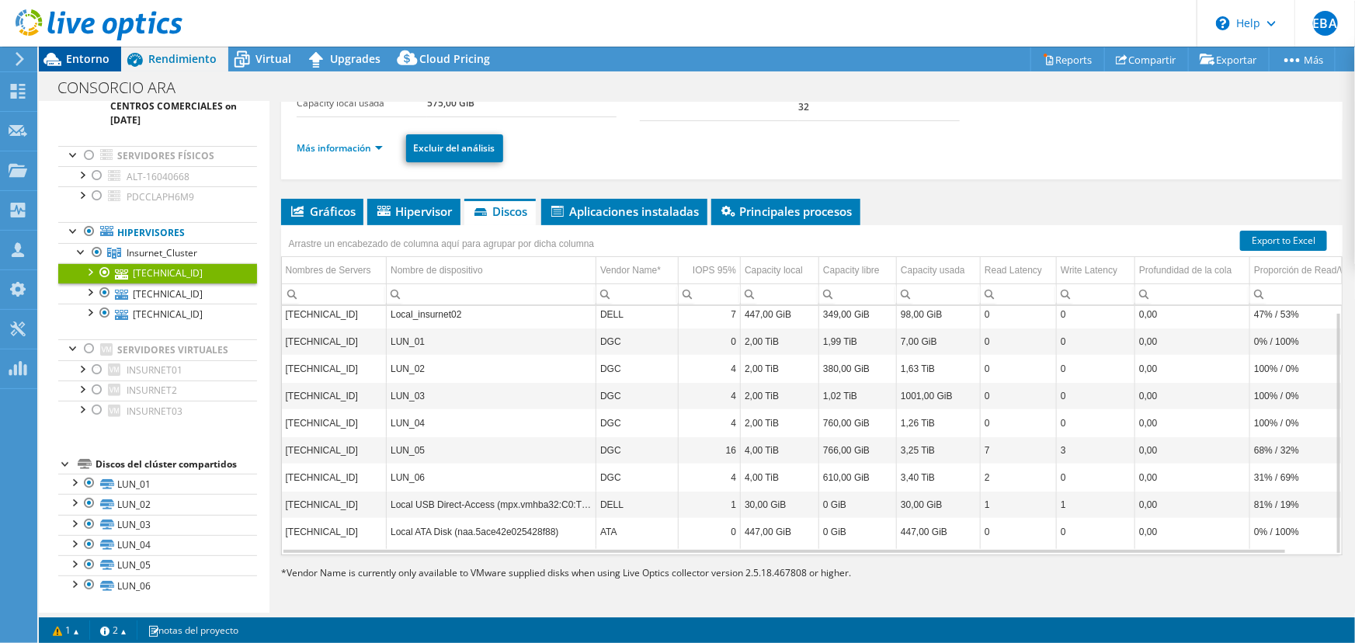
click at [71, 58] on span "Entorno" at bounding box center [87, 58] width 43 height 15
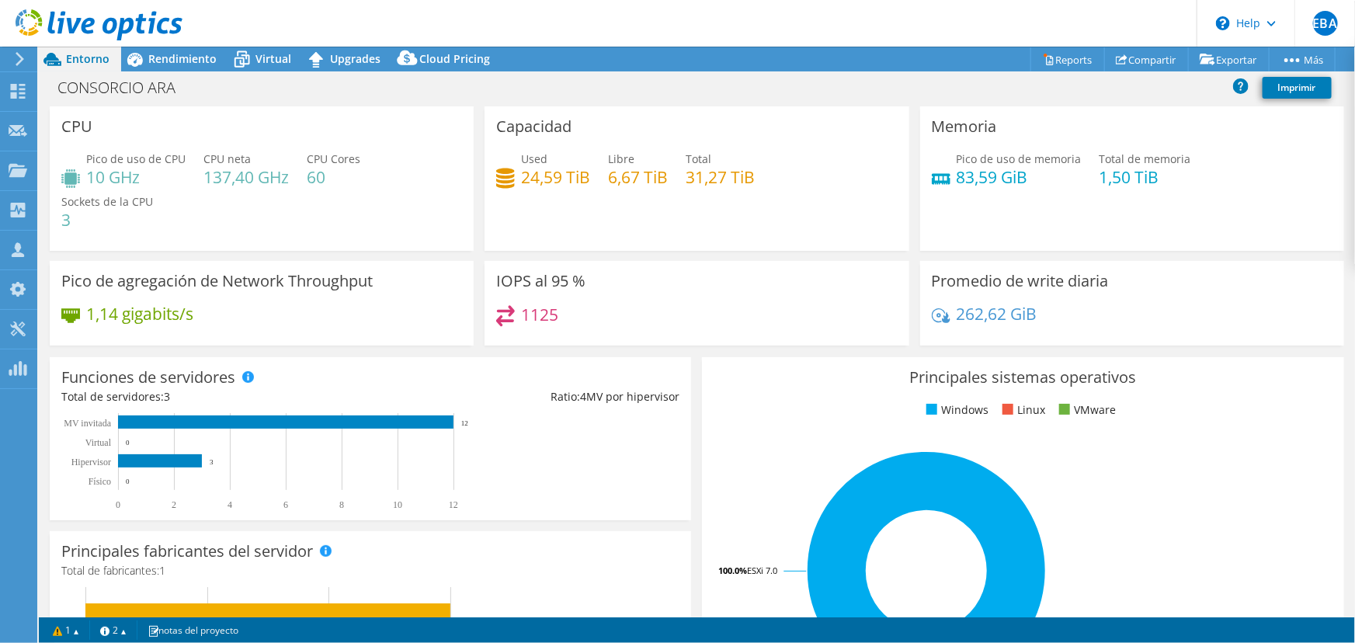
scroll to position [63, 0]
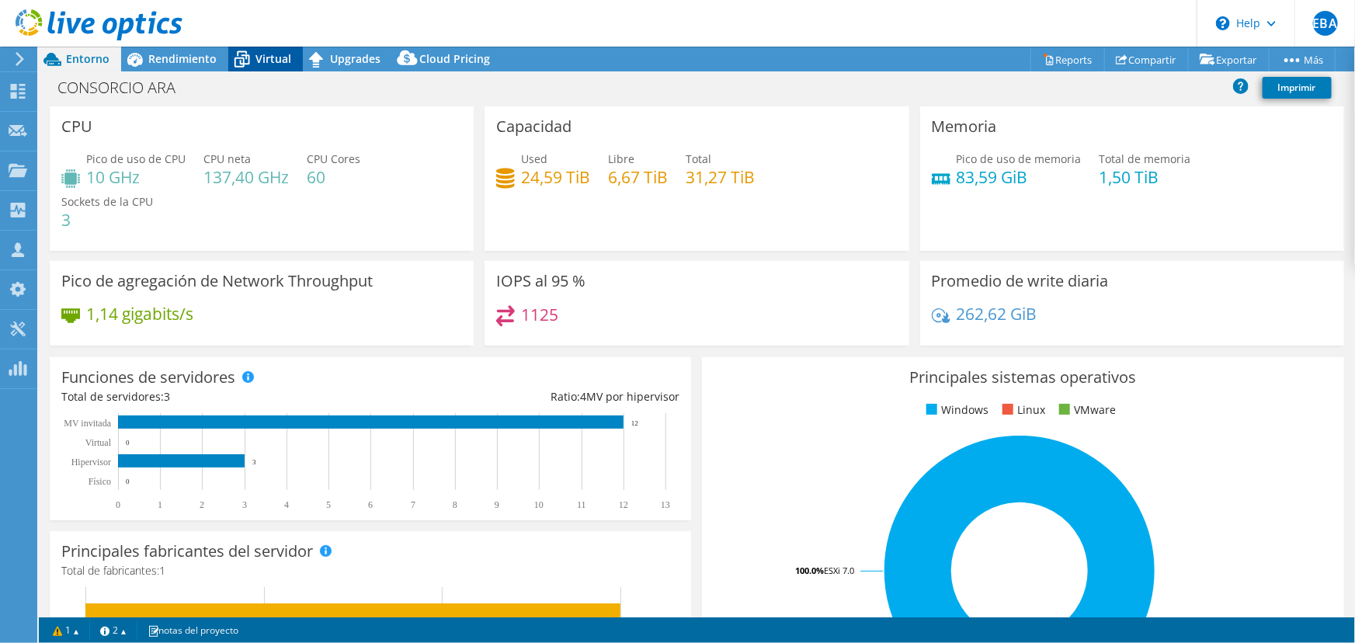
click at [242, 64] on icon at bounding box center [243, 60] width 16 height 12
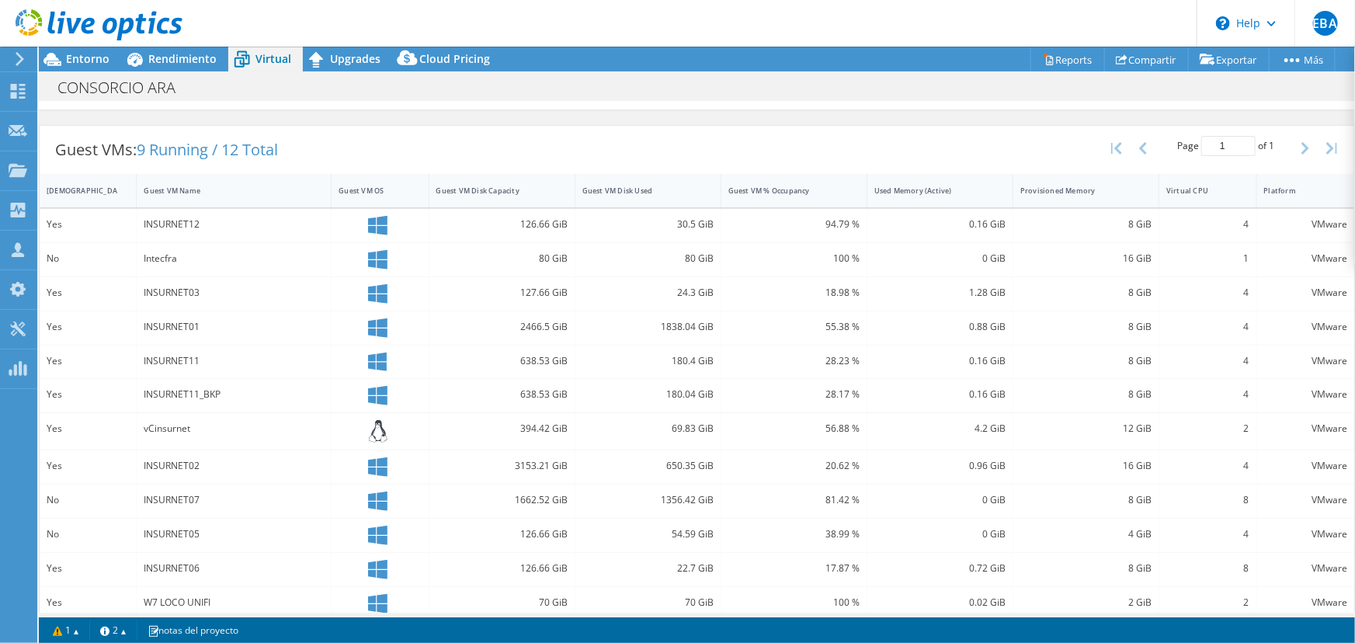
scroll to position [295, 0]
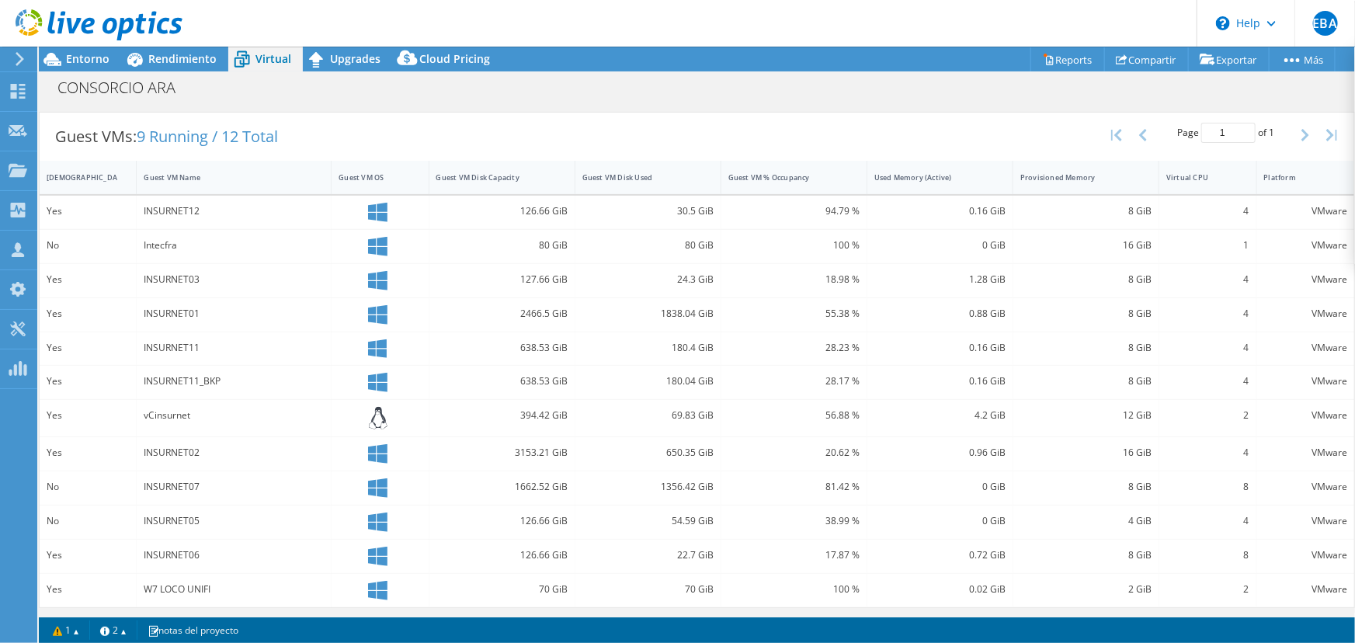
click at [1232, 203] on div "4" at bounding box center [1207, 212] width 97 height 33
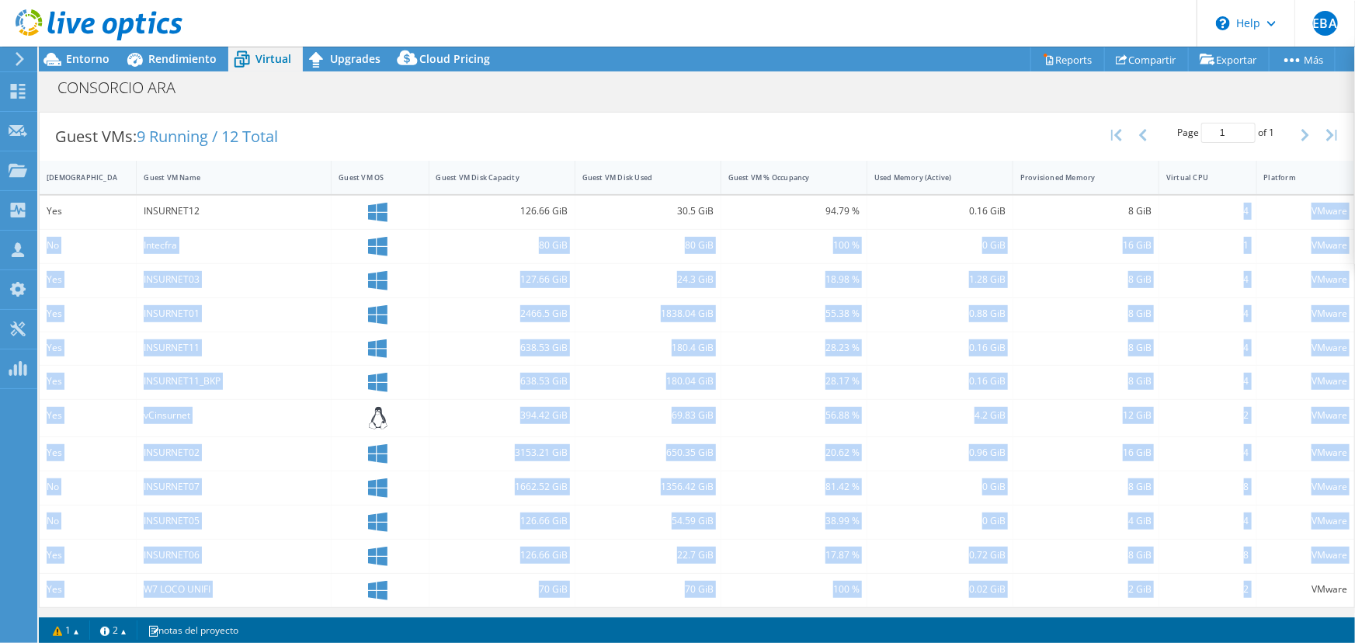
drag, startPoint x: 1232, startPoint y: 206, endPoint x: 1251, endPoint y: 582, distance: 376.4
click at [1251, 582] on div "Yes INSURNET12 126.66 GiB 30.5 GiB 94.79 % 0.16 GiB 8 GiB 4 VMware No Intecfra …" at bounding box center [697, 402] width 1315 height 412
drag, startPoint x: 1204, startPoint y: 489, endPoint x: 1207, endPoint y: 458, distance: 31.2
click at [1204, 488] on div "8" at bounding box center [1207, 486] width 82 height 17
click at [1205, 184] on div "Virtual CPU" at bounding box center [1198, 177] width 78 height 24
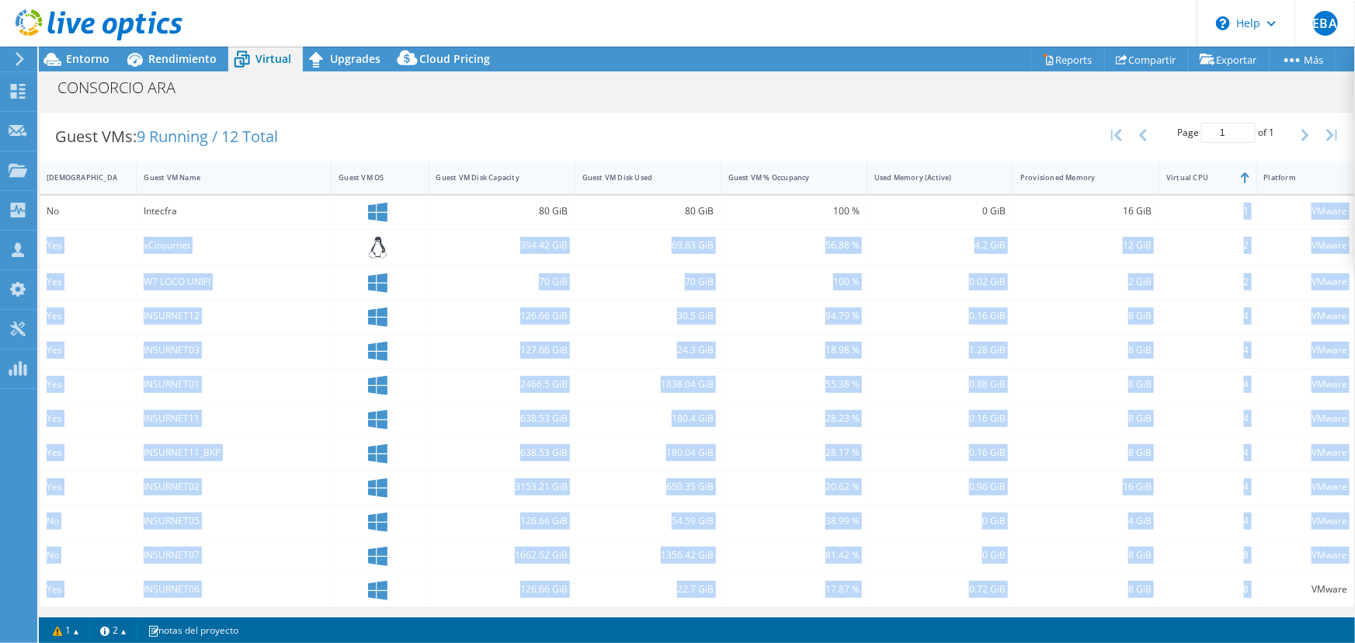
click at [1228, 209] on div "1" at bounding box center [1207, 211] width 82 height 17
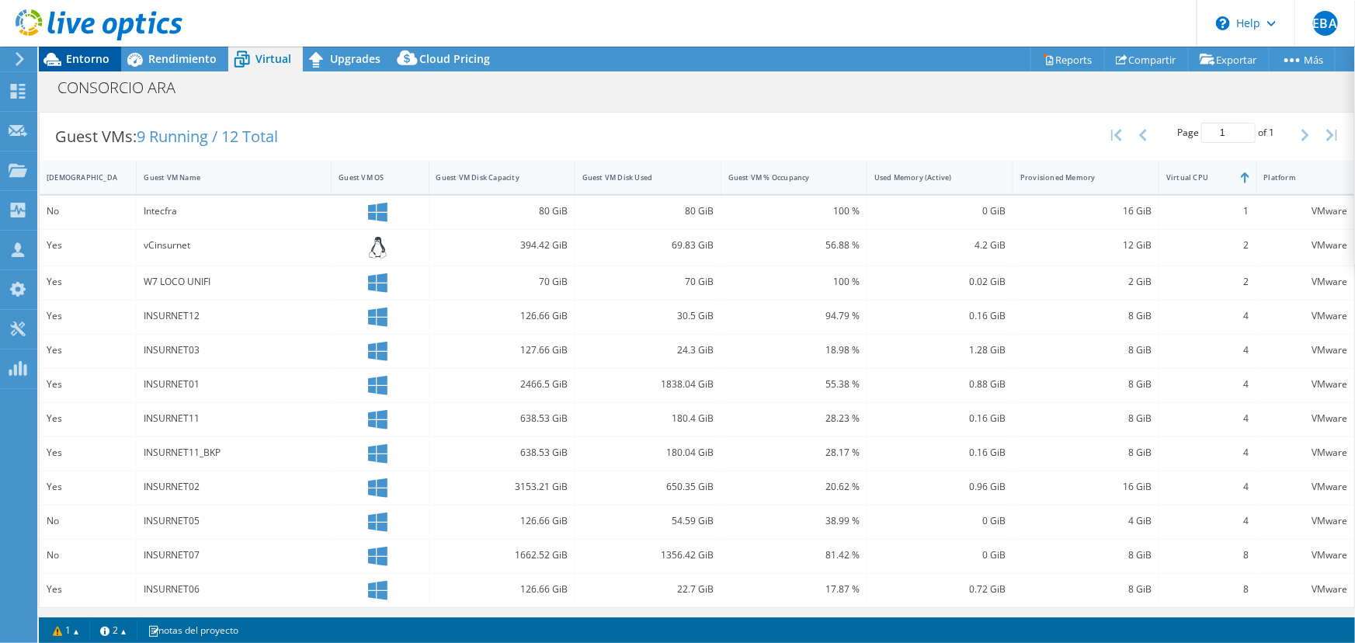
click at [73, 54] on span "Entorno" at bounding box center [87, 58] width 43 height 15
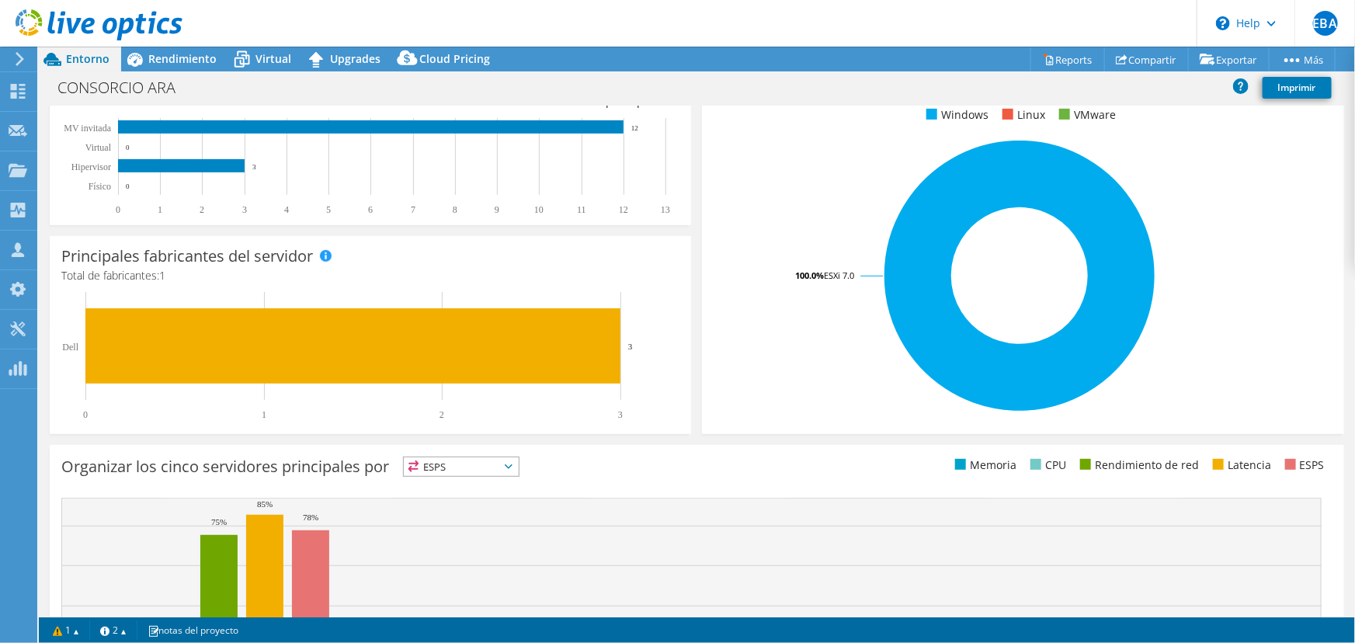
scroll to position [0, 0]
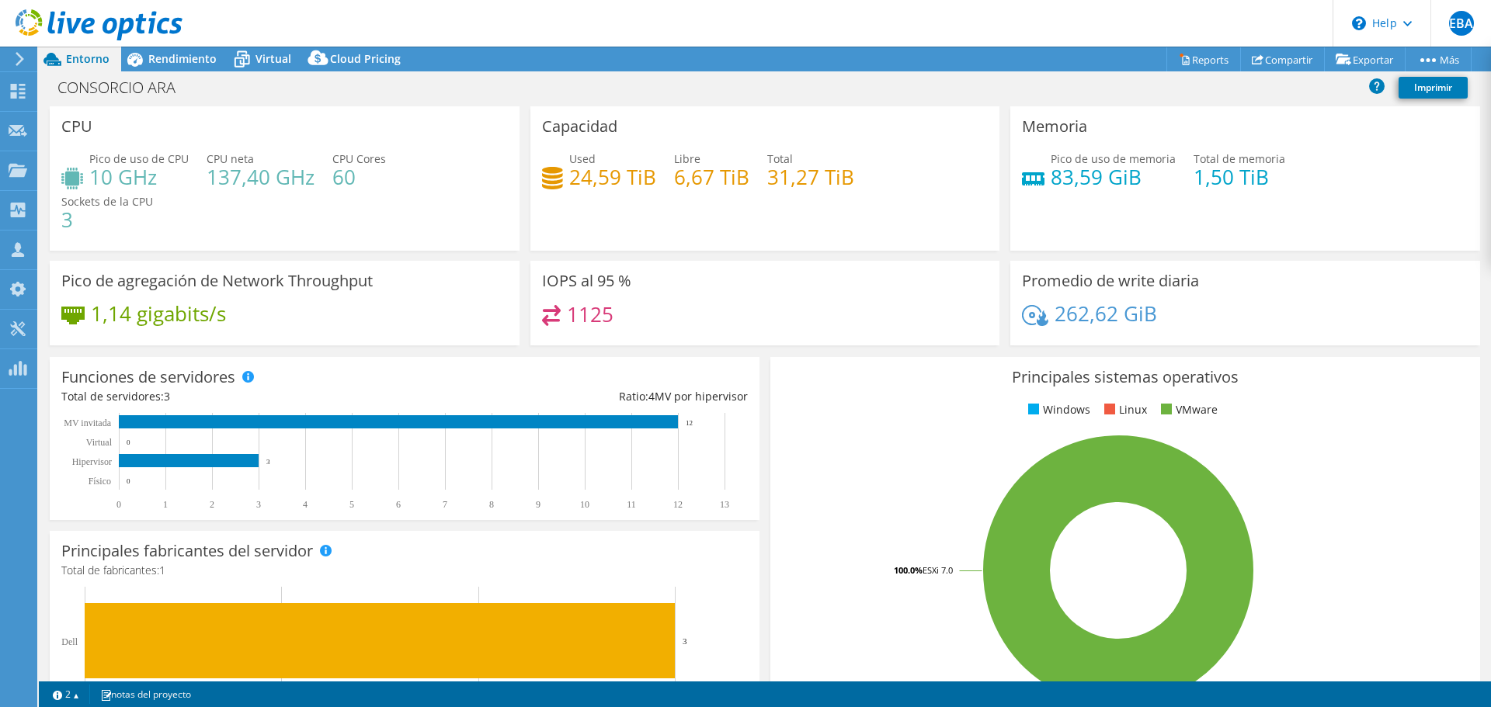
select select "USD"
